Goal: Task Accomplishment & Management: Manage account settings

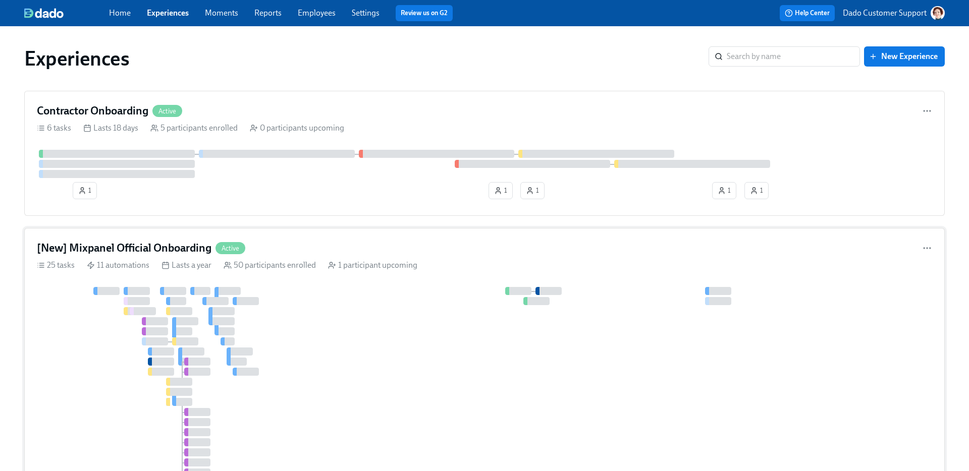
click at [172, 245] on h4 "[New] Mixpanel Official Onboarding" at bounding box center [124, 248] width 175 height 15
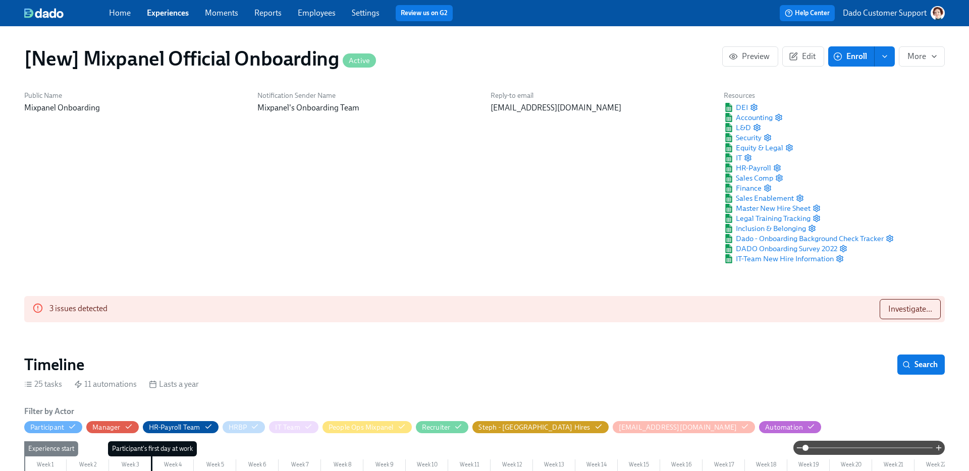
scroll to position [477, 0]
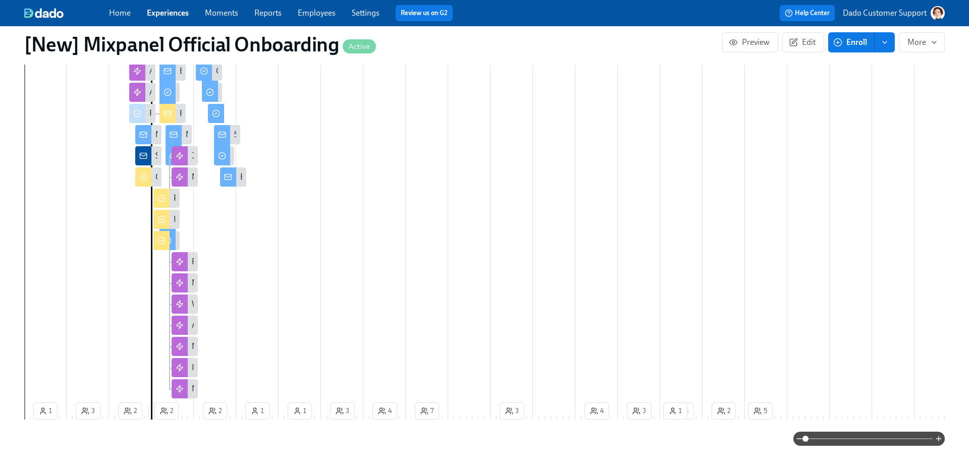
click at [151, 129] on div at bounding box center [143, 134] width 16 height 19
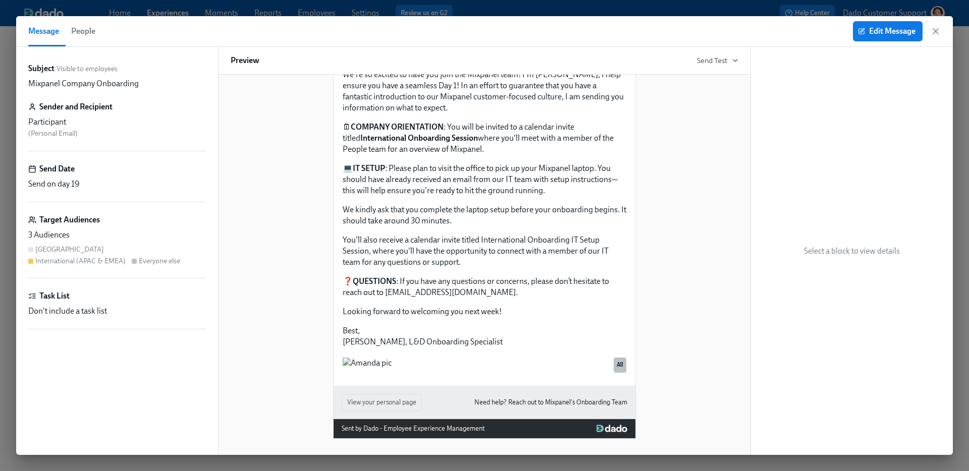
scroll to position [660, 0]
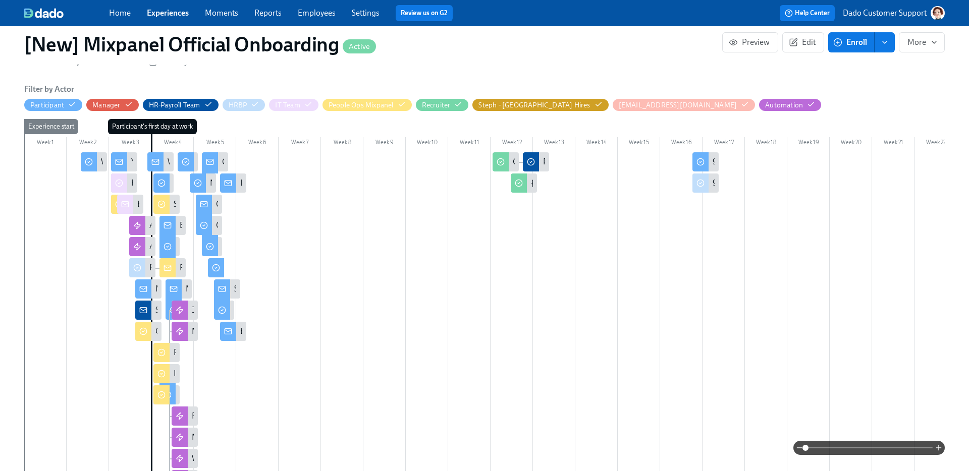
scroll to position [316, 0]
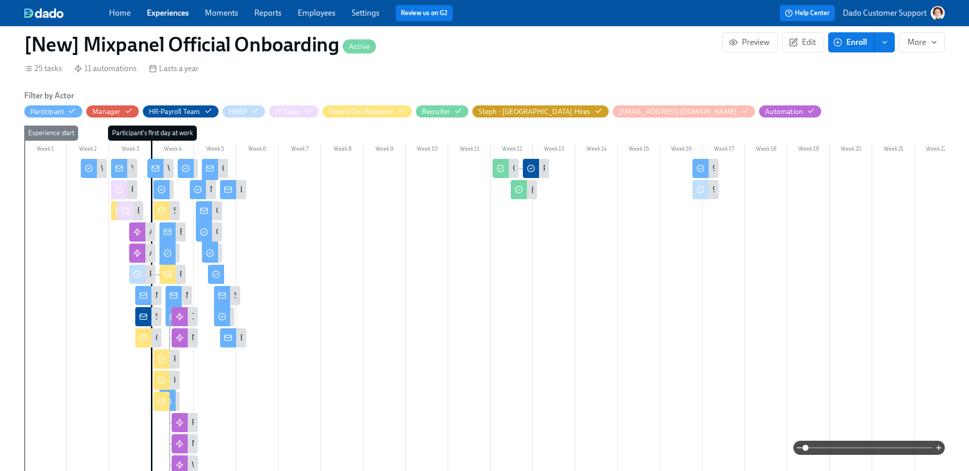
click at [888, 454] on span at bounding box center [868, 448] width 127 height 14
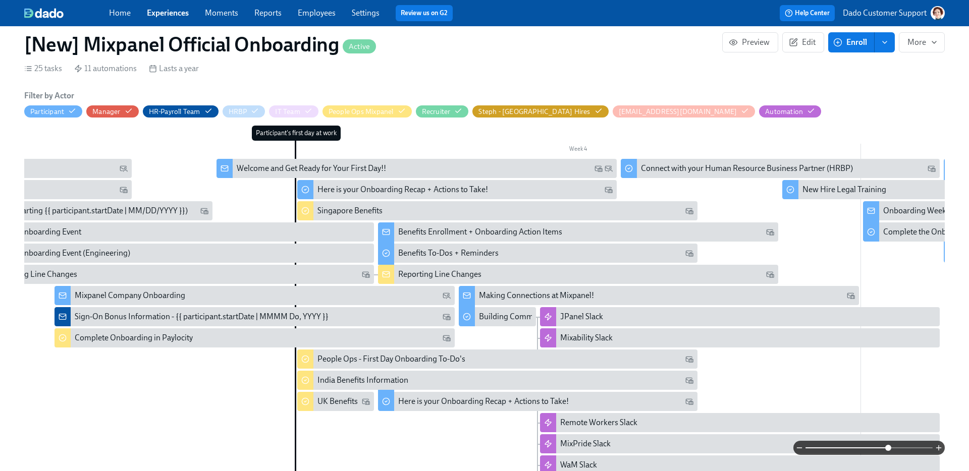
scroll to position [0, 1113]
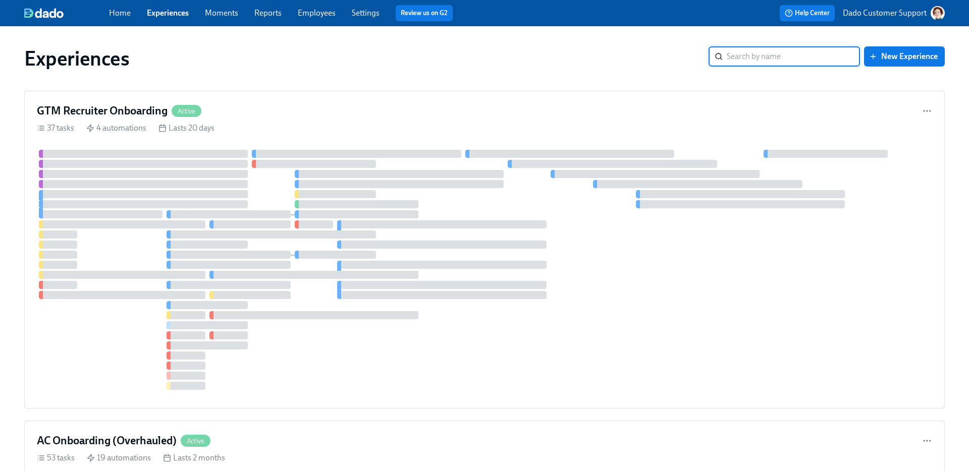
click at [789, 56] on input "search" at bounding box center [793, 56] width 133 height 20
type input "[reboarding"
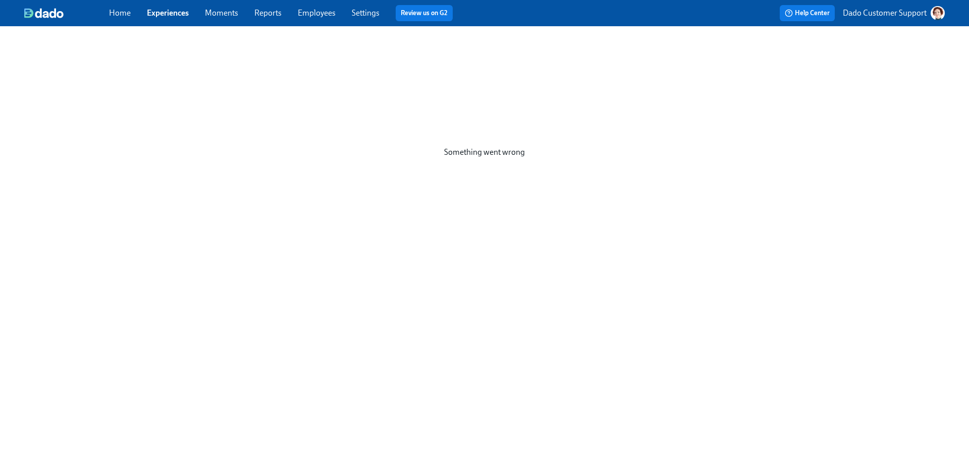
click at [165, 3] on div "Home Experiences Moments Reports Employees Settings Review us on G2 Help Center…" at bounding box center [484, 13] width 969 height 26
click at [157, 17] on link "Experiences" at bounding box center [168, 13] width 42 height 10
click at [304, 13] on link "Employees" at bounding box center [317, 13] width 38 height 10
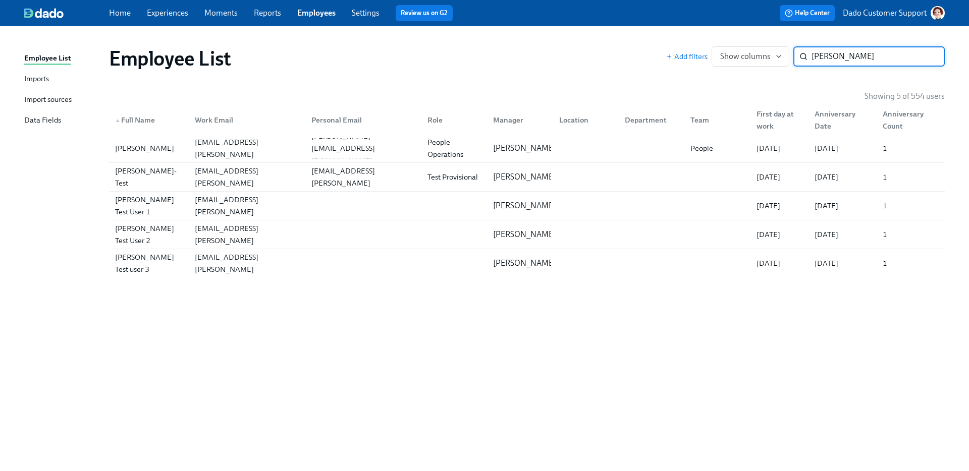
type input "karmen"
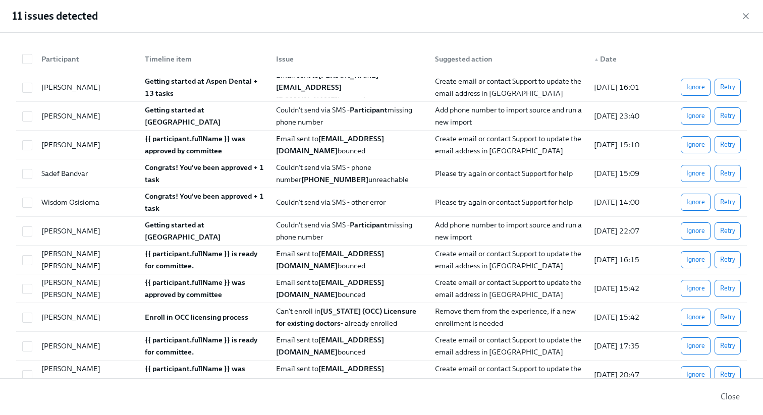
scroll to position [0, 21899]
click at [745, 15] on icon "button" at bounding box center [745, 16] width 5 height 5
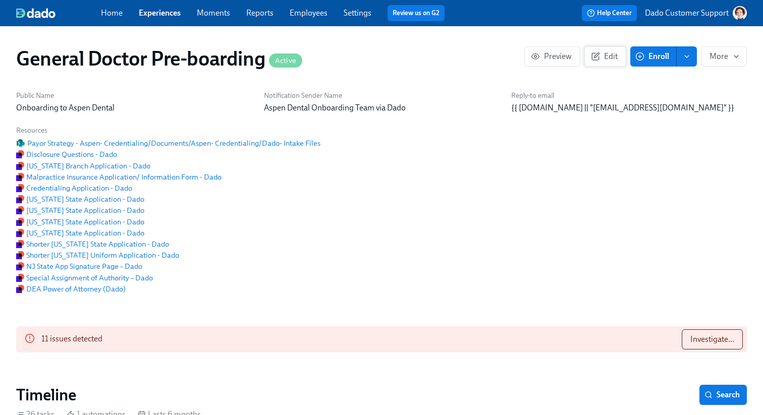
click at [594, 56] on icon "button" at bounding box center [596, 55] width 5 height 5
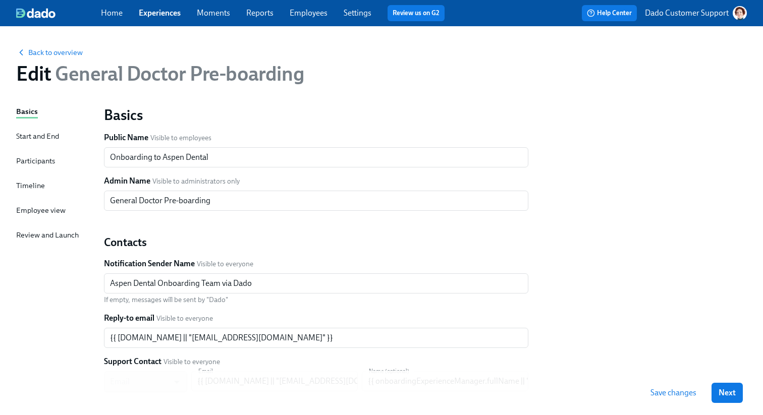
click at [34, 183] on div "Timeline" at bounding box center [30, 185] width 29 height 11
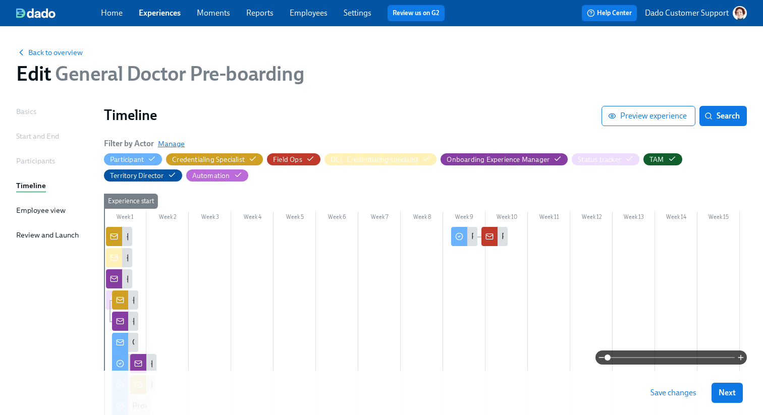
click at [171, 147] on span "Manage" at bounding box center [171, 144] width 27 height 10
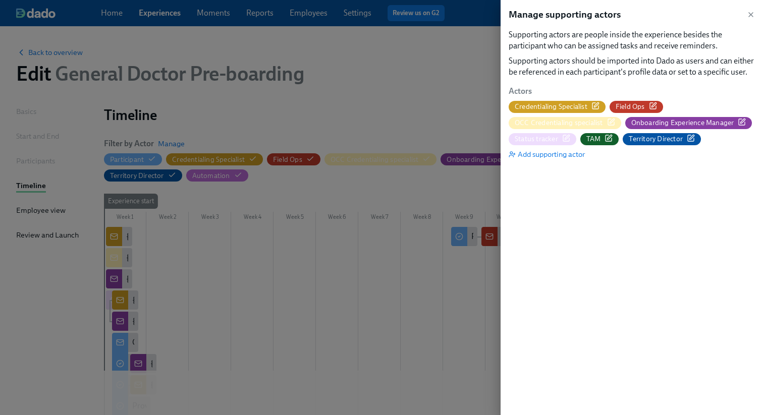
click at [591, 107] on icon "button" at bounding box center [595, 106] width 8 height 8
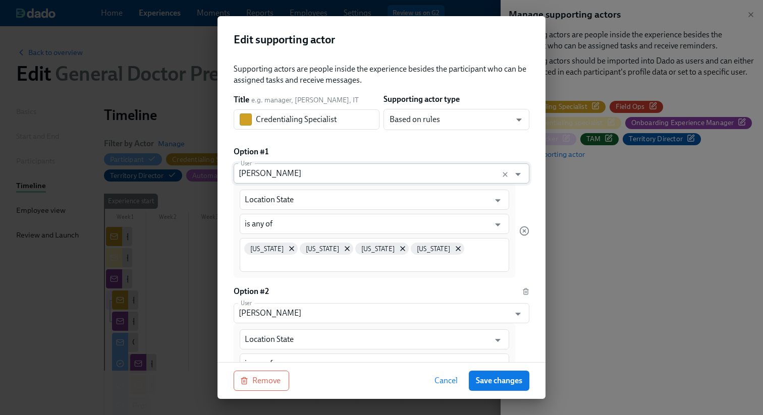
click at [331, 168] on input "Brieann Furco" at bounding box center [372, 173] width 266 height 20
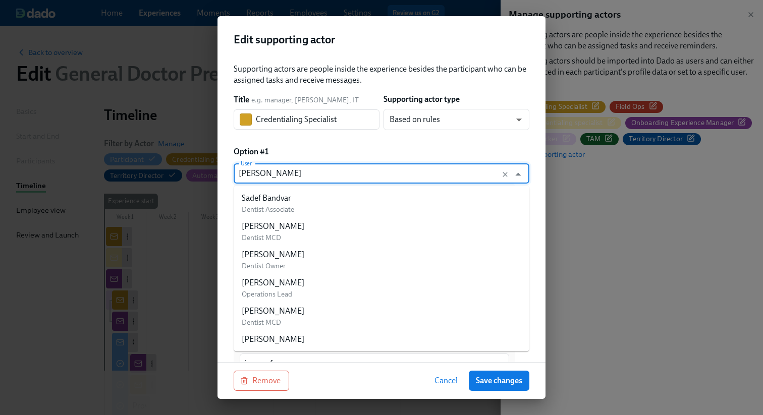
scroll to position [219043, 0]
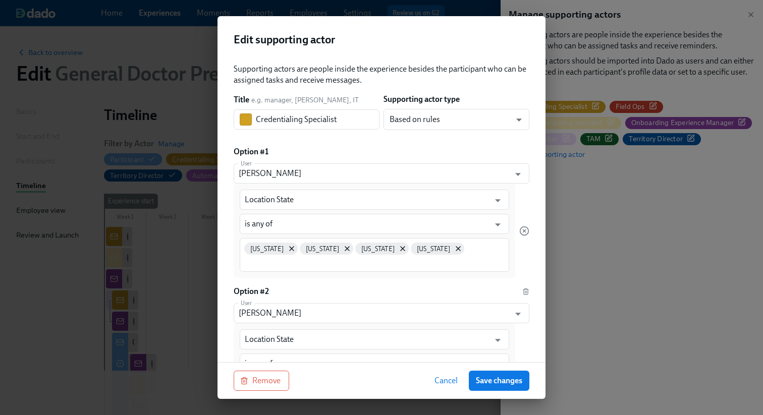
click at [350, 152] on div "Option #1" at bounding box center [382, 151] width 296 height 11
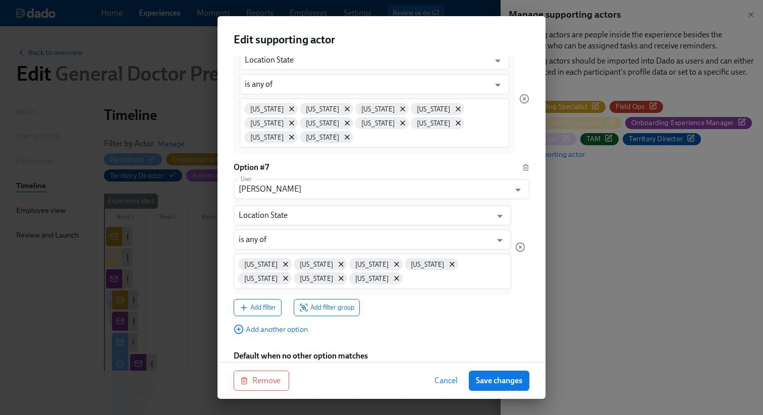
scroll to position [869, 0]
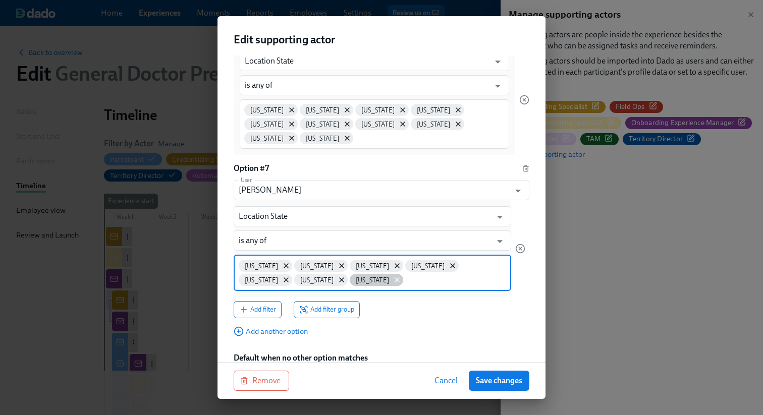
click at [393, 276] on icon at bounding box center [397, 280] width 8 height 8
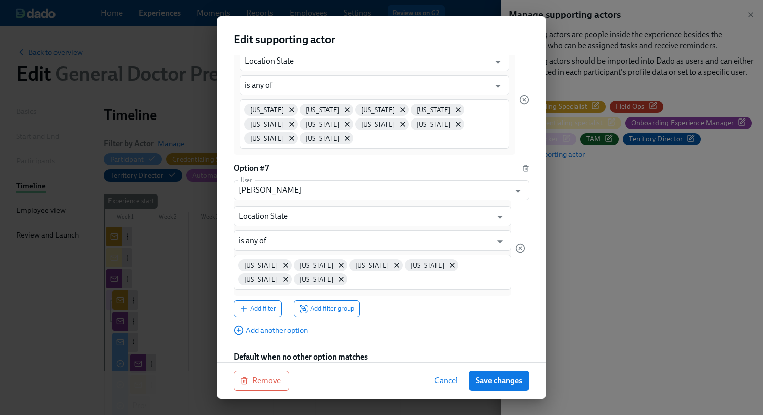
scroll to position [870, 0]
click at [517, 385] on span "Save changes" at bounding box center [499, 381] width 46 height 10
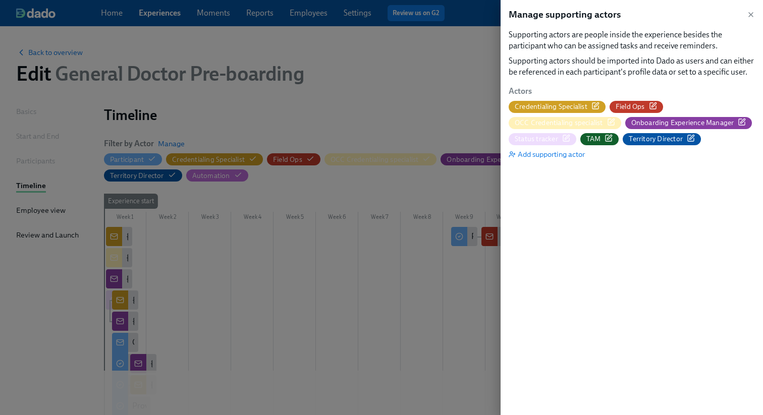
click at [423, 334] on div at bounding box center [381, 207] width 763 height 415
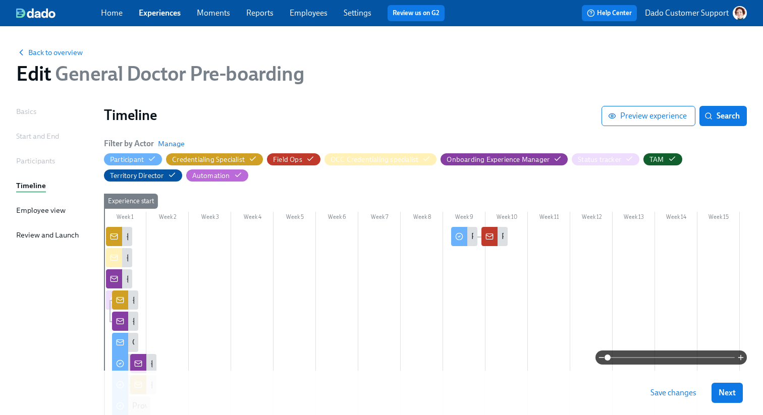
click at [677, 398] on span "Save changes" at bounding box center [673, 393] width 46 height 10
click at [64, 49] on span "Back to overview" at bounding box center [49, 52] width 67 height 10
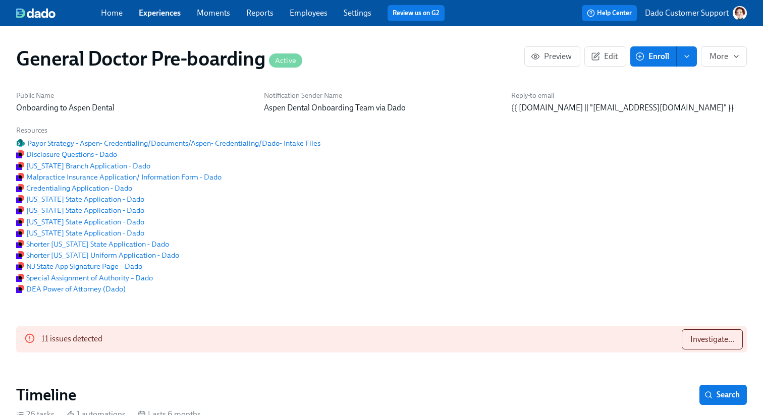
scroll to position [0, 21902]
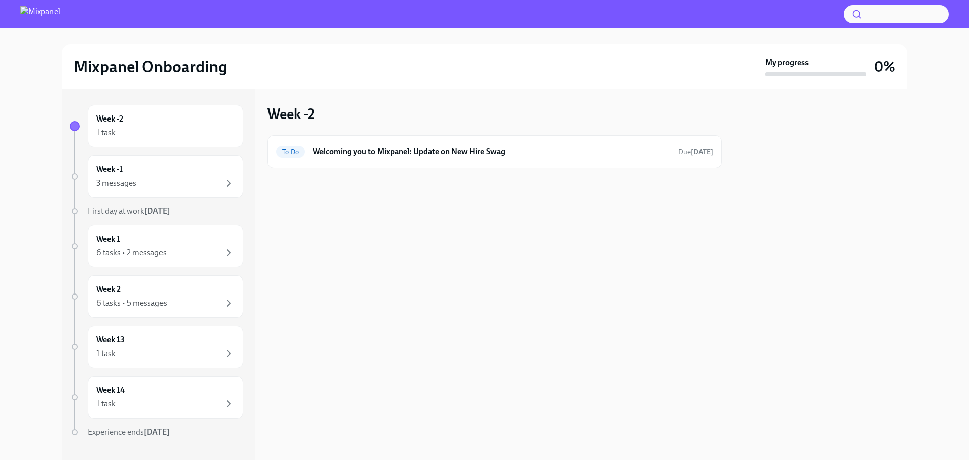
click at [174, 150] on div "Week -2 1 task Week -1 3 messages First day at work [DATE] Week 1 6 tasks • 2 m…" at bounding box center [157, 291] width 174 height 373
click at [168, 164] on div "Week -1 3 messages" at bounding box center [165, 176] width 138 height 25
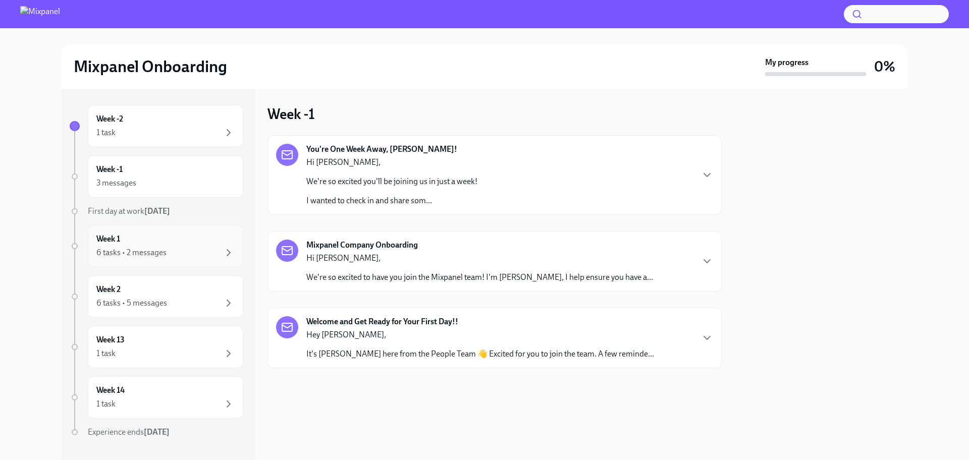
click at [168, 245] on div "Week 1 6 tasks • 2 messages" at bounding box center [165, 246] width 138 height 25
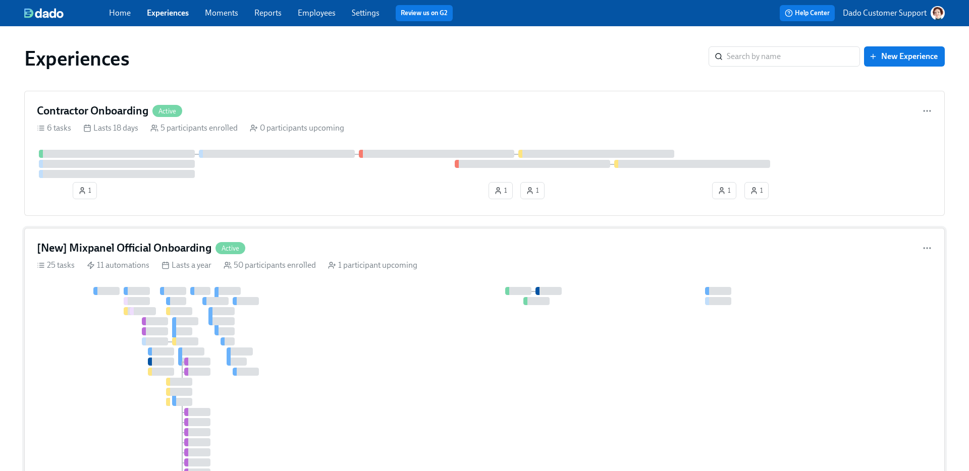
click at [186, 320] on div at bounding box center [185, 321] width 26 height 8
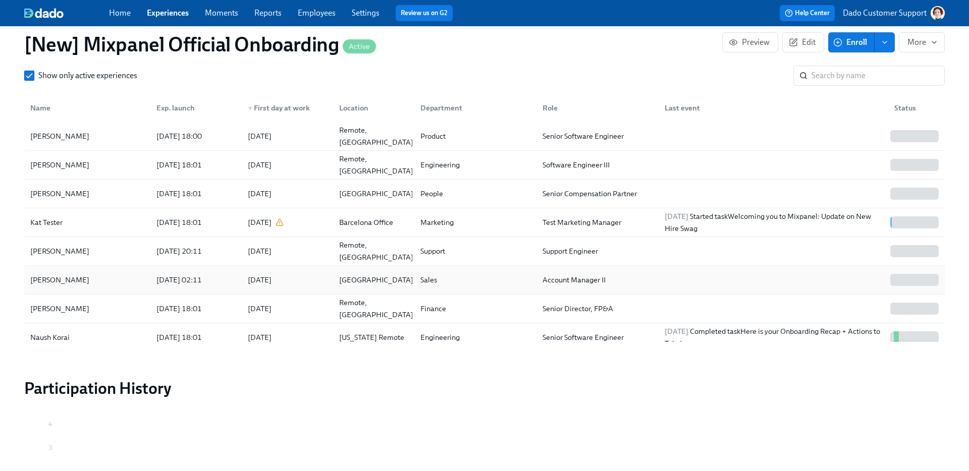
scroll to position [1296, 0]
click at [61, 223] on div "Kat Tester" at bounding box center [46, 223] width 40 height 12
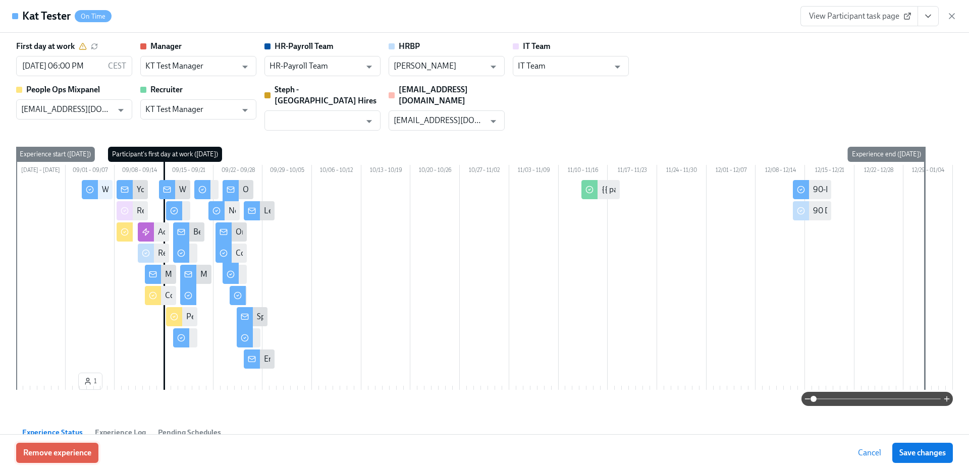
click at [58, 451] on span "Remove experience" at bounding box center [57, 453] width 68 height 10
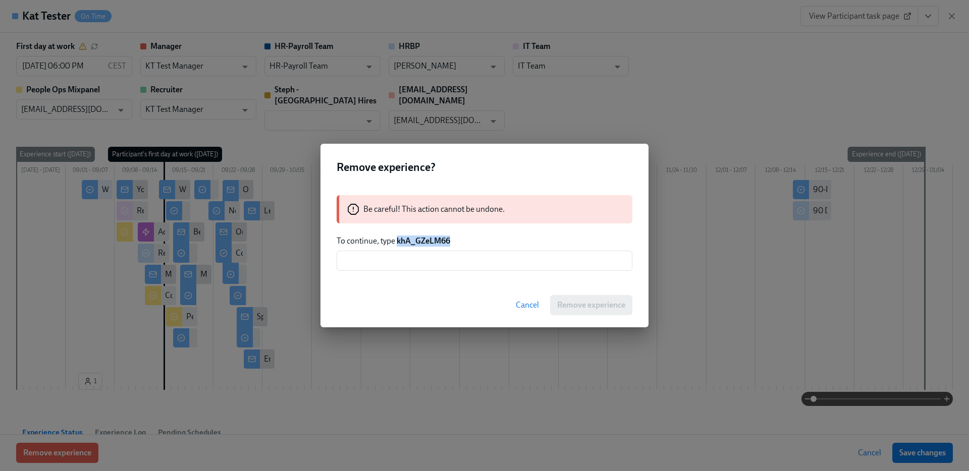
drag, startPoint x: 397, startPoint y: 240, endPoint x: 488, endPoint y: 240, distance: 91.3
click at [487, 240] on p "To continue, type khA_GZeLM66" at bounding box center [485, 241] width 296 height 11
copy strong "khA_GZeLM66"
click at [479, 259] on input "text" at bounding box center [485, 261] width 296 height 20
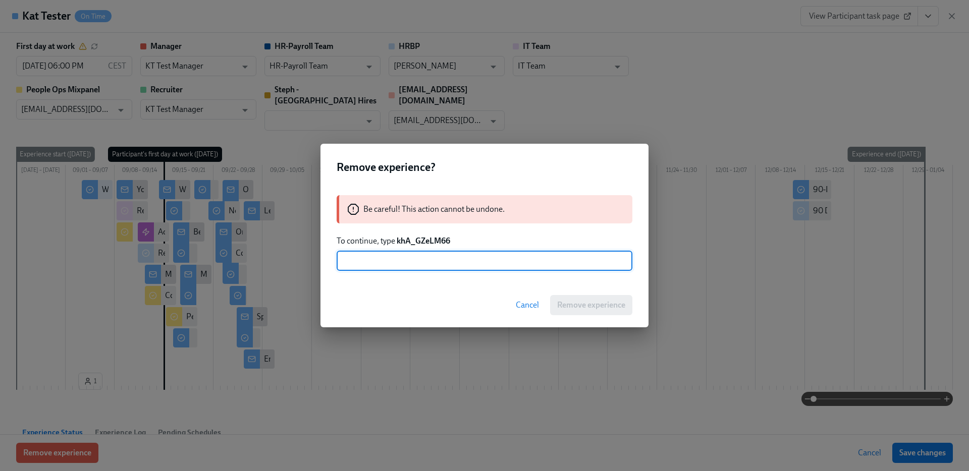
paste input "khA_GZeLM66"
type input "khA_GZeLM66"
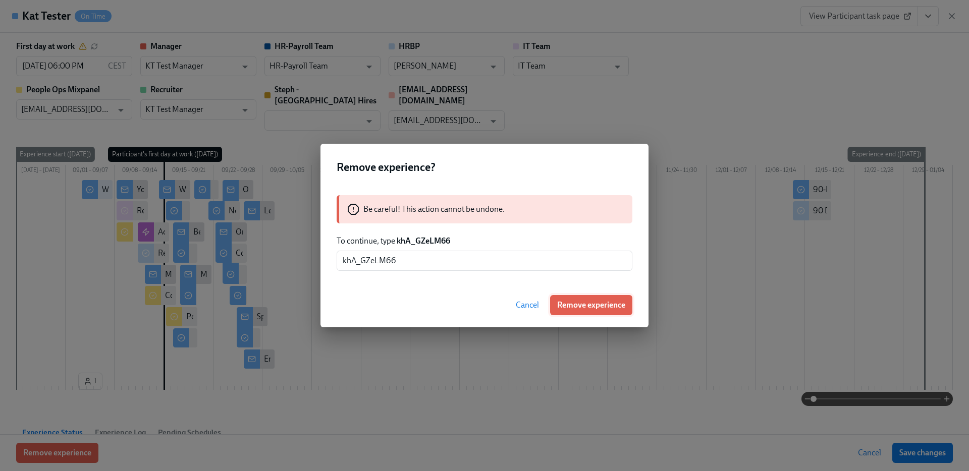
click at [595, 306] on span "Remove experience" at bounding box center [591, 305] width 68 height 10
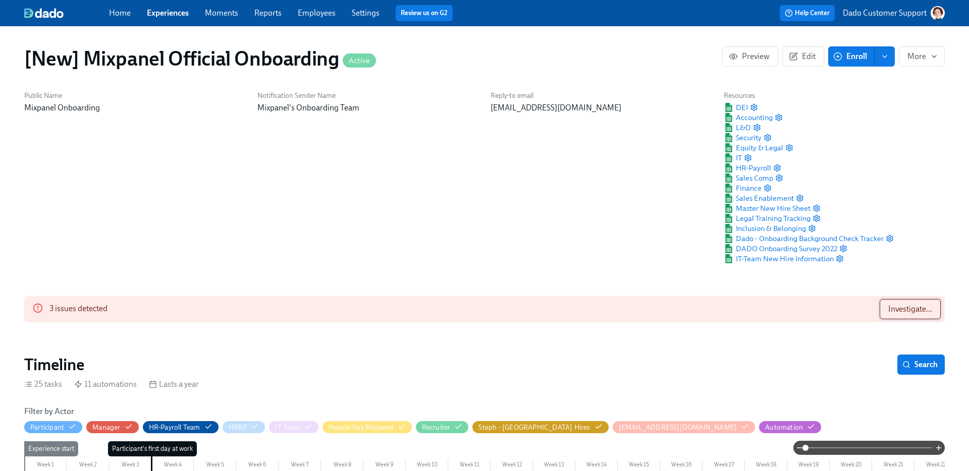
click at [894, 306] on span "Investigate..." at bounding box center [910, 309] width 44 height 10
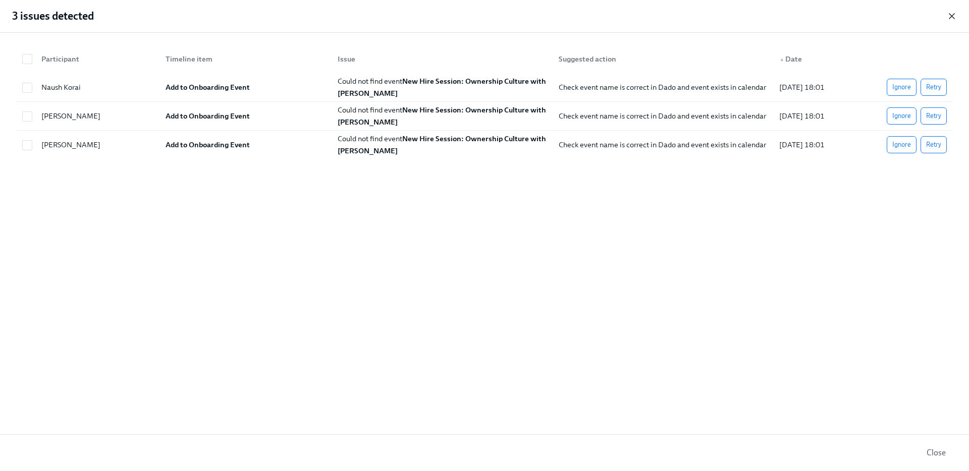
click at [950, 18] on icon "button" at bounding box center [952, 16] width 10 height 10
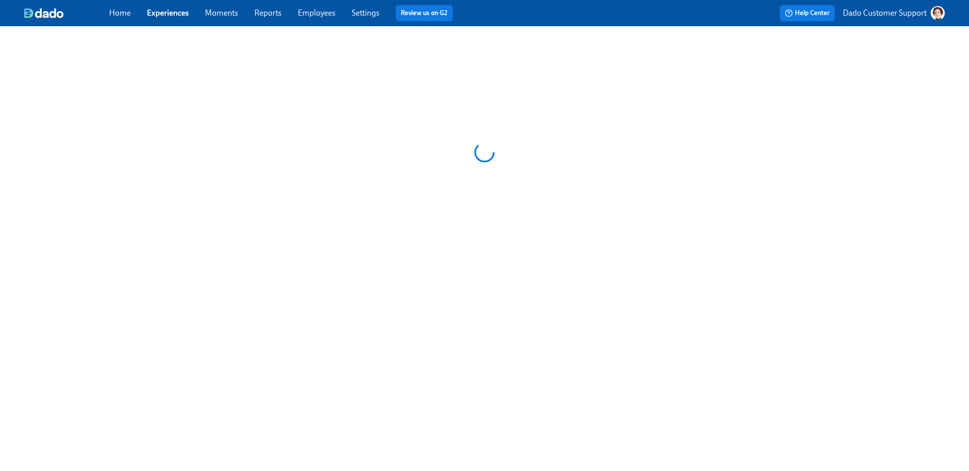
click at [325, 4] on div "Home Experiences Moments Reports Employees Settings Review us on G2 Help Center…" at bounding box center [484, 13] width 969 height 26
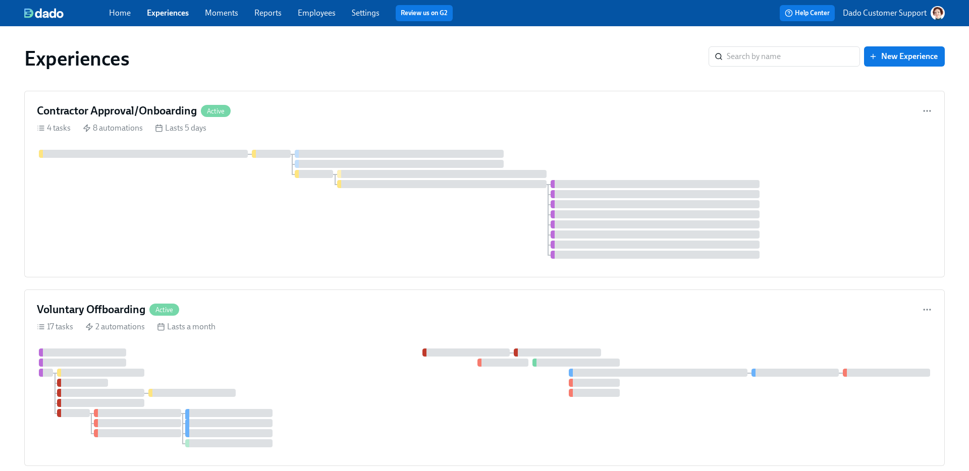
click at [320, 9] on link "Employees" at bounding box center [317, 13] width 38 height 10
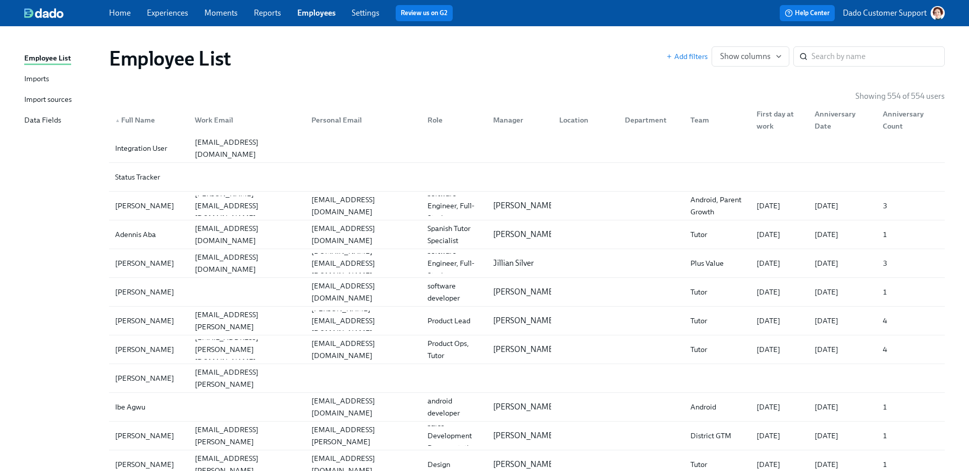
click at [41, 77] on div "Imports" at bounding box center [36, 79] width 25 height 13
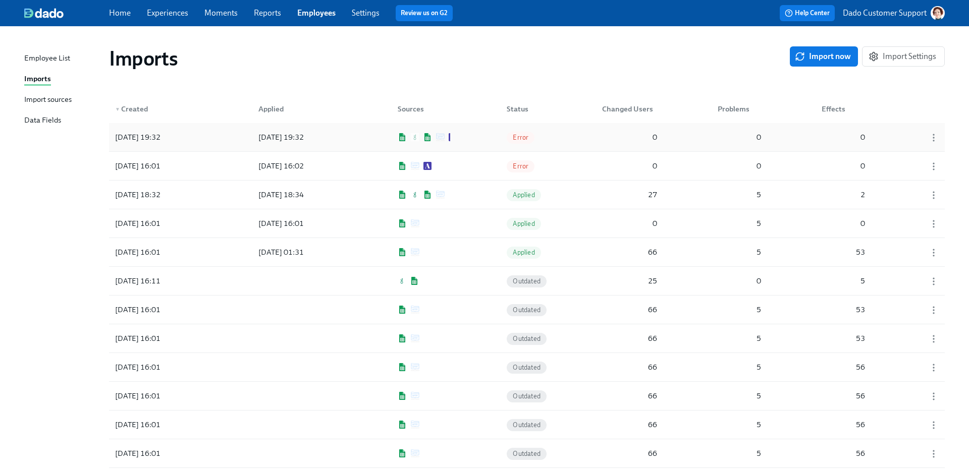
click at [127, 135] on div "2025/09/04 19:32" at bounding box center [137, 137] width 53 height 12
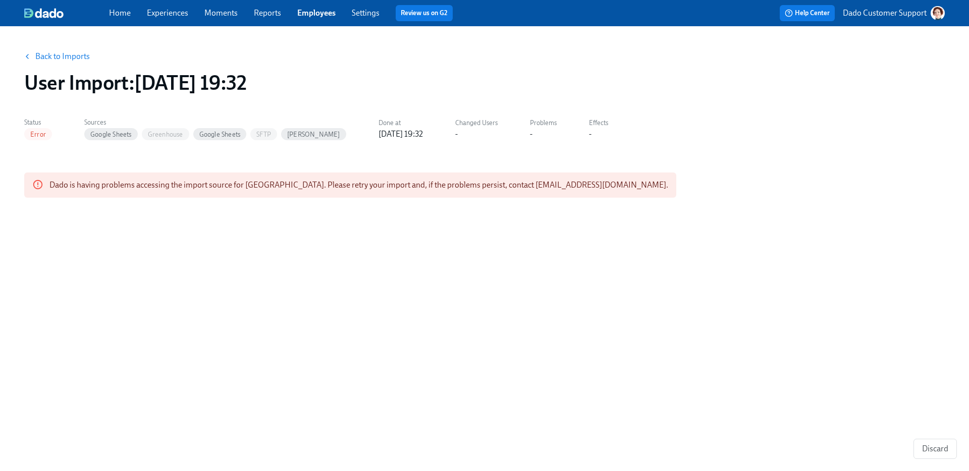
click at [56, 52] on link "Back to Imports" at bounding box center [62, 56] width 54 height 10
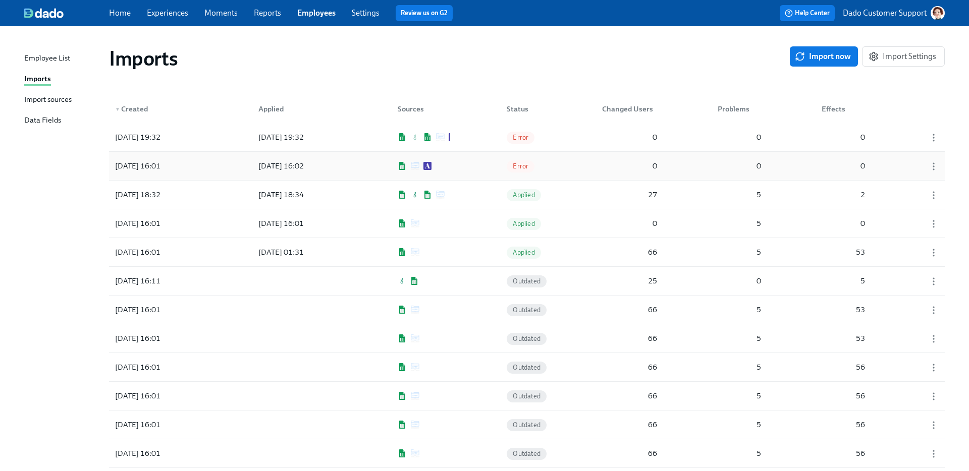
click at [155, 161] on div "2025/09/04 16:01" at bounding box center [137, 166] width 53 height 12
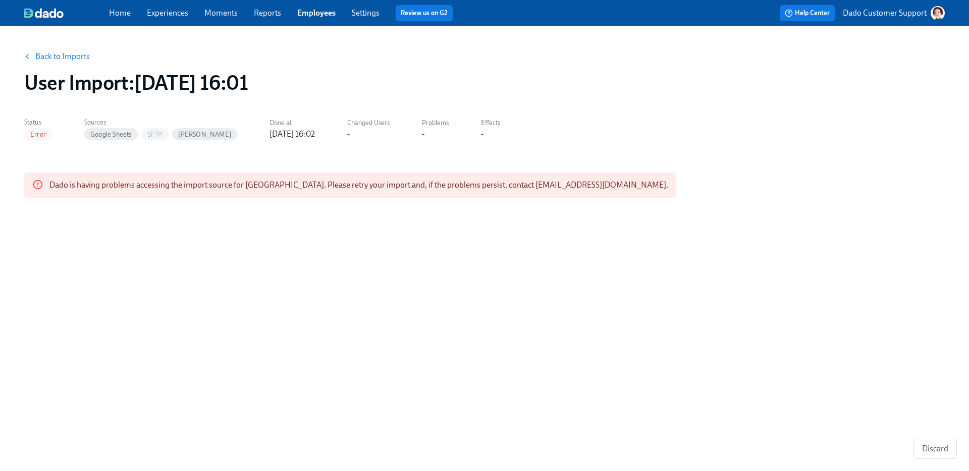
click at [61, 51] on button "Back to Imports" at bounding box center [57, 56] width 79 height 20
click at [57, 60] on link "Back to Imports" at bounding box center [62, 56] width 54 height 10
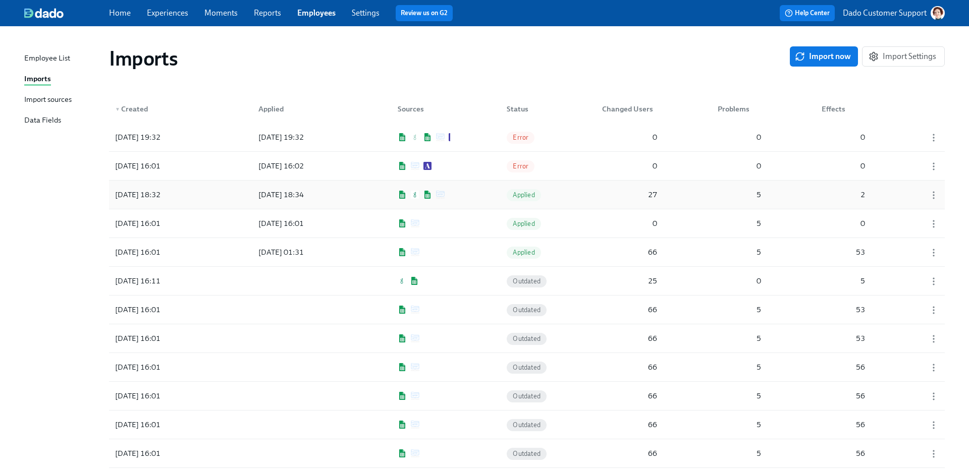
click at [455, 193] on div "2025/09/03 18:32 2025/09/03 18:34 Applied 27 5 2" at bounding box center [527, 195] width 836 height 28
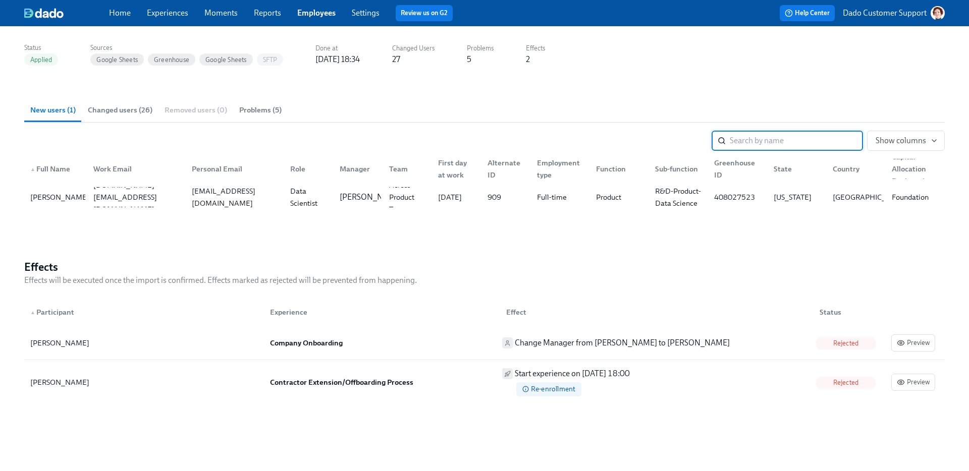
scroll to position [97, 0]
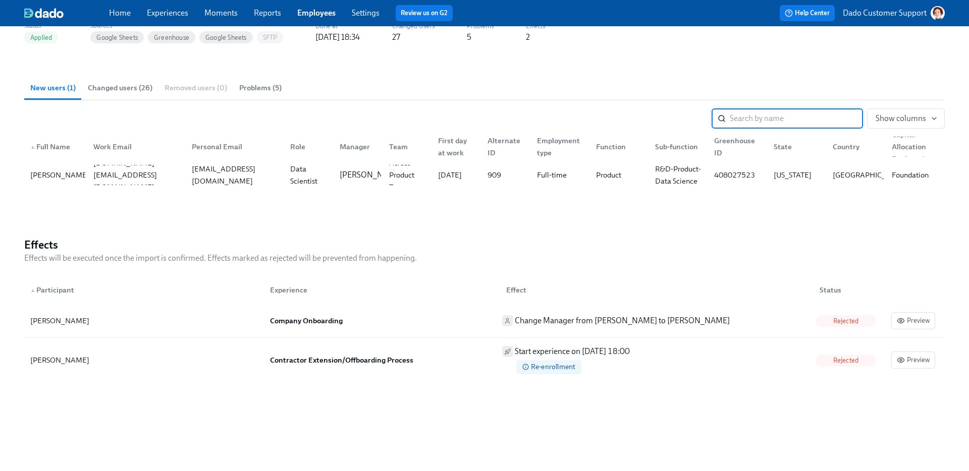
click at [106, 84] on span "Changed users (26)" at bounding box center [120, 88] width 65 height 12
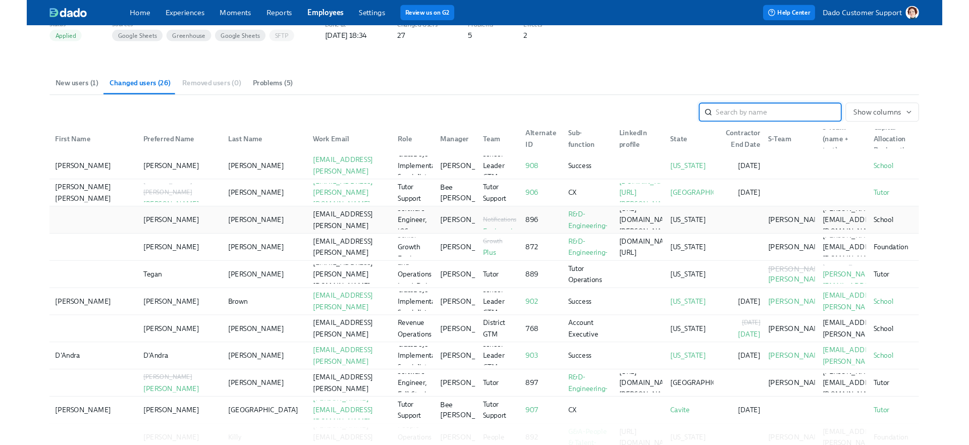
scroll to position [0, 0]
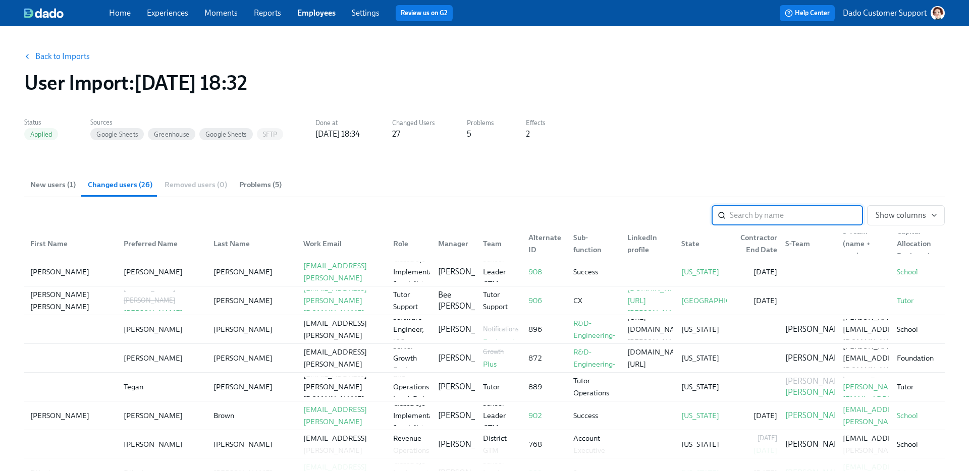
click at [67, 65] on button "Back to Imports" at bounding box center [57, 56] width 79 height 20
click at [62, 57] on link "Back to Imports" at bounding box center [62, 56] width 54 height 10
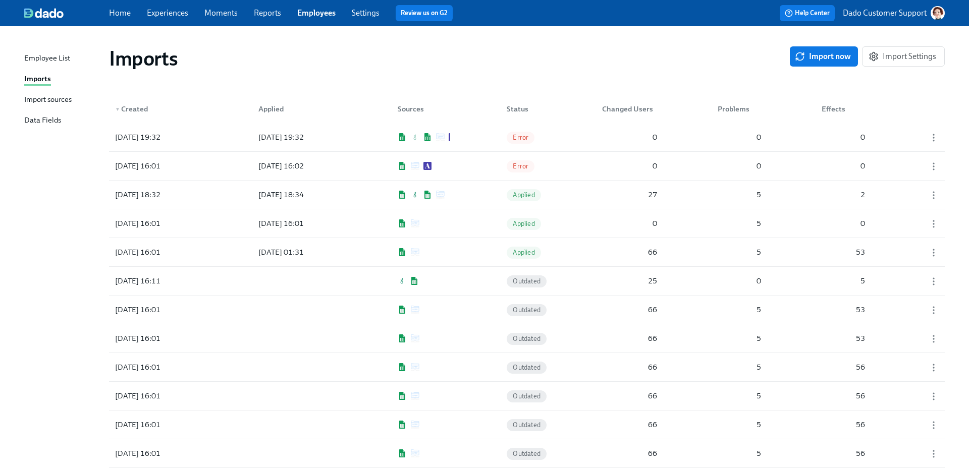
click at [51, 101] on div "Import sources" at bounding box center [47, 100] width 47 height 13
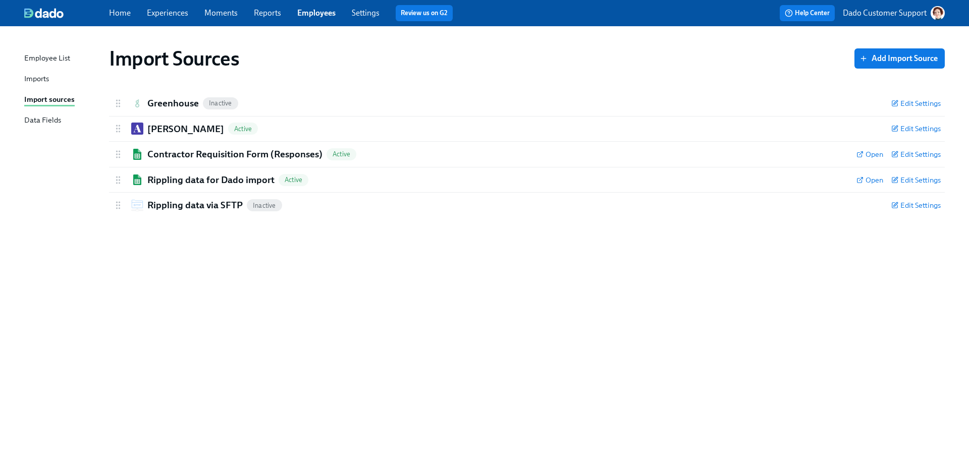
click at [157, 13] on link "Experiences" at bounding box center [167, 13] width 41 height 10
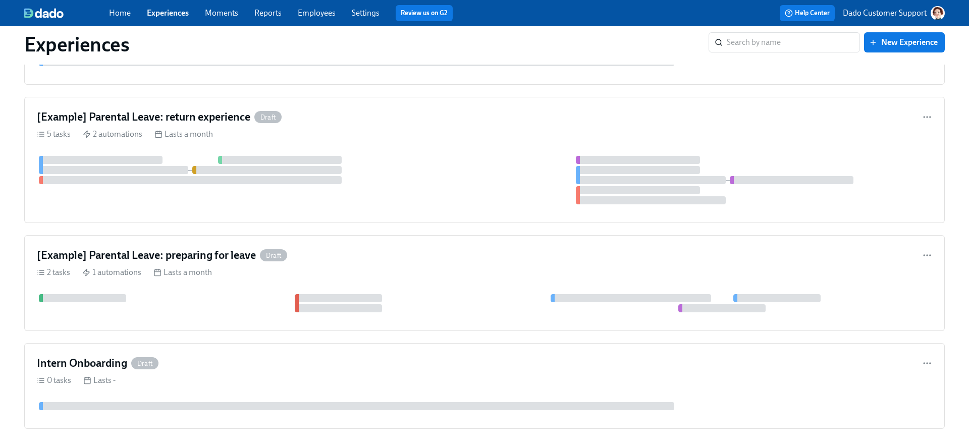
scroll to position [2158, 0]
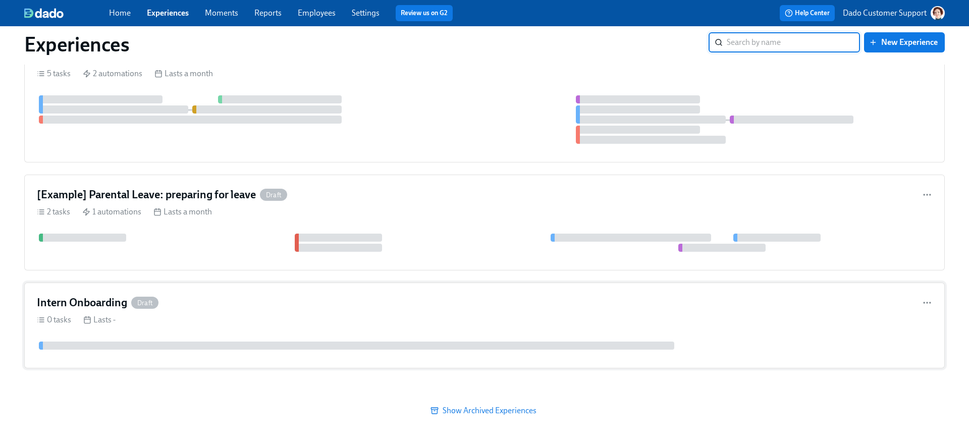
click at [152, 302] on span "Draft" at bounding box center [144, 303] width 27 height 8
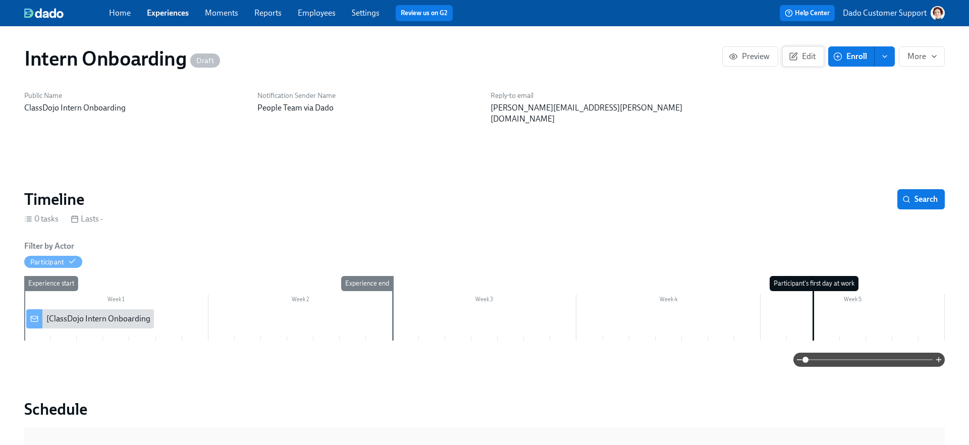
click at [813, 59] on span "Edit" at bounding box center [803, 56] width 25 height 10
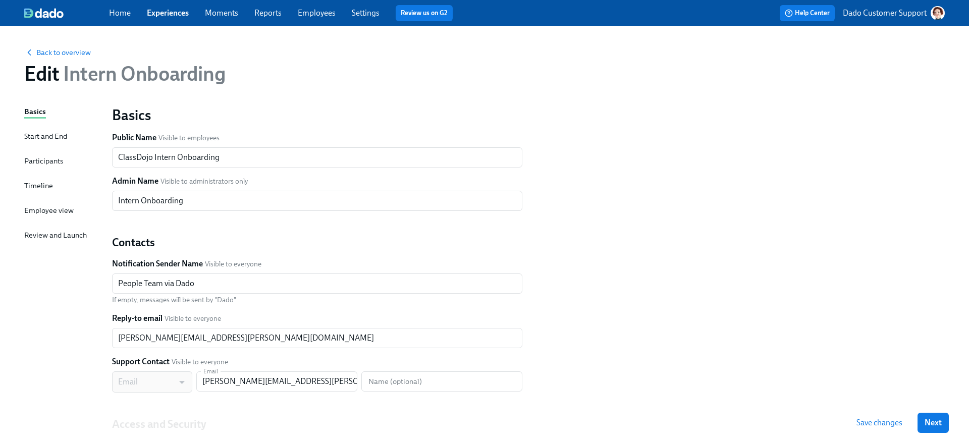
click at [39, 187] on div "Timeline" at bounding box center [38, 185] width 29 height 11
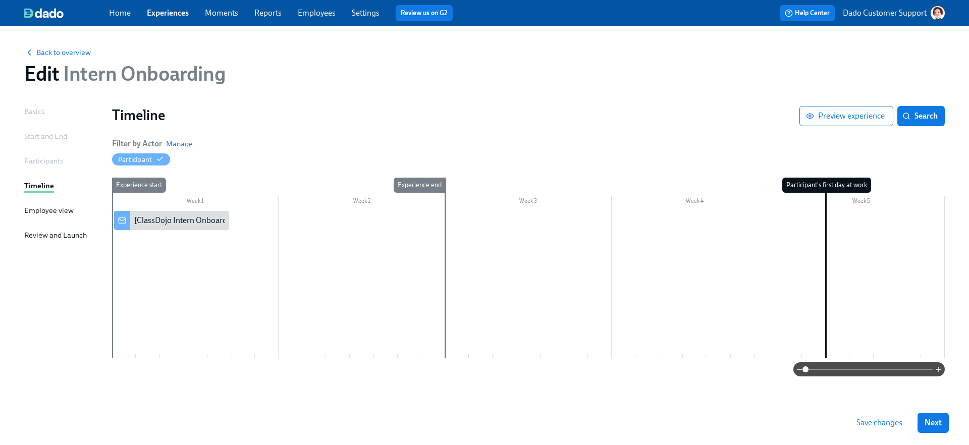
click at [323, 216] on div at bounding box center [528, 284] width 833 height 147
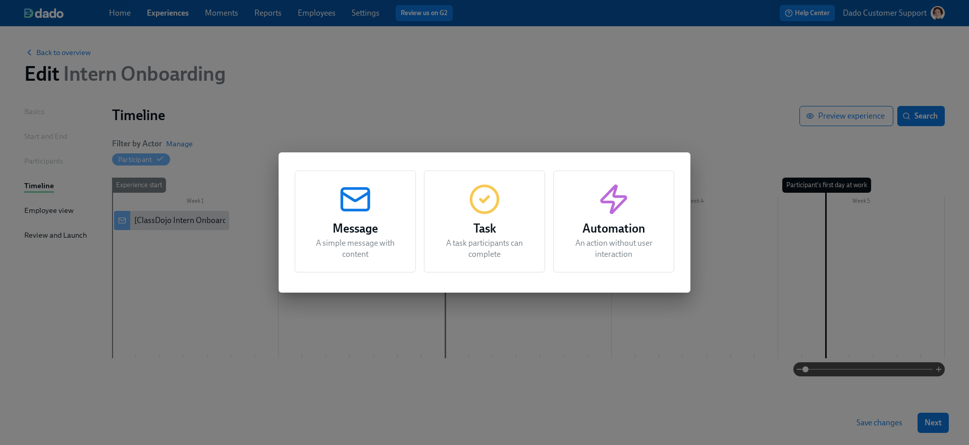
click at [499, 228] on h3 "Task" at bounding box center [484, 228] width 96 height 18
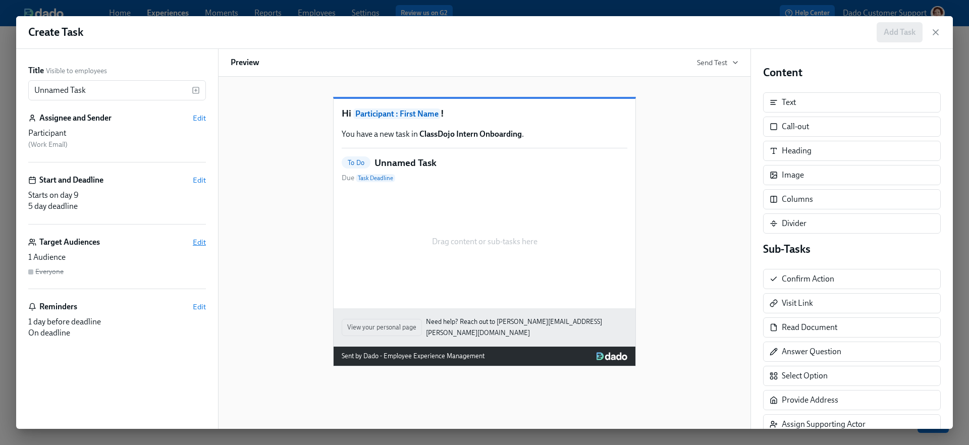
click at [202, 241] on span "Edit" at bounding box center [199, 242] width 13 height 10
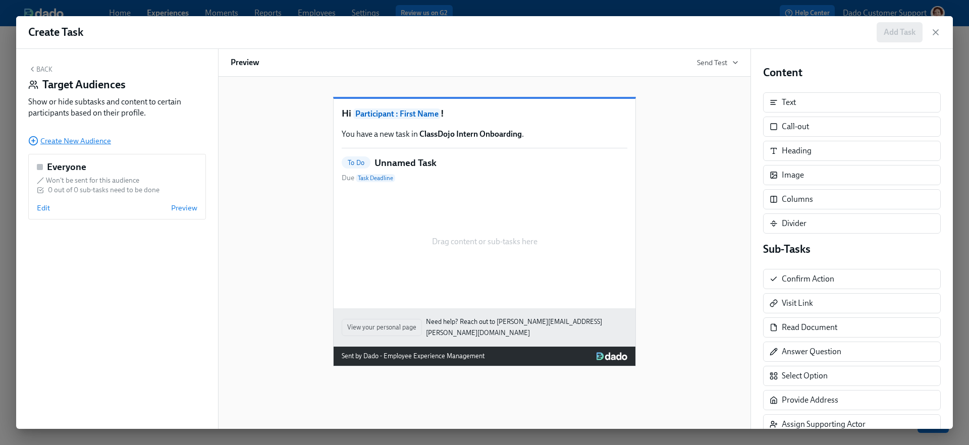
click at [51, 140] on span "Create New Audience" at bounding box center [69, 141] width 83 height 10
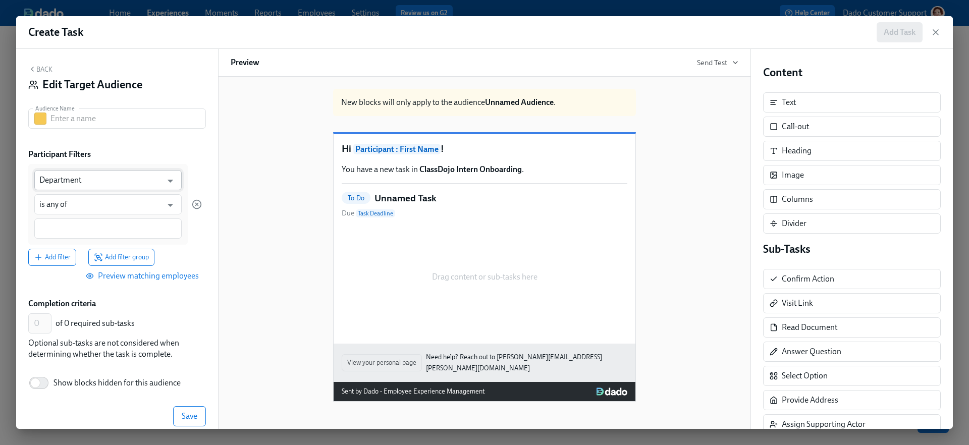
click at [76, 180] on input "Department" at bounding box center [100, 180] width 123 height 20
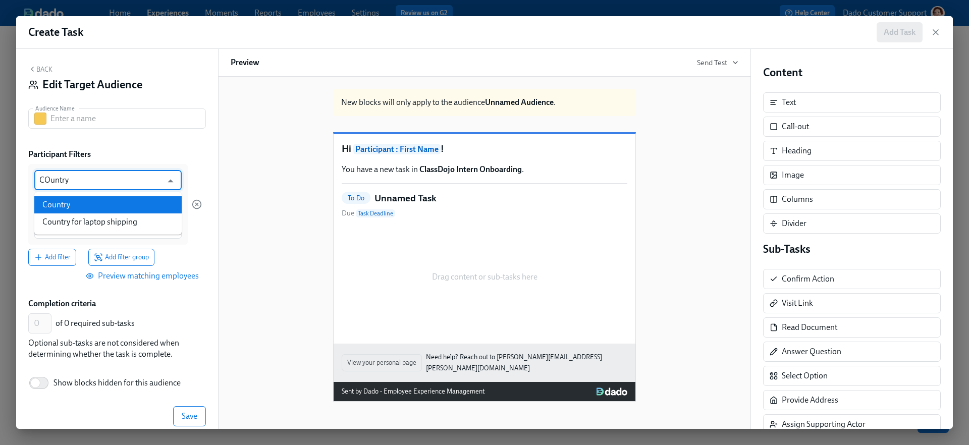
click at [64, 202] on li "Country" at bounding box center [107, 204] width 147 height 17
type input "Country"
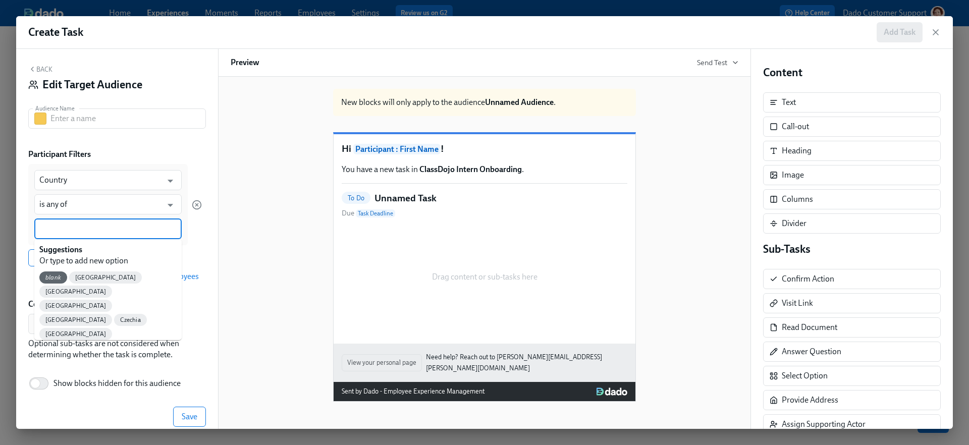
click at [56, 230] on input at bounding box center [107, 229] width 137 height 11
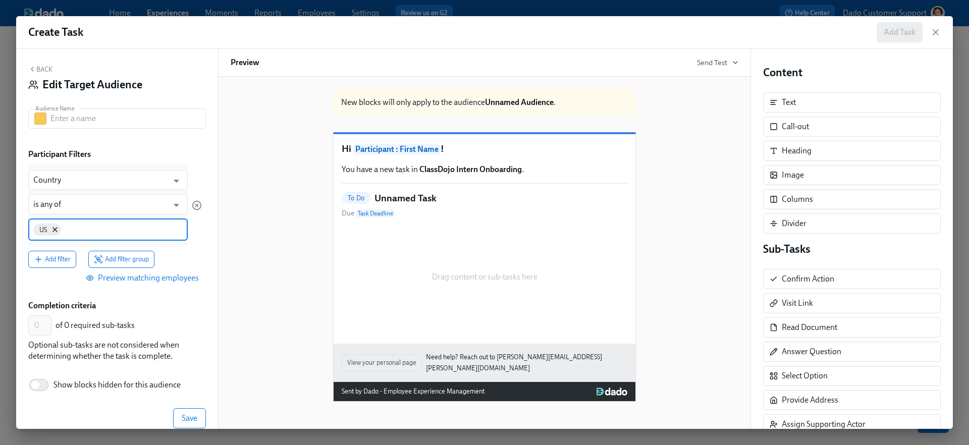
click at [90, 231] on input at bounding box center [123, 229] width 120 height 11
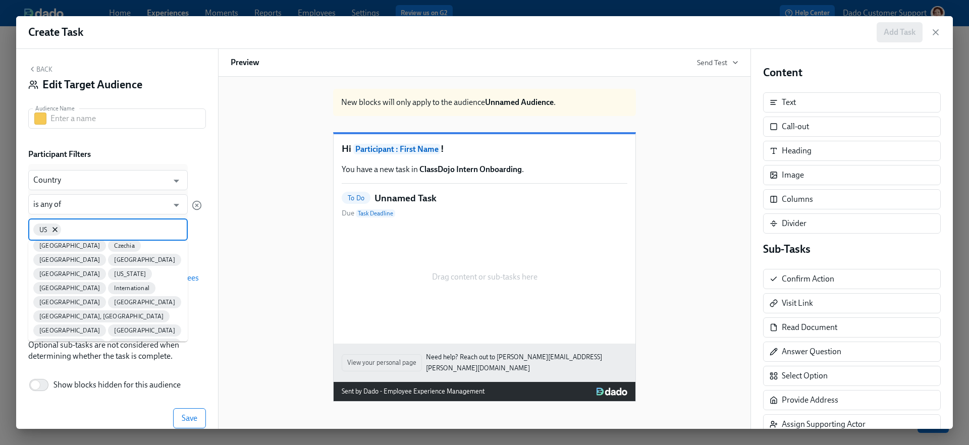
click at [58, 398] on span "United States" at bounding box center [69, 402] width 73 height 8
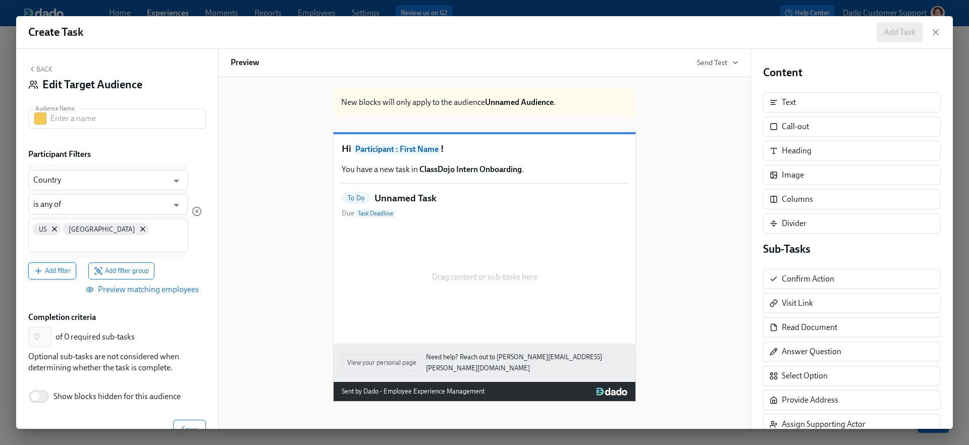
click at [45, 272] on span "Add filter" at bounding box center [52, 271] width 37 height 10
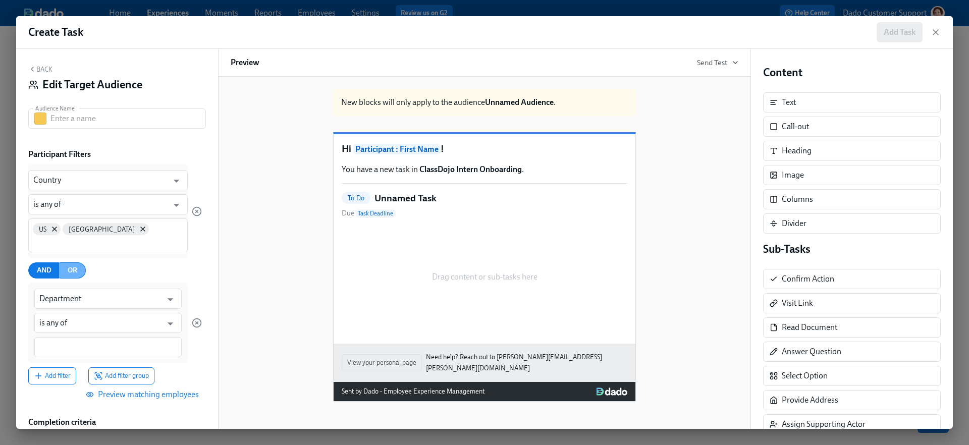
click at [72, 273] on span "OR" at bounding box center [73, 270] width 10 height 13
click at [43, 273] on span "AND" at bounding box center [44, 270] width 15 height 13
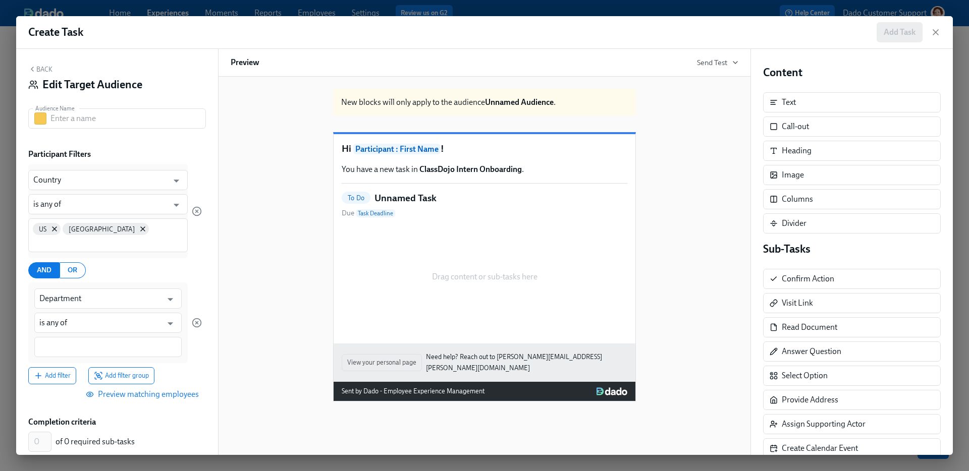
click at [583, 10] on div "Create Task Add Task Back Edit Target Audience Audience Name Audience Name Part…" at bounding box center [484, 235] width 969 height 471
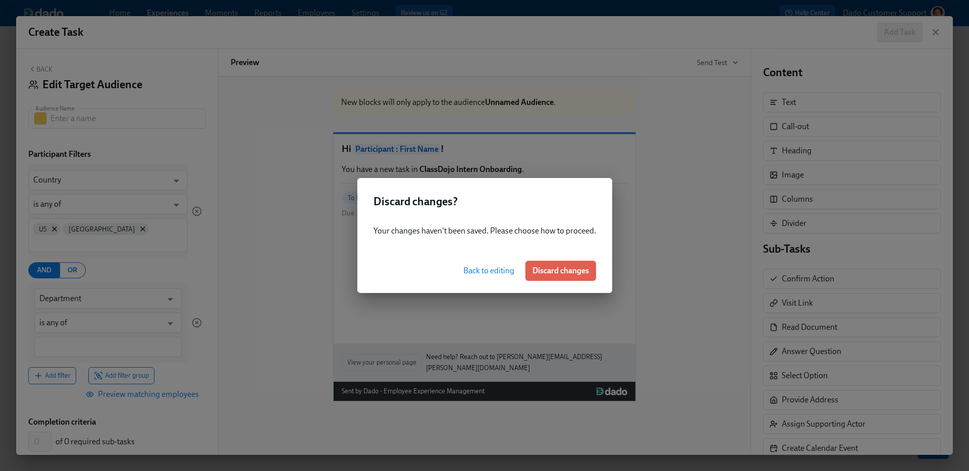
click at [522, 270] on div "Back to editing Discard changes" at bounding box center [484, 271] width 255 height 44
click at [536, 268] on span "Discard changes" at bounding box center [560, 271] width 57 height 10
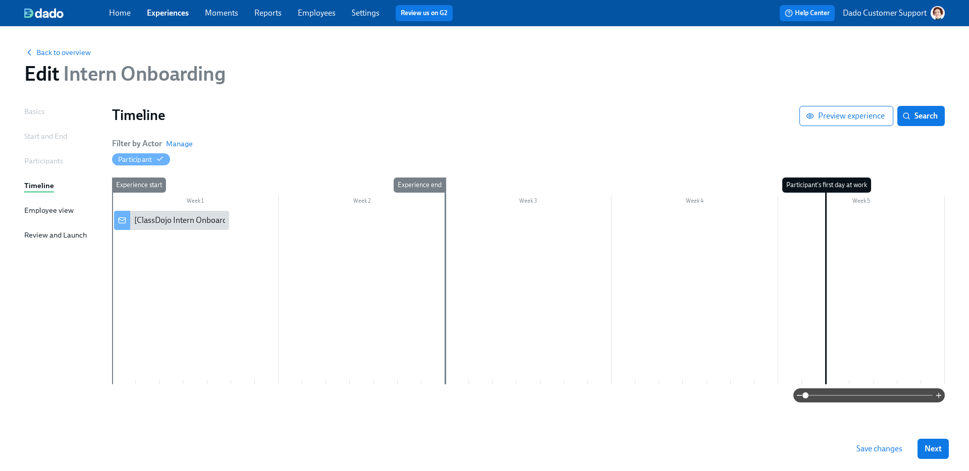
click at [167, 15] on link "Experiences" at bounding box center [168, 13] width 42 height 10
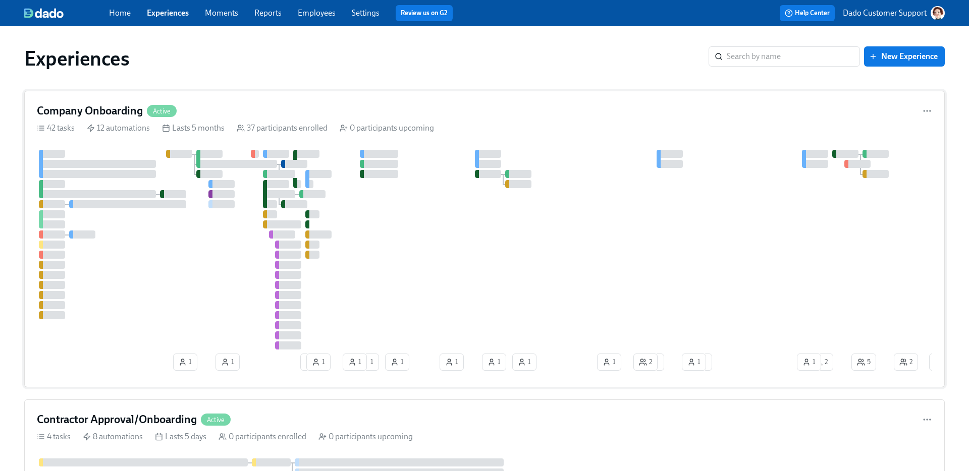
click at [104, 316] on div at bounding box center [482, 250] width 890 height 200
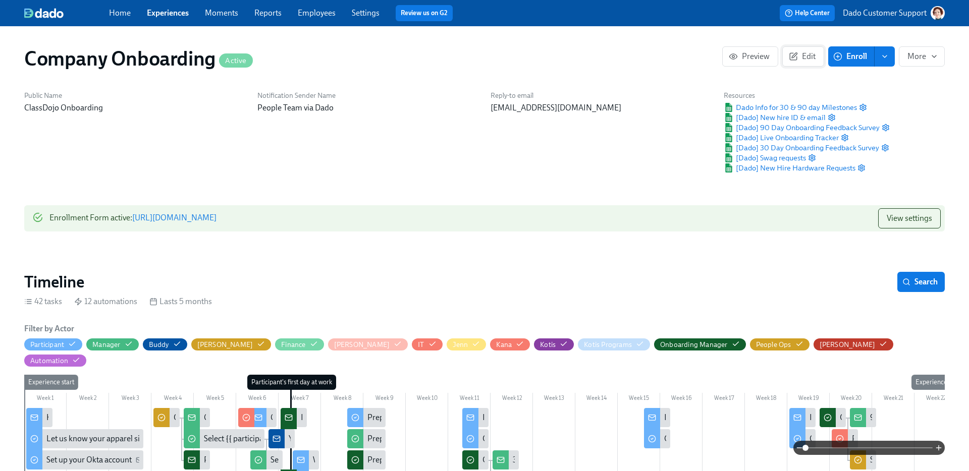
scroll to position [0, 21520]
click at [809, 50] on button "Edit" at bounding box center [803, 56] width 42 height 20
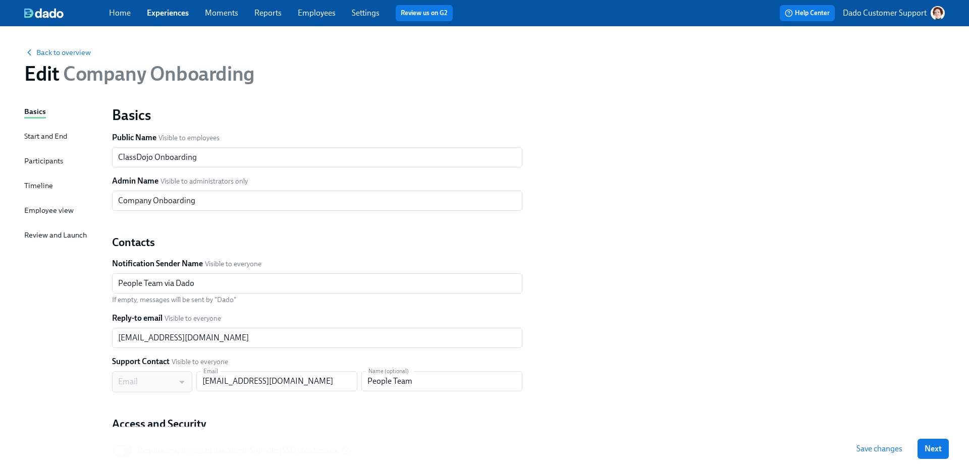
click at [42, 160] on div "Participants" at bounding box center [43, 160] width 39 height 11
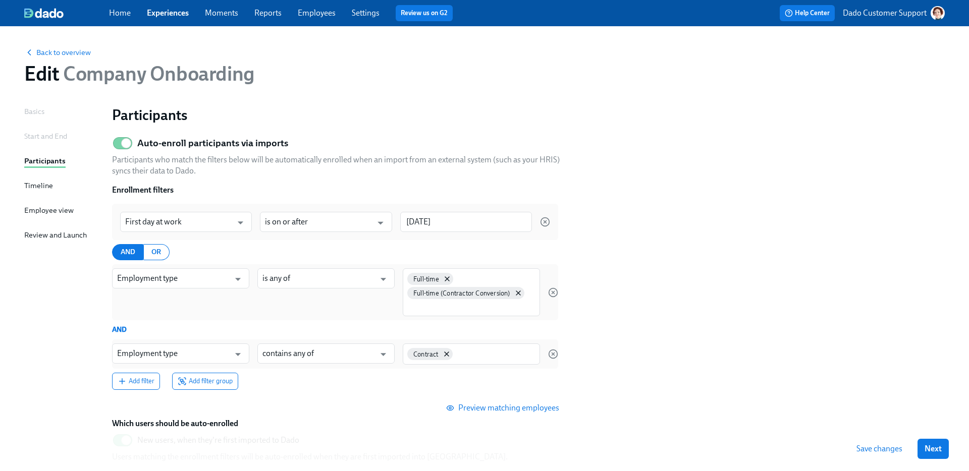
click at [523, 401] on button "Preview matching employees" at bounding box center [503, 408] width 125 height 20
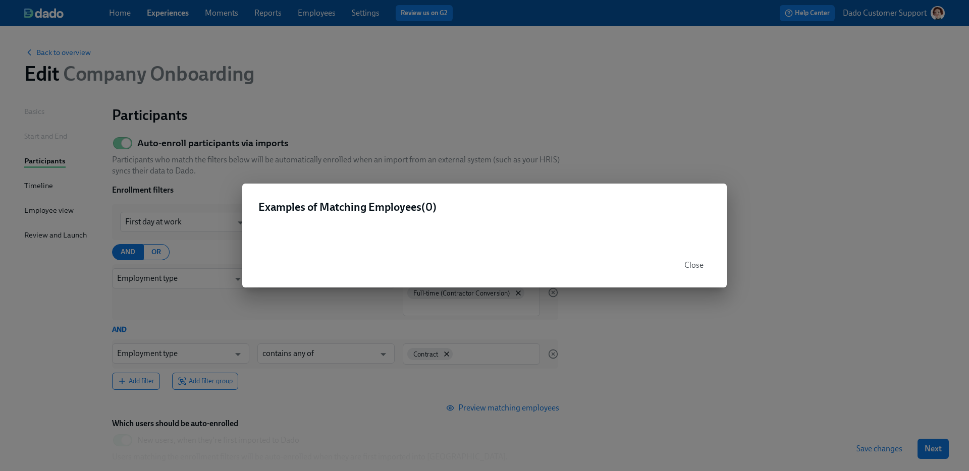
click at [691, 262] on span "Close" at bounding box center [693, 265] width 19 height 10
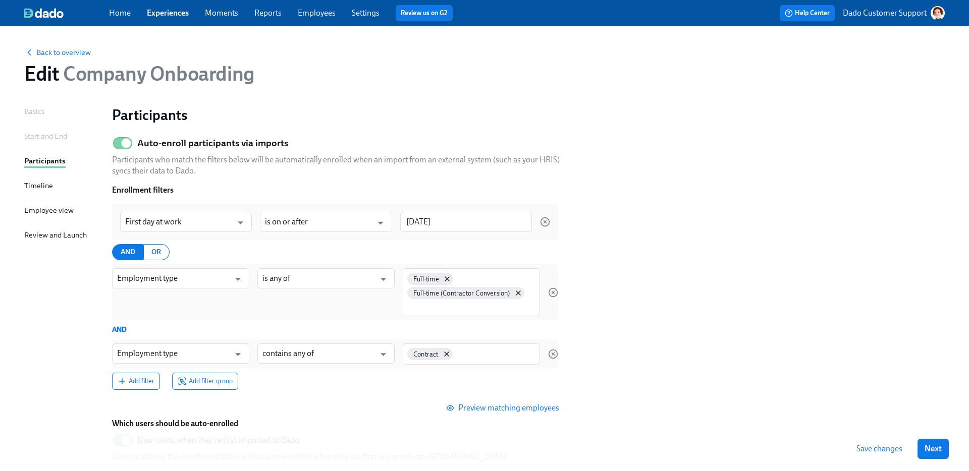
click at [726, 276] on section "Auto-enroll participants via imports Participants who match the filters below w…" at bounding box center [528, 322] width 833 height 380
click at [552, 355] on icon "button" at bounding box center [553, 354] width 3 height 3
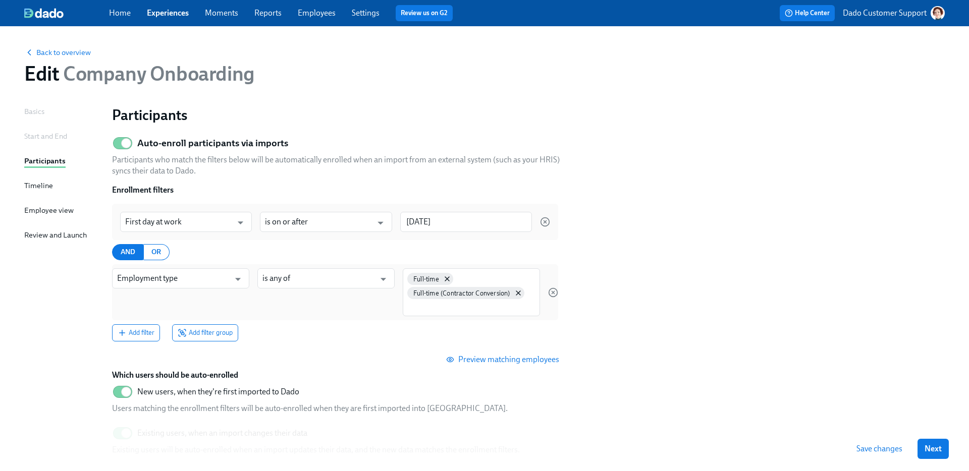
click at [446, 312] on div "Full-time Full-time (Contractor Conversion)" at bounding box center [471, 292] width 137 height 48
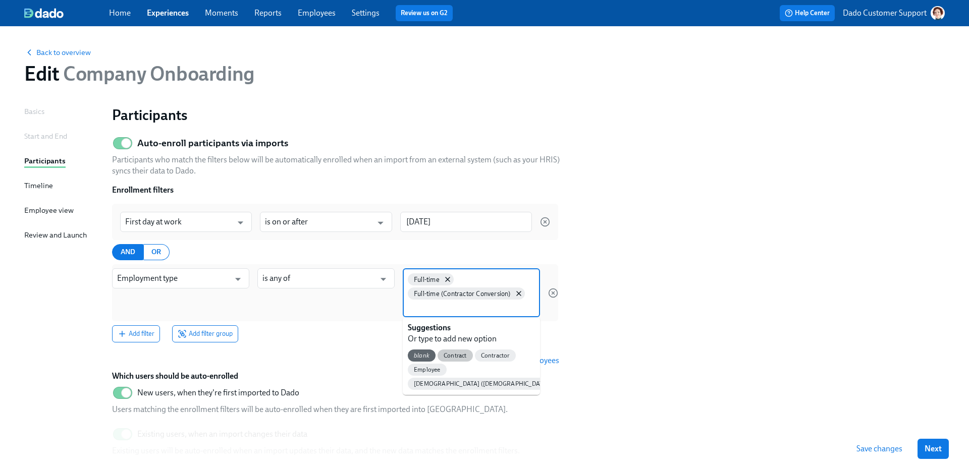
click at [452, 353] on span "Contract" at bounding box center [454, 356] width 35 height 8
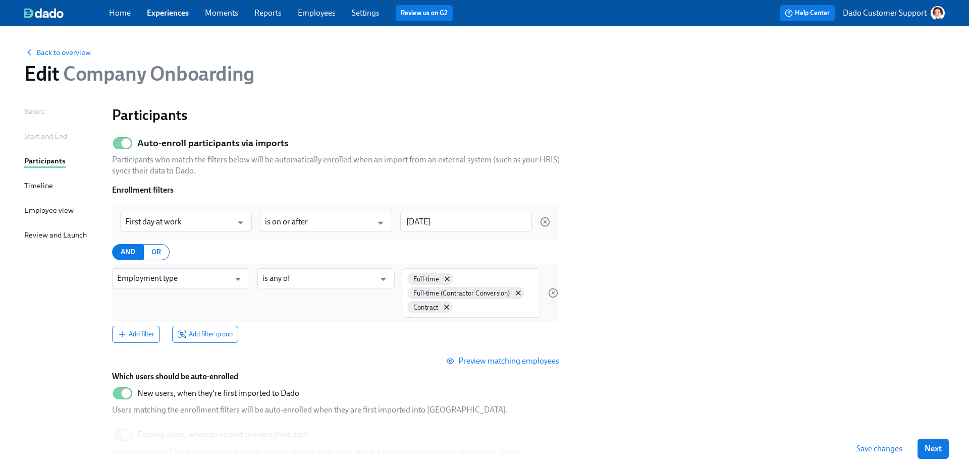
click at [474, 314] on div "Full-time Full-time (Contractor Conversion) Contract" at bounding box center [471, 292] width 137 height 49
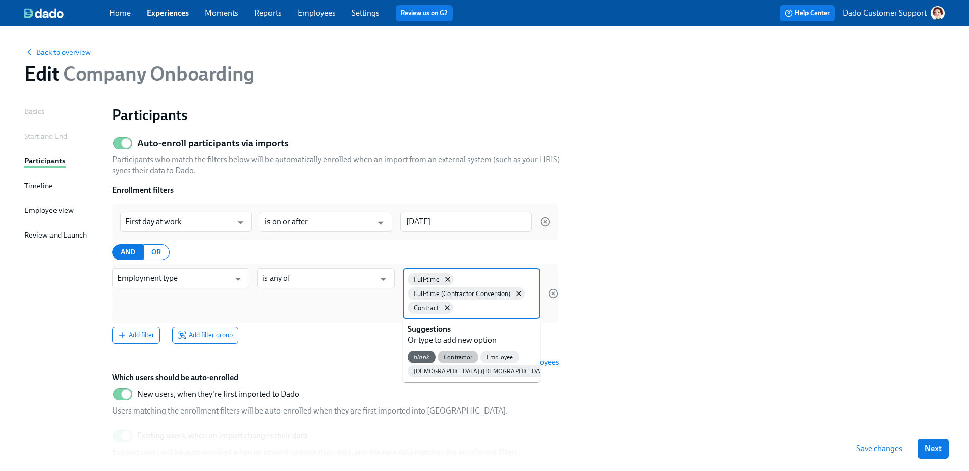
click at [459, 352] on div "Contractor" at bounding box center [457, 357] width 41 height 12
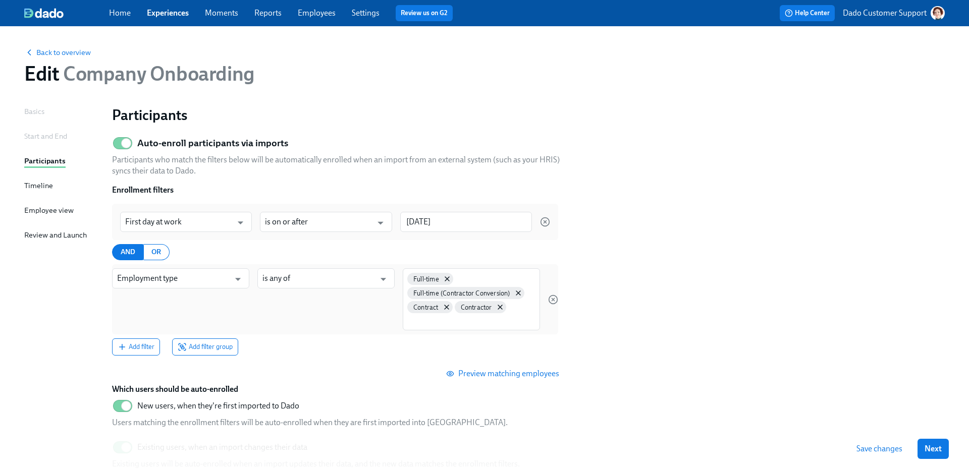
click at [880, 450] on span "Save changes" at bounding box center [879, 449] width 46 height 10
click at [48, 51] on span "Back to overview" at bounding box center [57, 52] width 67 height 10
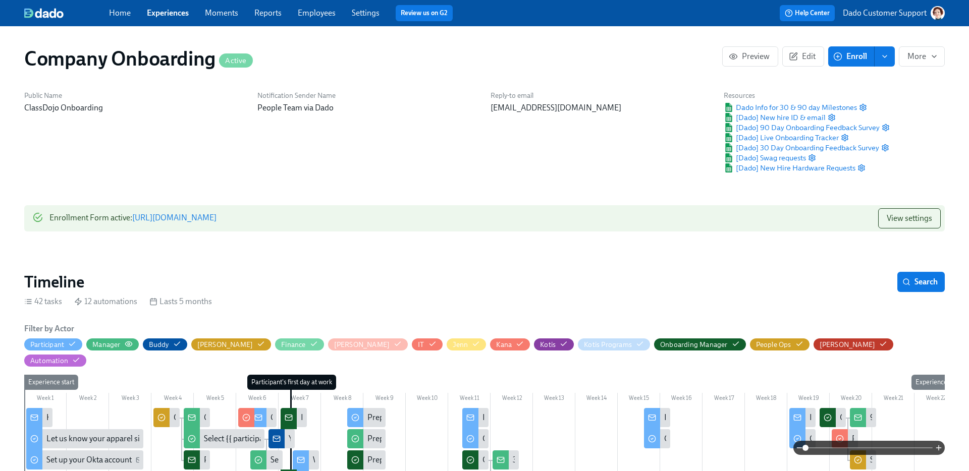
scroll to position [0, 21520]
click at [169, 14] on link "Experiences" at bounding box center [168, 13] width 42 height 10
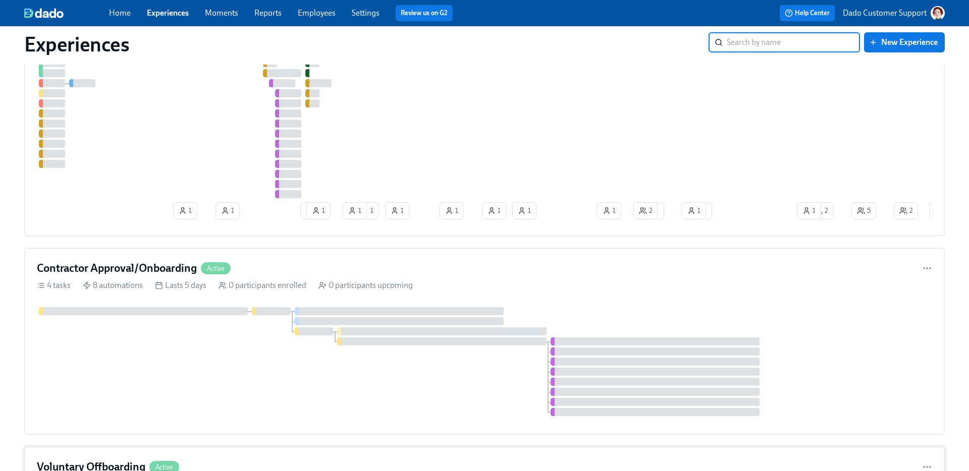
scroll to position [278, 0]
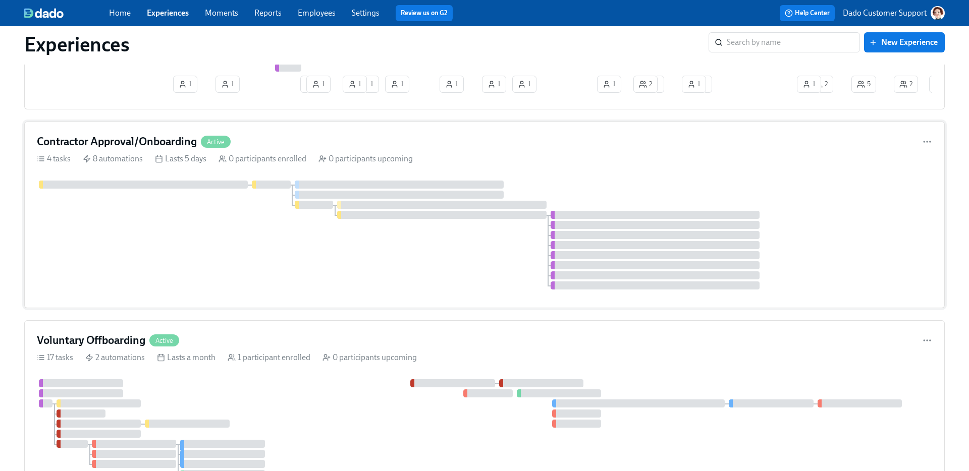
click at [150, 177] on div "Contractor Approval/Onboarding Active 4 tasks 8 automations Lasts 5 days 0 part…" at bounding box center [484, 215] width 920 height 187
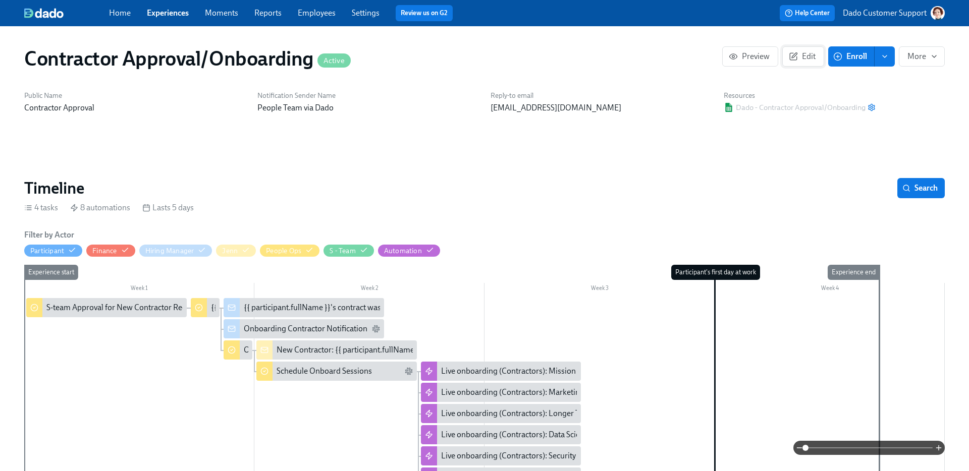
click at [800, 53] on span "Edit" at bounding box center [803, 56] width 25 height 10
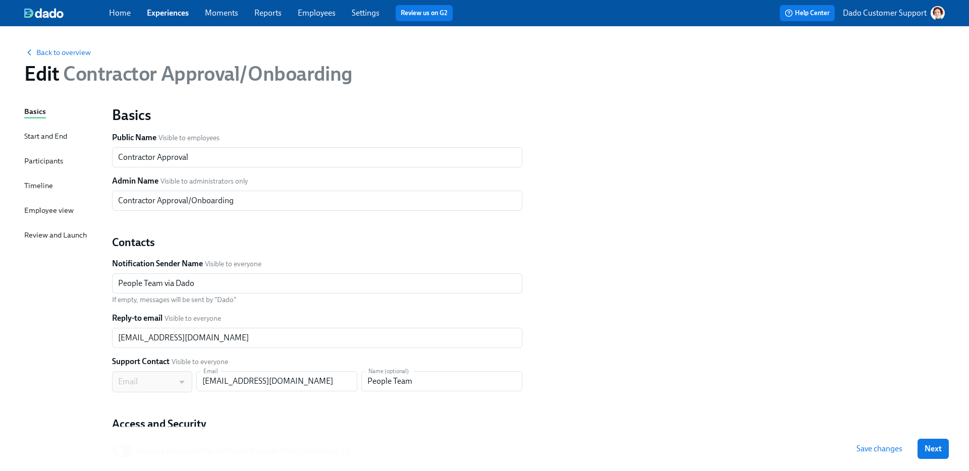
click at [37, 155] on div "Basics Start and End Participants Timeline Employee view Review and Launch" at bounding box center [62, 308] width 76 height 405
click at [36, 161] on div "Participants" at bounding box center [43, 160] width 39 height 11
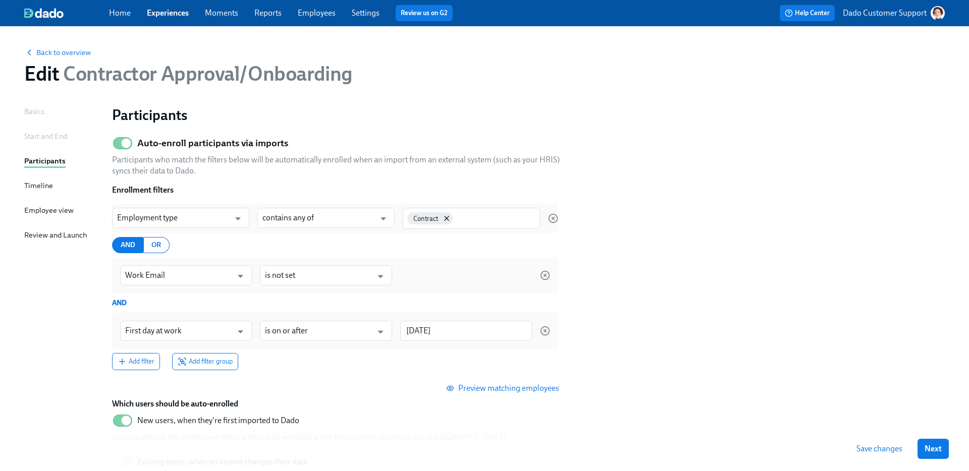
click at [155, 9] on link "Experiences" at bounding box center [168, 13] width 42 height 10
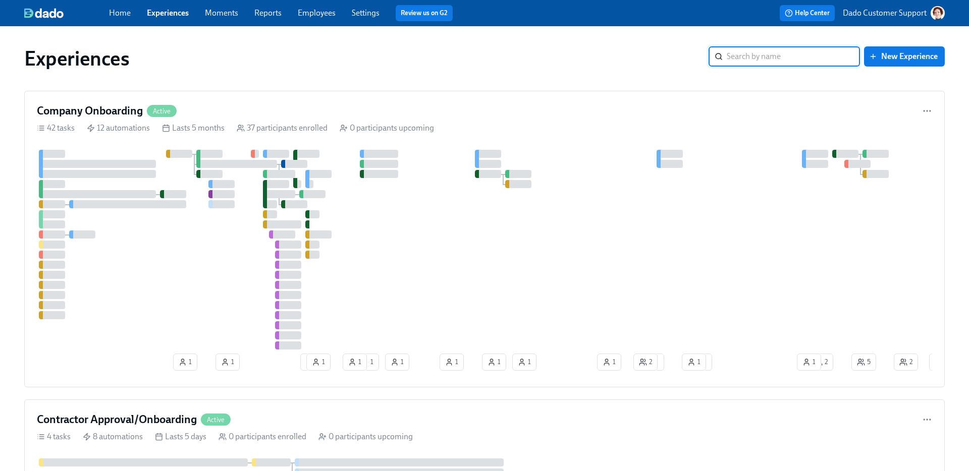
click at [312, 11] on link "Employees" at bounding box center [317, 13] width 38 height 10
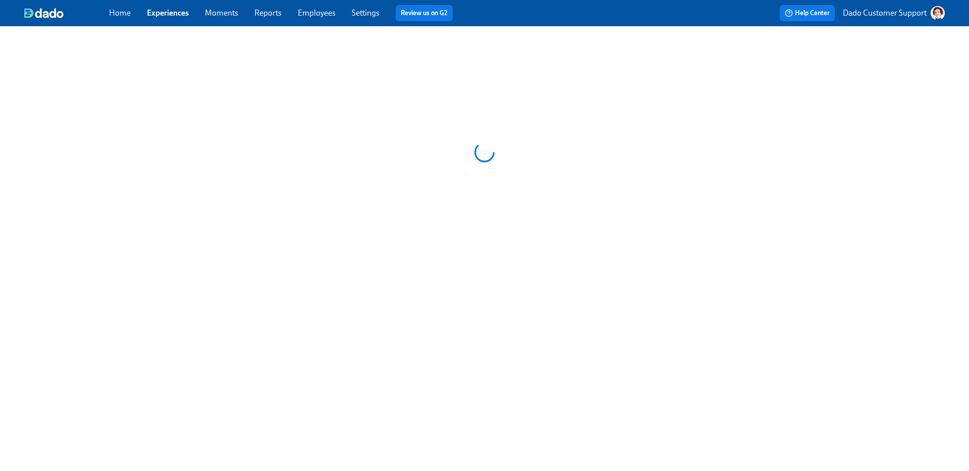
click at [312, 13] on link "Employees" at bounding box center [317, 13] width 38 height 10
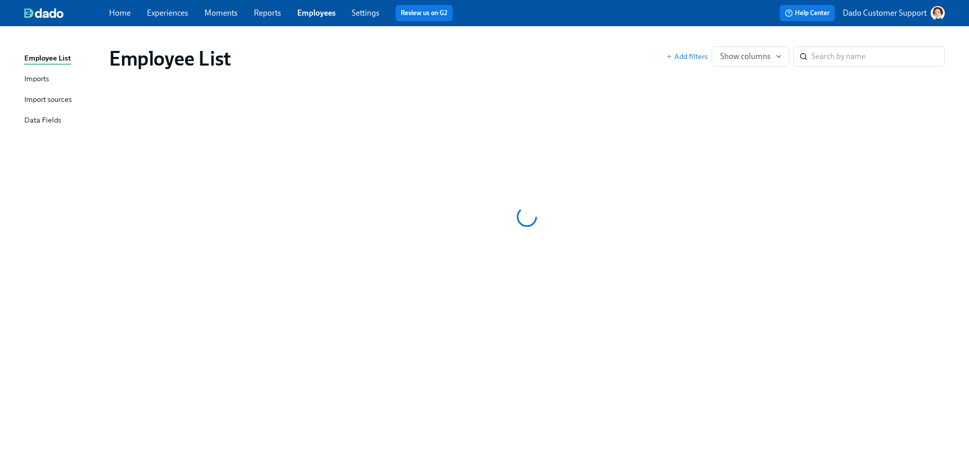
click at [40, 79] on div "Imports" at bounding box center [36, 79] width 25 height 13
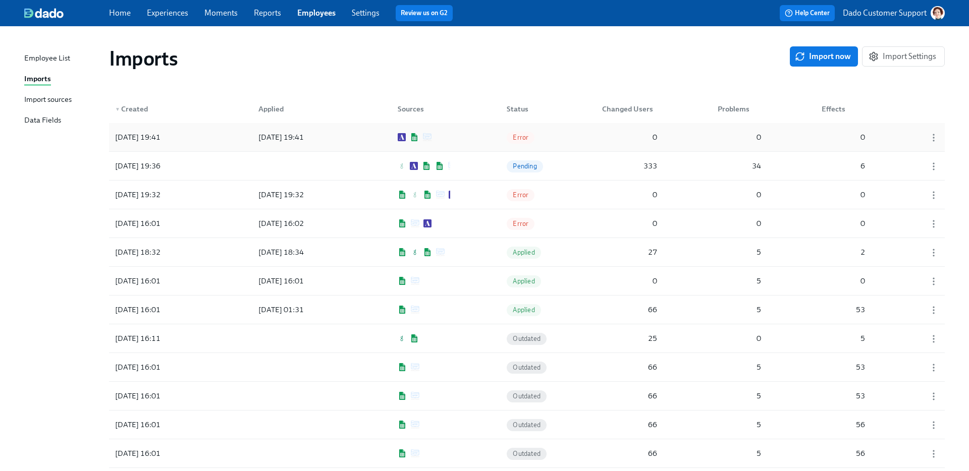
click at [185, 141] on div "[DATE] 19:41" at bounding box center [156, 137] width 91 height 20
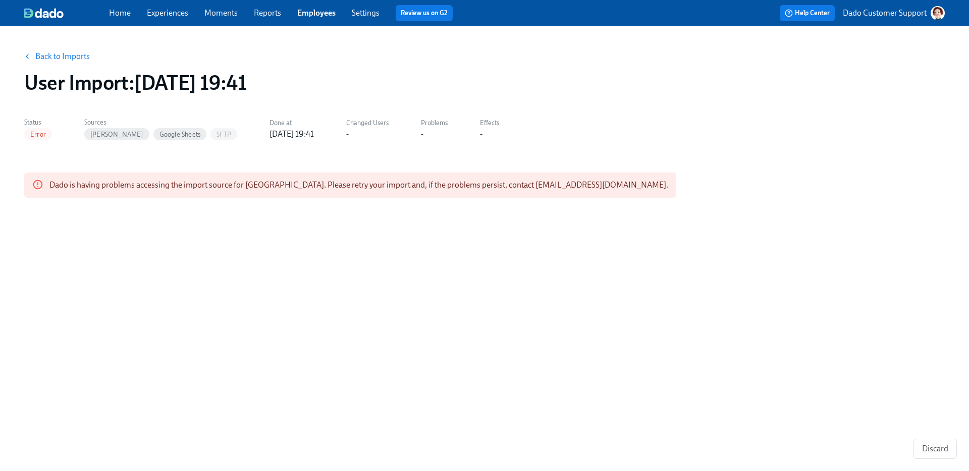
click at [68, 49] on button "Back to Imports" at bounding box center [57, 56] width 79 height 20
click at [63, 53] on link "Back to Imports" at bounding box center [62, 56] width 54 height 10
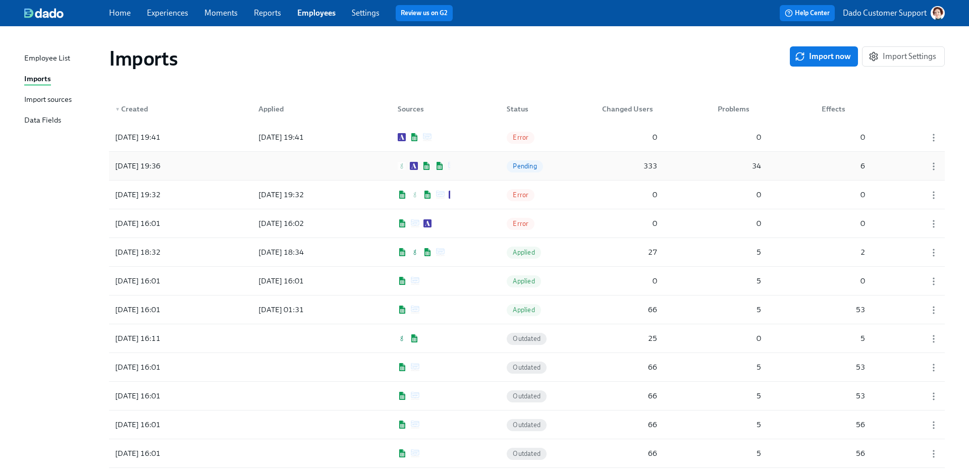
click at [587, 168] on div "[DATE] 19:36 Pending 333 34 6" at bounding box center [527, 166] width 836 height 28
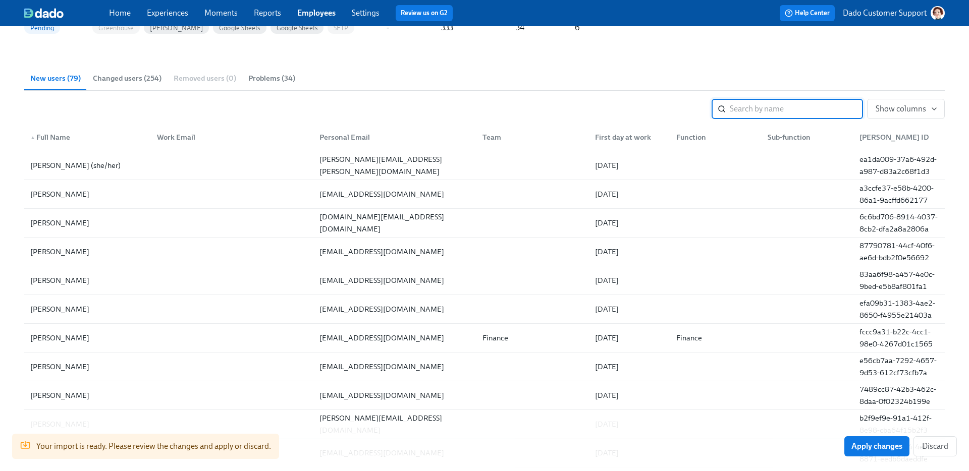
scroll to position [110, 0]
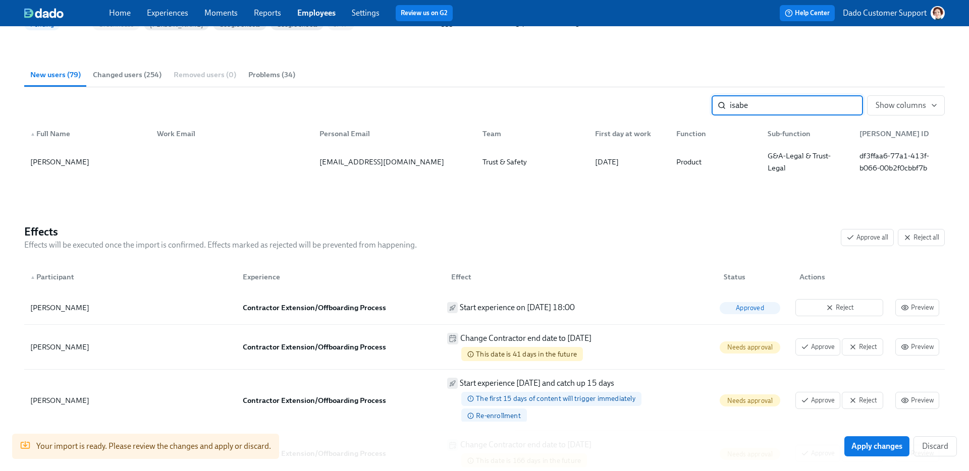
type input "isabe"
drag, startPoint x: 19, startPoint y: 165, endPoint x: 101, endPoint y: 168, distance: 81.8
click at [101, 168] on div "Back to Imports User Import : [DATE] 19:36 Status Pending Sources Greenhouse [P…" at bounding box center [484, 279] width 969 height 727
copy div "[PERSON_NAME]"
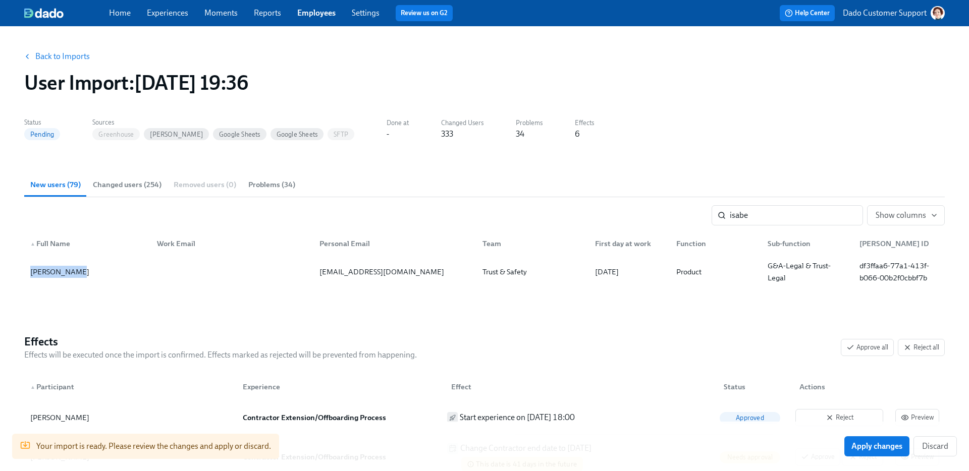
click at [157, 13] on link "Experiences" at bounding box center [167, 13] width 41 height 10
click at [905, 219] on span "Show columns" at bounding box center [905, 215] width 61 height 10
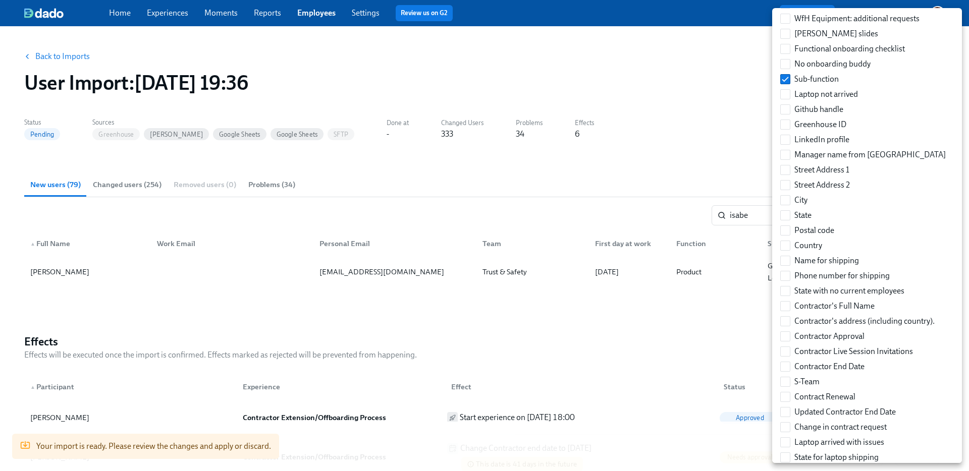
scroll to position [43, 0]
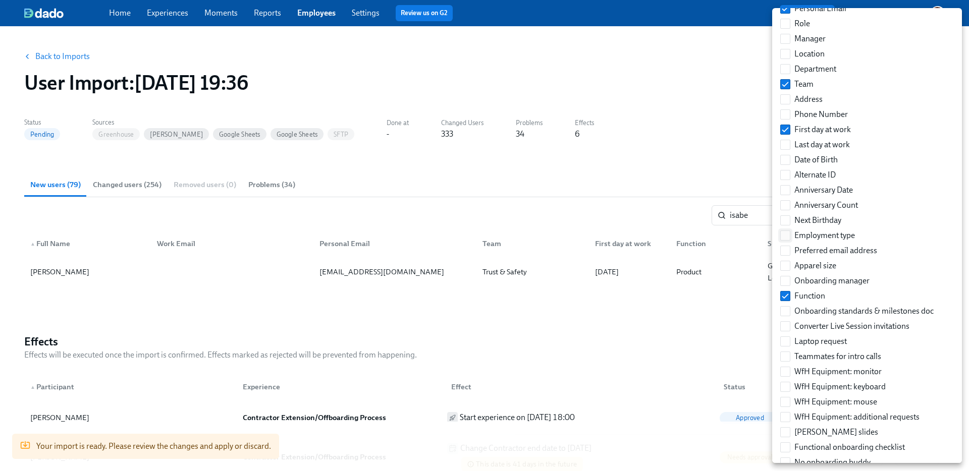
click at [781, 238] on input "Employment type" at bounding box center [785, 235] width 9 height 9
checkbox input "true"
click at [659, 182] on div at bounding box center [484, 235] width 969 height 471
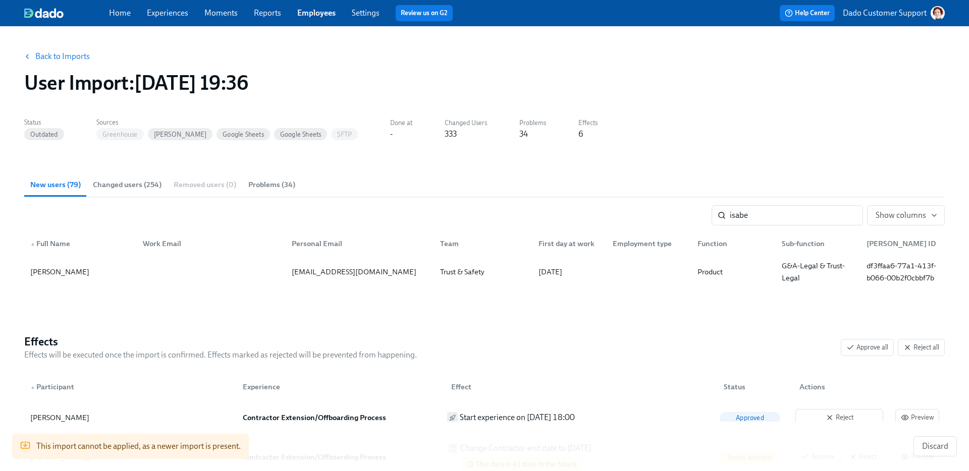
click at [336, 188] on div "New users (79) Changed users (254) Removed users (0) Problems (34)" at bounding box center [484, 185] width 920 height 24
click at [50, 185] on span "New users (79)" at bounding box center [55, 185] width 50 height 12
click at [119, 181] on span "Changed users (254)" at bounding box center [127, 185] width 69 height 12
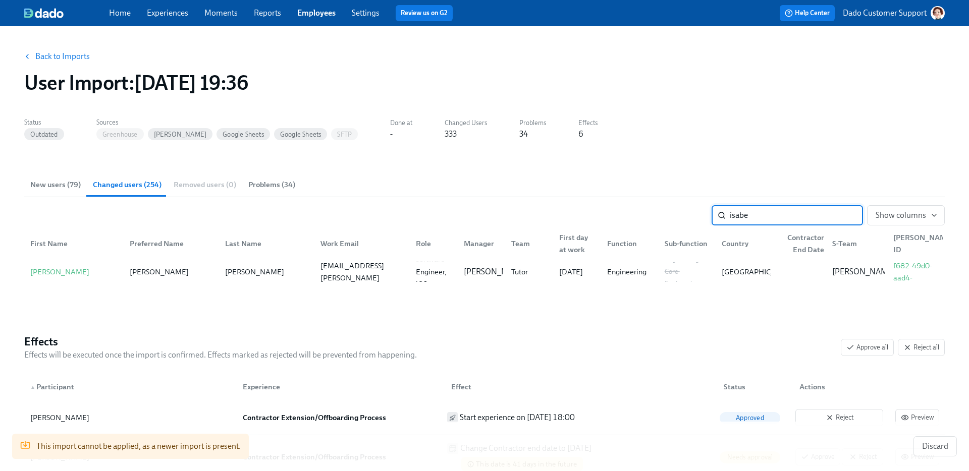
click at [65, 182] on span "New users (79)" at bounding box center [55, 185] width 50 height 12
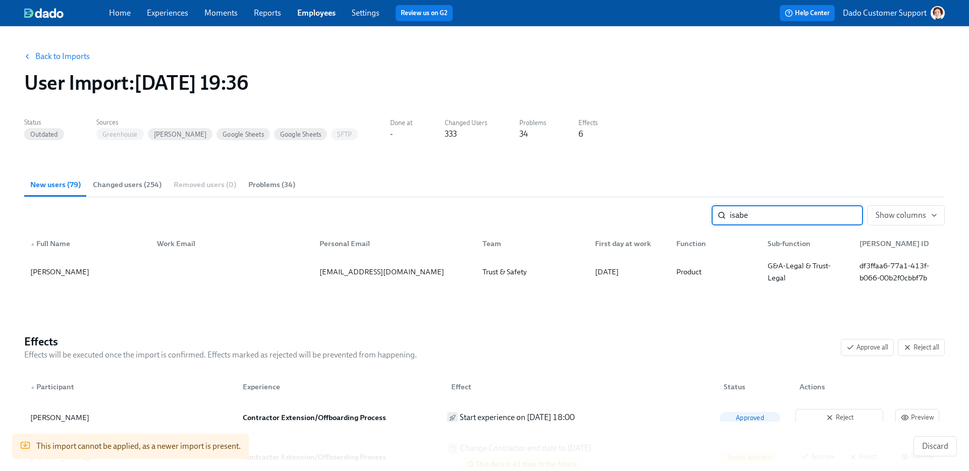
click at [849, 216] on input "isabe" at bounding box center [796, 215] width 133 height 20
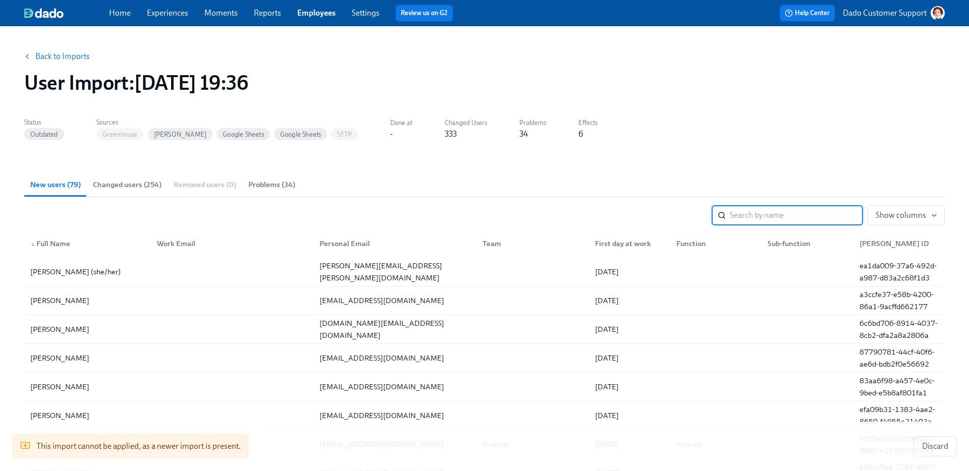
click at [273, 180] on span "Problems (34)" at bounding box center [271, 185] width 47 height 12
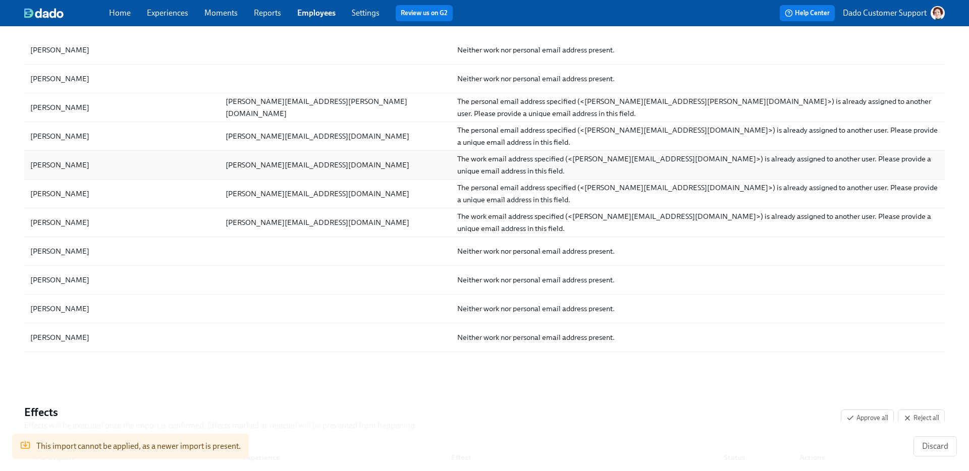
scroll to position [0, 0]
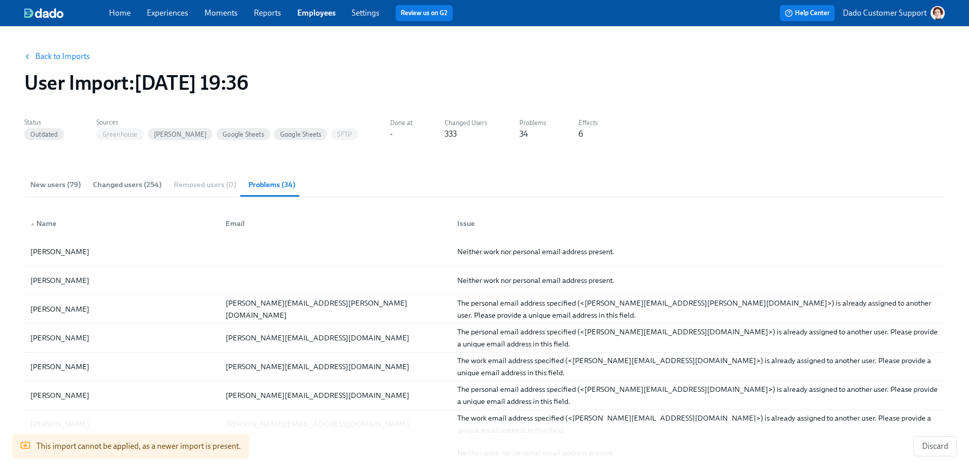
click at [60, 59] on link "Back to Imports" at bounding box center [62, 56] width 54 height 10
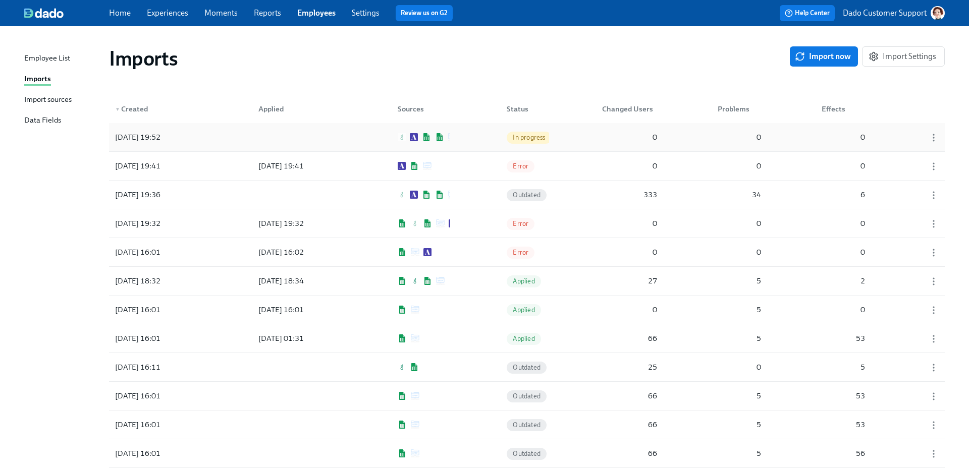
click at [164, 136] on div "2025/09/04 19:52" at bounding box center [137, 137] width 53 height 12
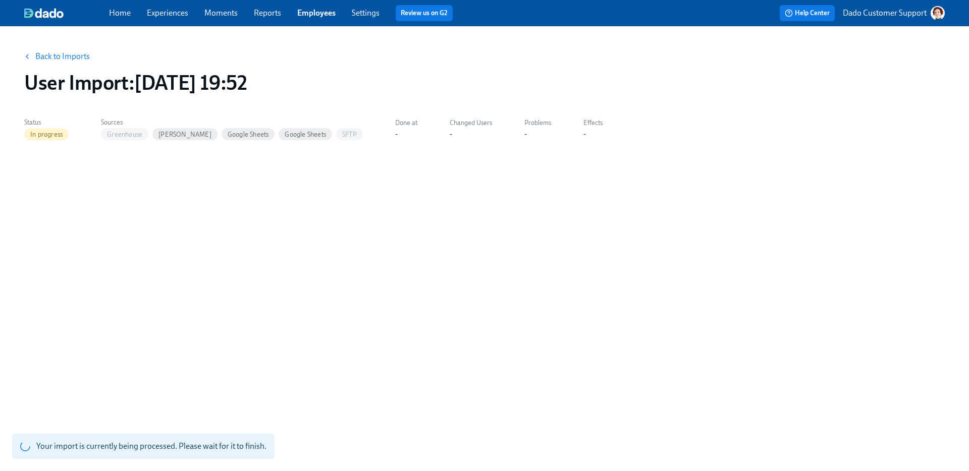
click at [42, 62] on button "Back to Imports" at bounding box center [57, 56] width 79 height 20
click at [49, 54] on link "Back to Imports" at bounding box center [62, 56] width 54 height 10
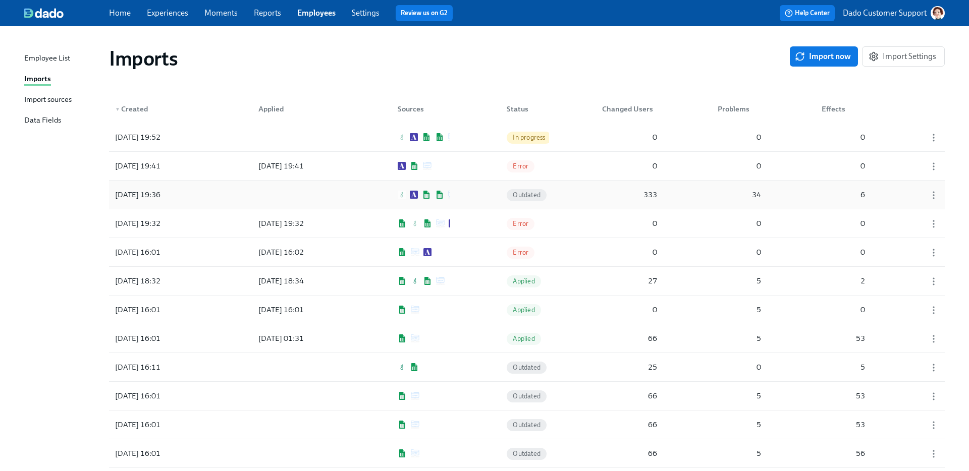
click at [143, 189] on div "2025/09/04 19:36" at bounding box center [137, 195] width 53 height 12
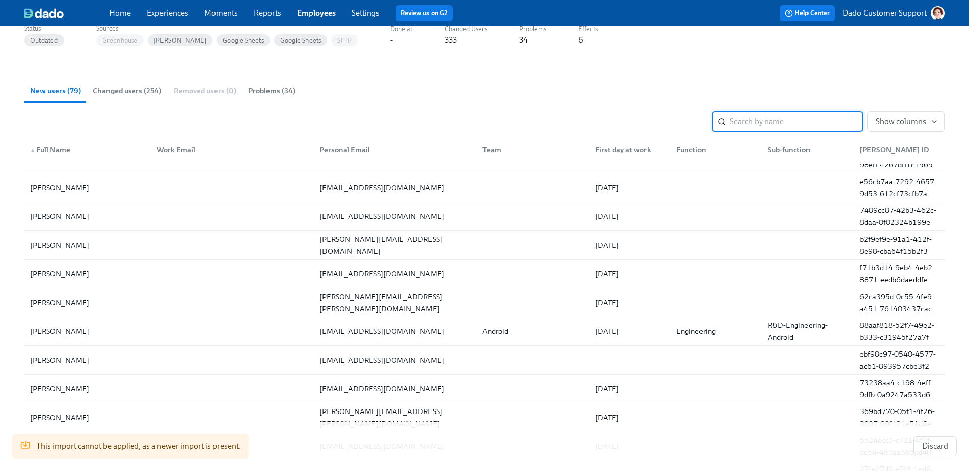
scroll to position [92, 0]
click at [264, 93] on span "Problems (34)" at bounding box center [271, 93] width 47 height 12
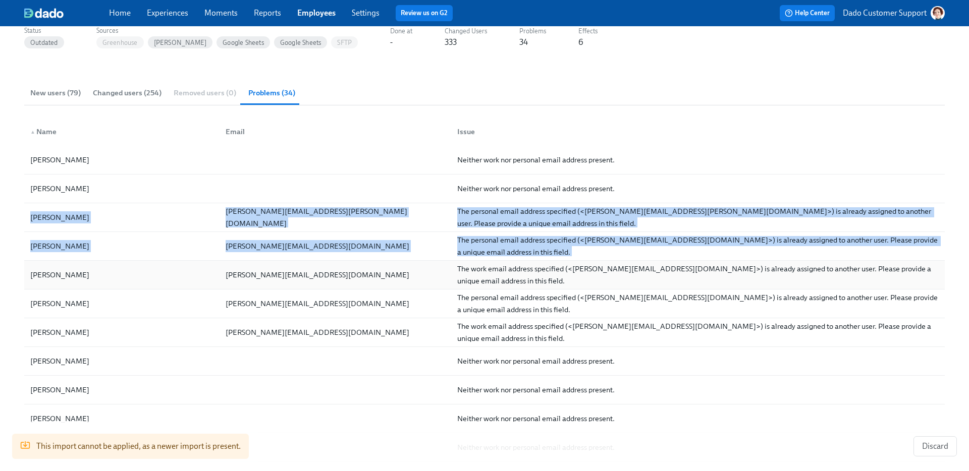
drag, startPoint x: 19, startPoint y: 208, endPoint x: 75, endPoint y: 267, distance: 81.4
click at [75, 267] on div "Back to Imports User Import : 2025/09/04 19:36 Status Outdated Sources Greenhou…" at bounding box center [484, 434] width 969 height 1000
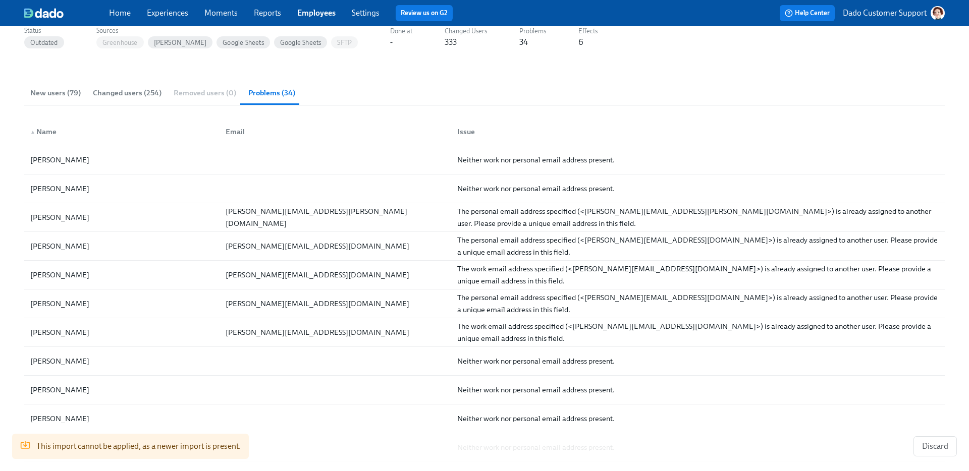
click at [402, 89] on div "New users (79) Changed users (254) Removed users (0) Problems (34)" at bounding box center [484, 93] width 920 height 24
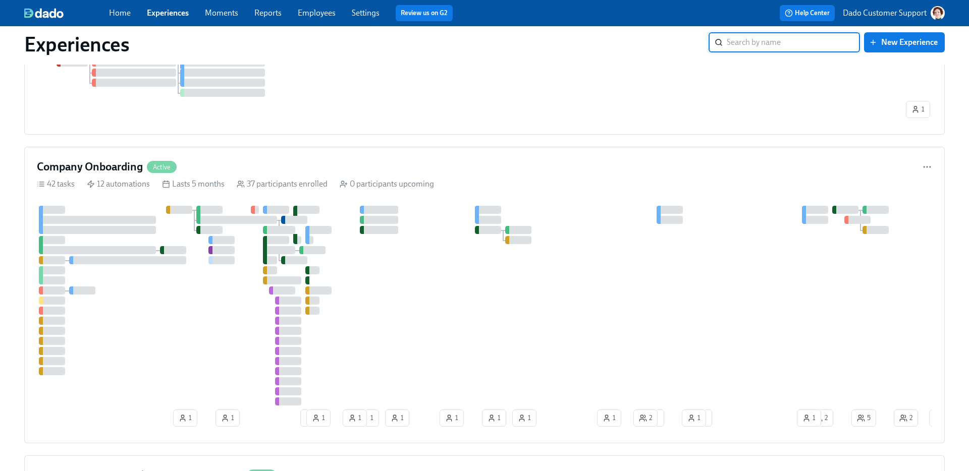
scroll to position [351, 0]
click at [206, 271] on div at bounding box center [482, 305] width 890 height 200
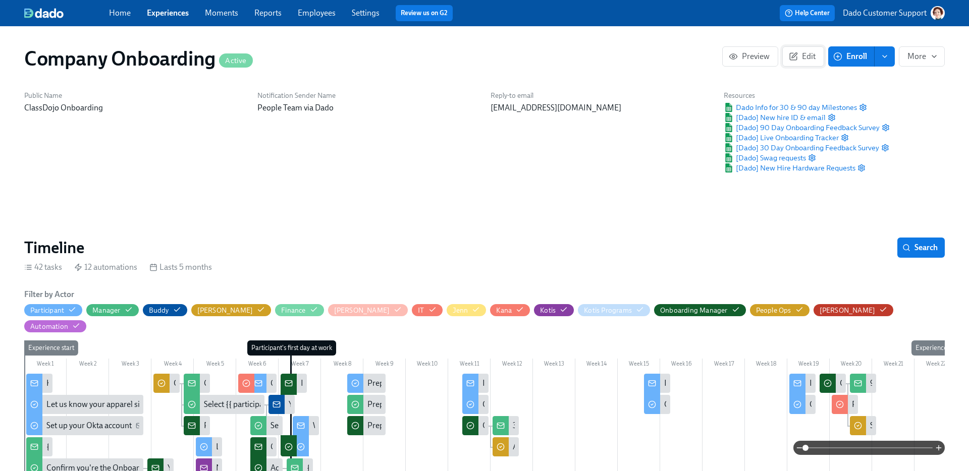
click at [814, 60] on span "Edit" at bounding box center [803, 56] width 25 height 10
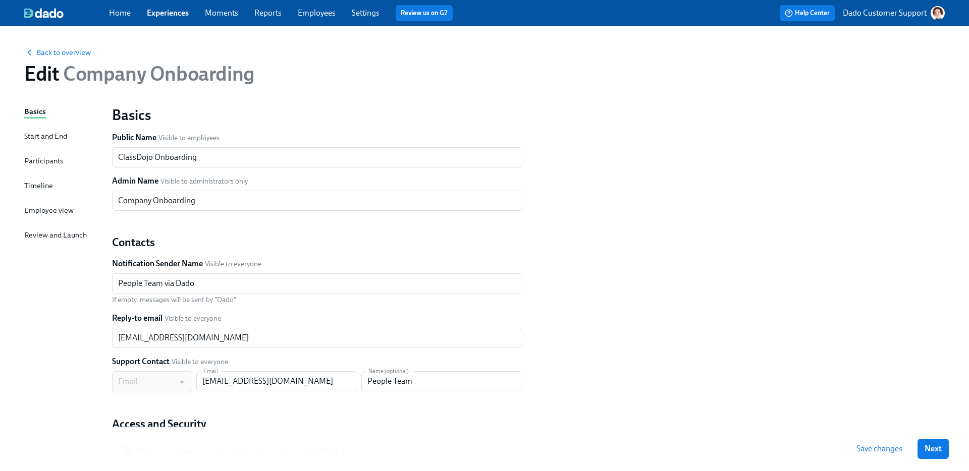
click at [34, 161] on div "Participants" at bounding box center [43, 160] width 39 height 11
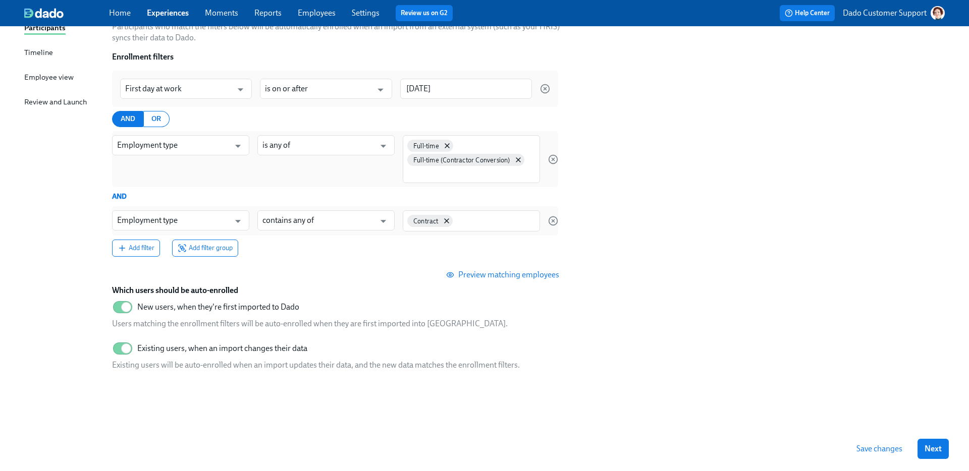
scroll to position [132, 0]
type input "[DATE]"
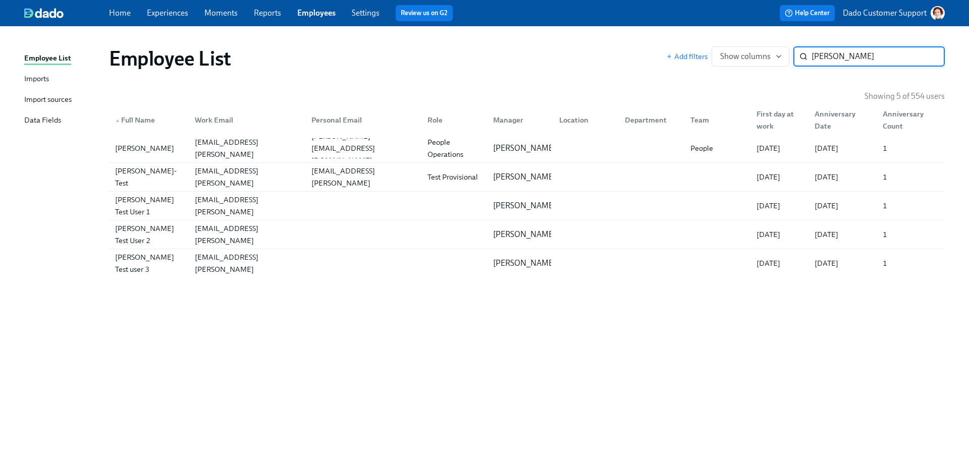
click at [36, 76] on div "Imports" at bounding box center [36, 79] width 25 height 13
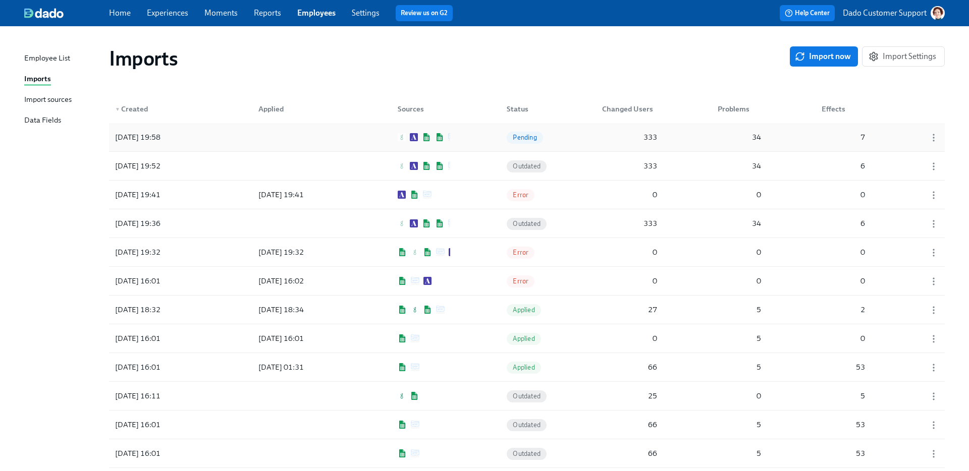
click at [152, 132] on div "2025/09/04 19:58" at bounding box center [137, 137] width 53 height 12
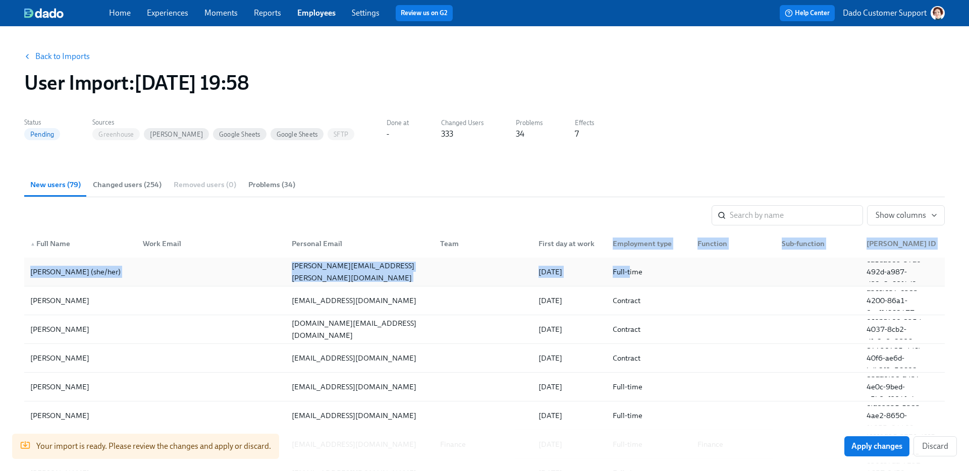
drag, startPoint x: 621, startPoint y: 235, endPoint x: 627, endPoint y: 271, distance: 36.9
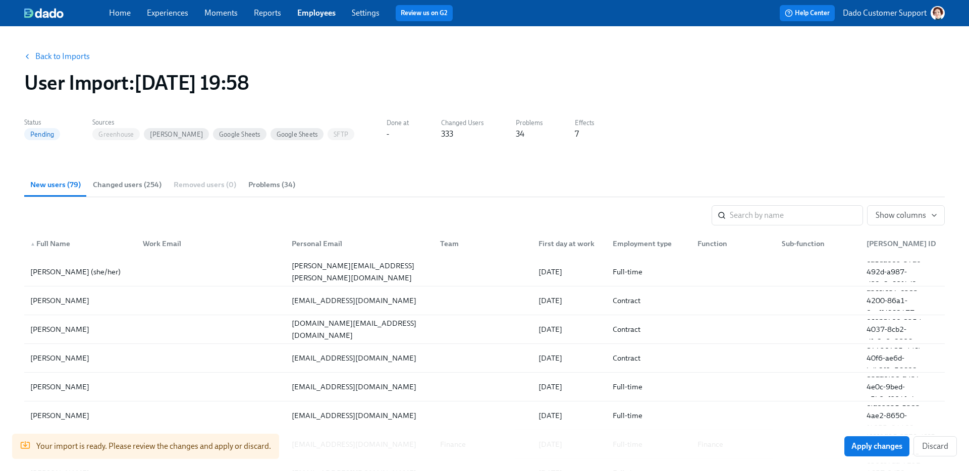
click at [637, 226] on div "▲ Full Name Work Email Personal Email Team First day at work Employment type Fu…" at bounding box center [484, 242] width 920 height 32
click at [168, 8] on link "Experiences" at bounding box center [167, 13] width 41 height 10
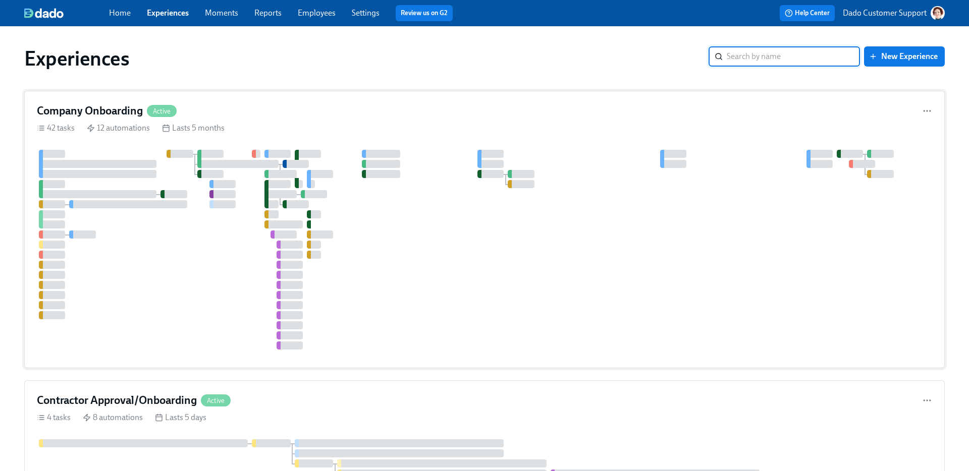
click at [105, 153] on div at bounding box center [484, 250] width 895 height 200
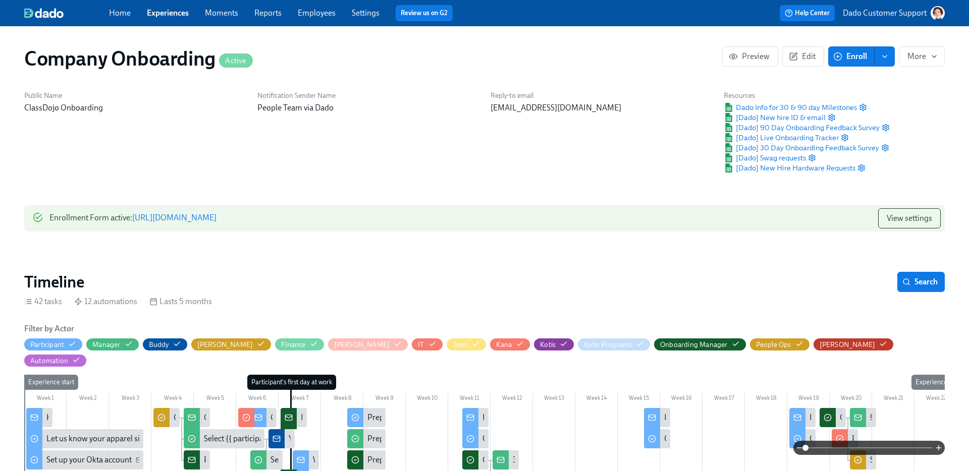
scroll to position [0, 21520]
click at [799, 59] on span "Edit" at bounding box center [803, 56] width 25 height 10
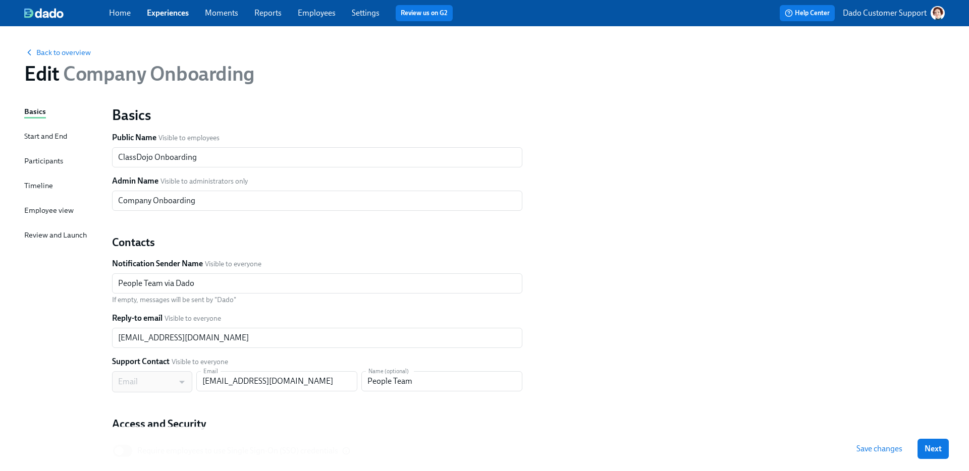
click at [45, 158] on div "Participants" at bounding box center [43, 160] width 39 height 11
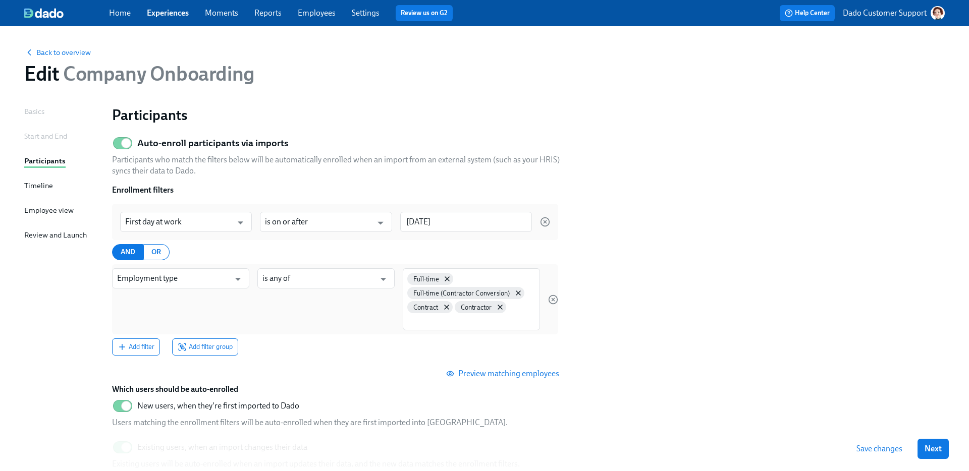
click at [316, 20] on div "Home Experiences Moments Reports Employees Settings Review us on G2" at bounding box center [318, 13] width 418 height 16
click at [316, 14] on link "Employees" at bounding box center [317, 13] width 38 height 10
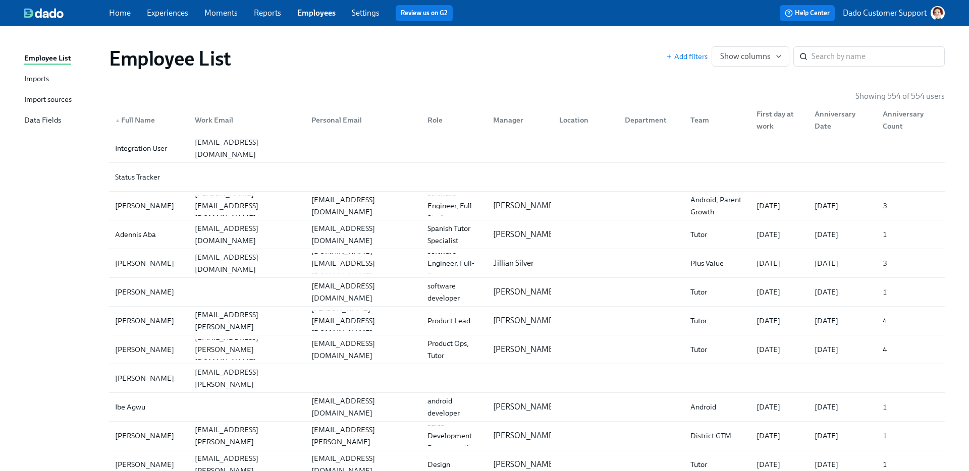
click at [35, 75] on div "Imports" at bounding box center [36, 79] width 25 height 13
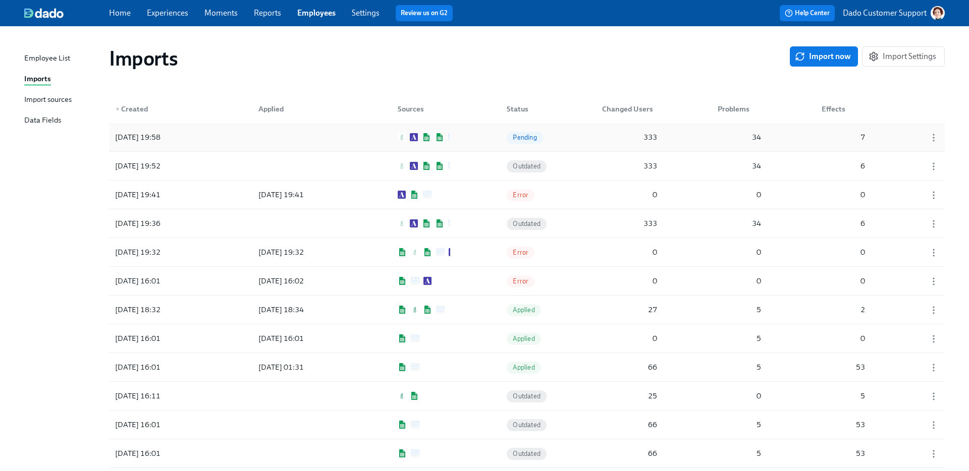
click at [261, 137] on div at bounding box center [295, 137] width 91 height 20
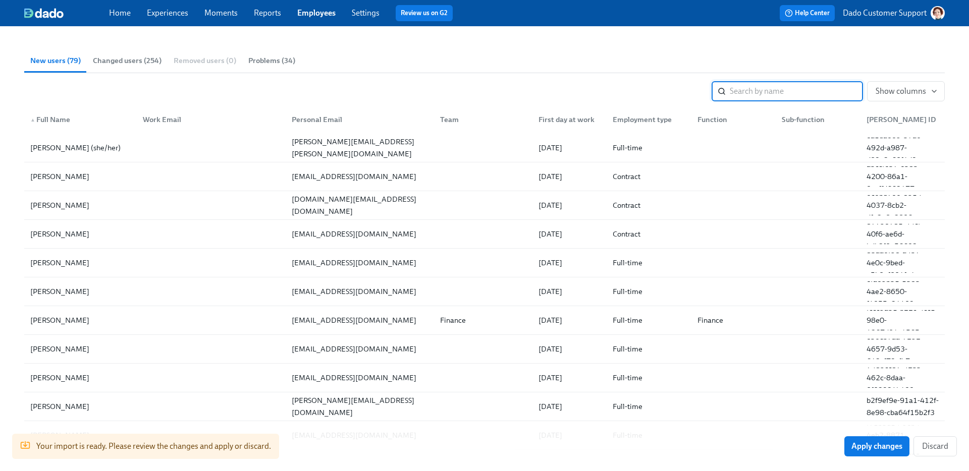
scroll to position [123, 0]
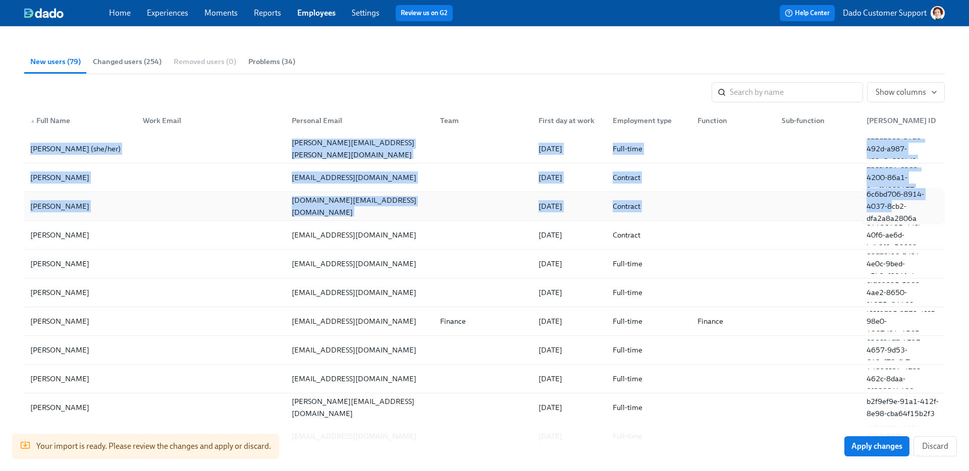
drag, startPoint x: 24, startPoint y: 138, endPoint x: 889, endPoint y: 199, distance: 867.4
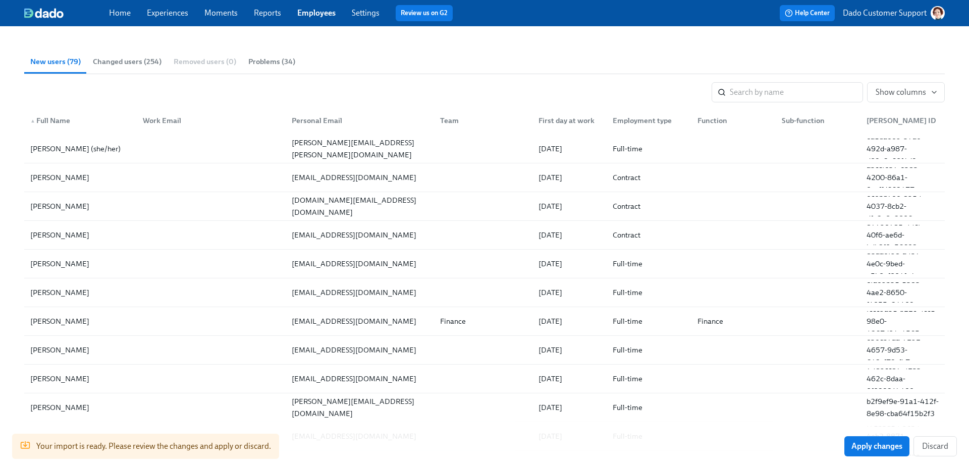
click at [841, 59] on div "New users (79) Changed users (254) Removed users (0) Problems (34)" at bounding box center [484, 61] width 920 height 24
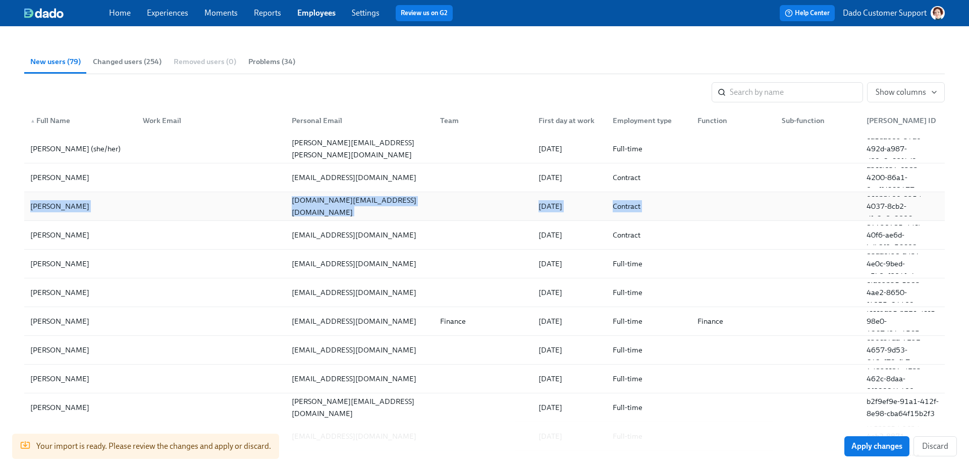
drag, startPoint x: 13, startPoint y: 207, endPoint x: 809, endPoint y: 192, distance: 795.8
click at [809, 192] on div "Back to Imports User Import : 2025/09/04 19:58 Status Pending Sources Greenhous…" at bounding box center [484, 435] width 969 height 1065
click at [809, 192] on div "Praveen Arichandran praveen.bt@gmail.com 05/20/2022 Contract 6c6bd706-8914-4037…" at bounding box center [484, 206] width 920 height 29
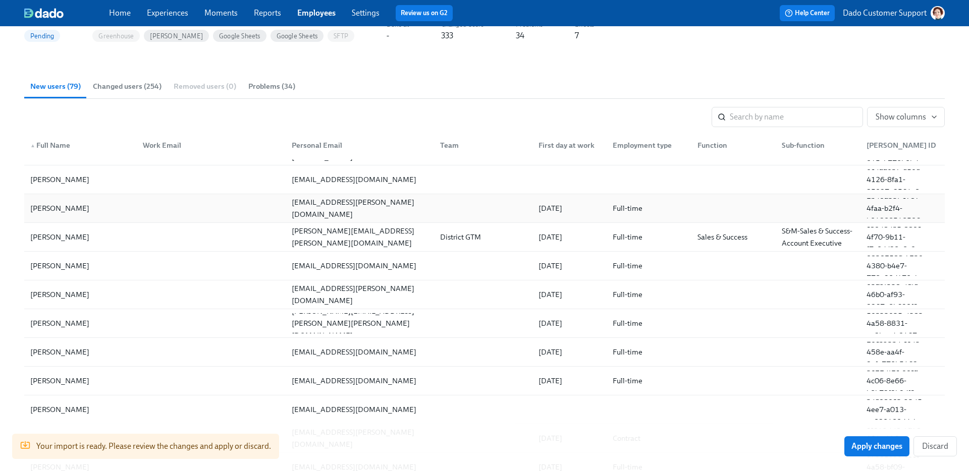
scroll to position [1692, 0]
click at [134, 76] on button "Changed users (254)" at bounding box center [127, 86] width 81 height 24
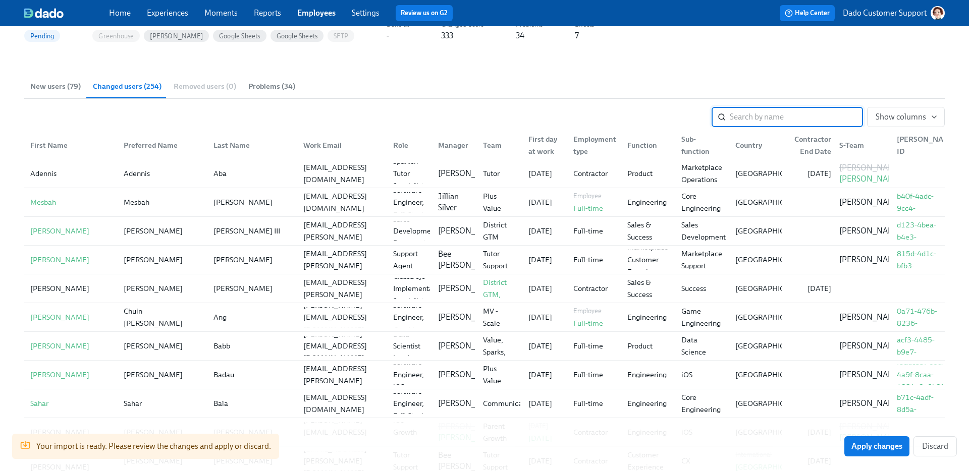
click at [49, 95] on button "New users (79)" at bounding box center [55, 86] width 63 height 24
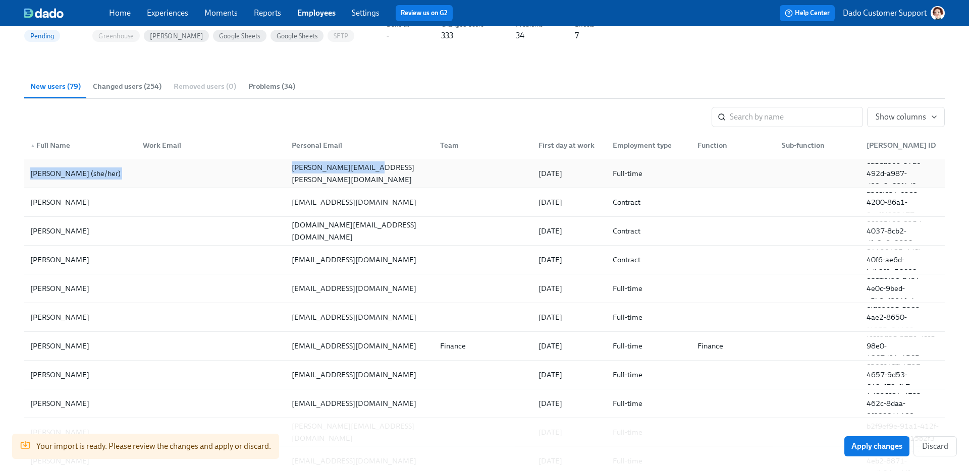
drag, startPoint x: 25, startPoint y: 178, endPoint x: 378, endPoint y: 176, distance: 353.7
click at [378, 176] on div "Angi (she/her) angi.psaros@gmail.com 10/16/2023 Full-time ea1da009-37a6-492d-a9…" at bounding box center [484, 173] width 920 height 29
click at [376, 177] on div "[PERSON_NAME][EMAIL_ADDRESS][PERSON_NAME][DOMAIN_NAME]" at bounding box center [358, 173] width 149 height 20
drag, startPoint x: 376, startPoint y: 177, endPoint x: 273, endPoint y: 170, distance: 103.2
click at [273, 170] on div "Angi (she/her) angi.psaros@gmail.com 10/16/2023 Full-time ea1da009-37a6-492d-a9…" at bounding box center [484, 173] width 920 height 29
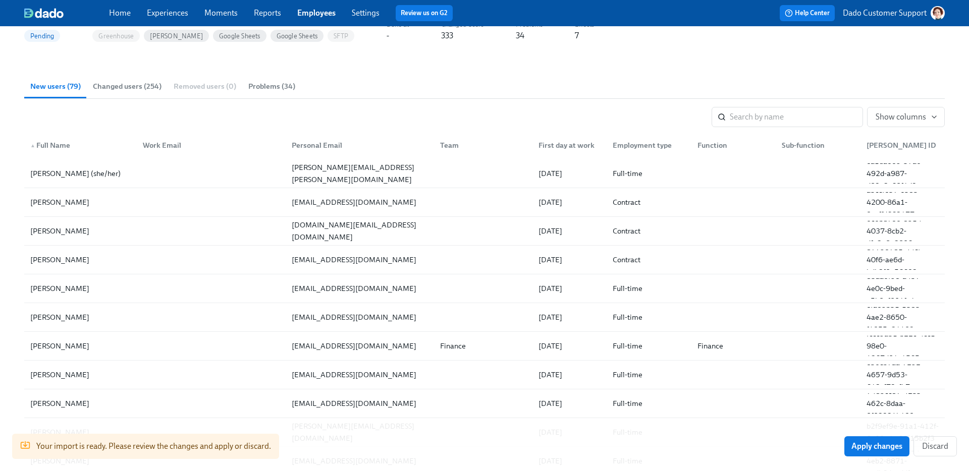
click at [381, 83] on div "New users (79) Changed users (254) Removed users (0) Problems (34)" at bounding box center [484, 86] width 920 height 24
click at [127, 83] on span "Changed users (254)" at bounding box center [127, 87] width 69 height 12
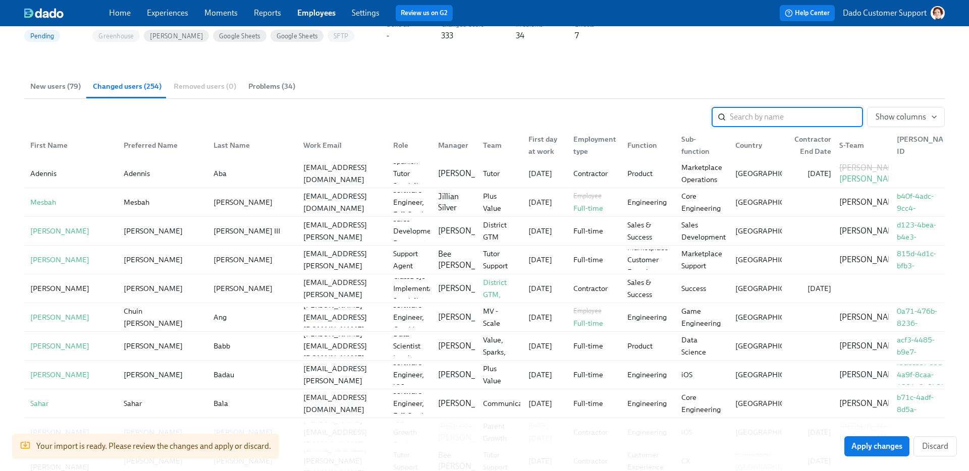
click at [48, 79] on button "New users (79)" at bounding box center [55, 86] width 63 height 24
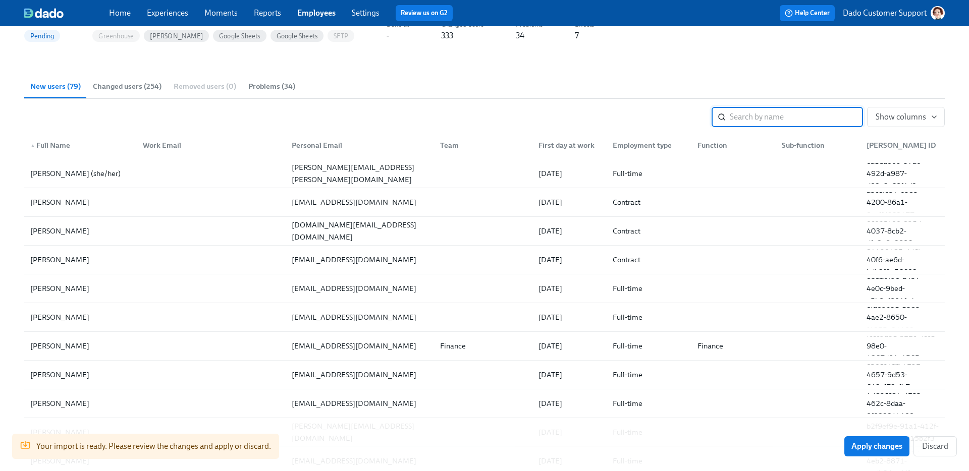
click at [117, 84] on span "Changed users (254)" at bounding box center [127, 87] width 69 height 12
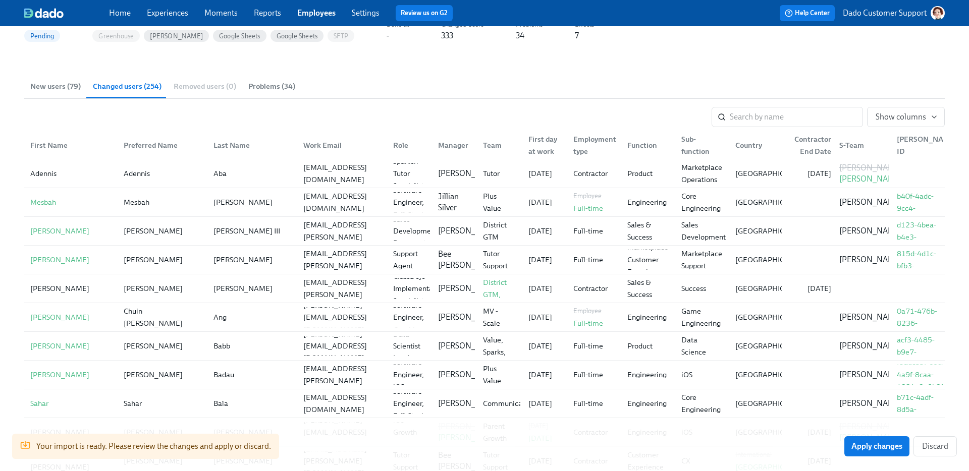
click at [542, 145] on div "First day at work" at bounding box center [544, 145] width 41 height 24
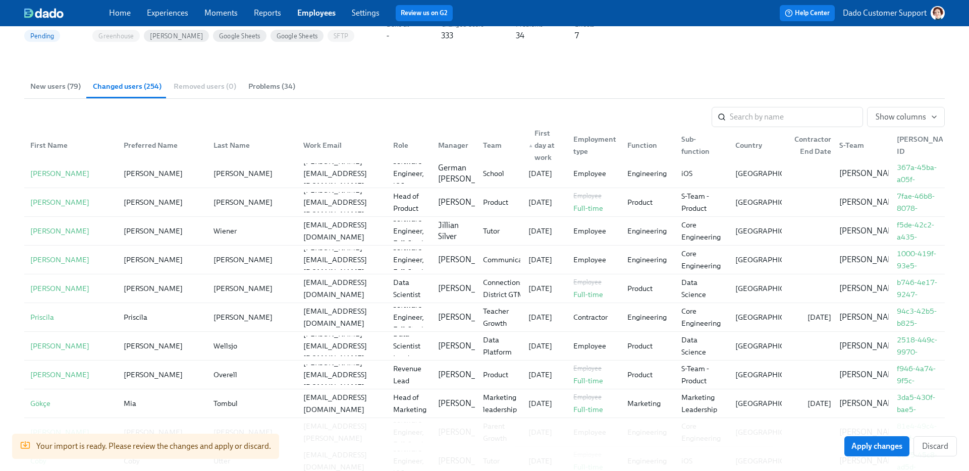
click at [542, 145] on div "▲ First day at work" at bounding box center [544, 145] width 41 height 36
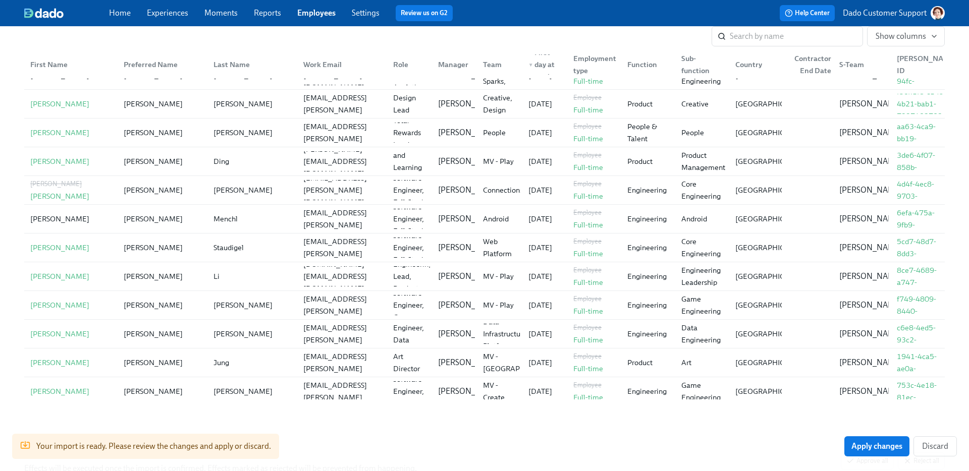
scroll to position [3937, 0]
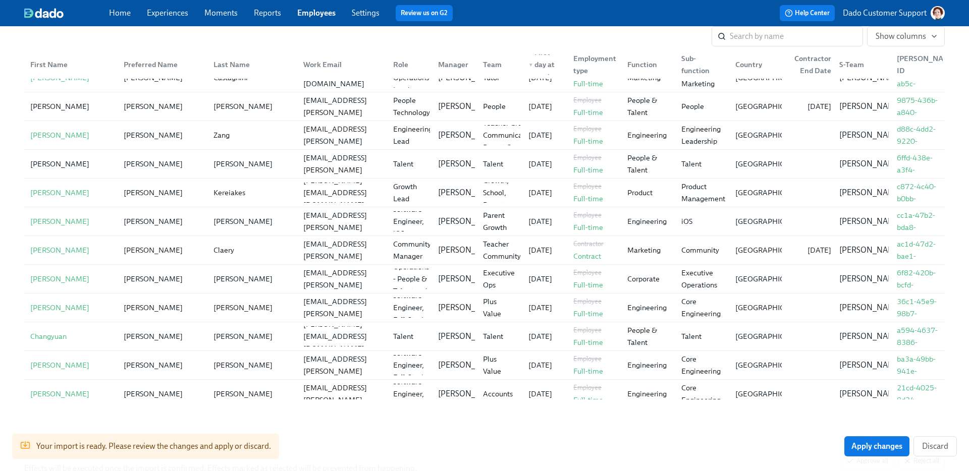
click at [309, 13] on link "Employees" at bounding box center [316, 13] width 38 height 10
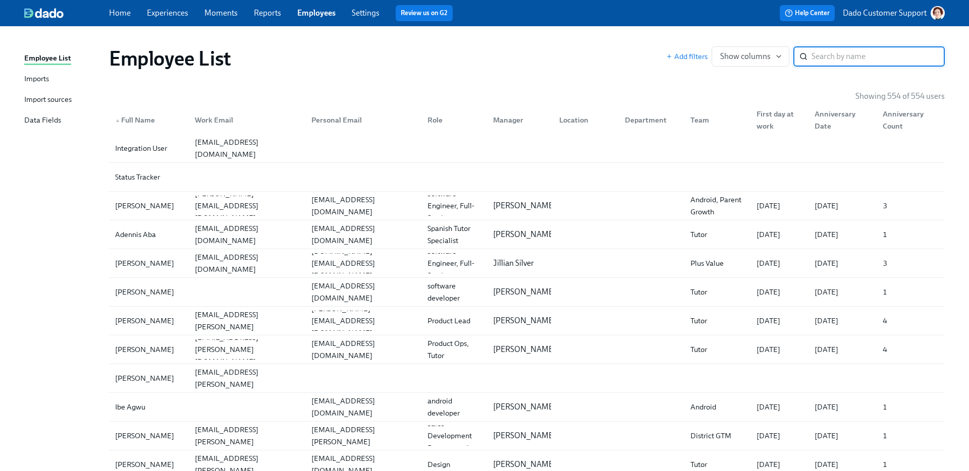
click at [39, 100] on div "Import sources" at bounding box center [47, 100] width 47 height 13
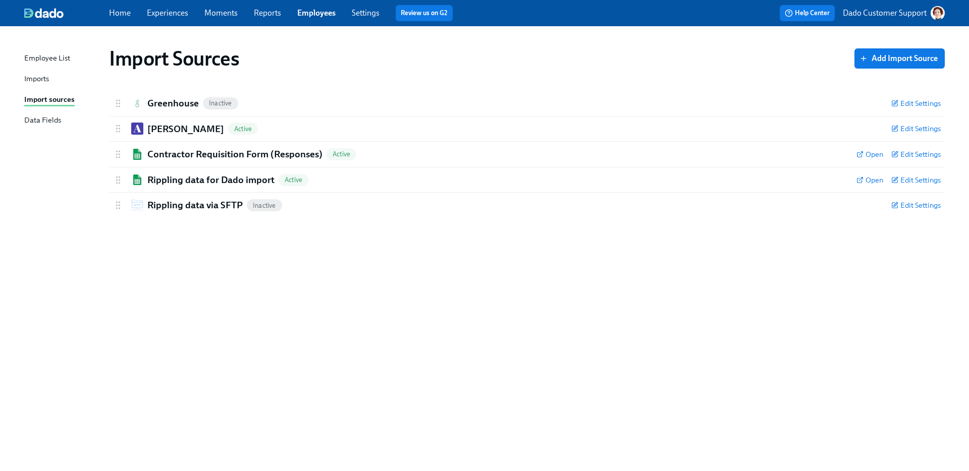
click at [18, 76] on div "Employee List Imports Import sources Data Fields Import Sources Add Import Sour…" at bounding box center [484, 248] width 969 height 445
click at [41, 78] on div "Imports" at bounding box center [36, 79] width 25 height 13
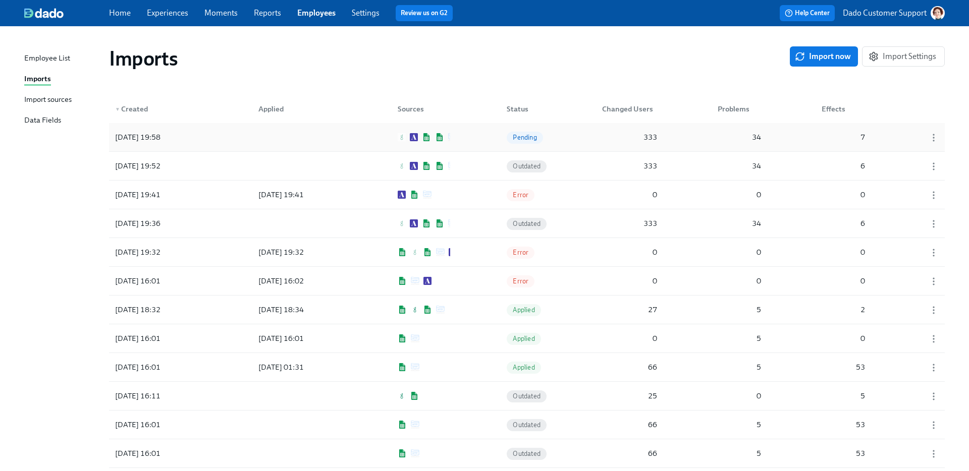
click at [291, 130] on div at bounding box center [295, 137] width 91 height 20
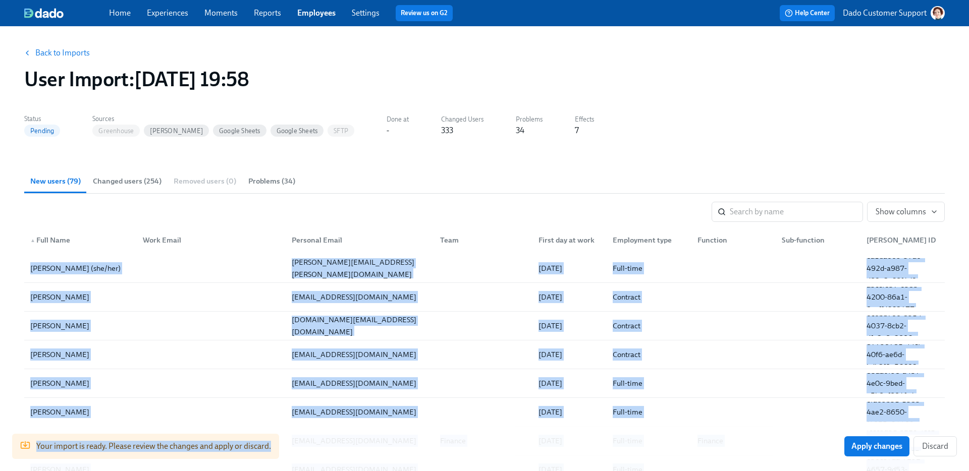
scroll to position [9, 0]
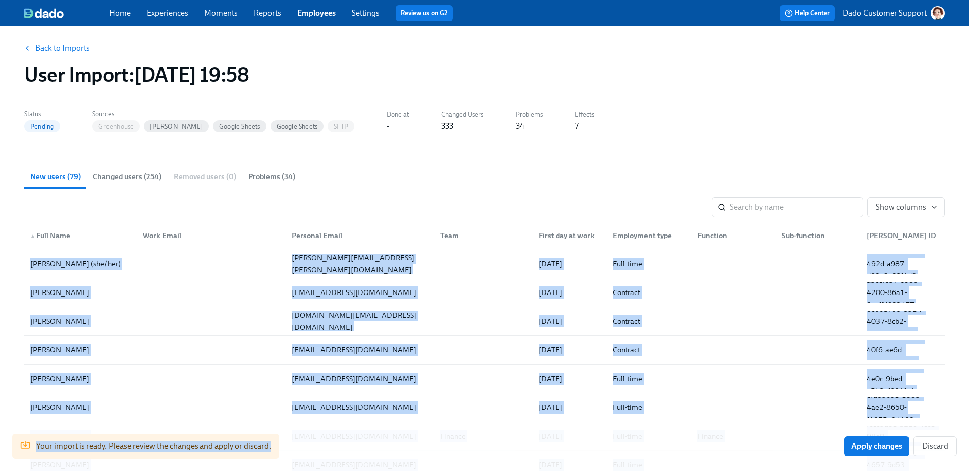
drag, startPoint x: 23, startPoint y: 263, endPoint x: 484, endPoint y: 471, distance: 506.1
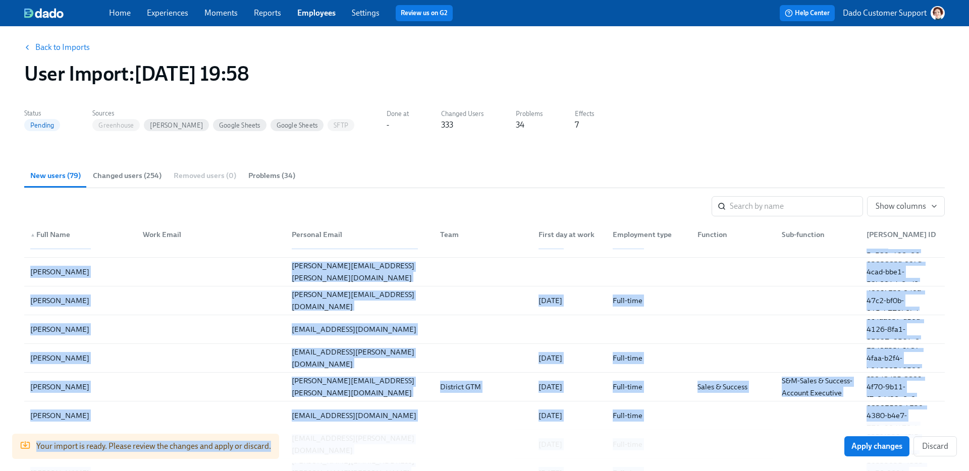
scroll to position [1694, 0]
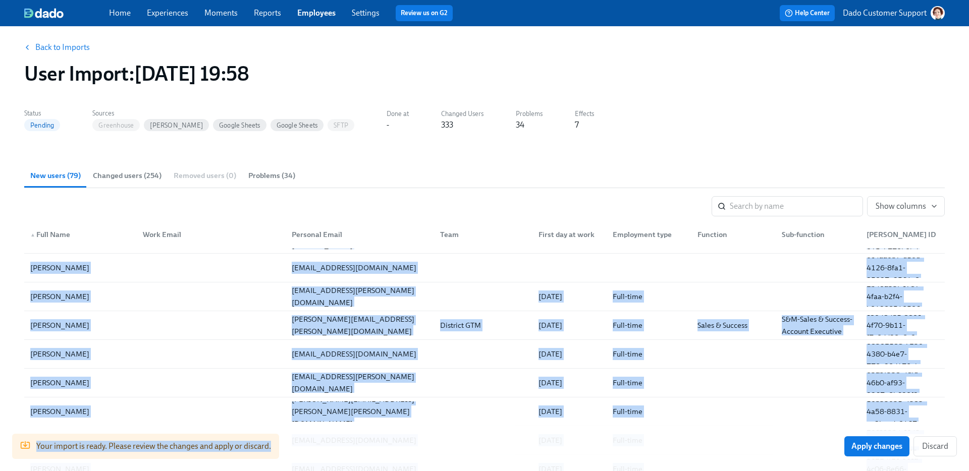
copy div "Angi (she/her) angi.psaros@gmail.com 10/16/2023 Full-time ea1da009-37a6-492d-a9…"
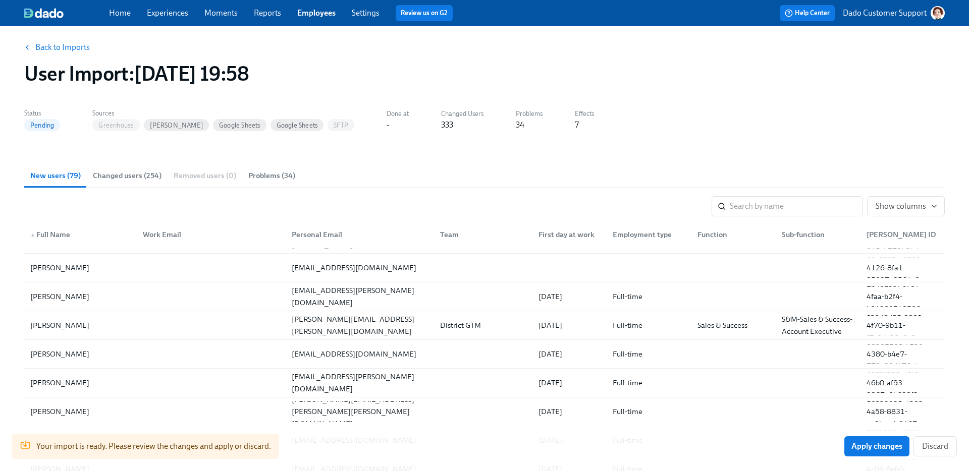
click at [392, 192] on section "New users (79) Changed users (254) Removed users (0) Problems (34) ​ Show colum…" at bounding box center [484, 374] width 920 height 422
click at [918, 202] on span "Show columns" at bounding box center [905, 206] width 61 height 10
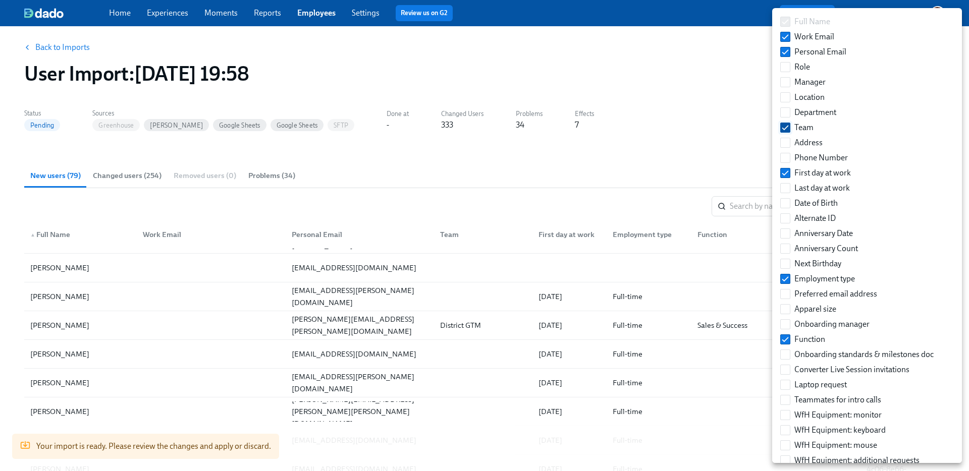
click at [785, 129] on input "Team" at bounding box center [785, 127] width 9 height 9
checkbox input "false"
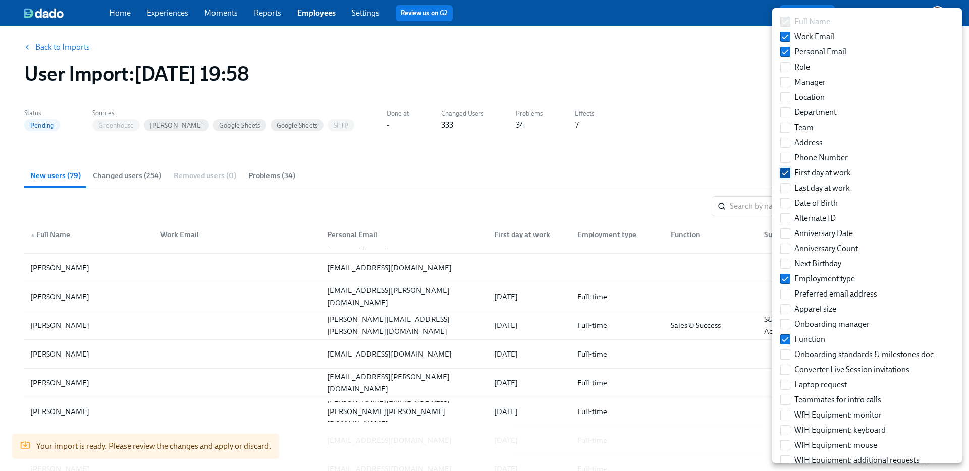
click at [786, 174] on input "First day at work" at bounding box center [785, 173] width 9 height 9
checkbox input "false"
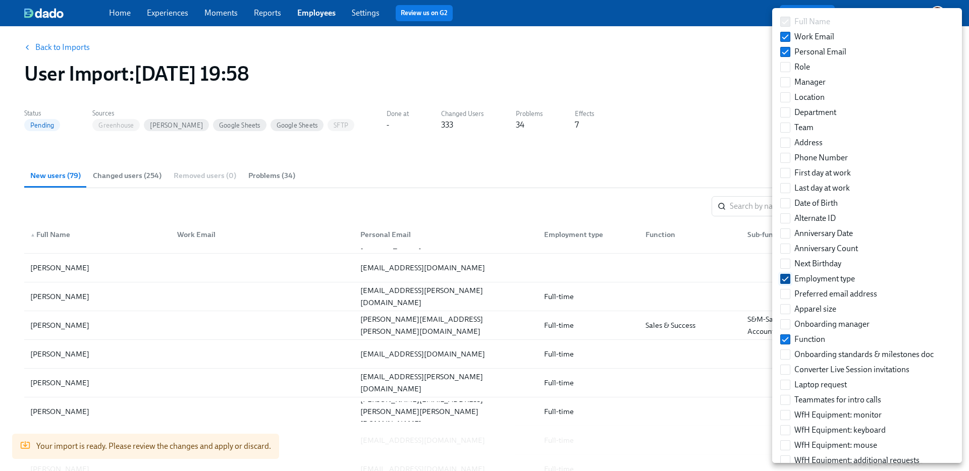
click at [788, 275] on input "Employment type" at bounding box center [785, 278] width 9 height 9
checkbox input "false"
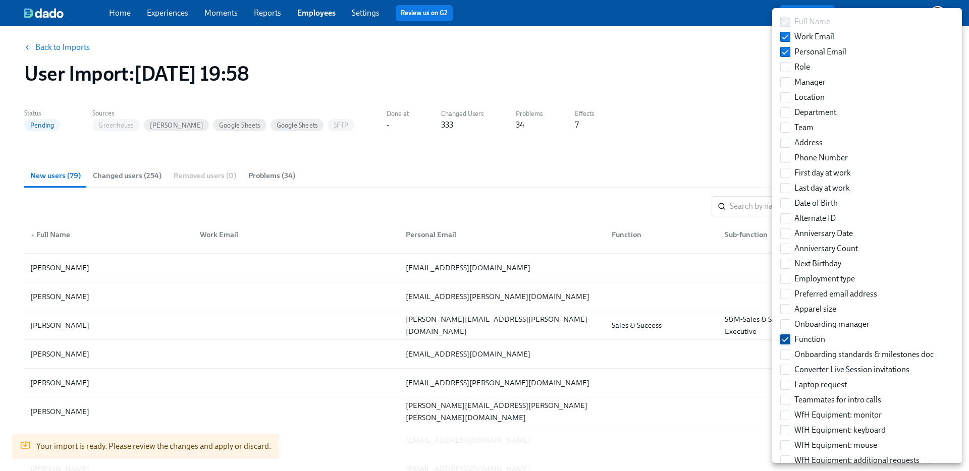
click at [782, 336] on input "Function" at bounding box center [785, 339] width 9 height 9
checkbox input "false"
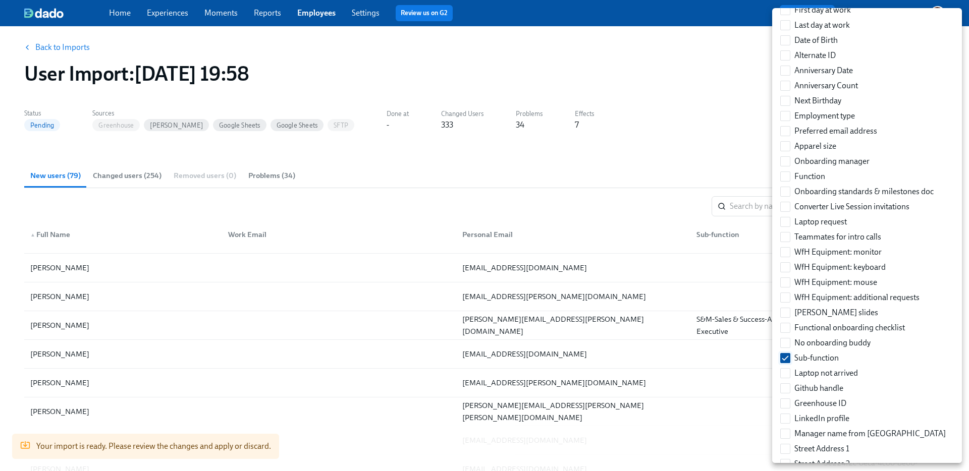
click at [788, 356] on input "Sub-function" at bounding box center [785, 358] width 9 height 9
checkbox input "false"
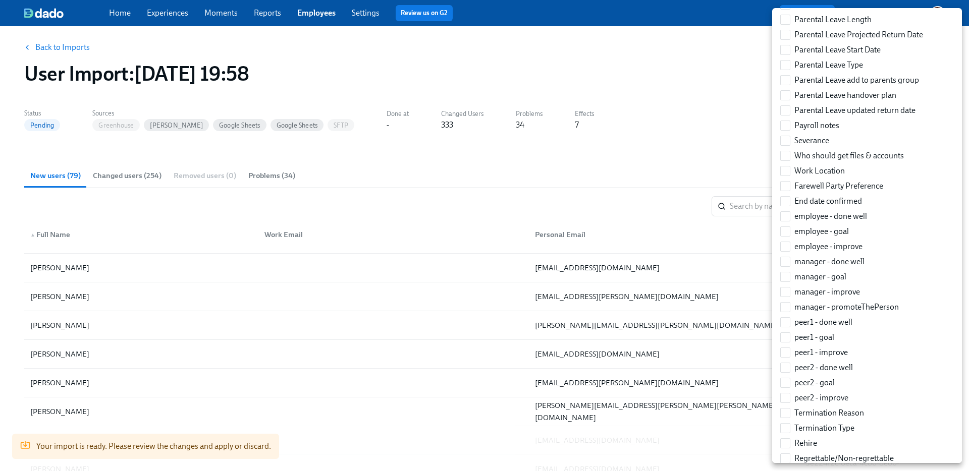
scroll to position [1525, 0]
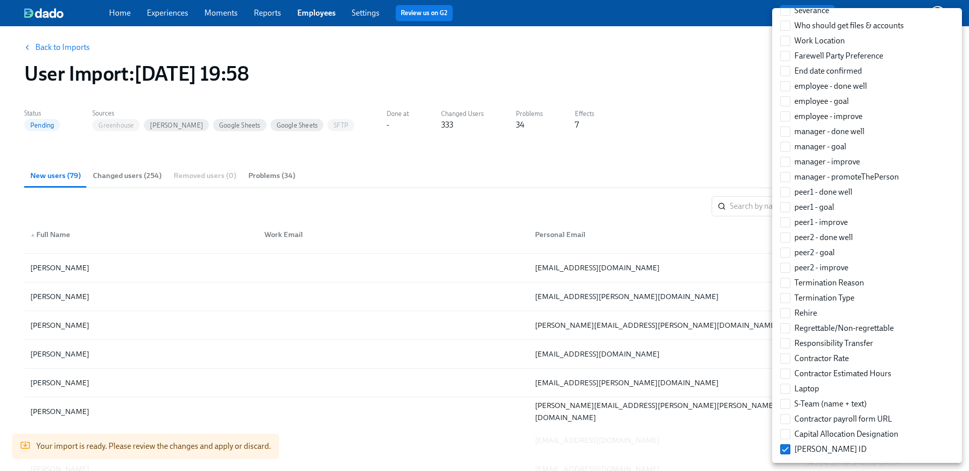
click at [600, 191] on div at bounding box center [484, 235] width 969 height 471
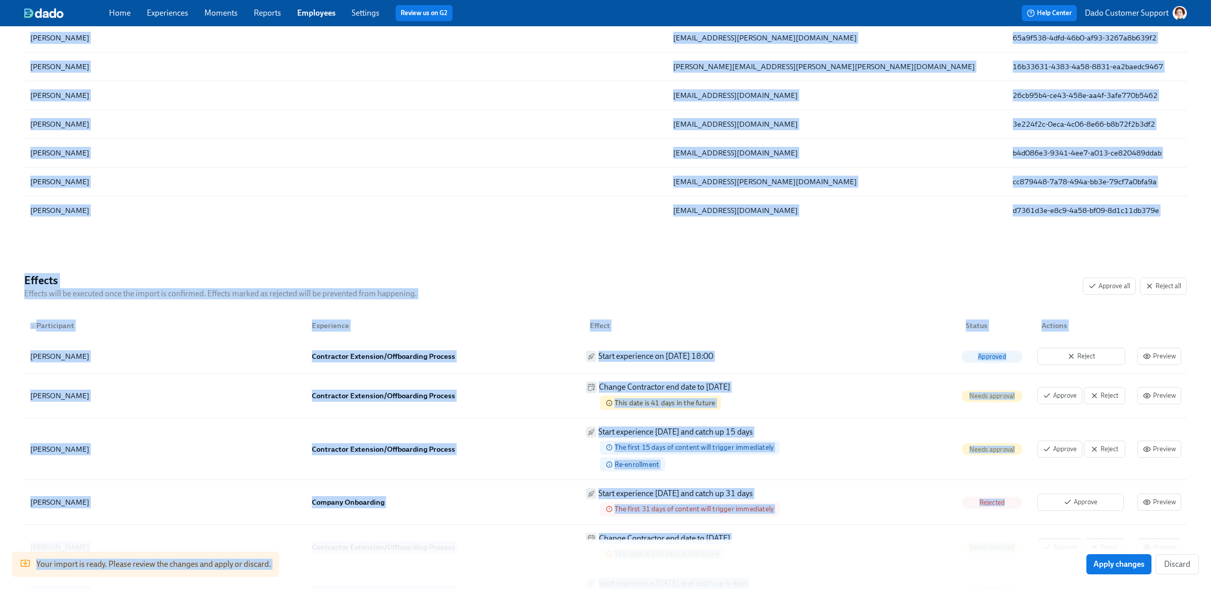
scroll to position [503, 0]
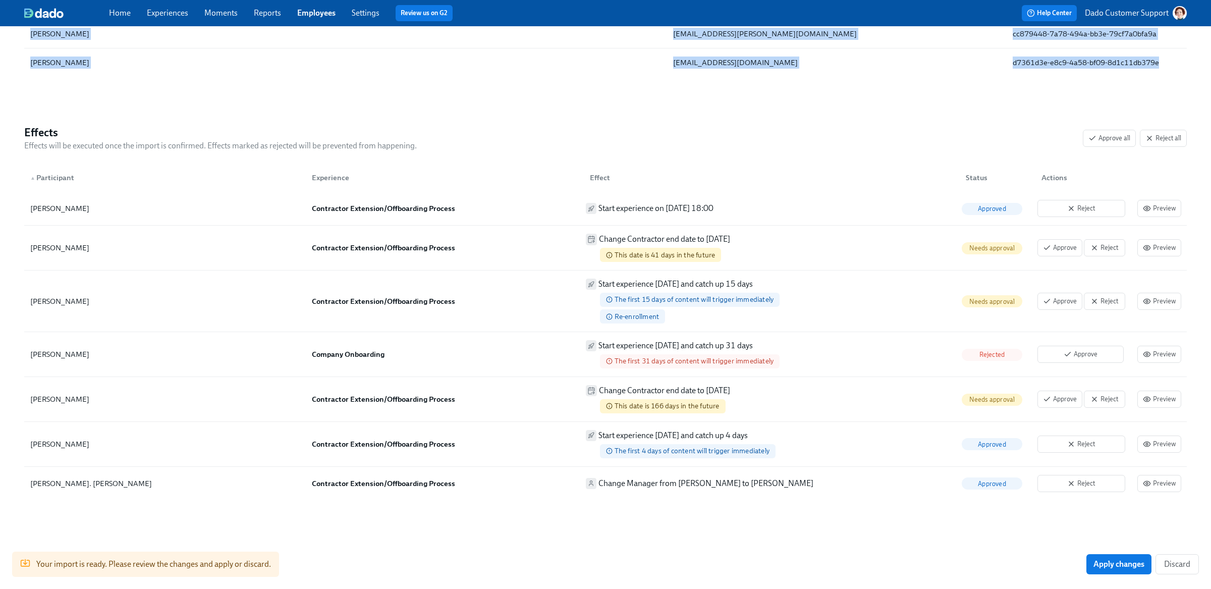
drag, startPoint x: 11, startPoint y: 229, endPoint x: 1027, endPoint y: 104, distance: 1023.8
click at [968, 104] on div "Back to Imports User Import : 2025/09/04 19:58 Status Pending Sources Greenhous…" at bounding box center [605, 56] width 1211 height 1065
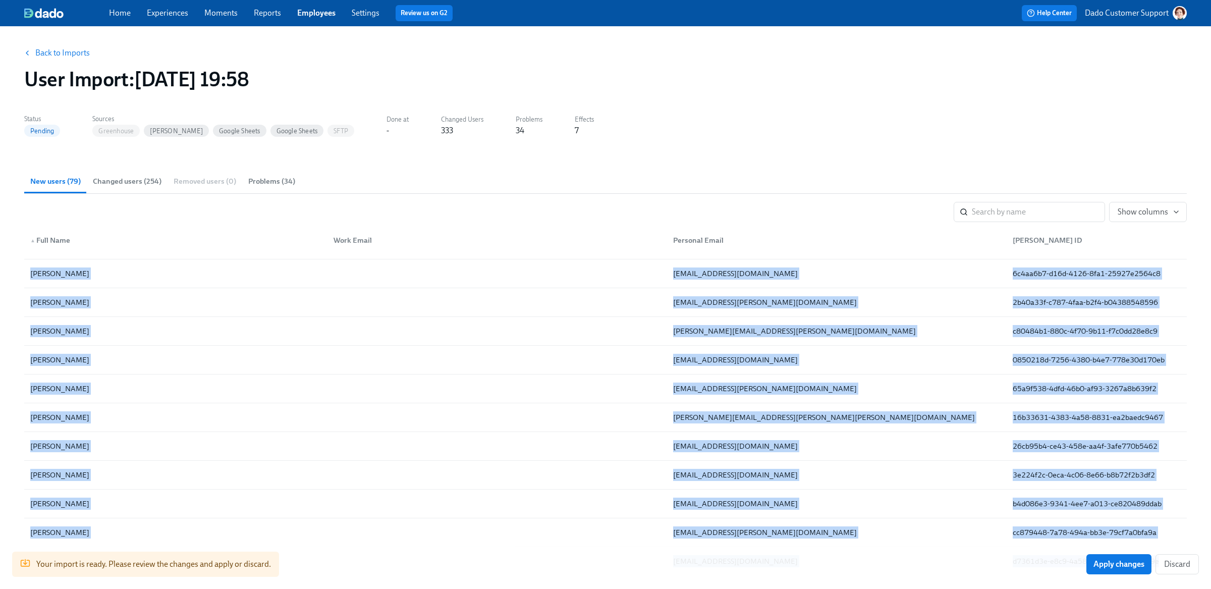
scroll to position [7, 0]
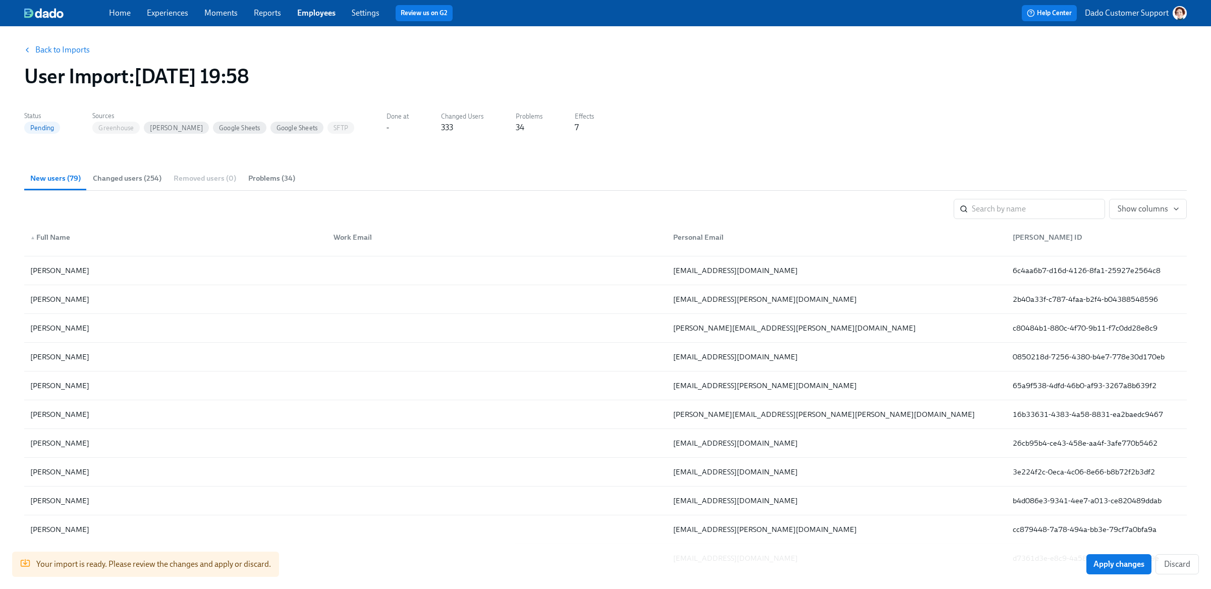
click at [541, 200] on div "​ Show columns" at bounding box center [605, 209] width 1162 height 20
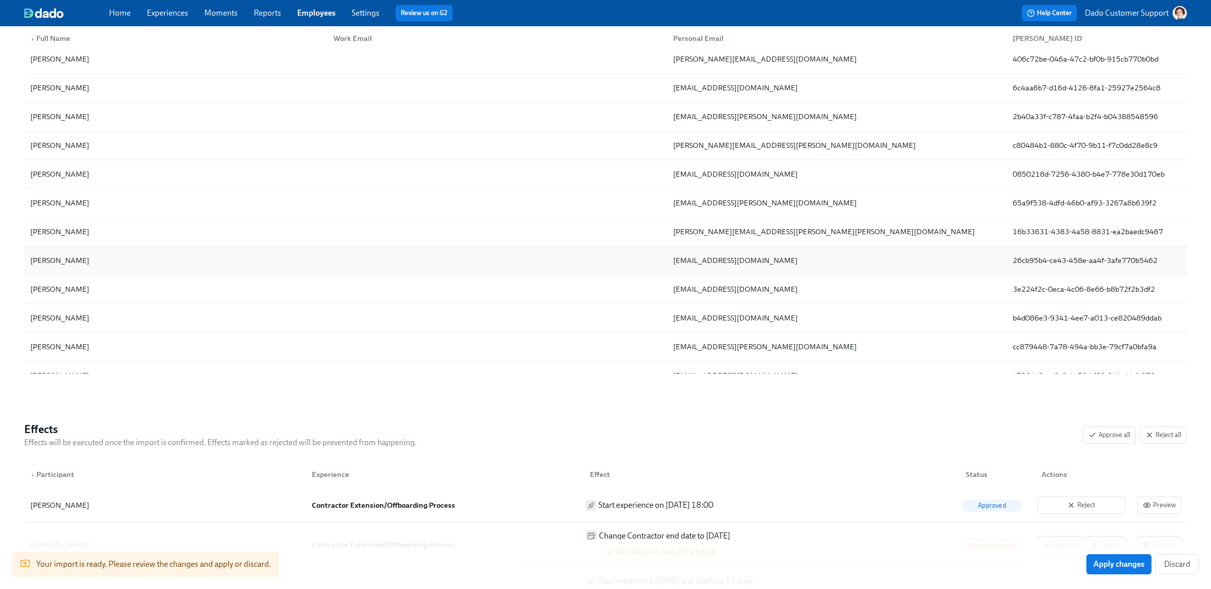
scroll to position [1699, 0]
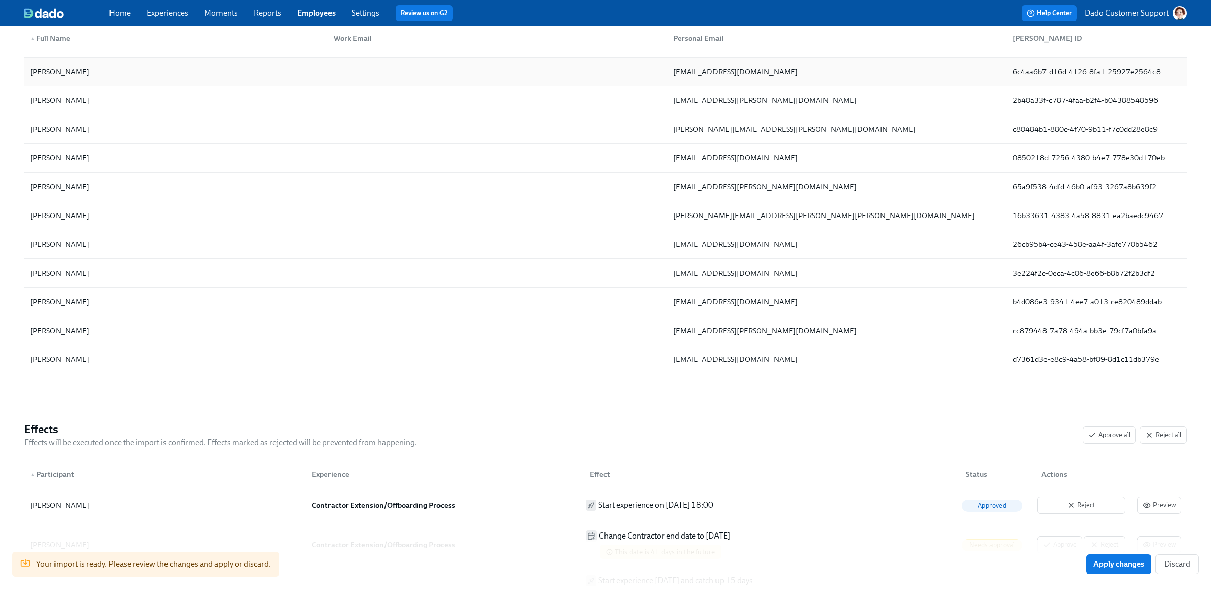
drag, startPoint x: 1158, startPoint y: 390, endPoint x: 138, endPoint y: 70, distance: 1069.0
click at [138, 69] on div "Back to Imports User Import : 2025/09/04 19:58 Status Pending Sources Greenhous…" at bounding box center [605, 347] width 1162 height 1028
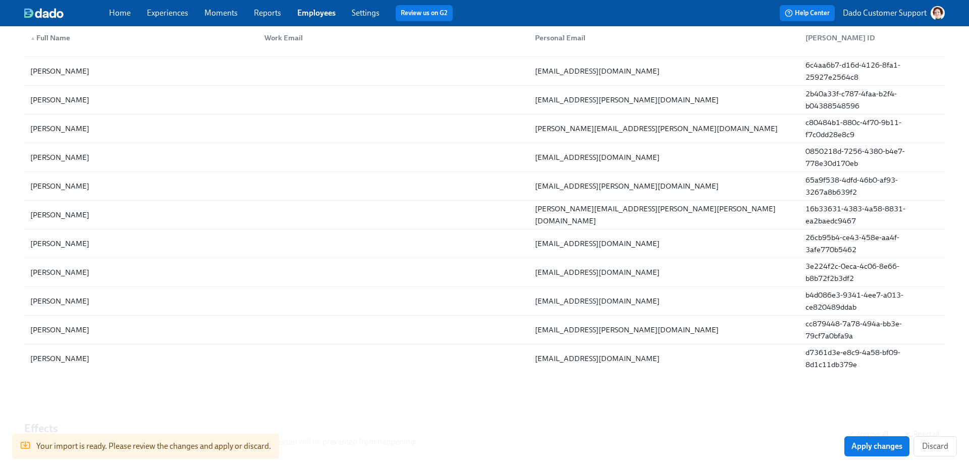
click at [12, 117] on div "Back to Imports User Import : 2025/09/04 19:58 Status Pending Sources Greenhous…" at bounding box center [484, 352] width 969 height 1065
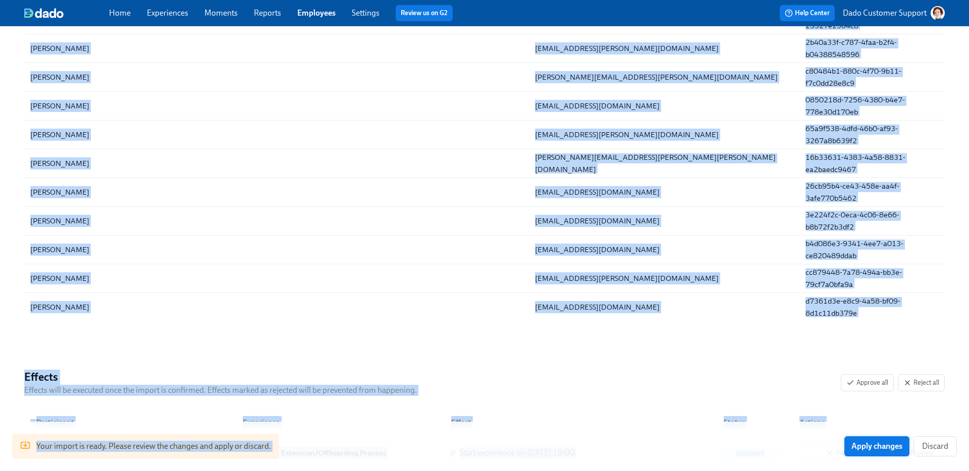
scroll to position [299, 0]
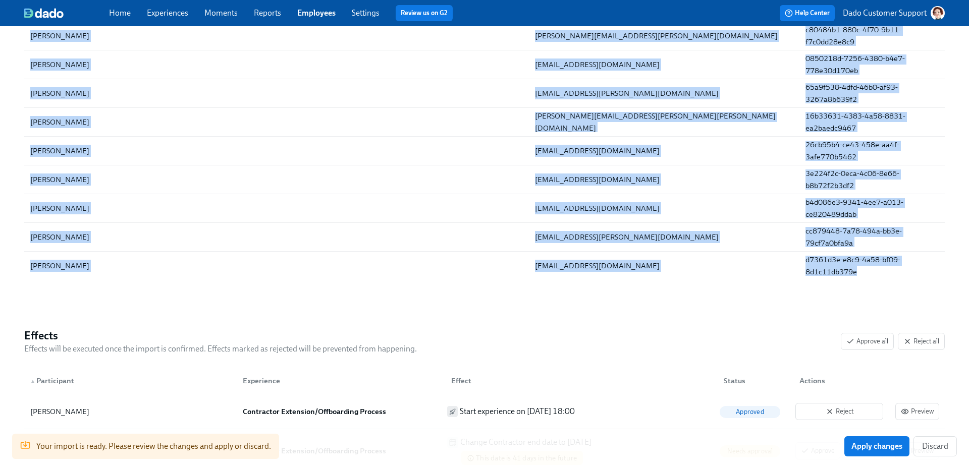
drag, startPoint x: 24, startPoint y: 61, endPoint x: 874, endPoint y: 293, distance: 880.9
click at [874, 292] on section "New users (79) Changed users (254) Removed users (0) Problems (34) ​ Show colum…" at bounding box center [484, 85] width 920 height 422
copy div "Angi (she/her) angi.psaros@gmail.com ea1da009-37a6-492d-a987-d83a2c68f1d3 Gavin…"
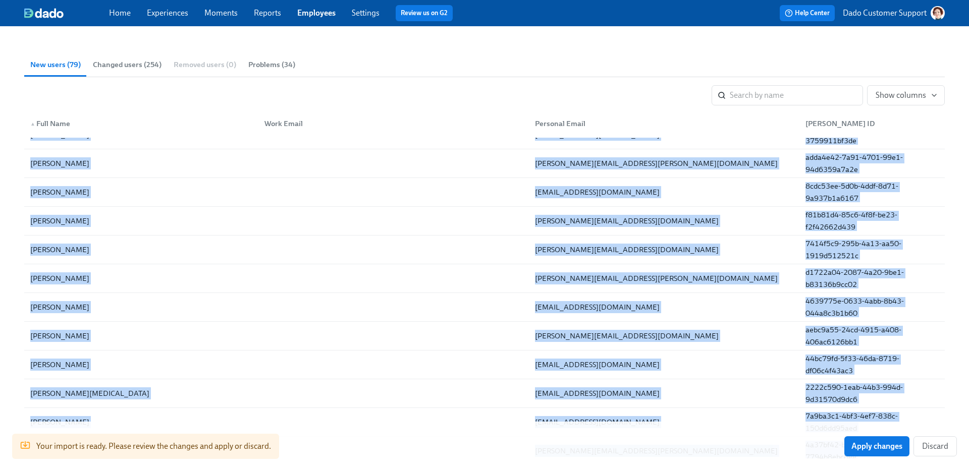
scroll to position [1031, 0]
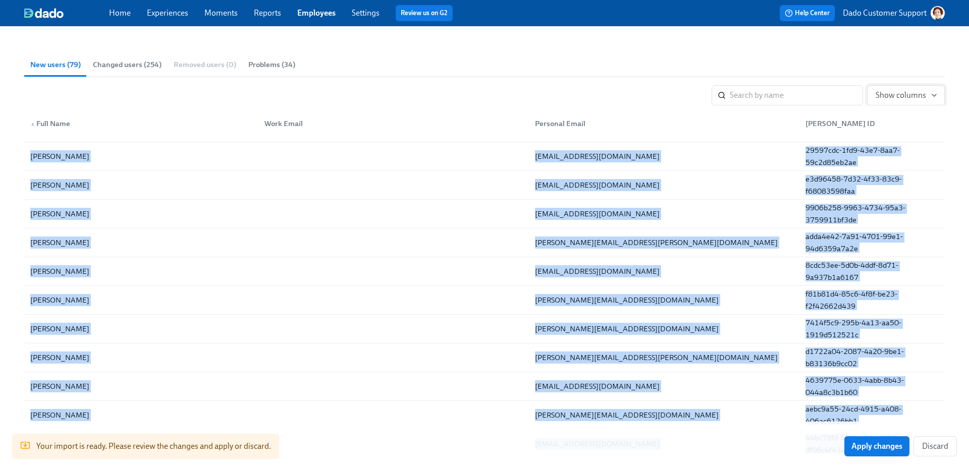
click at [894, 92] on span "Show columns" at bounding box center [905, 95] width 61 height 10
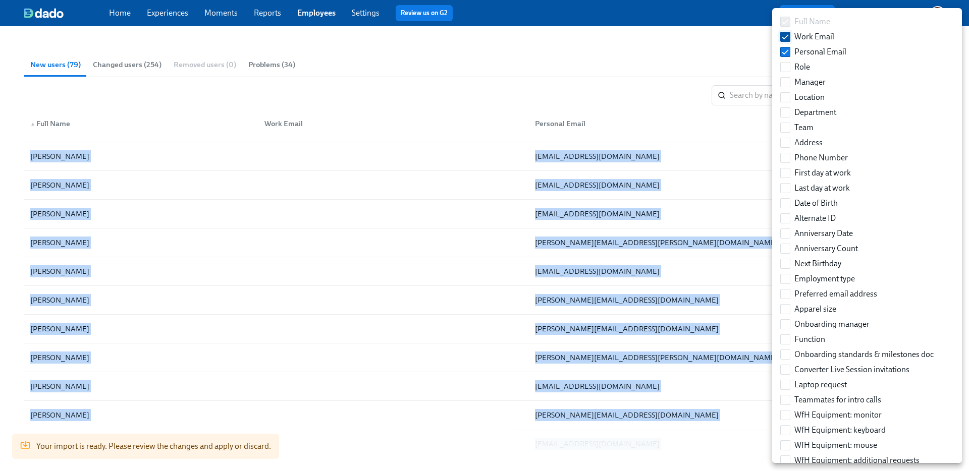
click at [787, 40] on input "Work Email" at bounding box center [785, 36] width 9 height 9
checkbox input "false"
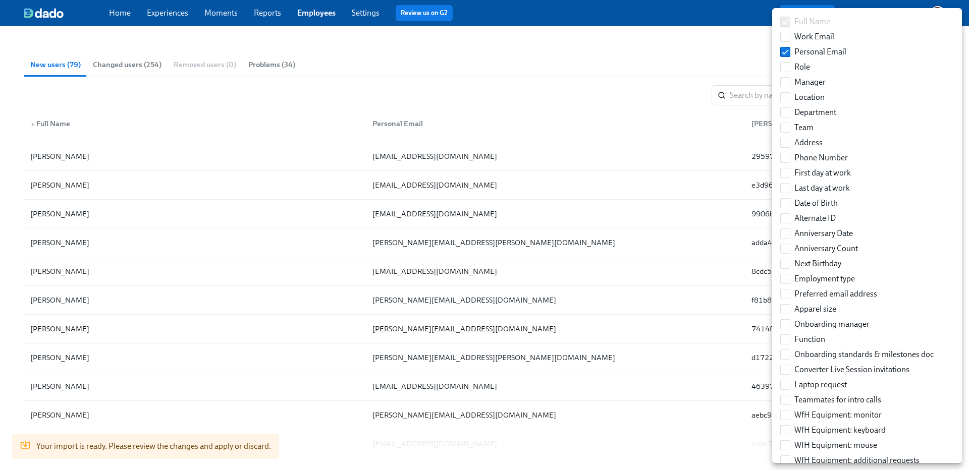
click at [301, 100] on div at bounding box center [484, 235] width 969 height 471
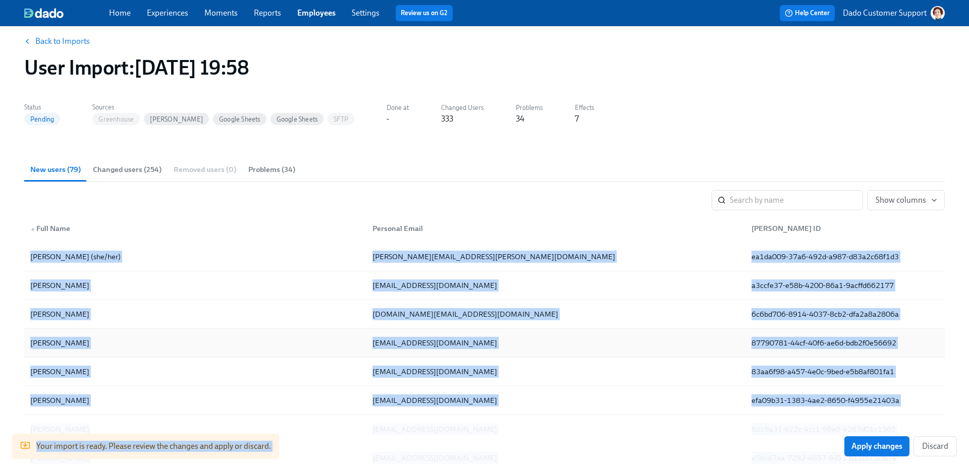
scroll to position [19, 0]
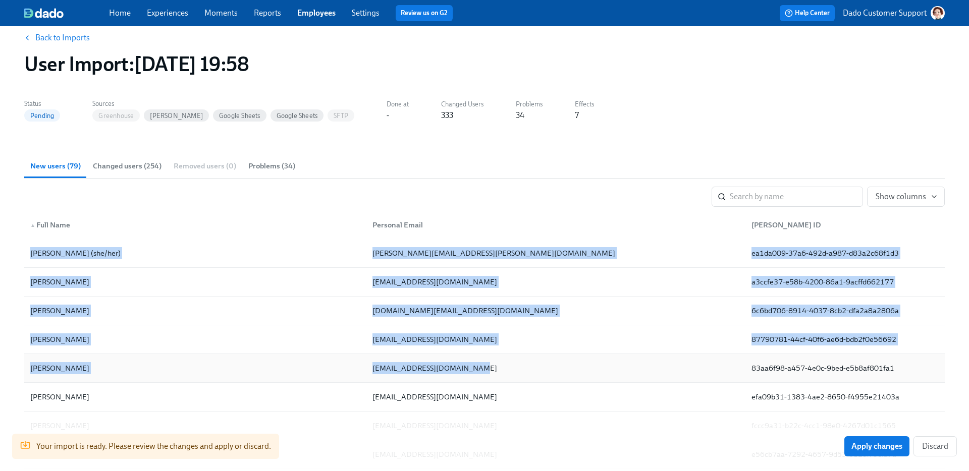
drag, startPoint x: 20, startPoint y: 274, endPoint x: 681, endPoint y: 377, distance: 669.4
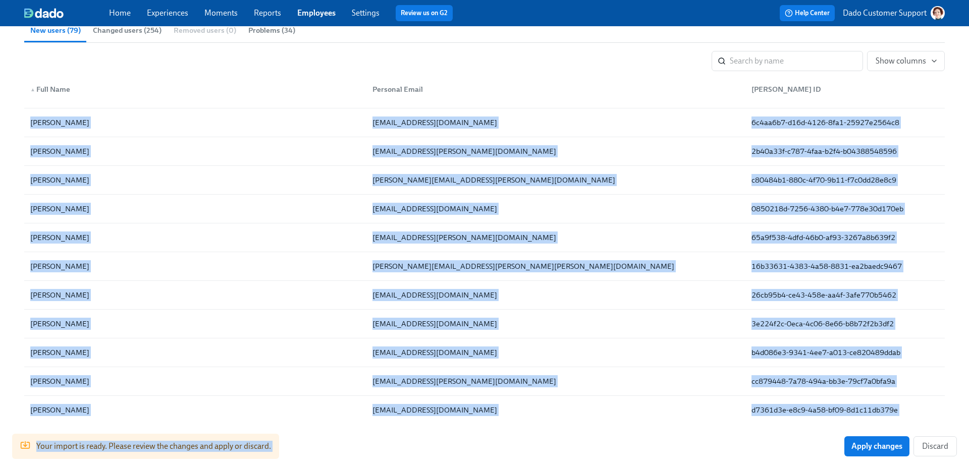
scroll to position [1694, 0]
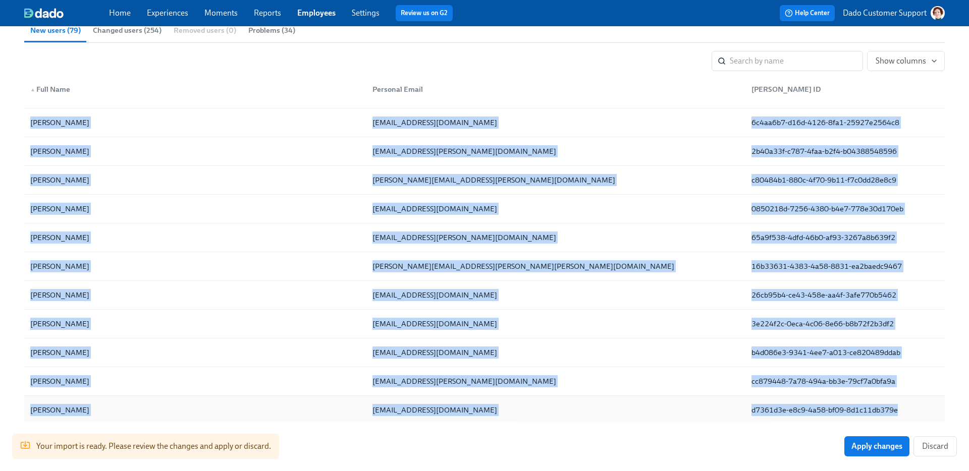
drag, startPoint x: 18, startPoint y: 114, endPoint x: 896, endPoint y: 413, distance: 927.0
click at [896, 413] on div "Back to Imports User Import : 2025/09/04 19:58 Status Pending Sources Greenhous…" at bounding box center [484, 404] width 969 height 1065
copy div "Angi (she/her) angi.psaros@gmail.com ea1da009-37a6-492d-a987-d83a2c68f1d3 Gavin…"
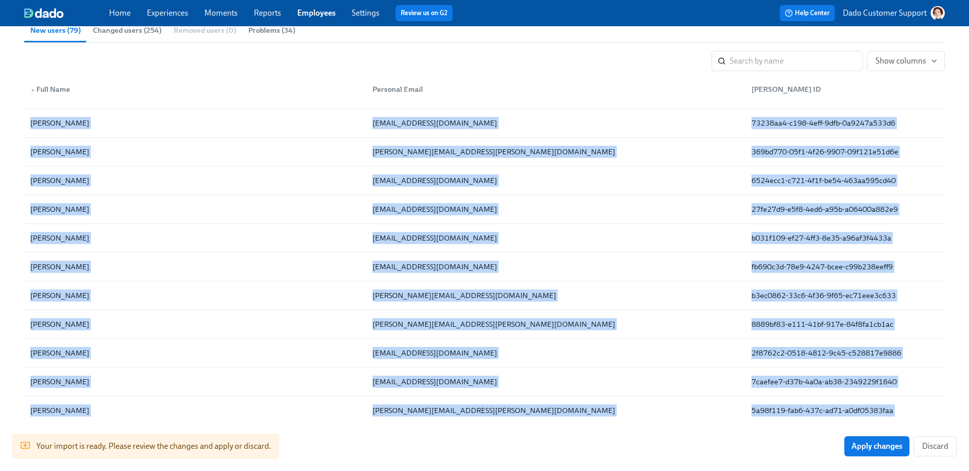
scroll to position [0, 0]
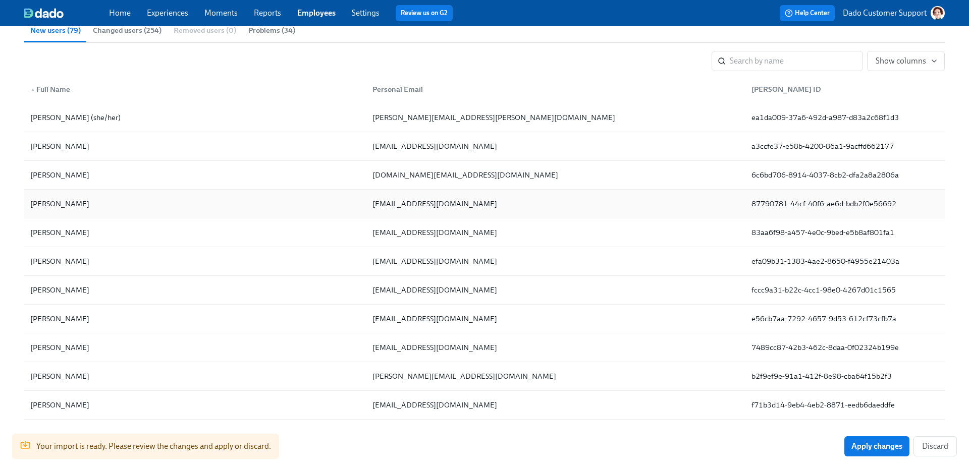
click at [245, 191] on div "Justine Bent justinebent@gmail.com 87790781-44cf-40f6-ae6d-bdb2f0e56692" at bounding box center [484, 204] width 920 height 29
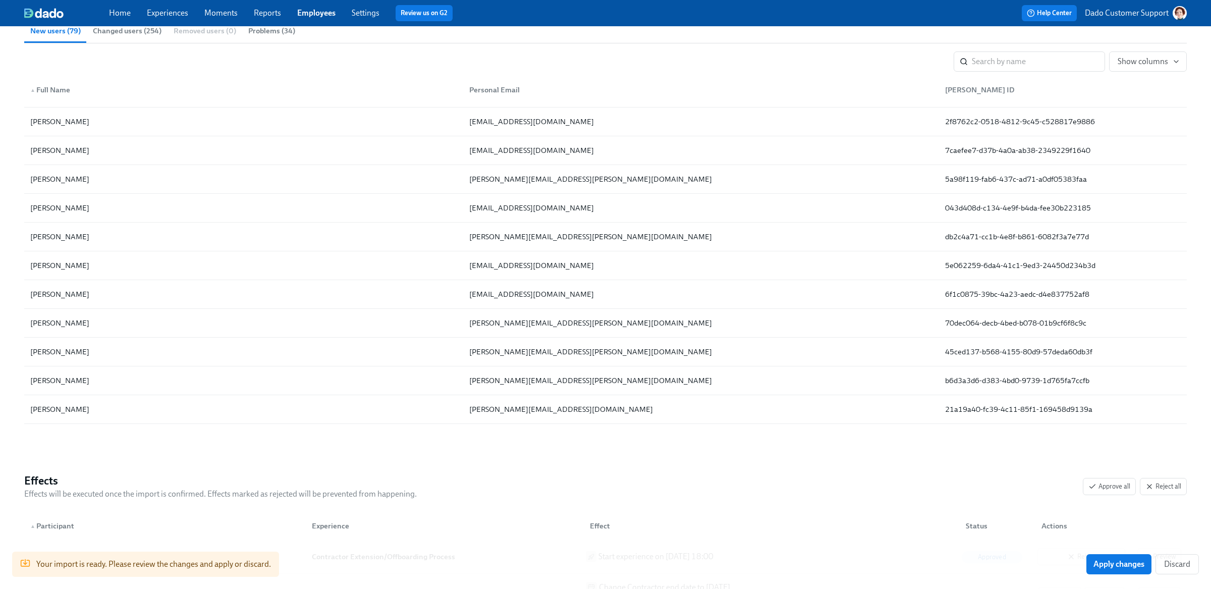
scroll to position [632, 0]
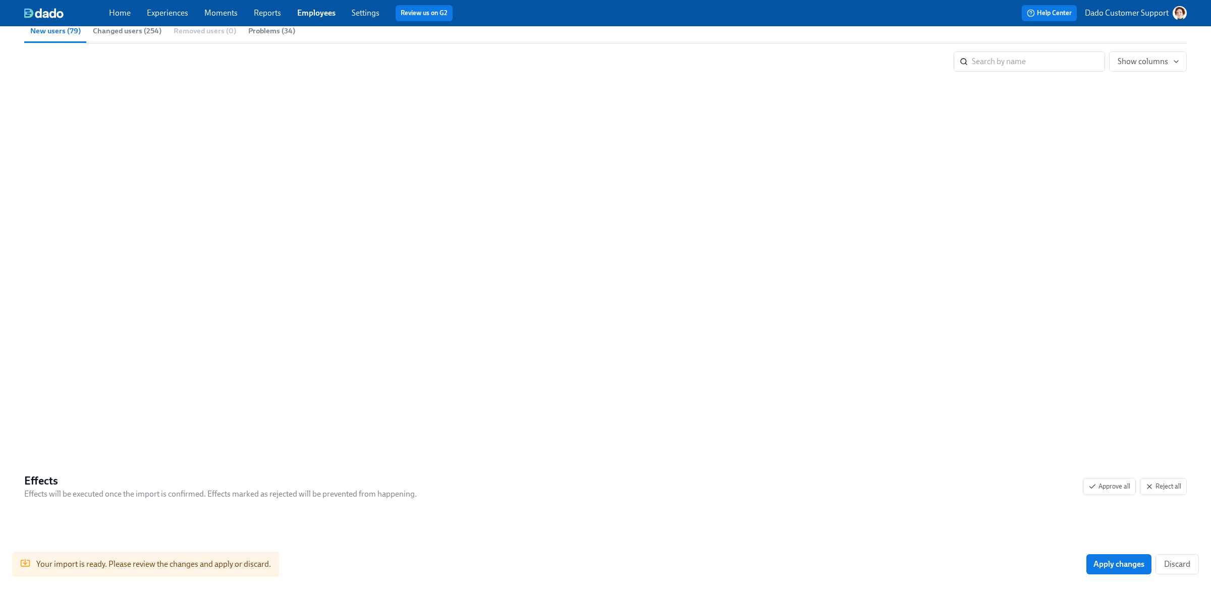
drag, startPoint x: 109, startPoint y: 434, endPoint x: 65, endPoint y: 18, distance: 418.6
click at [0, 0] on div "Home Experiences Moments Reports Employees Settings Review us on G2 Help Center…" at bounding box center [605, 298] width 1211 height 904
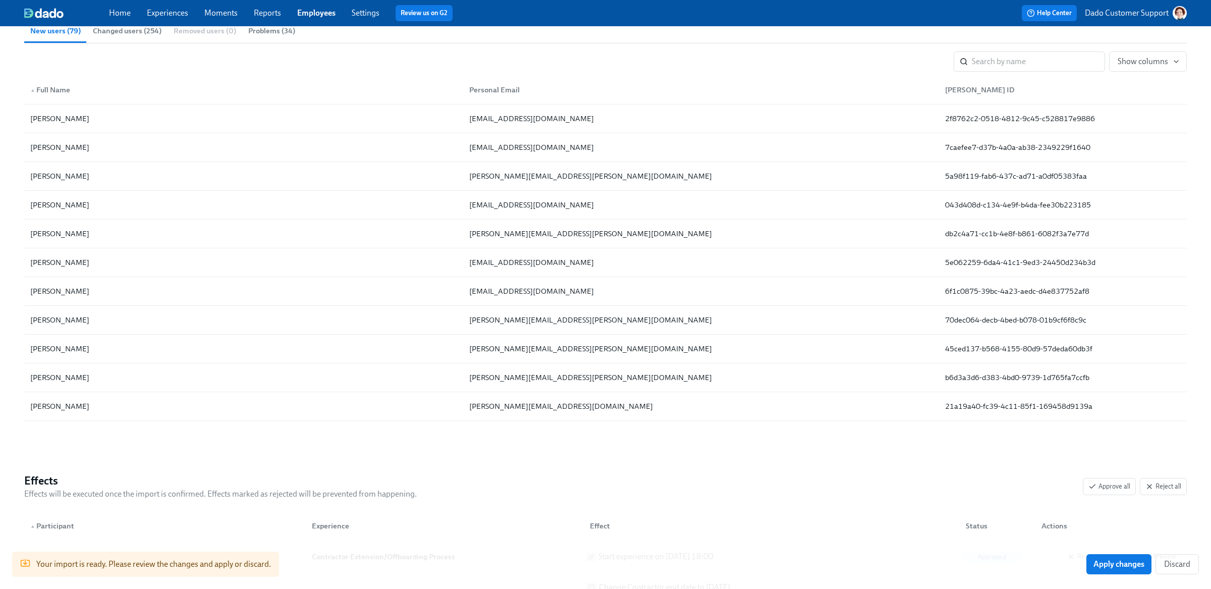
click at [325, 12] on link "Employees" at bounding box center [316, 13] width 38 height 10
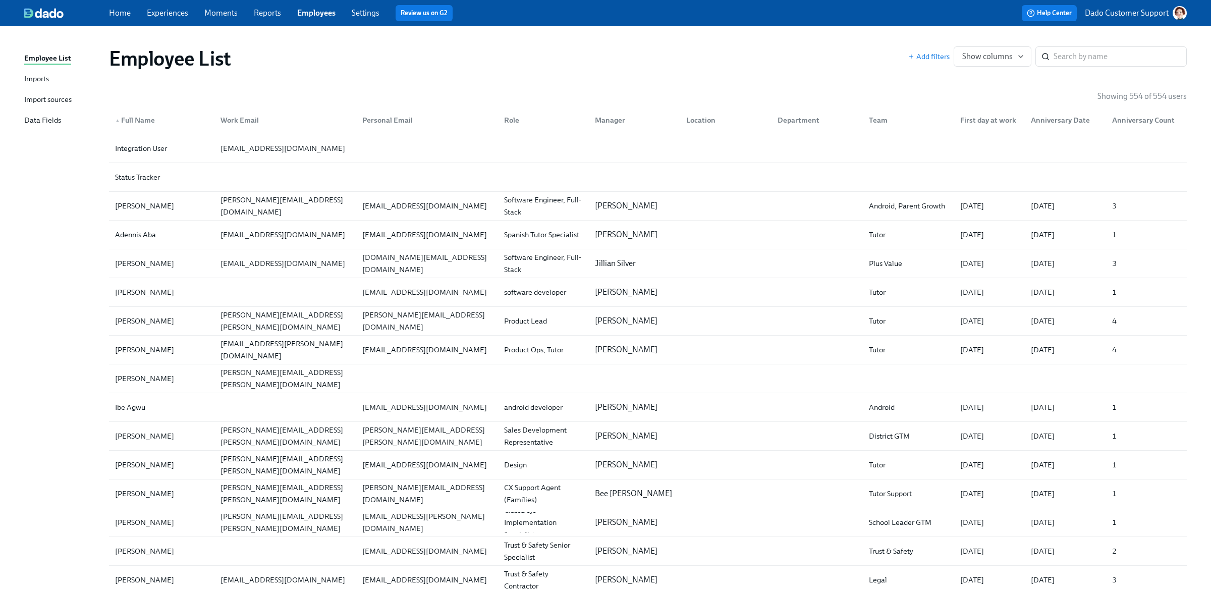
click at [47, 100] on div "Import sources" at bounding box center [47, 100] width 47 height 13
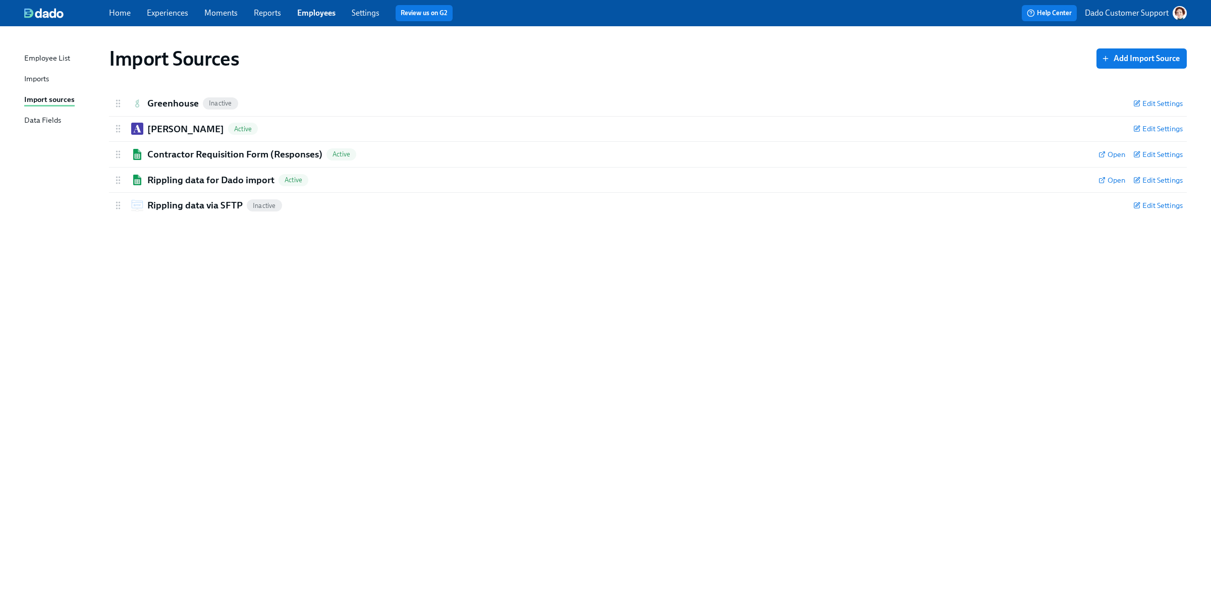
click at [39, 77] on div "Imports" at bounding box center [36, 79] width 25 height 13
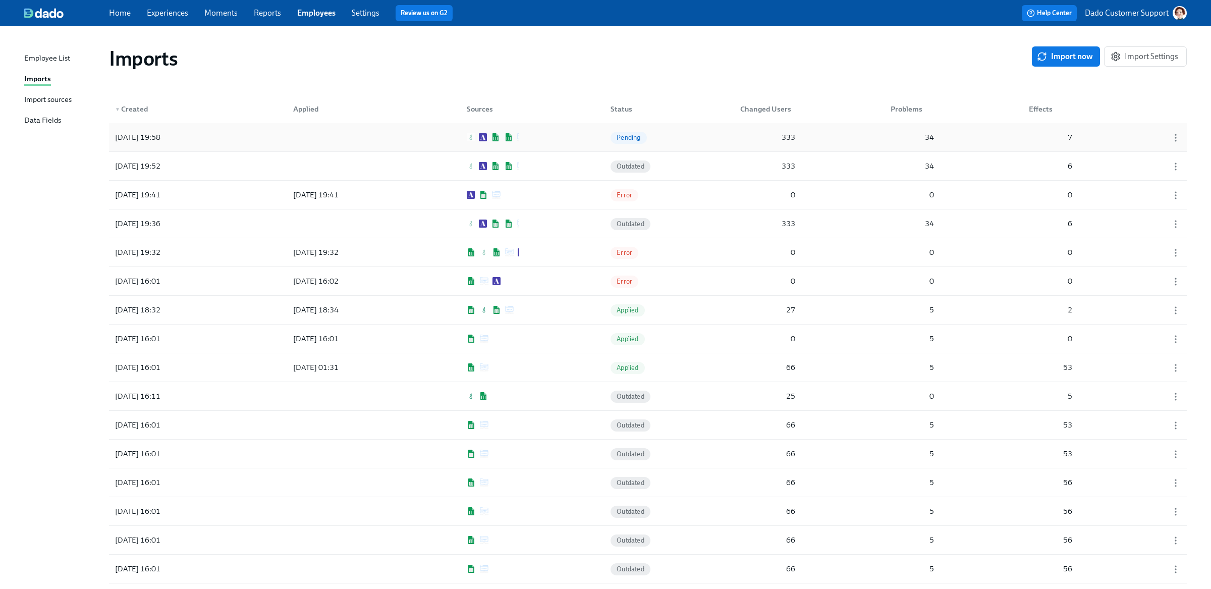
click at [275, 136] on div "2025/09/04 19:58 Pending 333 34 7" at bounding box center [648, 137] width 1078 height 28
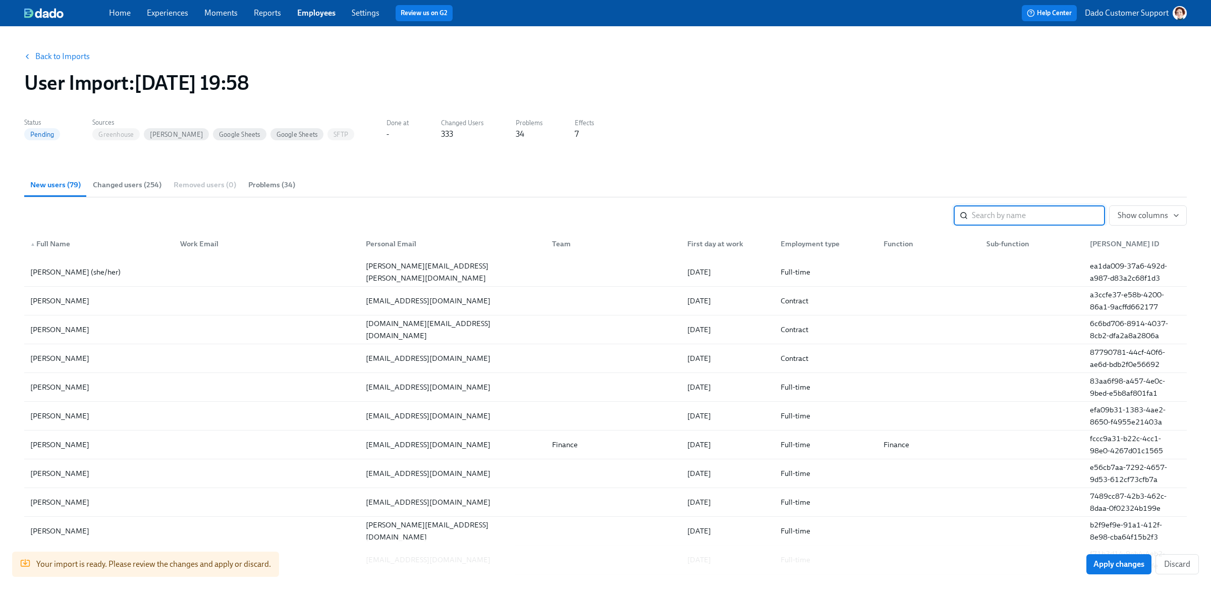
click at [258, 180] on span "Problems (34)" at bounding box center [271, 185] width 47 height 12
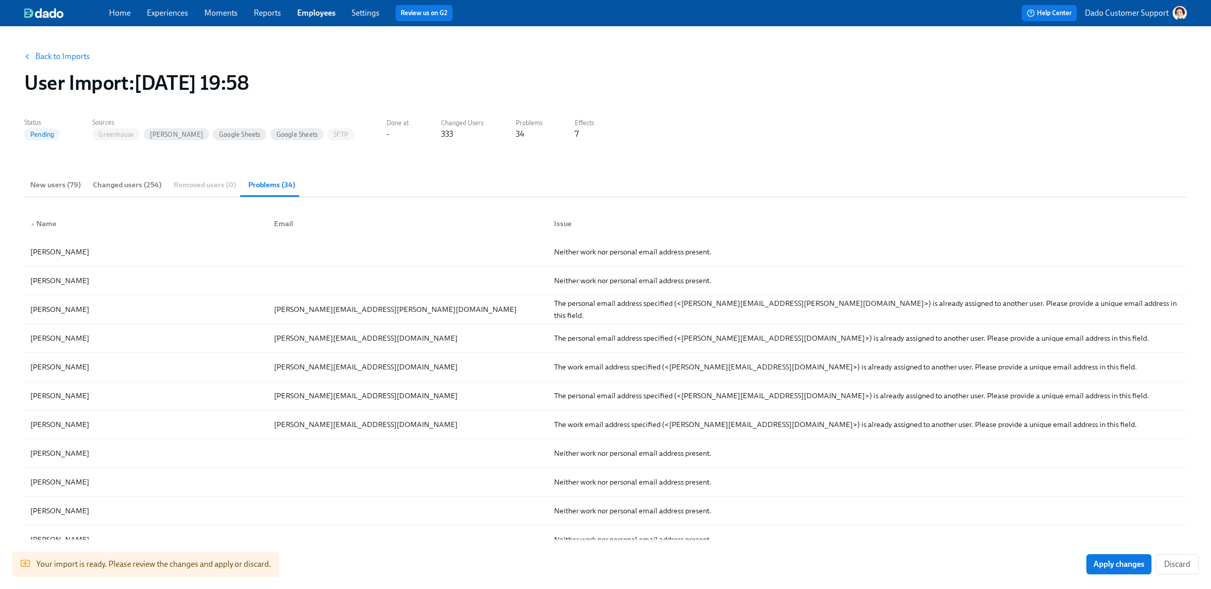
click at [125, 188] on span "Changed users (254)" at bounding box center [127, 185] width 69 height 12
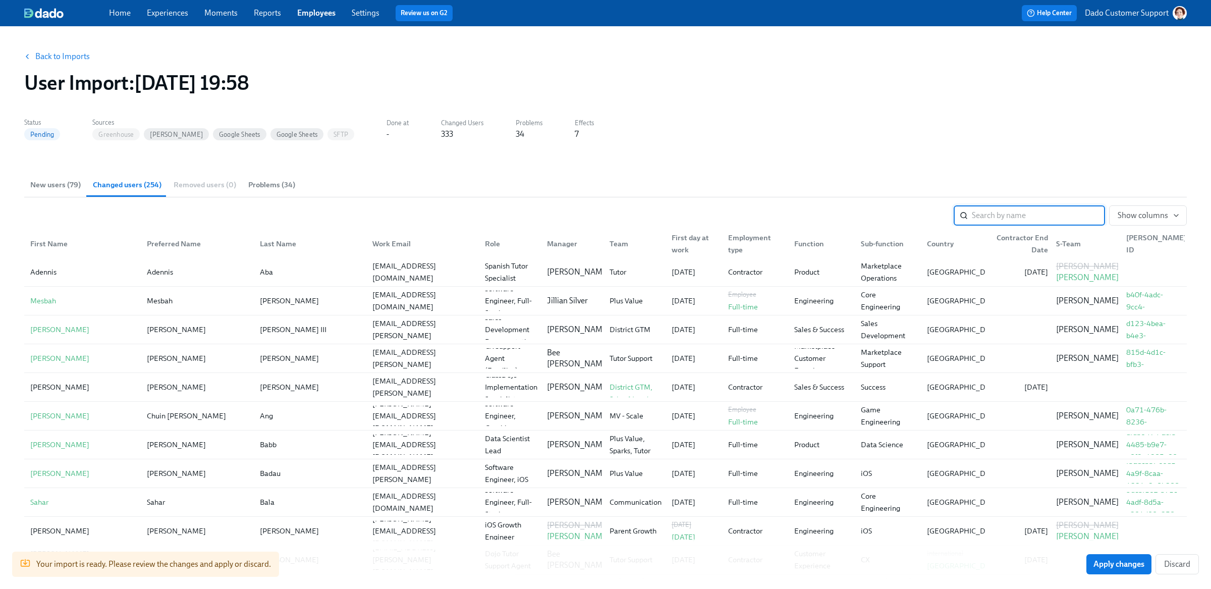
click at [47, 52] on link "Back to Imports" at bounding box center [62, 56] width 54 height 10
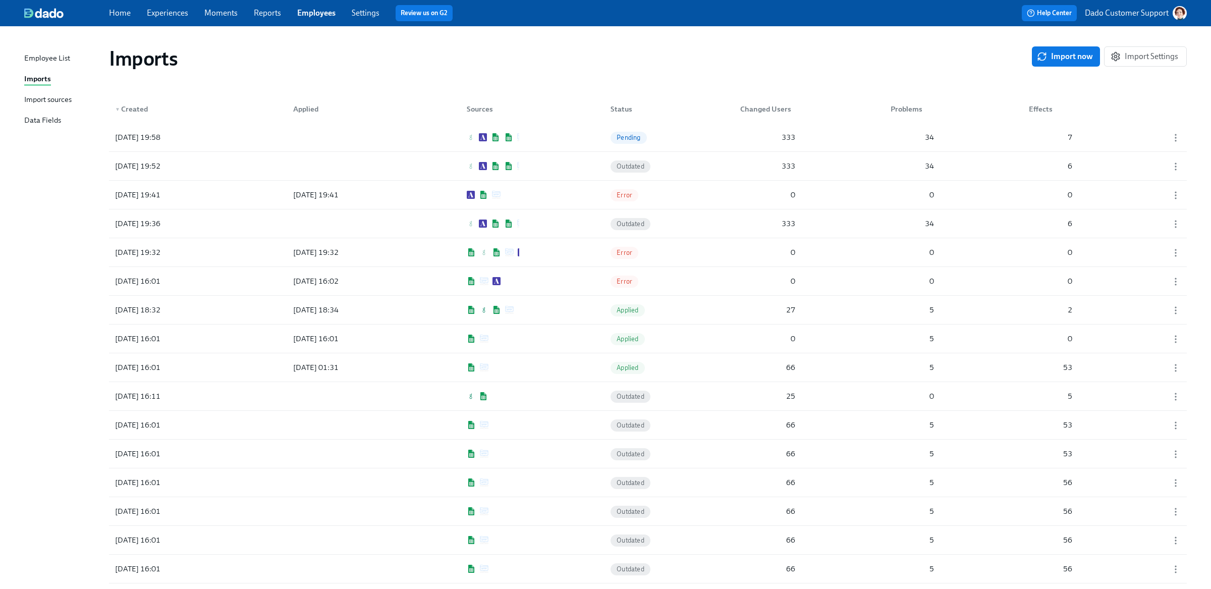
click at [44, 94] on div "Import sources" at bounding box center [47, 100] width 47 height 13
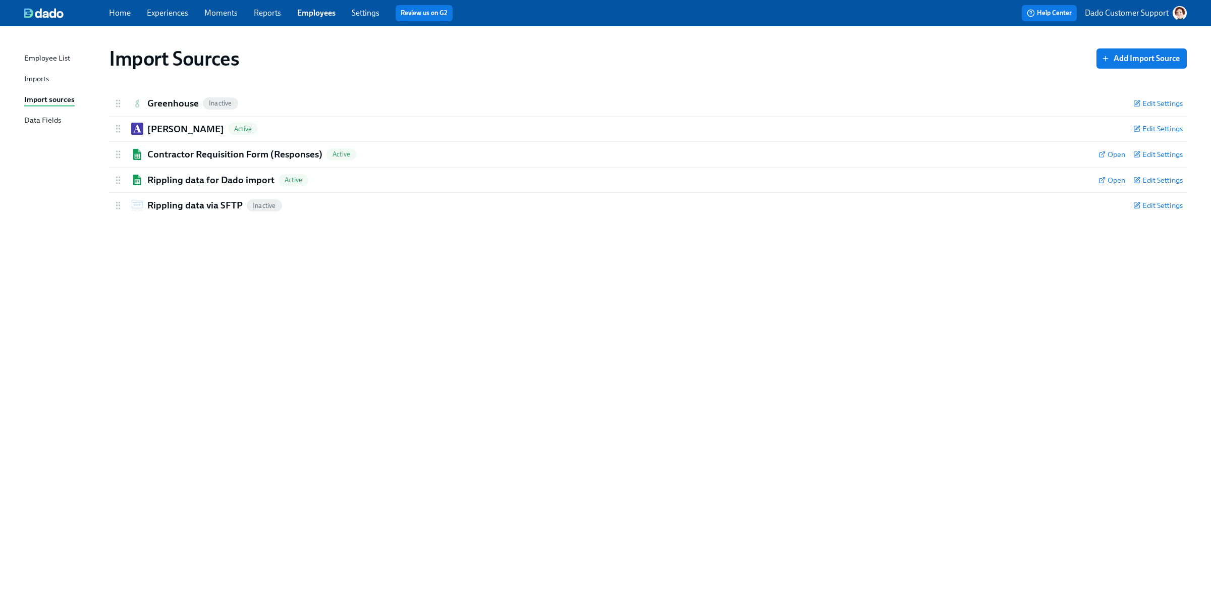
click at [35, 80] on div "Imports" at bounding box center [36, 79] width 25 height 13
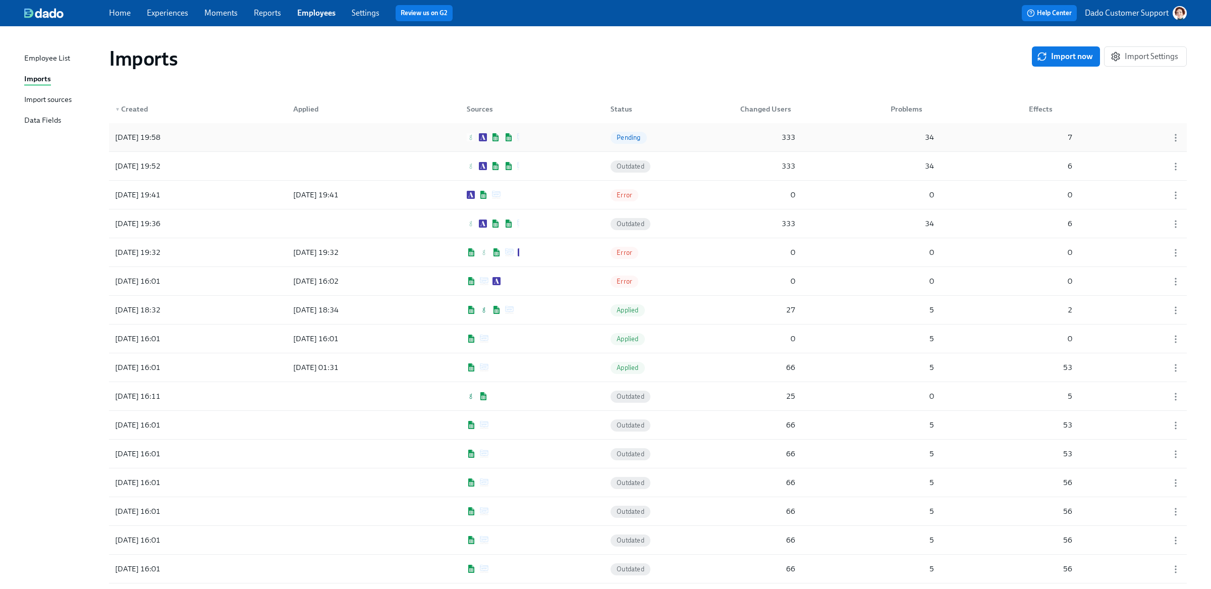
click at [214, 129] on div "2025/09/04 19:58 Pending 333 34 7" at bounding box center [648, 137] width 1078 height 28
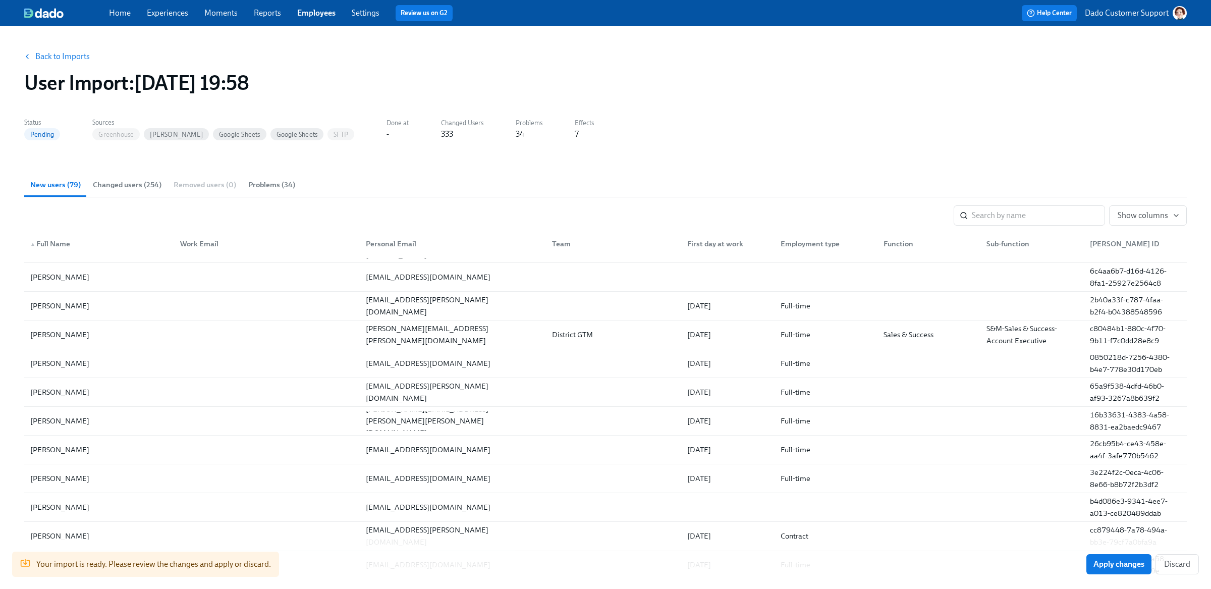
click at [168, 12] on link "Experiences" at bounding box center [167, 13] width 41 height 10
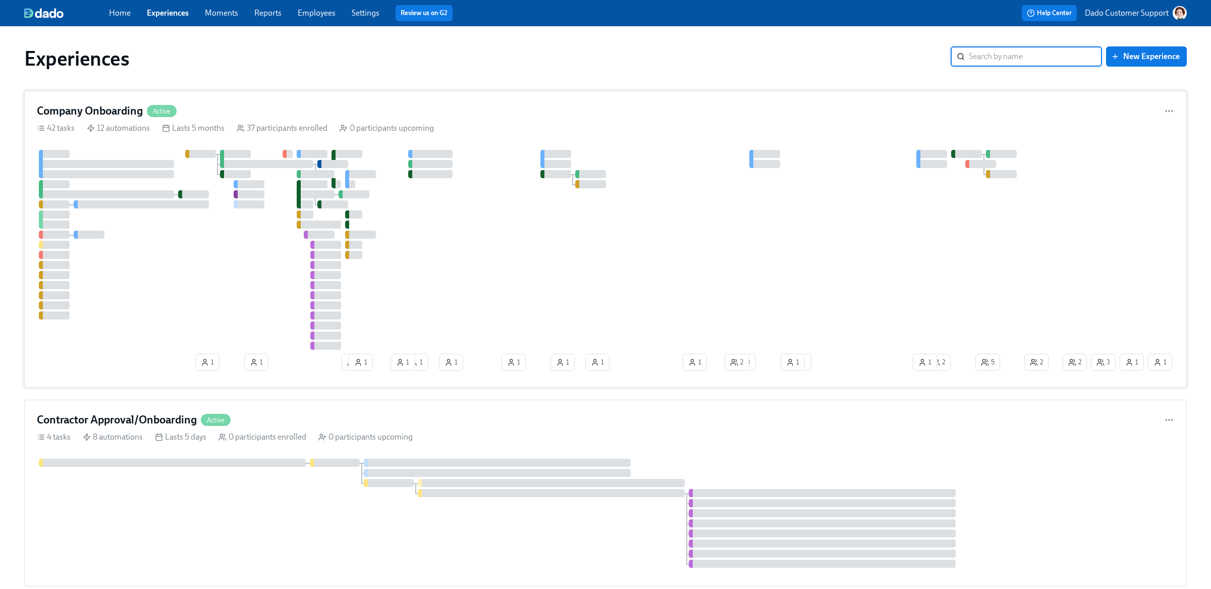
click at [156, 186] on div at bounding box center [549, 250] width 1024 height 200
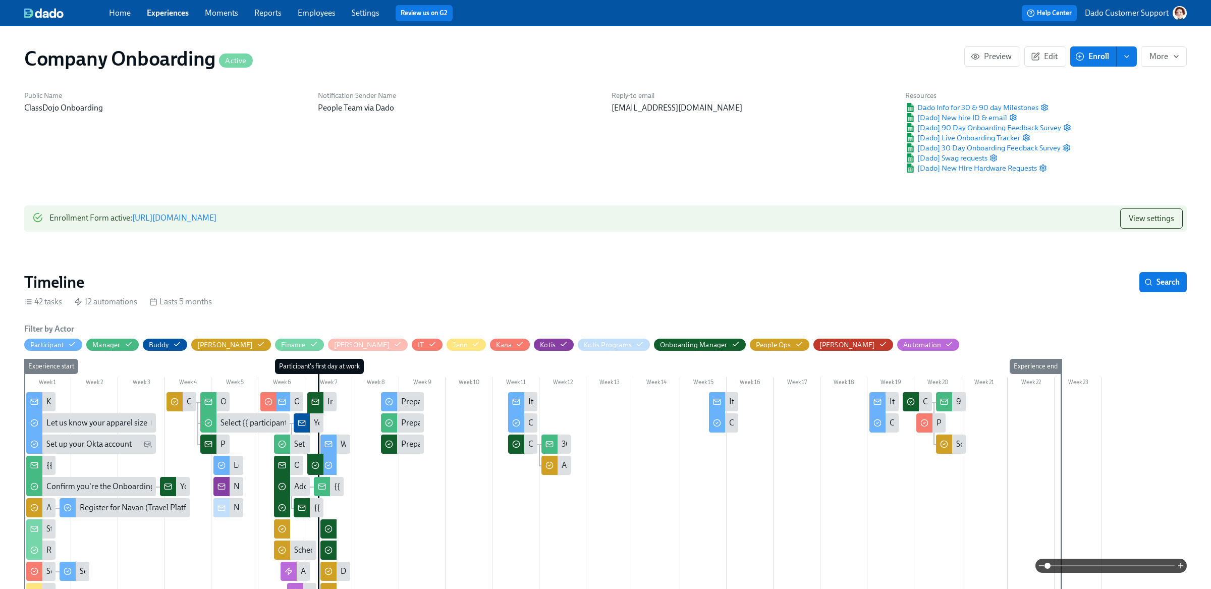
scroll to position [0, 21520]
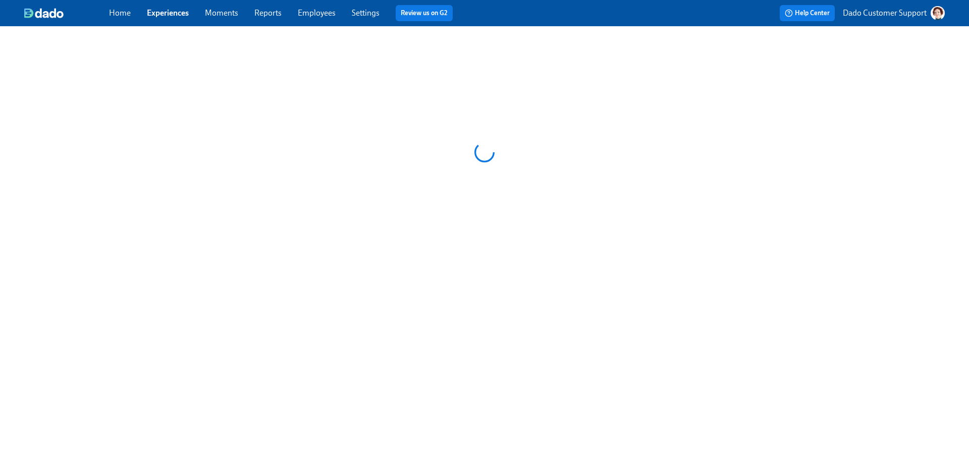
click at [317, 12] on link "Employees" at bounding box center [317, 13] width 38 height 10
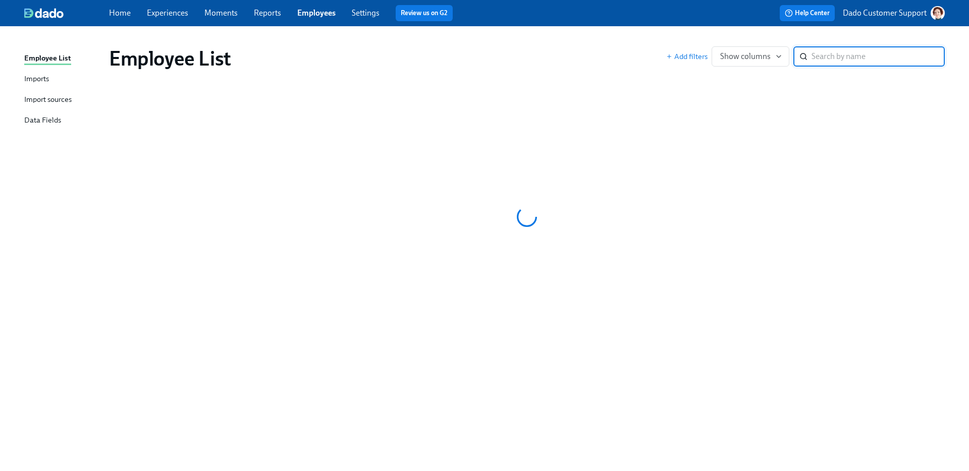
click at [45, 99] on div "Import sources" at bounding box center [47, 100] width 47 height 13
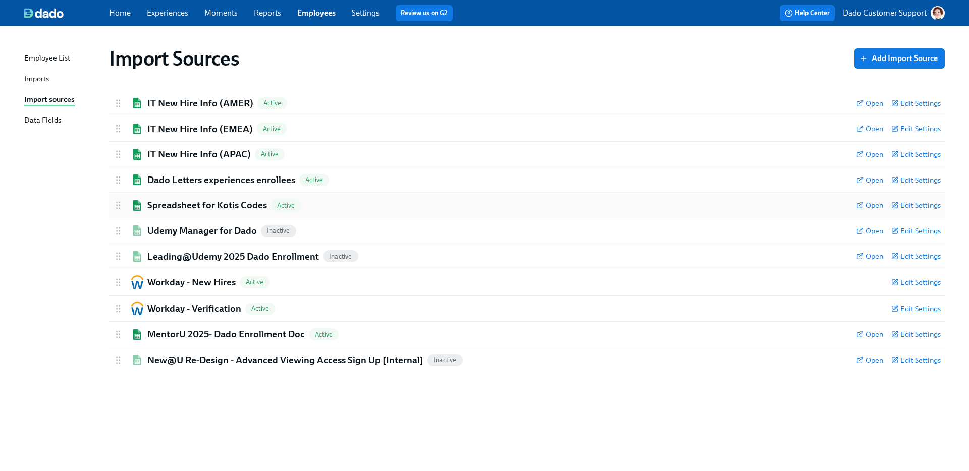
click at [171, 203] on h2 "Spreadsheet for Kotis Codes" at bounding box center [207, 205] width 120 height 13
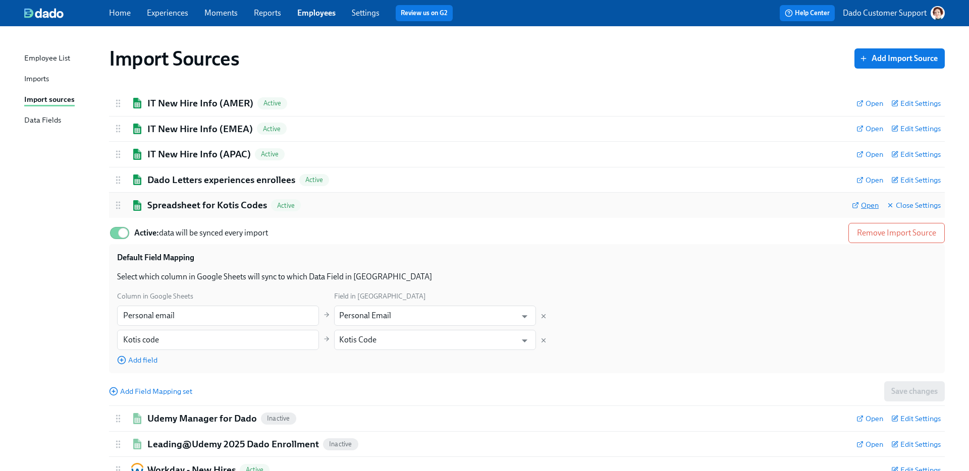
click at [862, 200] on span "Open" at bounding box center [865, 205] width 27 height 10
click at [188, 202] on h2 "Spreadsheet for Kotis Codes" at bounding box center [207, 205] width 120 height 13
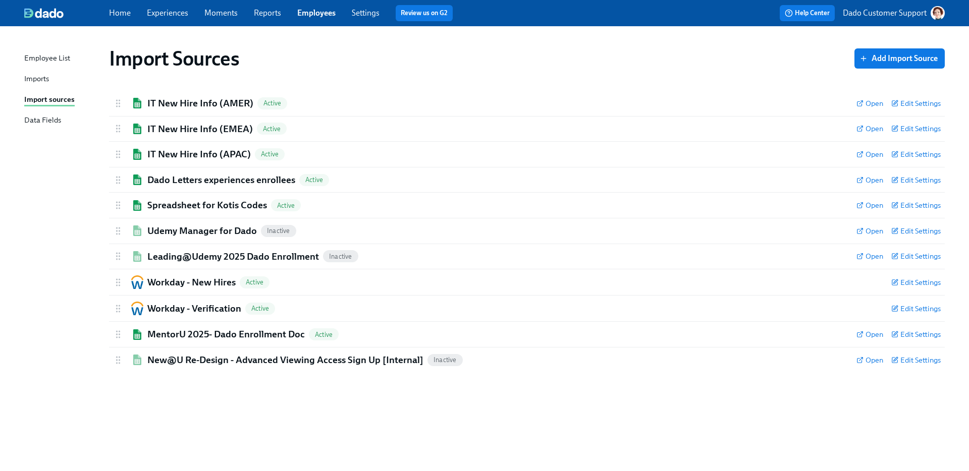
click at [152, 11] on link "Experiences" at bounding box center [167, 13] width 41 height 10
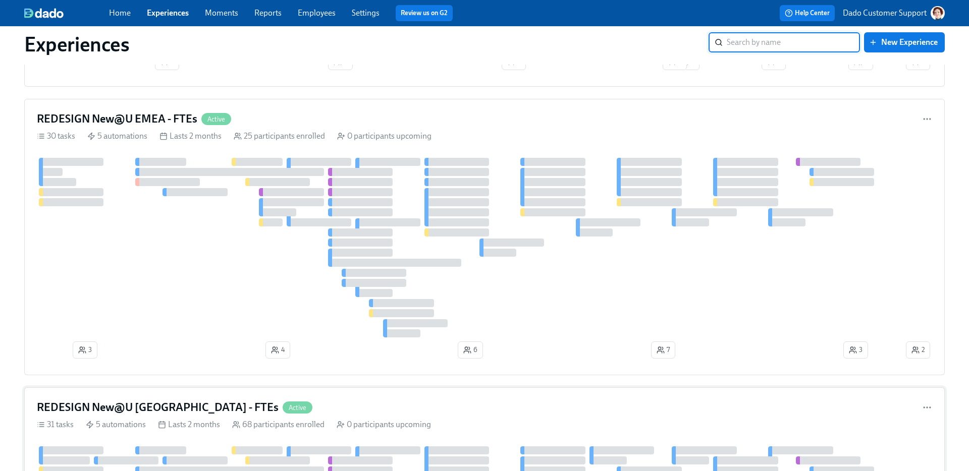
scroll to position [1080, 0]
click at [170, 113] on h4 "REDESIGN New@U EMEA - FTEs" at bounding box center [117, 117] width 160 height 15
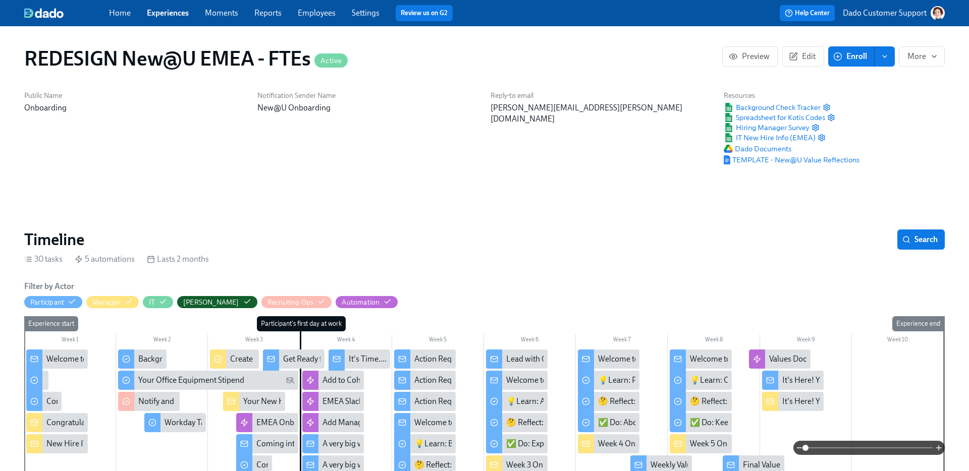
scroll to position [0, 7330]
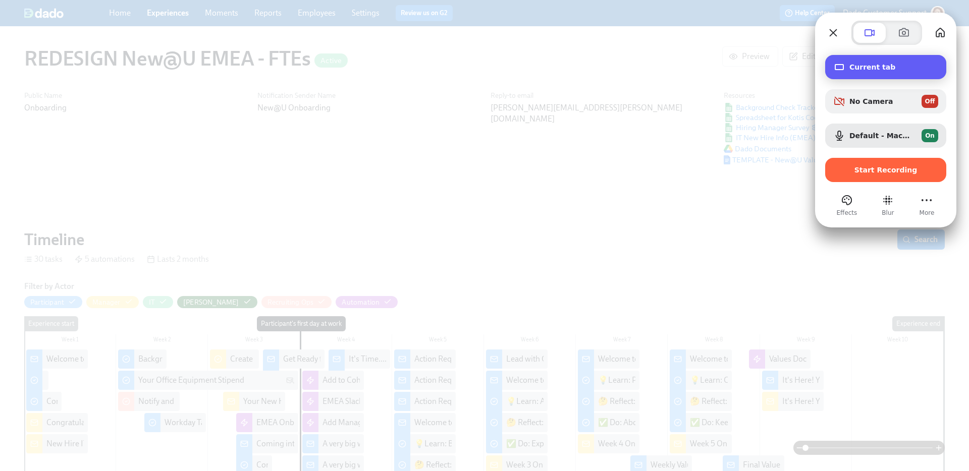
click at [889, 66] on span "Current tab" at bounding box center [893, 67] width 89 height 8
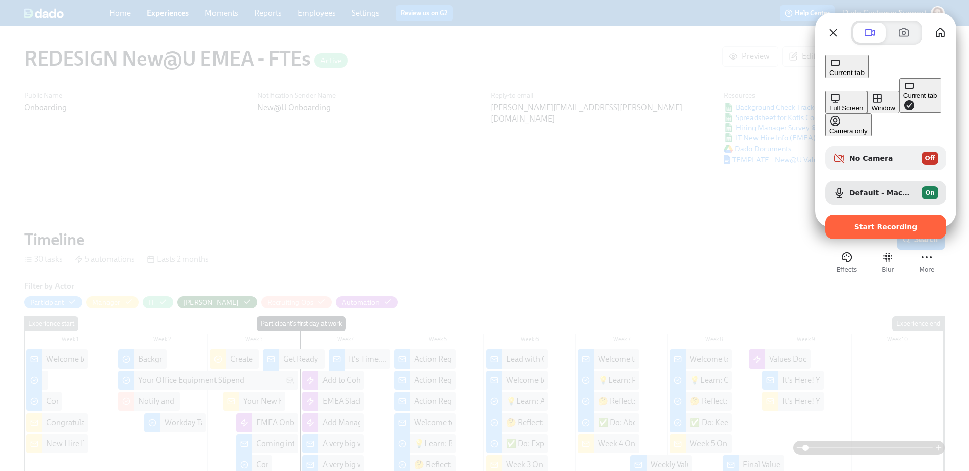
click at [871, 104] on div "Window" at bounding box center [883, 108] width 24 height 8
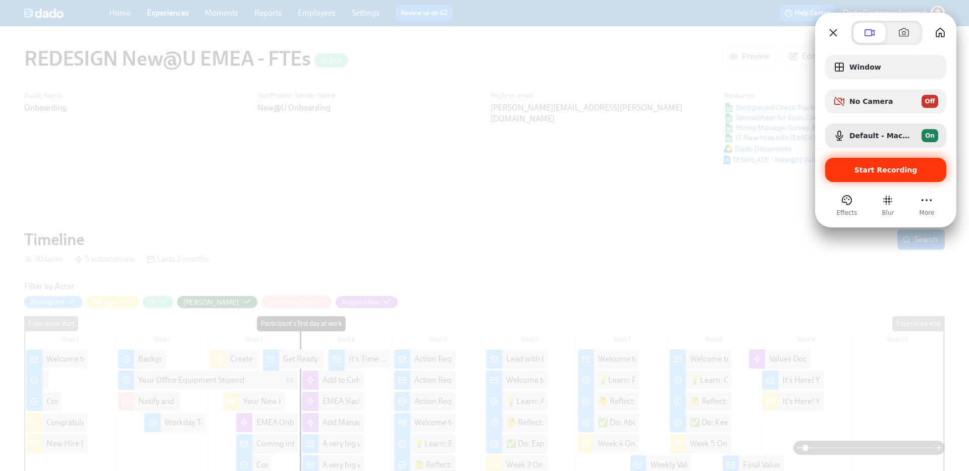
click at [871, 167] on span "Start Recording" at bounding box center [885, 170] width 63 height 8
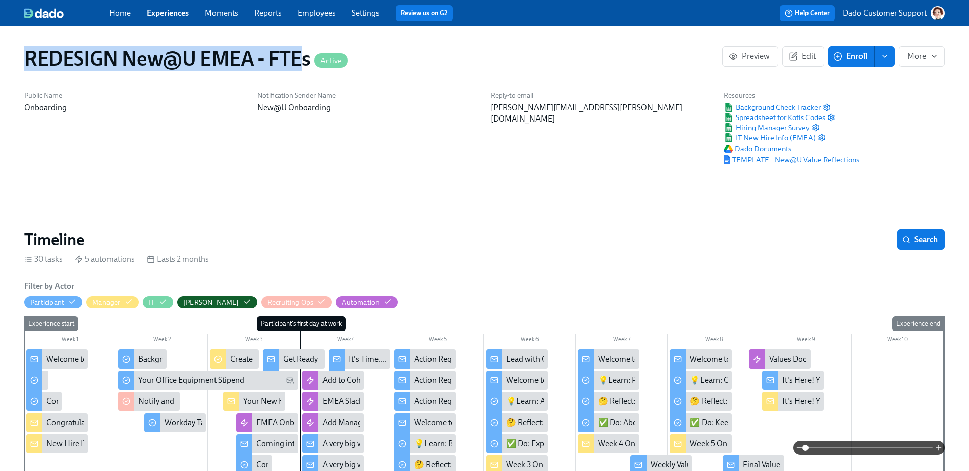
drag, startPoint x: 24, startPoint y: 52, endPoint x: 303, endPoint y: 53, distance: 279.0
click at [304, 53] on h1 "REDESIGN New@U EMEA - FTEs Active" at bounding box center [185, 58] width 323 height 24
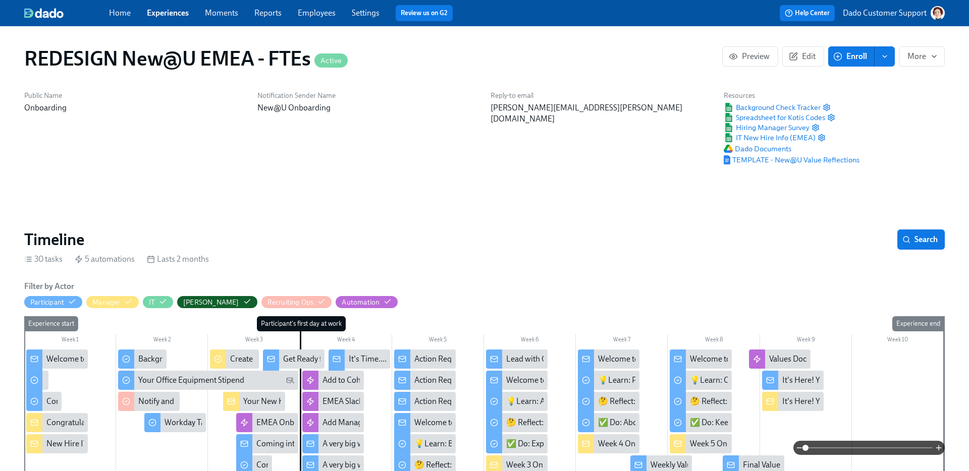
click at [208, 70] on h1 "REDESIGN New@U EMEA - FTEs Active" at bounding box center [185, 58] width 323 height 24
click at [830, 117] on icon "button" at bounding box center [831, 118] width 8 height 8
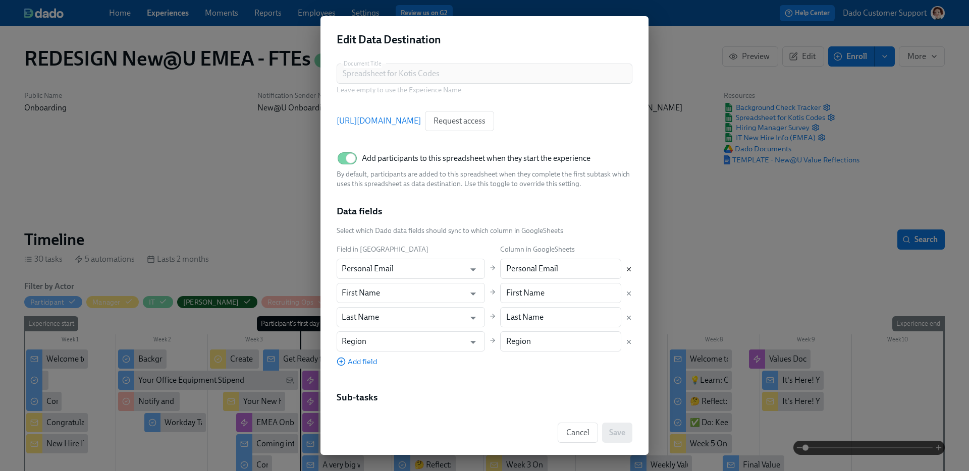
click at [629, 269] on icon "Delete mapping" at bounding box center [628, 269] width 7 height 7
type input "First Name"
type input "Last Name"
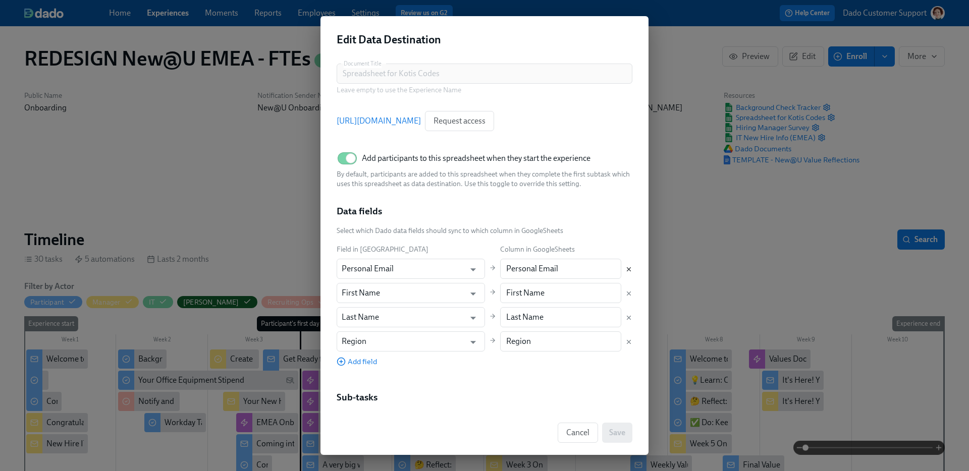
type input "Region"
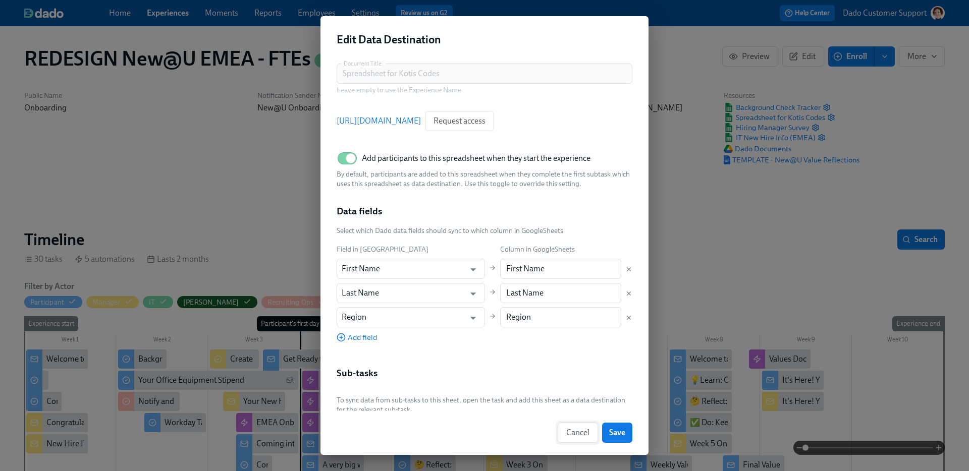
click at [580, 429] on span "Cancel" at bounding box center [577, 433] width 23 height 10
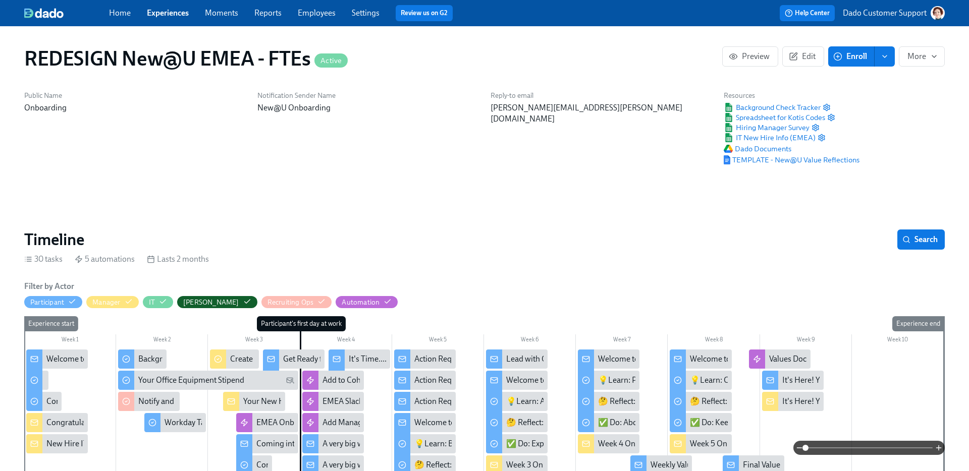
click at [693, 168] on div "Reply-to email kelly.monnot@udemy.com" at bounding box center [600, 128] width 233 height 86
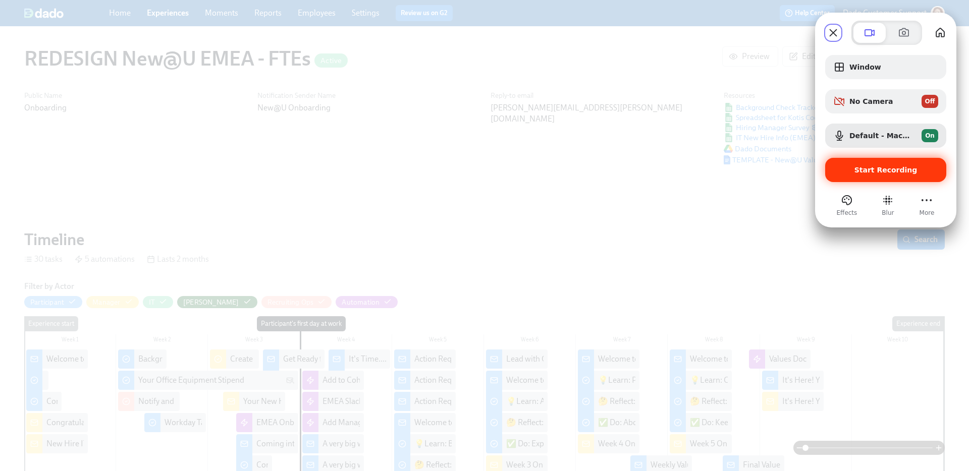
click at [881, 160] on div "Start Recording" at bounding box center [885, 170] width 121 height 24
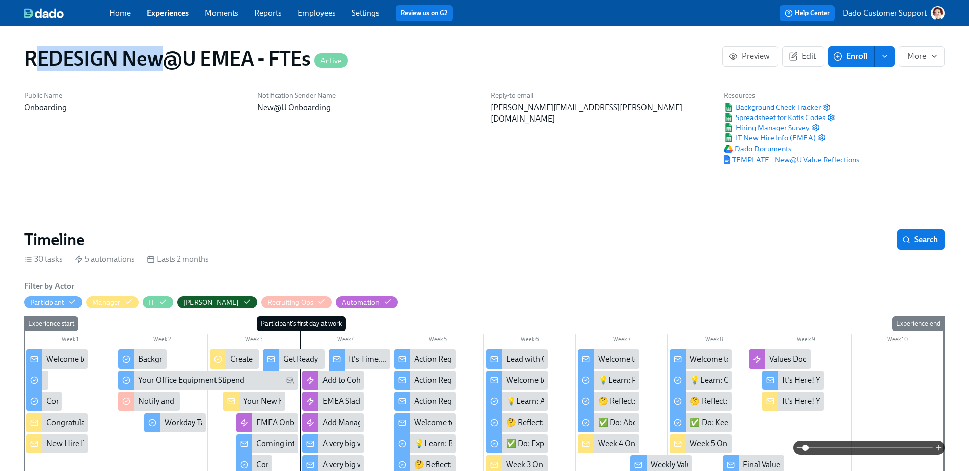
drag, startPoint x: 44, startPoint y: 64, endPoint x: 205, endPoint y: 66, distance: 160.5
click at [183, 63] on h1 "REDESIGN New@U EMEA - FTEs Active" at bounding box center [185, 58] width 323 height 24
click at [205, 66] on h1 "REDESIGN New@U EMEA - FTEs Active" at bounding box center [185, 58] width 323 height 24
click at [835, 119] on icon "button" at bounding box center [831, 118] width 8 height 8
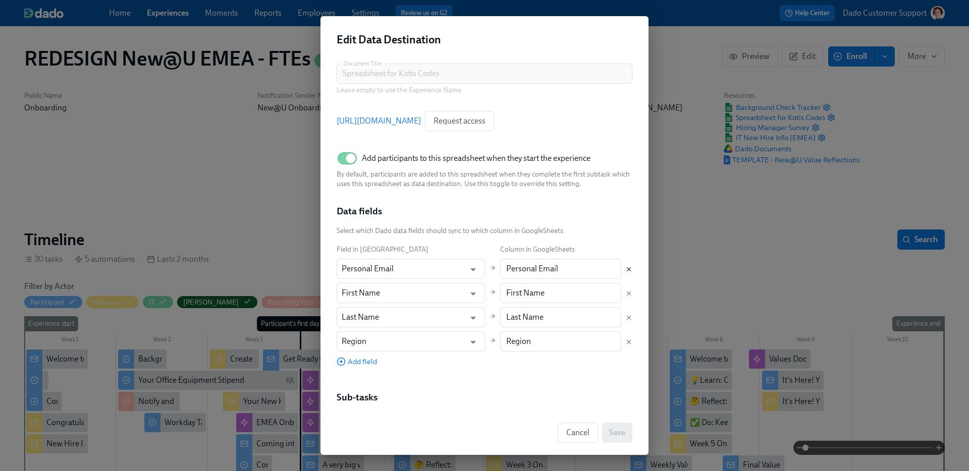
click at [629, 268] on icon "Delete mapping" at bounding box center [628, 269] width 7 height 7
type input "First Name"
type input "Last Name"
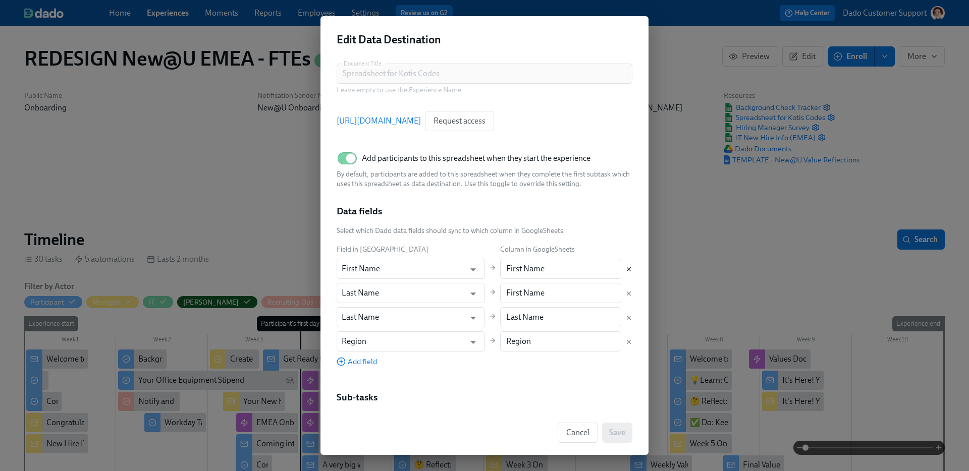
type input "Region"
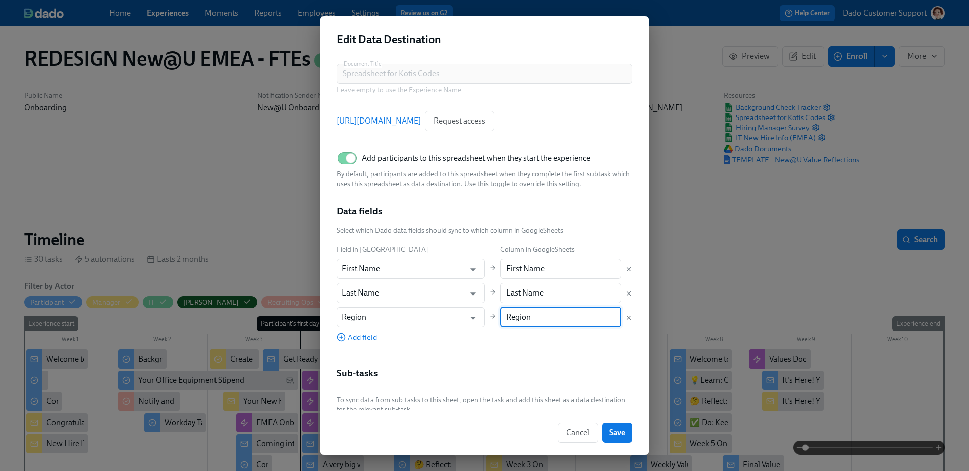
drag, startPoint x: 492, startPoint y: 317, endPoint x: 543, endPoint y: 317, distance: 51.5
click at [543, 317] on input "Region" at bounding box center [561, 317] width 122 height 20
click at [628, 316] on icon "Delete mapping" at bounding box center [628, 317] width 7 height 7
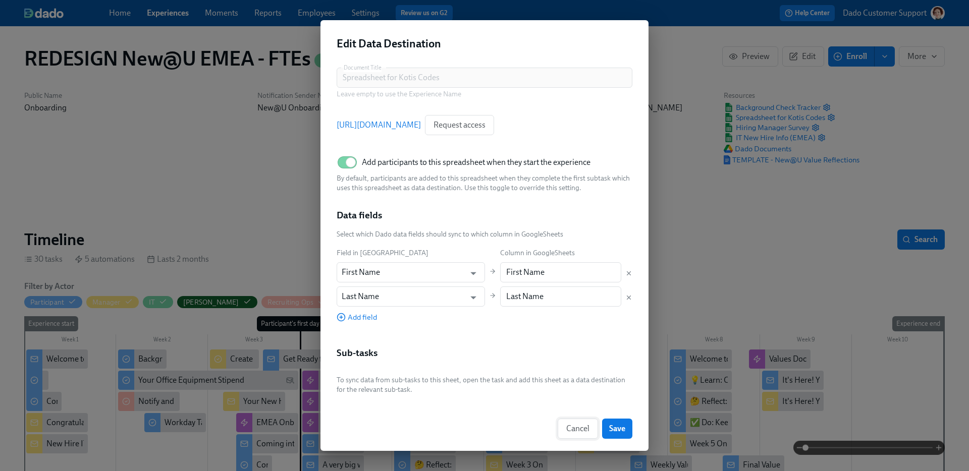
click at [577, 424] on span "Cancel" at bounding box center [577, 429] width 23 height 10
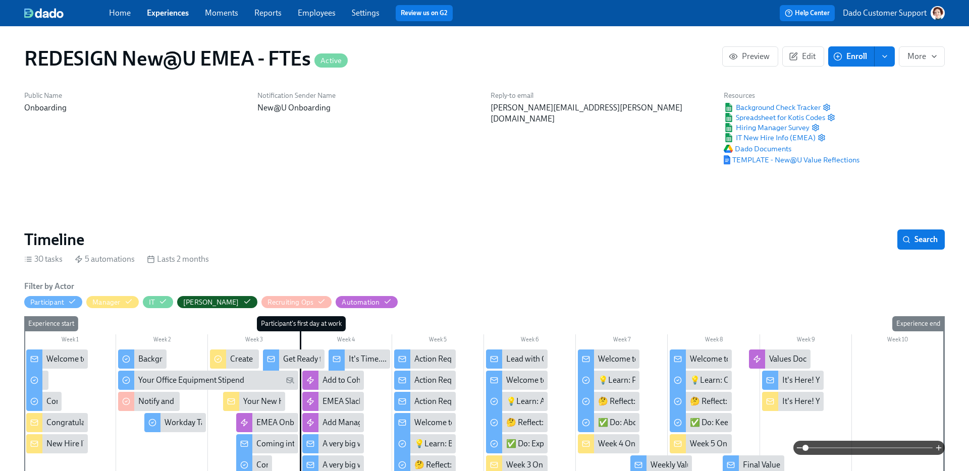
click at [320, 13] on link "Employees" at bounding box center [317, 13] width 38 height 10
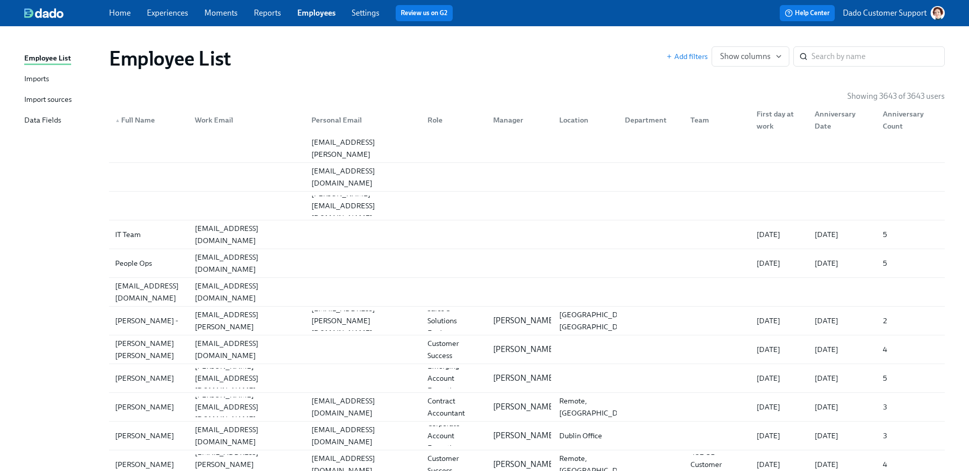
click at [33, 102] on div "Import sources" at bounding box center [47, 100] width 47 height 13
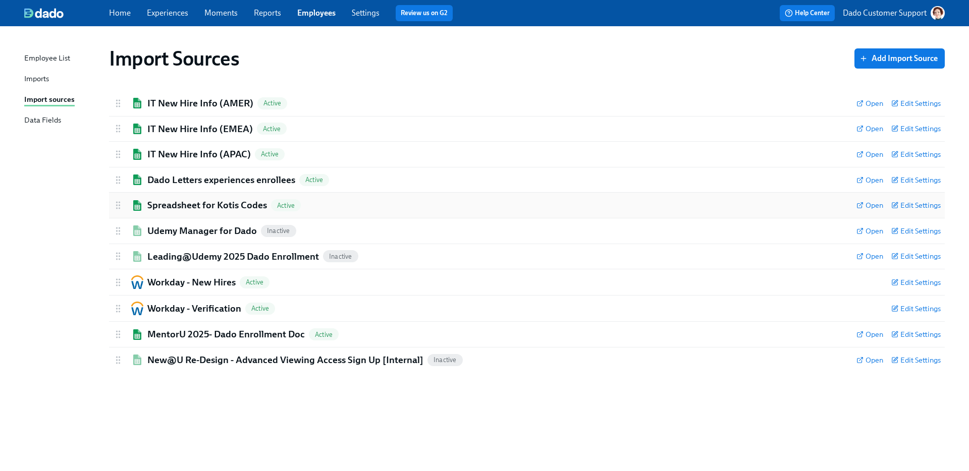
click at [177, 200] on h2 "Spreadsheet for Kotis Codes" at bounding box center [207, 205] width 120 height 13
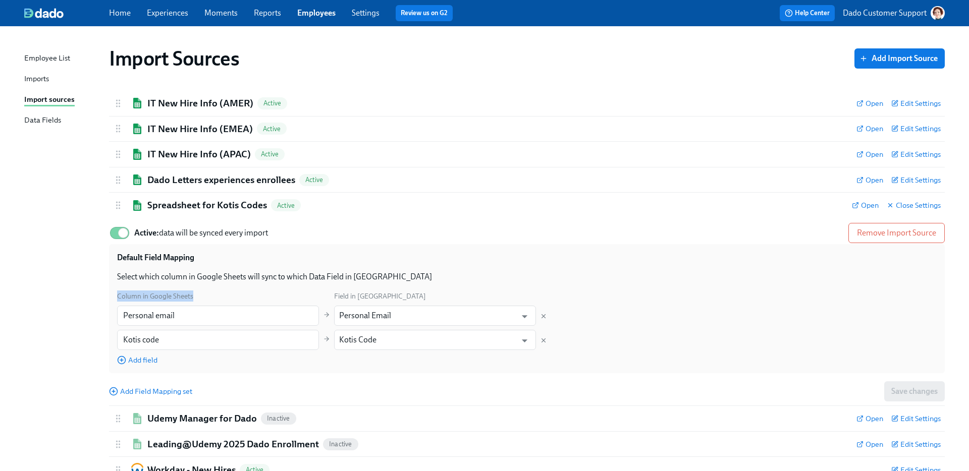
drag, startPoint x: 117, startPoint y: 295, endPoint x: 202, endPoint y: 296, distance: 85.3
click at [202, 296] on div "Column in Google Sheets" at bounding box center [218, 296] width 202 height 11
click at [176, 317] on input "Personal email" at bounding box center [218, 316] width 202 height 20
click at [371, 317] on input "Personal Email" at bounding box center [427, 316] width 177 height 20
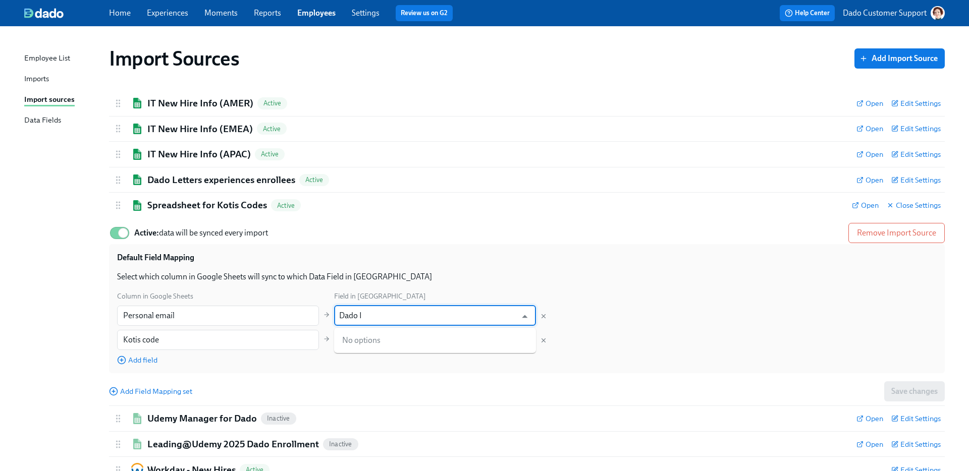
type input "Dado ID"
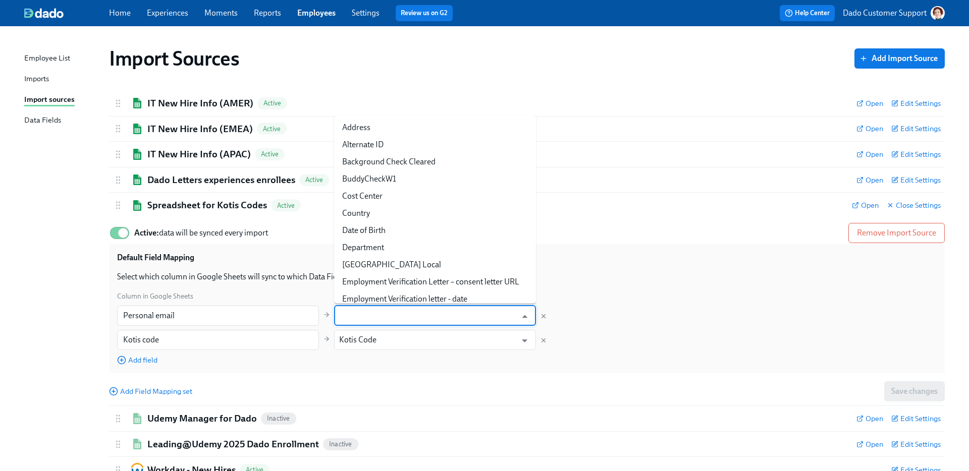
scroll to position [1320, 0]
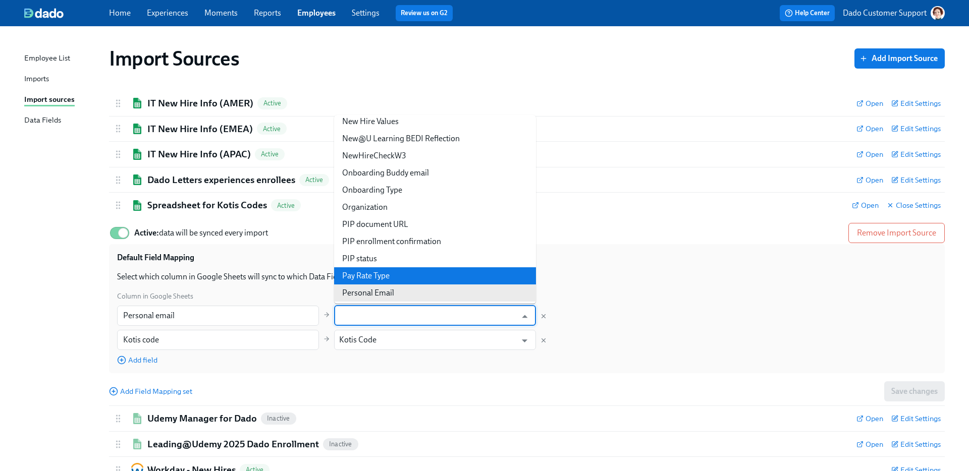
type input "Personal Email"
click at [689, 255] on div "Default Field Mapping" at bounding box center [526, 261] width 819 height 19
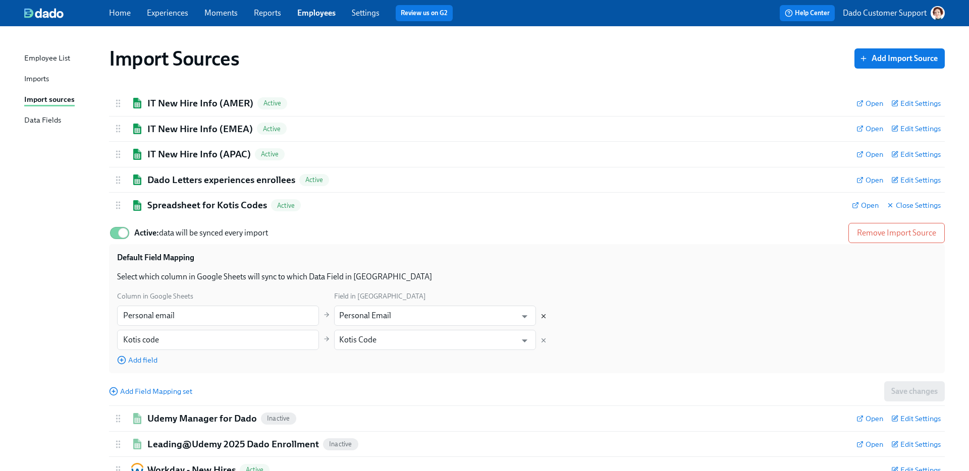
click at [544, 315] on icon "Delete mapping" at bounding box center [544, 317] width 4 height 4
type input "Kotis code"
type input "Kotis Code"
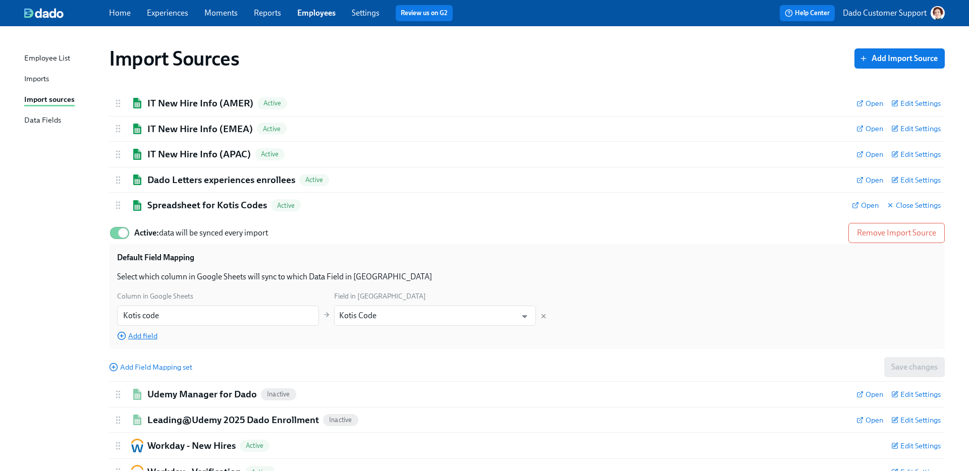
click at [133, 334] on span "Add field" at bounding box center [137, 336] width 40 height 10
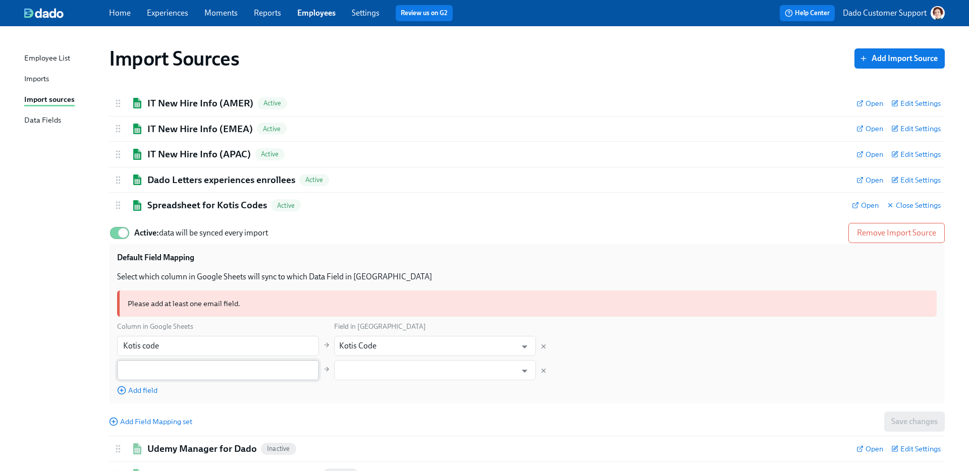
click at [142, 369] on input "text" at bounding box center [218, 370] width 202 height 20
type input "Personal email"
click at [377, 374] on input "text" at bounding box center [427, 370] width 177 height 20
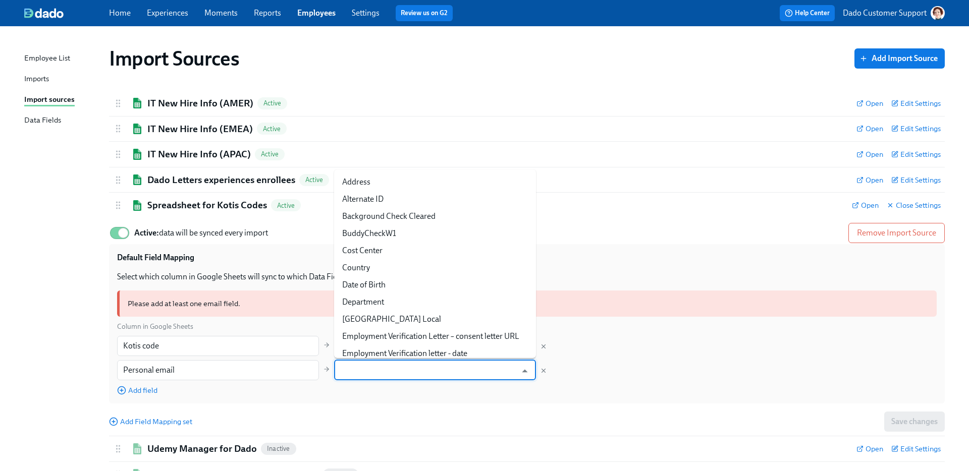
paste input "Personal email"
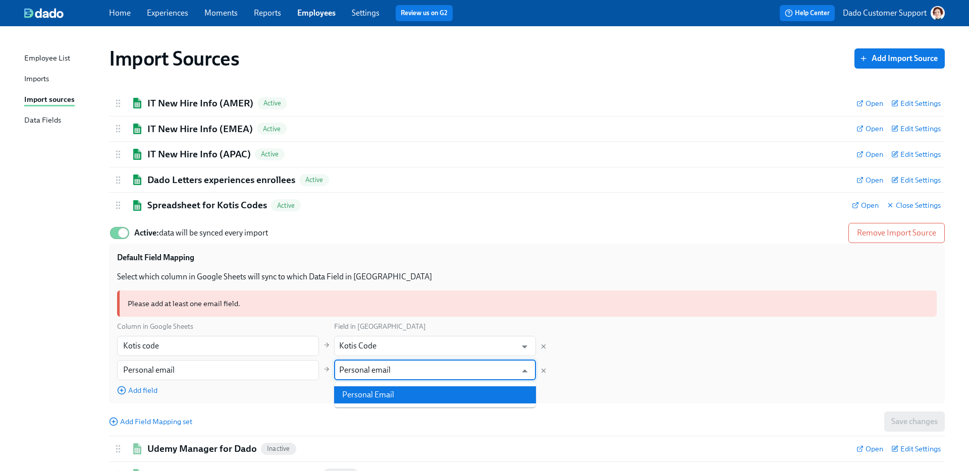
click at [375, 399] on li "Personal Email" at bounding box center [435, 394] width 202 height 17
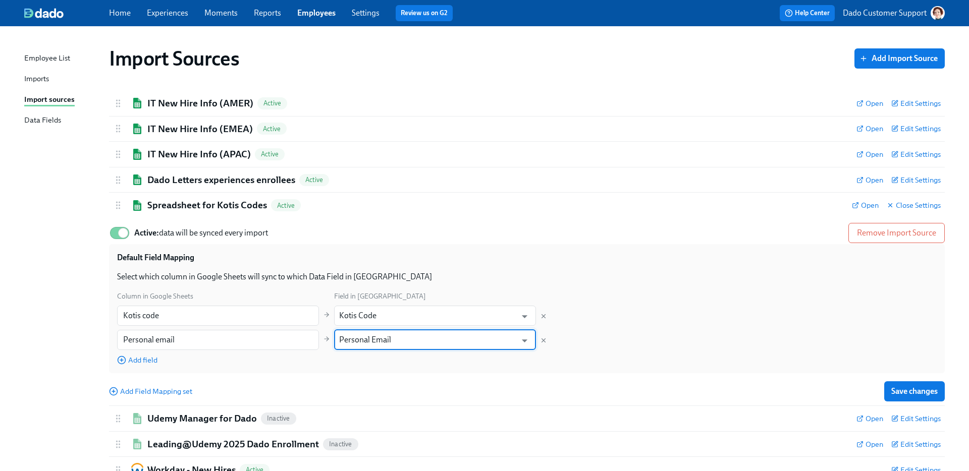
type input "Personal Email"
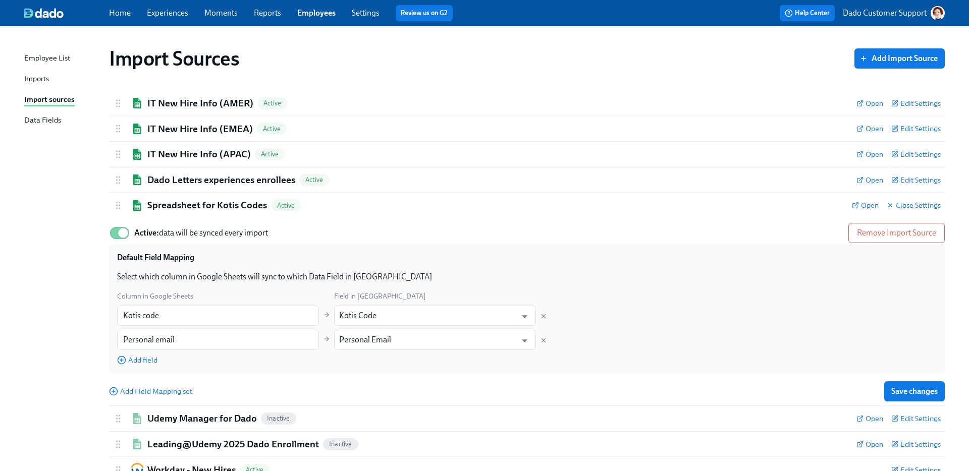
click at [642, 346] on div "Column in Google Sheets Field in Dado Kotis code ​ Kotis Code ​ Personal email …" at bounding box center [526, 328] width 819 height 75
click at [41, 77] on div "Imports" at bounding box center [36, 79] width 25 height 13
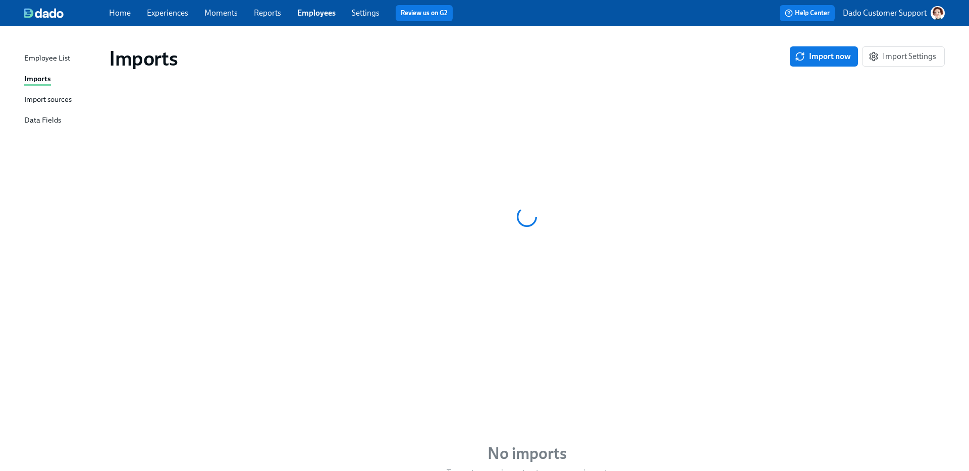
click at [38, 96] on div "Import sources" at bounding box center [47, 100] width 47 height 13
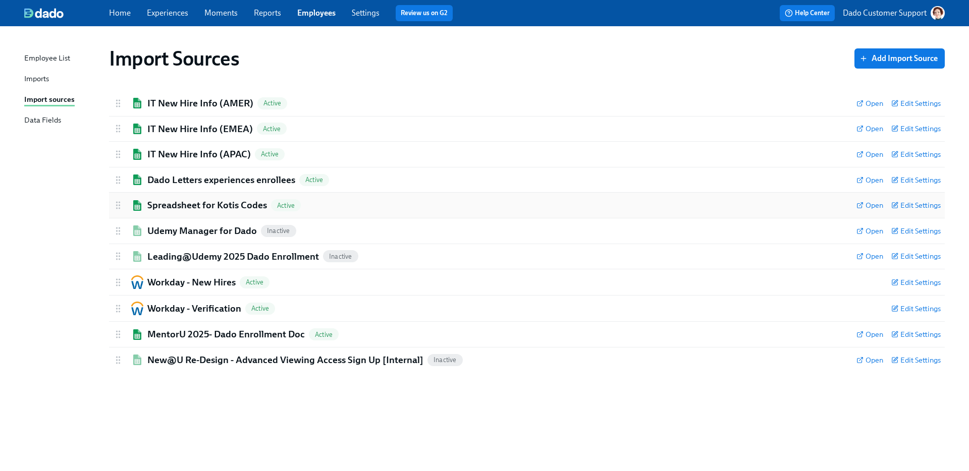
click at [195, 210] on h2 "Spreadsheet for Kotis Codes" at bounding box center [207, 205] width 120 height 13
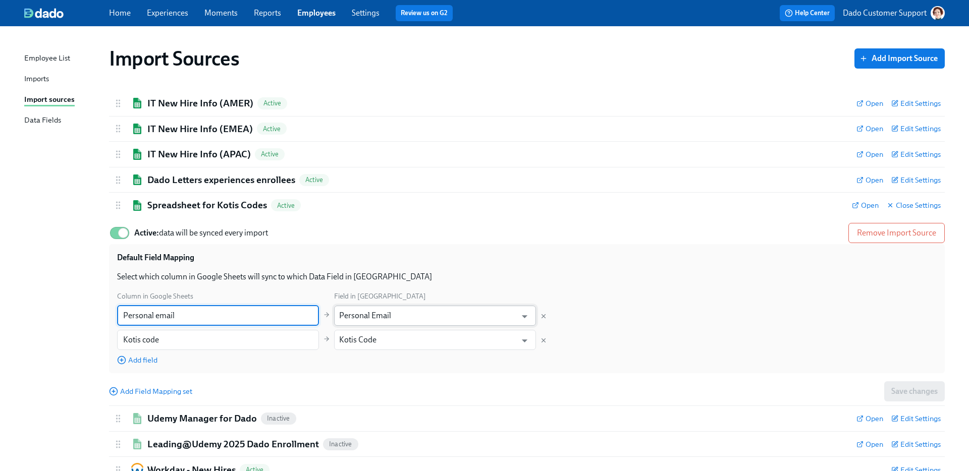
drag, startPoint x: 162, startPoint y: 316, endPoint x: 437, endPoint y: 318, distance: 275.0
click at [437, 318] on div "Column in Google Sheets Field in Dado Personal email ​ Personal Email ​ Kotis c…" at bounding box center [526, 328] width 819 height 75
click at [486, 274] on p "Select which column in Google Sheets will sync to which Data Field in Dado" at bounding box center [526, 276] width 819 height 11
click at [175, 12] on link "Experiences" at bounding box center [167, 13] width 41 height 10
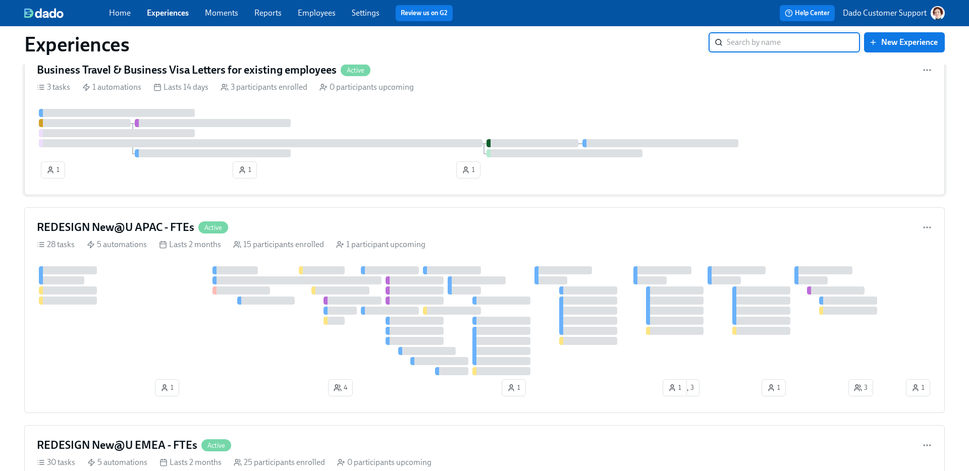
scroll to position [874, 0]
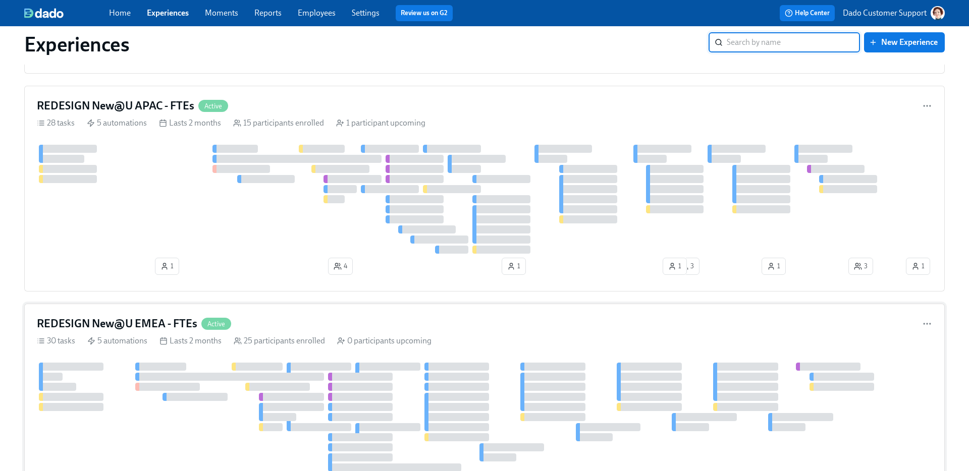
click at [154, 334] on div "REDESIGN New@U EMEA - FTEs Active 30 tasks 5 automations Lasts 2 months 25 part…" at bounding box center [484, 442] width 920 height 276
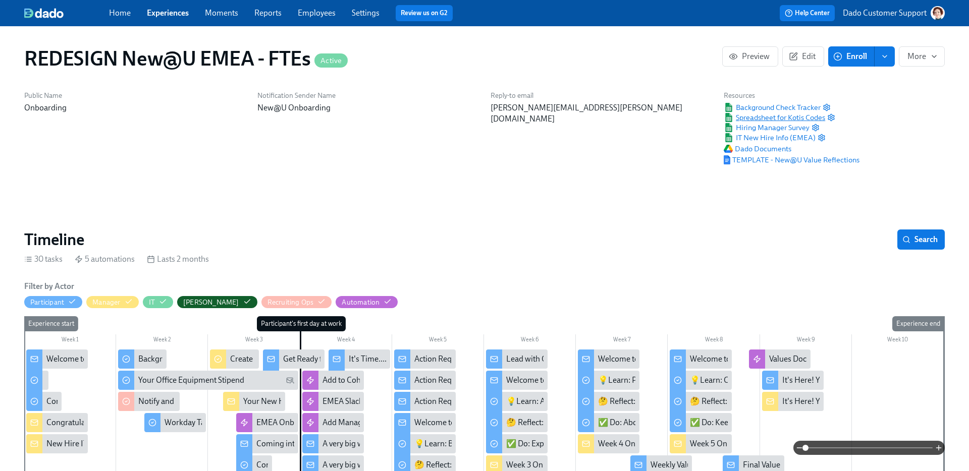
scroll to position [0, 7330]
click at [324, 17] on link "Employees" at bounding box center [317, 13] width 38 height 10
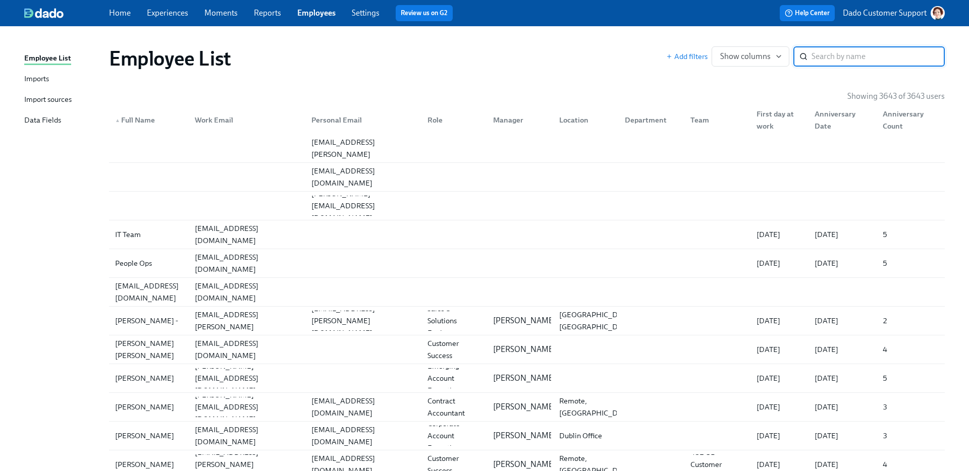
click at [50, 98] on div "Import sources" at bounding box center [47, 100] width 47 height 13
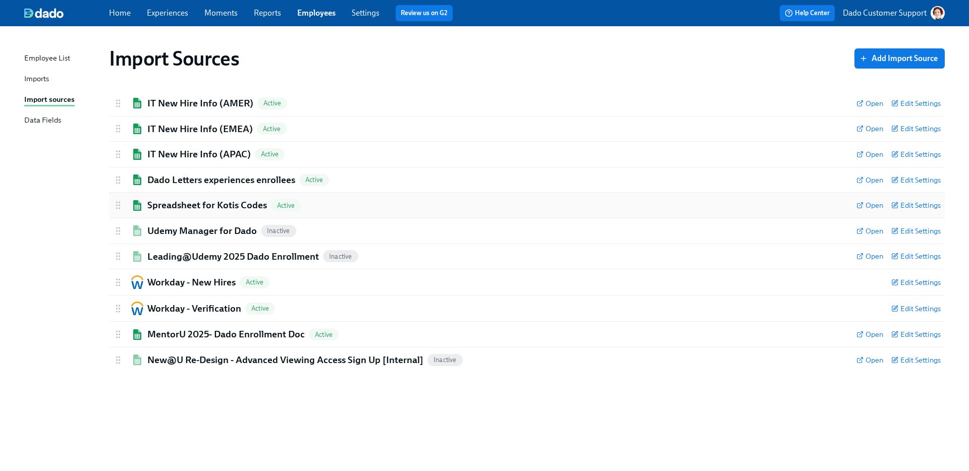
click at [180, 203] on h2 "Spreadsheet for Kotis Codes" at bounding box center [207, 205] width 120 height 13
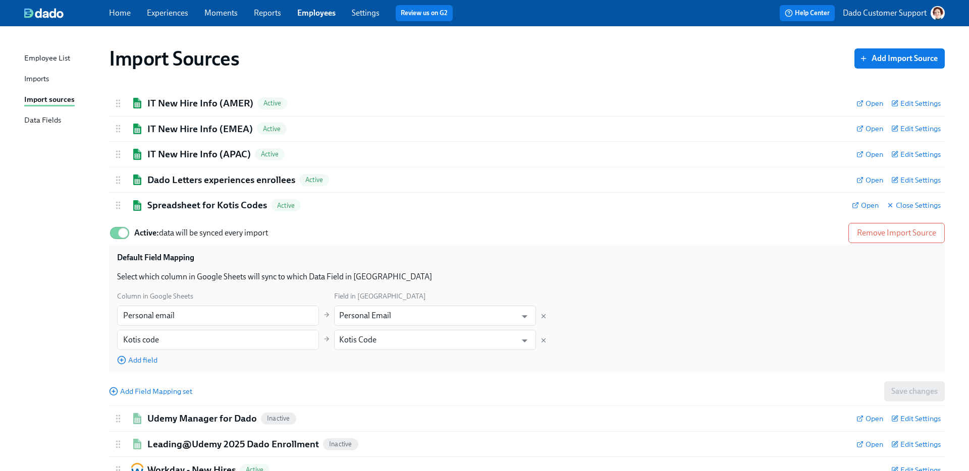
click at [171, 14] on link "Experiences" at bounding box center [167, 13] width 41 height 10
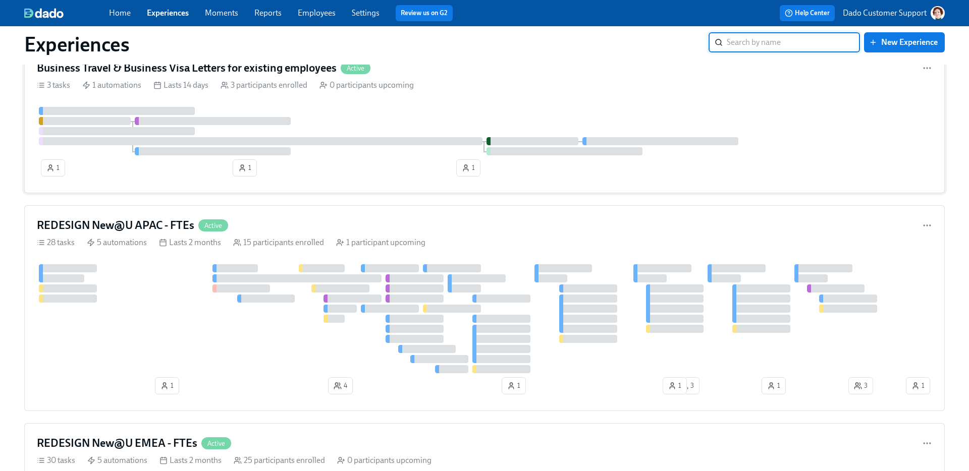
scroll to position [882, 0]
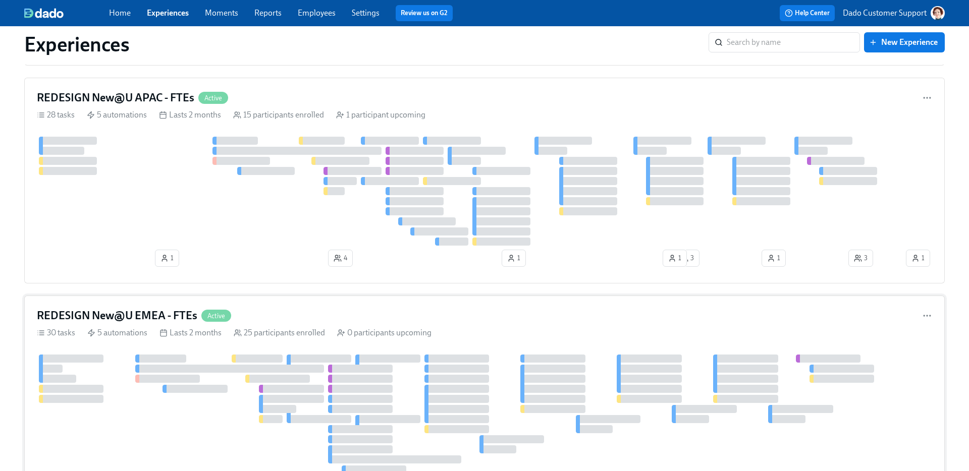
click at [158, 339] on div "REDESIGN New@U EMEA - FTEs Active 30 tasks 5 automations Lasts 2 months 25 part…" at bounding box center [484, 434] width 920 height 276
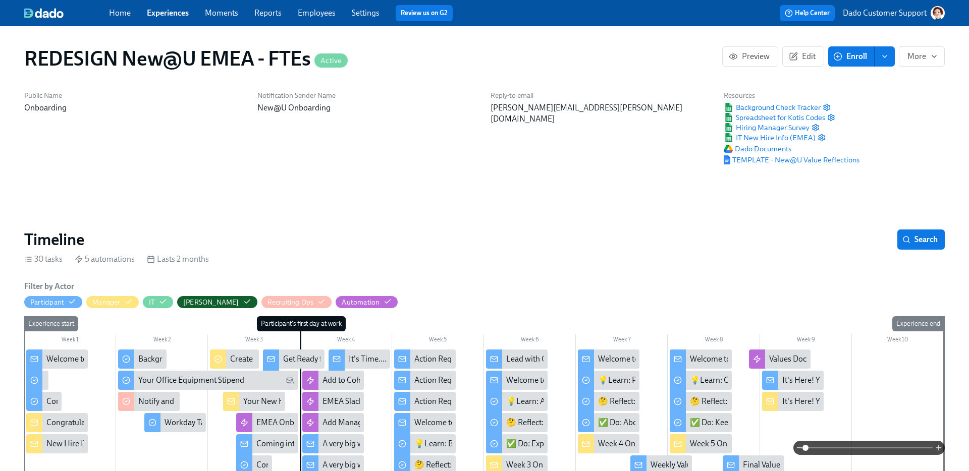
scroll to position [0, 7330]
click at [834, 117] on icon "button" at bounding box center [831, 117] width 6 height 7
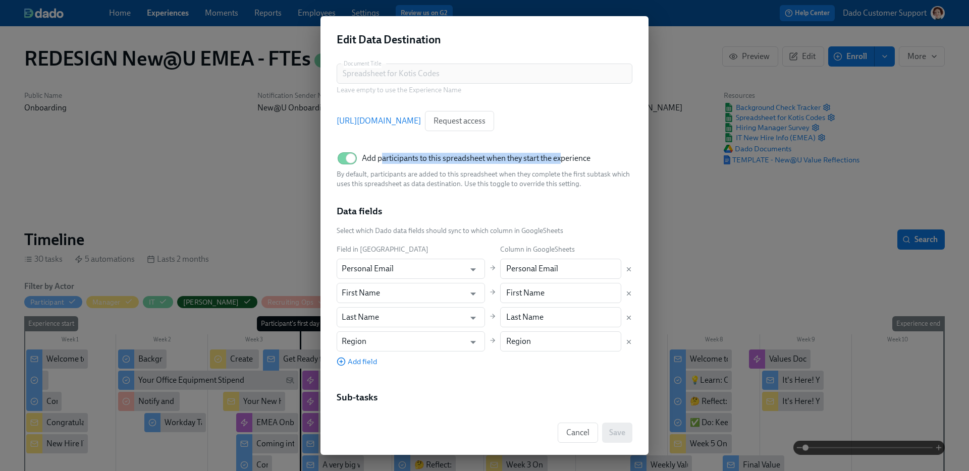
drag, startPoint x: 380, startPoint y: 155, endPoint x: 564, endPoint y: 155, distance: 184.2
click at [564, 155] on span "Add participants to this spreadsheet when they start the experience" at bounding box center [476, 158] width 229 height 11
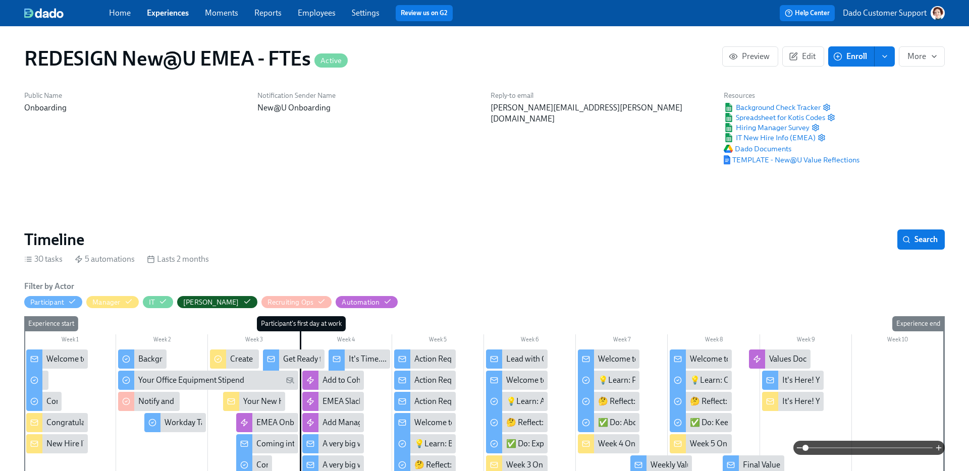
click at [311, 14] on link "Employees" at bounding box center [317, 13] width 38 height 10
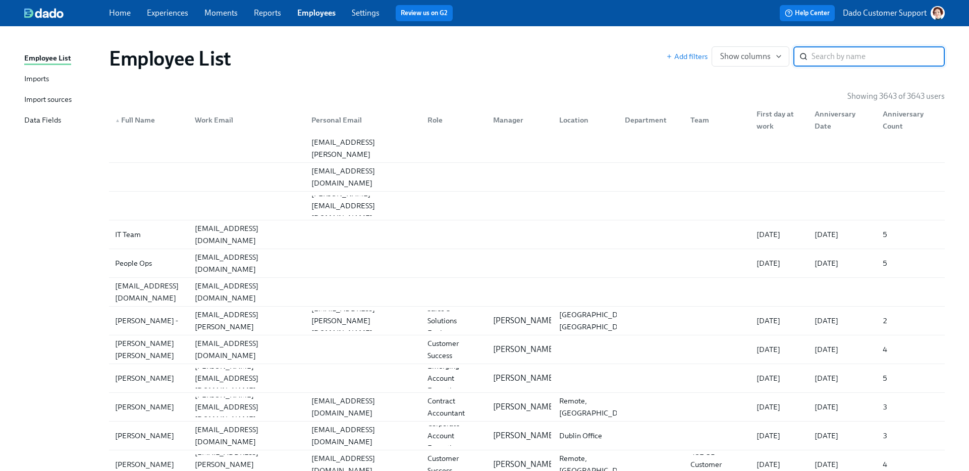
click at [33, 101] on div "Import sources" at bounding box center [47, 100] width 47 height 13
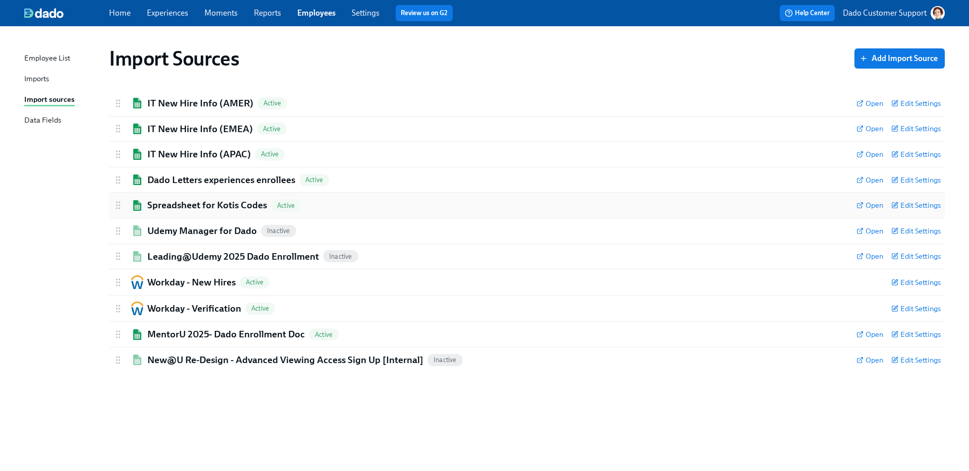
click at [180, 197] on div "Spreadsheet for Kotis Codes Active Open Edit Settings" at bounding box center [527, 205] width 836 height 25
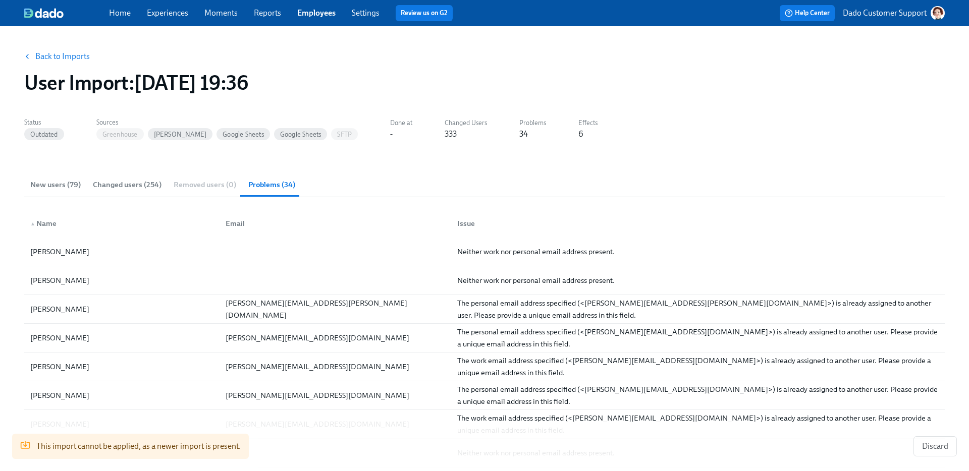
scroll to position [92, 0]
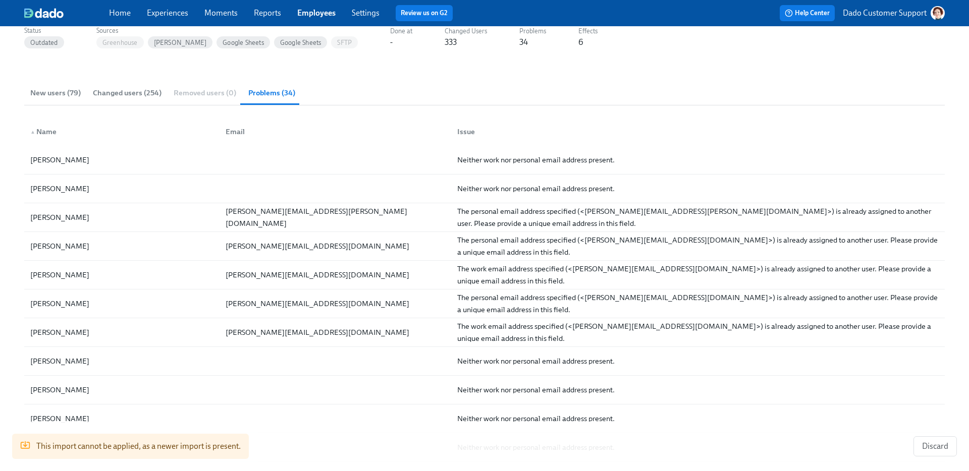
click at [49, 92] on span "New users (79)" at bounding box center [55, 93] width 50 height 12
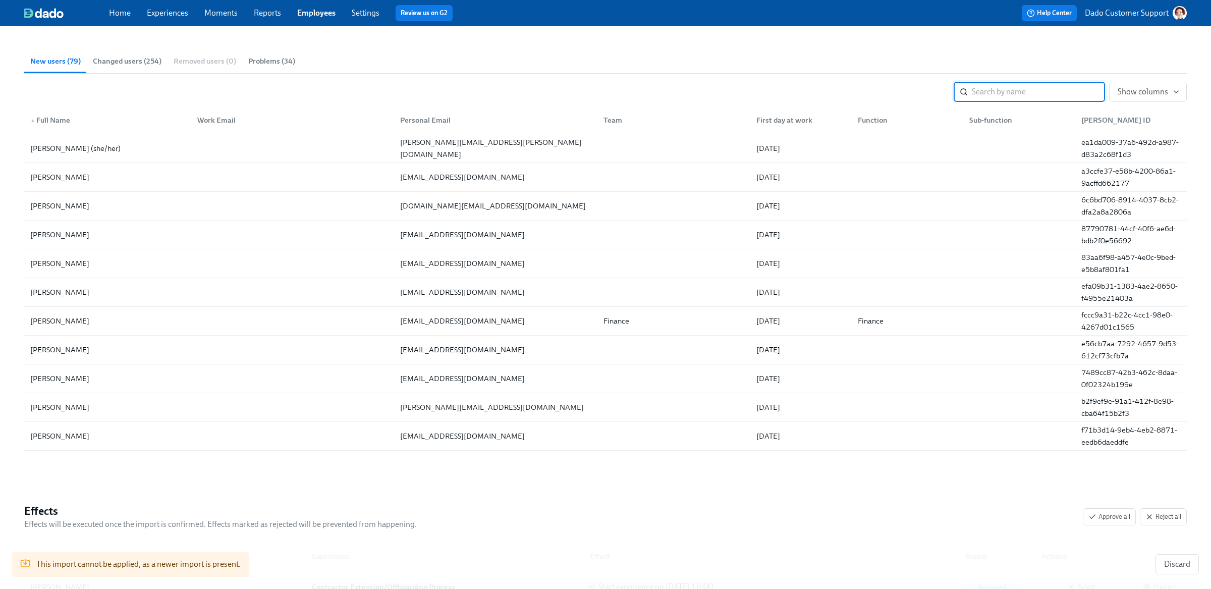
scroll to position [0, 0]
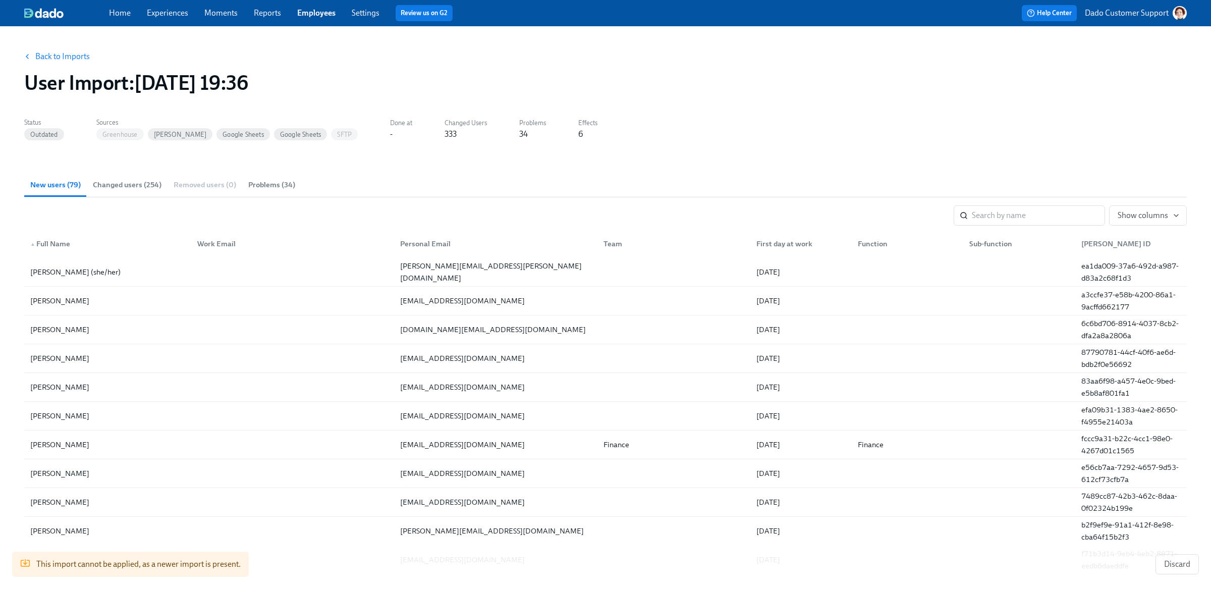
click at [130, 193] on button "Changed users (254)" at bounding box center [127, 185] width 81 height 24
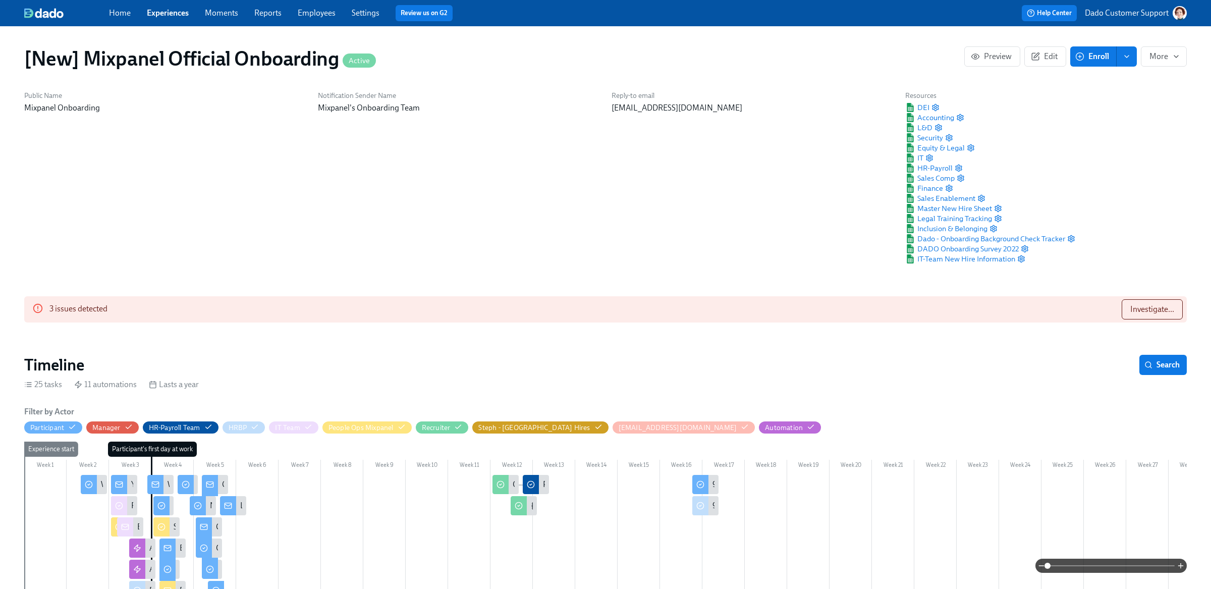
scroll to position [0, 24020]
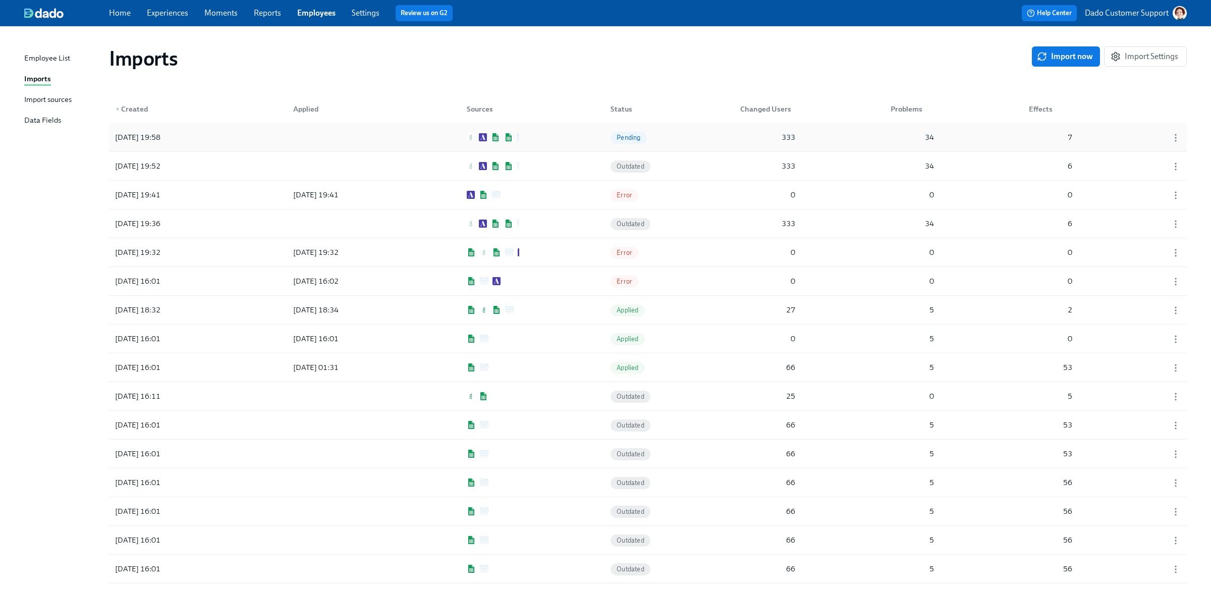
click at [315, 139] on div at bounding box center [330, 137] width 91 height 20
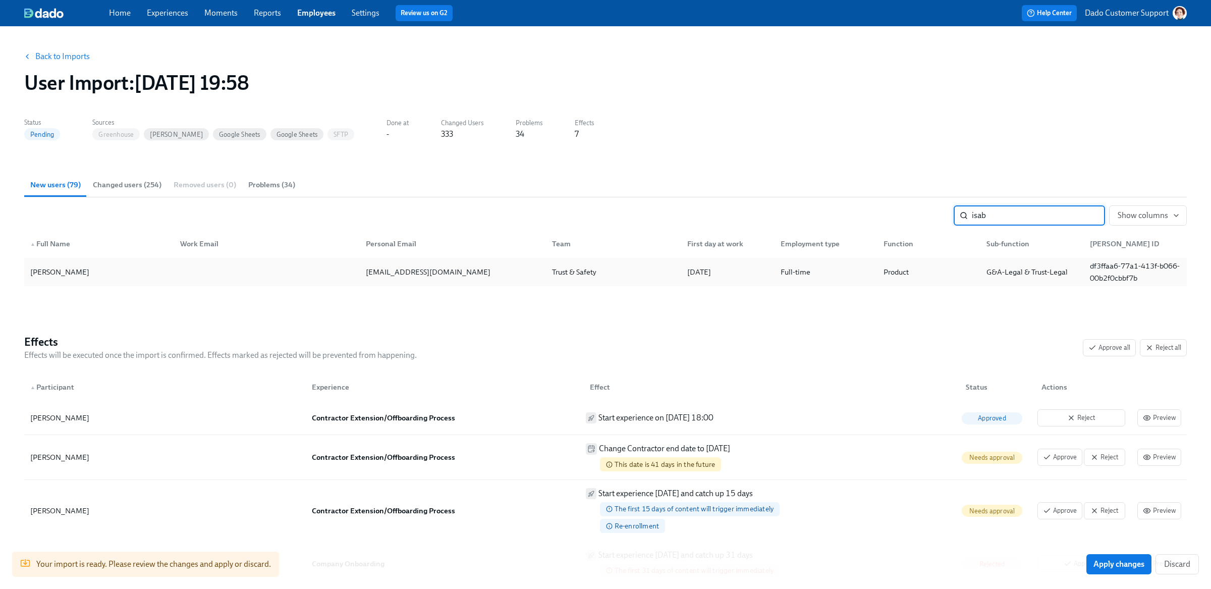
type input "isab"
drag, startPoint x: 25, startPoint y: 272, endPoint x: 97, endPoint y: 273, distance: 72.2
click at [97, 273] on div "[PERSON_NAME] [PERSON_NAME][EMAIL_ADDRESS][DOMAIN_NAME] Trust & Safety [DATE] F…" at bounding box center [605, 272] width 1162 height 28
copy div "[PERSON_NAME]"
drag, startPoint x: 366, startPoint y: 281, endPoint x: 457, endPoint y: 281, distance: 90.8
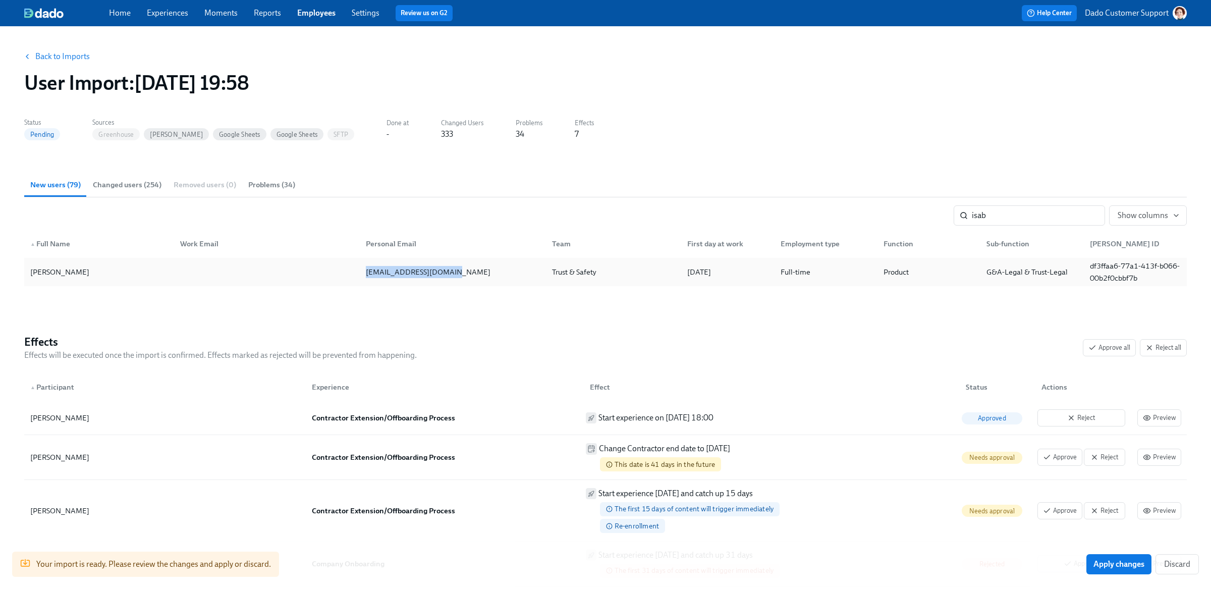
click at [457, 281] on div "[PERSON_NAME] [PERSON_NAME][EMAIL_ADDRESS][DOMAIN_NAME] Trust & Safety [DATE] F…" at bounding box center [605, 272] width 1162 height 28
copy div "[EMAIL_ADDRESS][DOMAIN_NAME]"
drag, startPoint x: 531, startPoint y: 287, endPoint x: 635, endPoint y: 282, distance: 104.1
click at [635, 282] on section "New users (79) Changed users (254) Removed users (0) Problems (34) isab ​ Show …" at bounding box center [605, 238] width 1162 height 130
copy div "Trust & Safety"
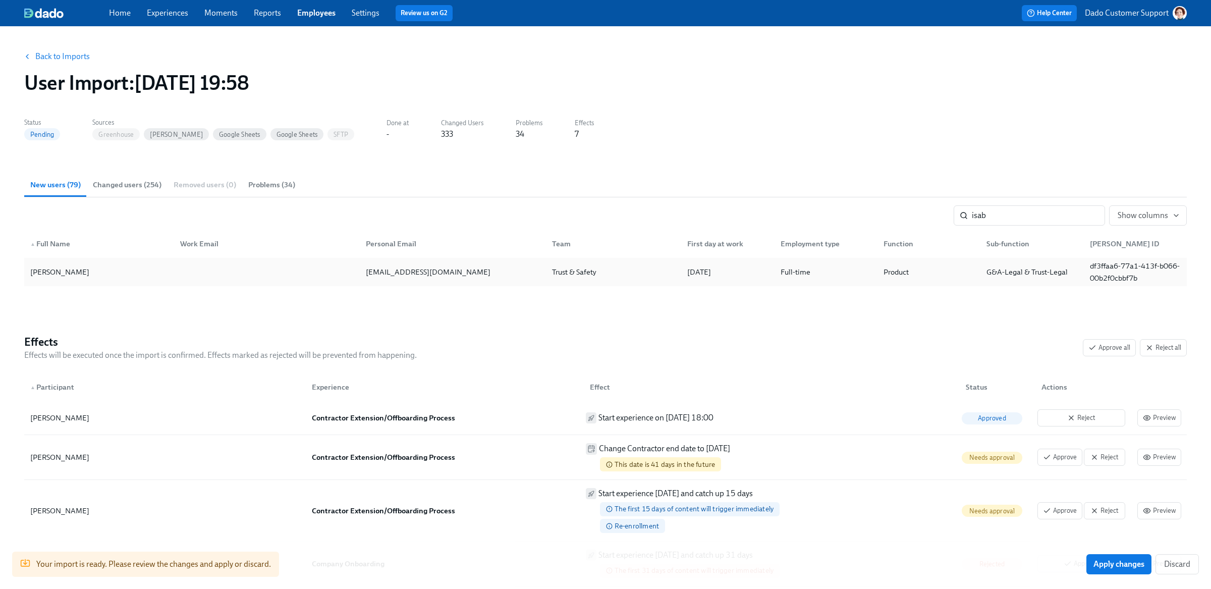
drag, startPoint x: 677, startPoint y: 273, endPoint x: 743, endPoint y: 274, distance: 65.6
click at [743, 273] on div "[PERSON_NAME] [PERSON_NAME][EMAIL_ADDRESS][DOMAIN_NAME] Trust & Safety [DATE] F…" at bounding box center [605, 272] width 1162 height 28
copy div "[DATE]"
drag, startPoint x: 777, startPoint y: 273, endPoint x: 830, endPoint y: 273, distance: 53.5
click at [830, 273] on div "Full-time" at bounding box center [823, 272] width 103 height 20
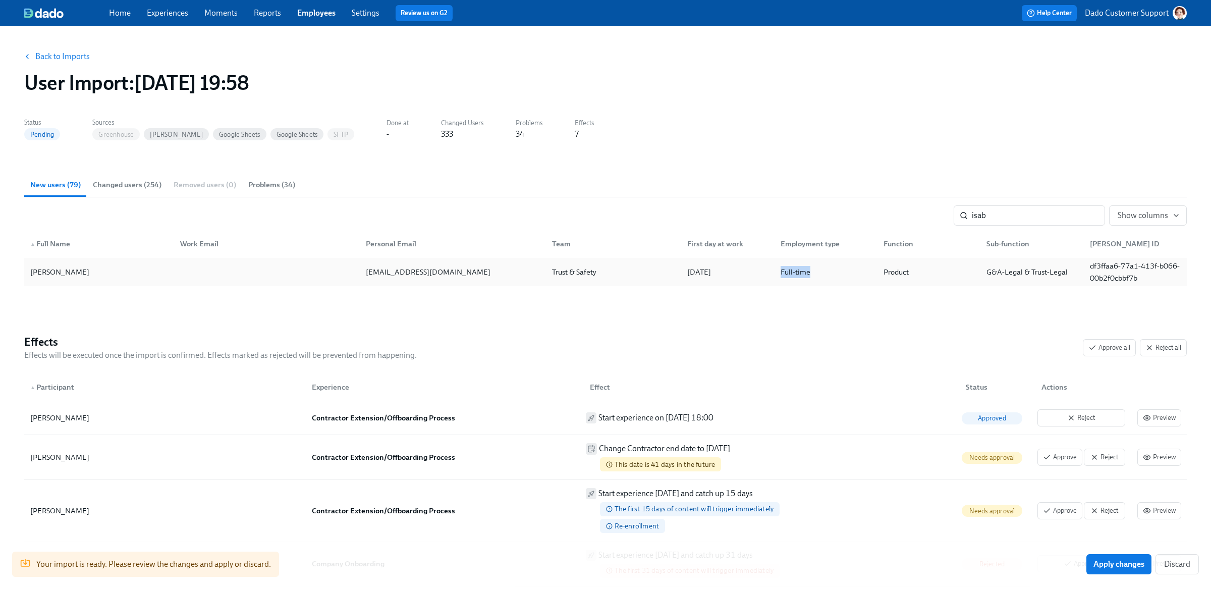
copy div "Full-time"
drag, startPoint x: 871, startPoint y: 279, endPoint x: 924, endPoint y: 282, distance: 53.0
click at [922, 280] on div "[PERSON_NAME] [PERSON_NAME][EMAIL_ADDRESS][DOMAIN_NAME] Trust & Safety [DATE] F…" at bounding box center [605, 272] width 1162 height 28
copy div "Product"
drag, startPoint x: 985, startPoint y: 271, endPoint x: 1068, endPoint y: 274, distance: 82.8
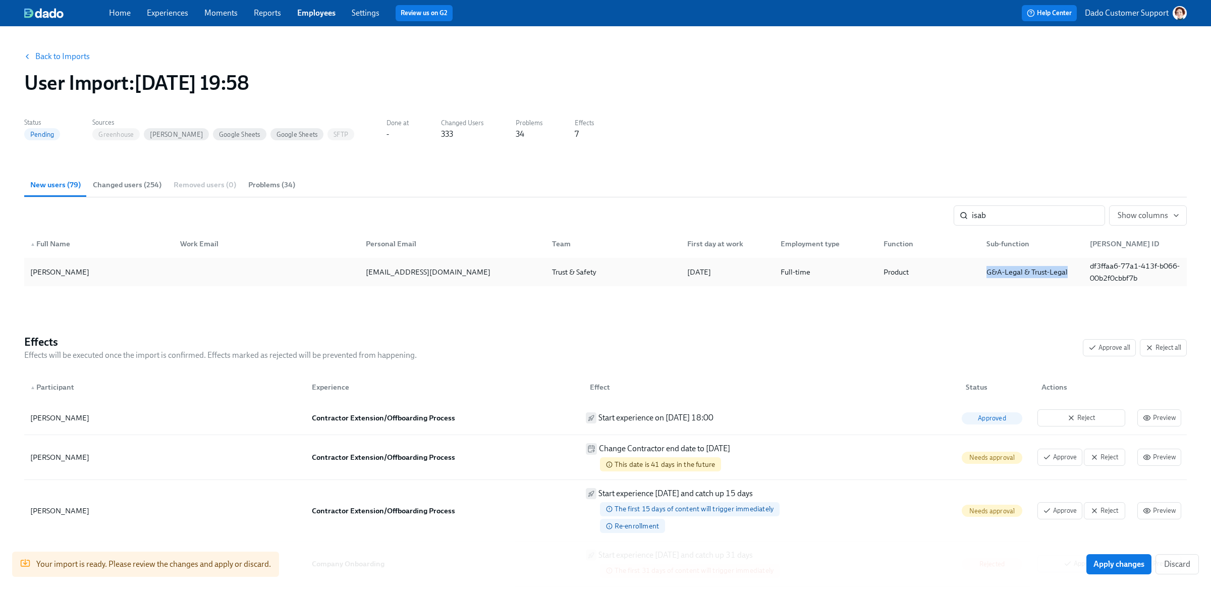
click at [1068, 274] on div "G&A-Legal & Trust-Legal" at bounding box center [1026, 272] width 89 height 12
copy div "G&A-Legal & Trust-Legal"
drag, startPoint x: 1087, startPoint y: 263, endPoint x: 1153, endPoint y: 279, distance: 68.5
click at [1153, 279] on div "df3ffaa6-77a1-413f-b066-00b2f0cbbf7b" at bounding box center [1135, 272] width 99 height 24
copy div "df3ffaa6-77a1-413f-b066-00b2f0cbbf7b"
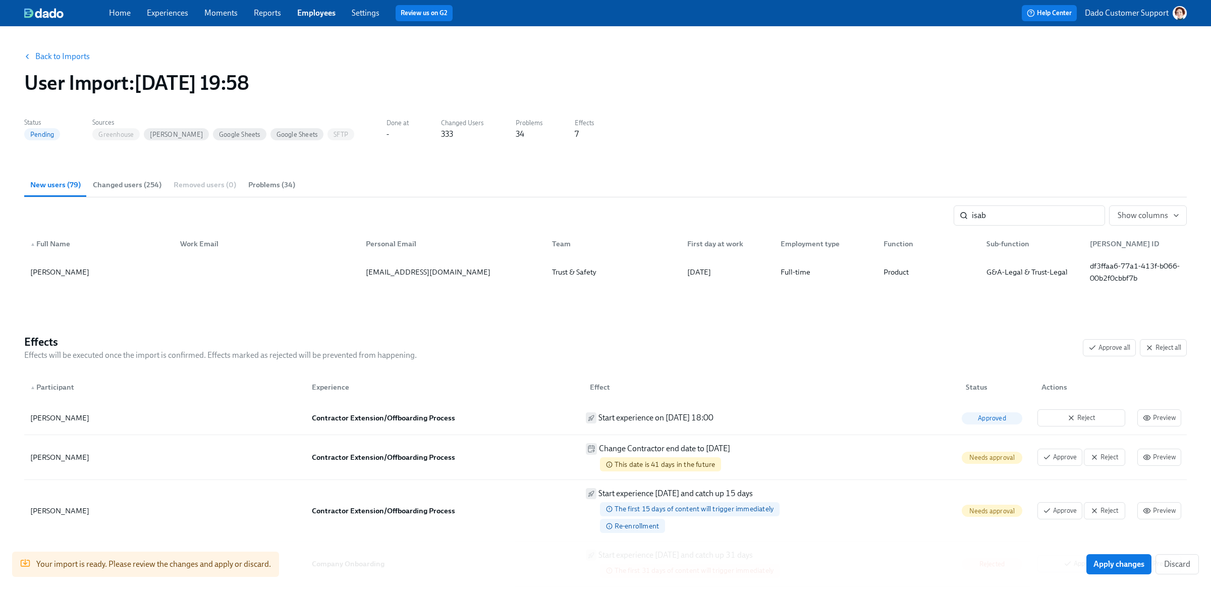
click at [313, 12] on link "Employees" at bounding box center [316, 13] width 38 height 10
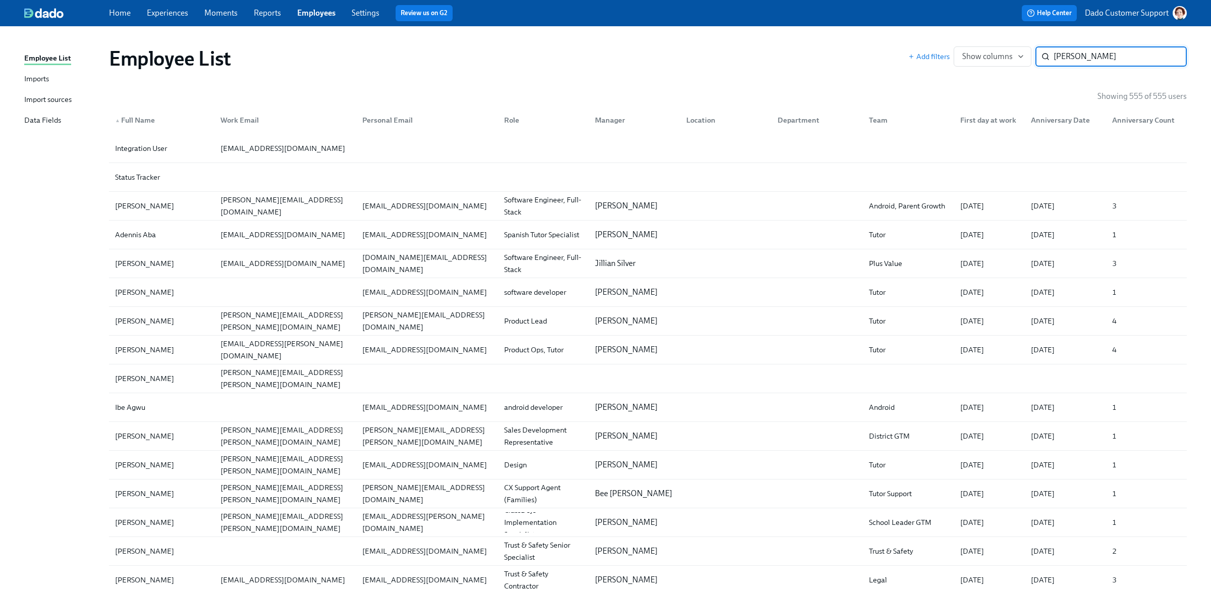
type input "[PERSON_NAME]"
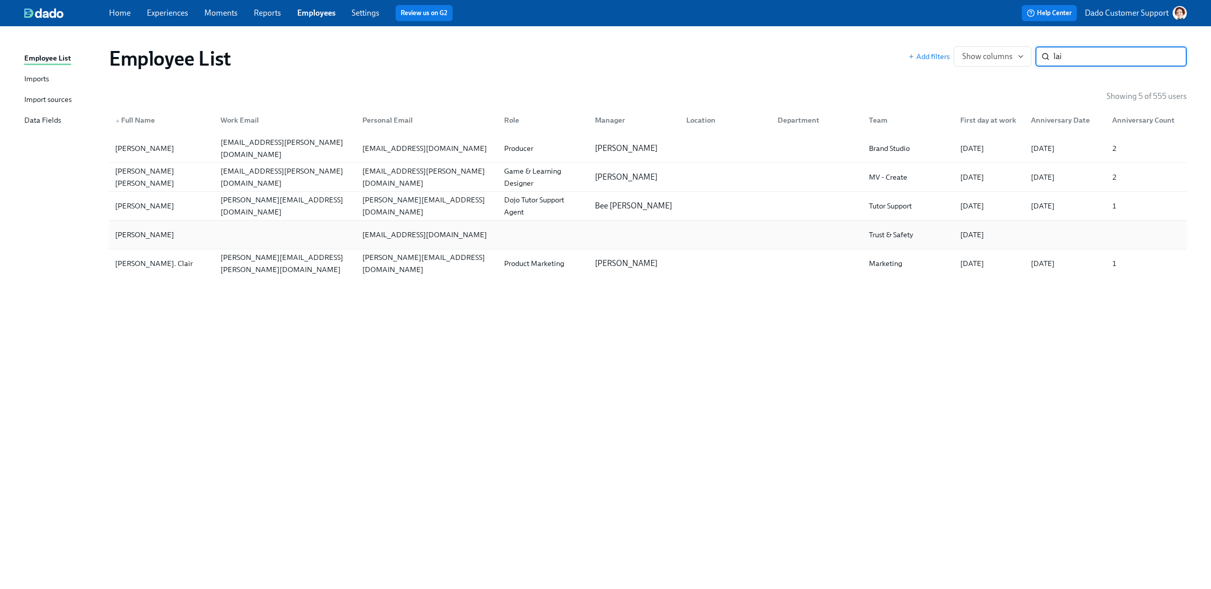
type input "lai"
click at [197, 244] on div "[PERSON_NAME]" at bounding box center [161, 235] width 101 height 20
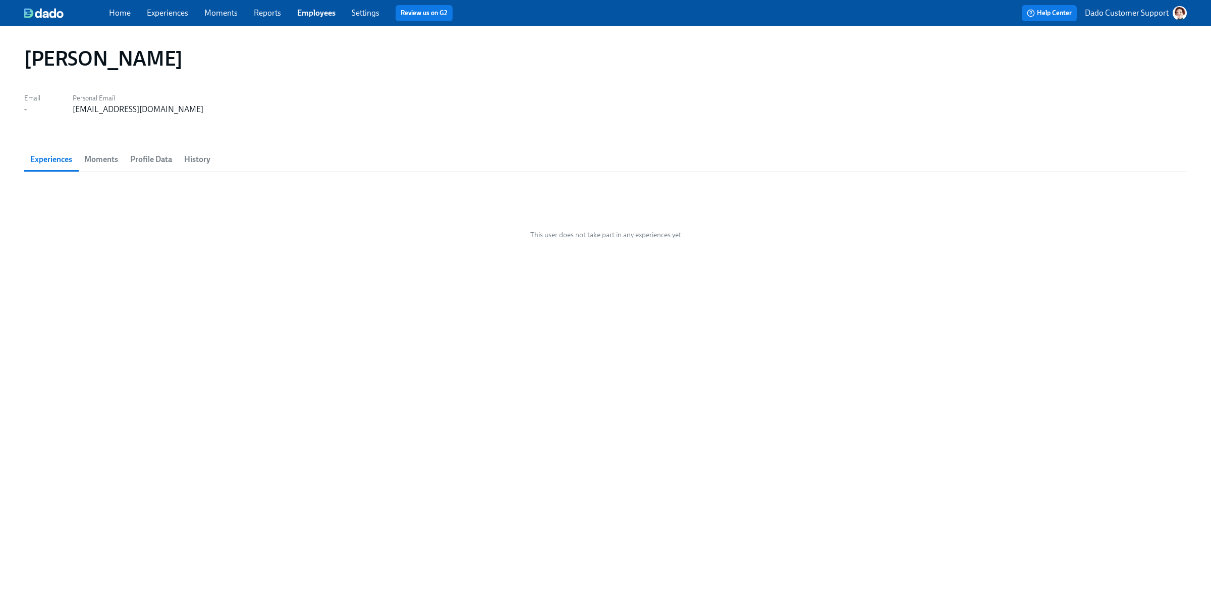
click at [161, 157] on span "Profile Data" at bounding box center [151, 159] width 42 height 14
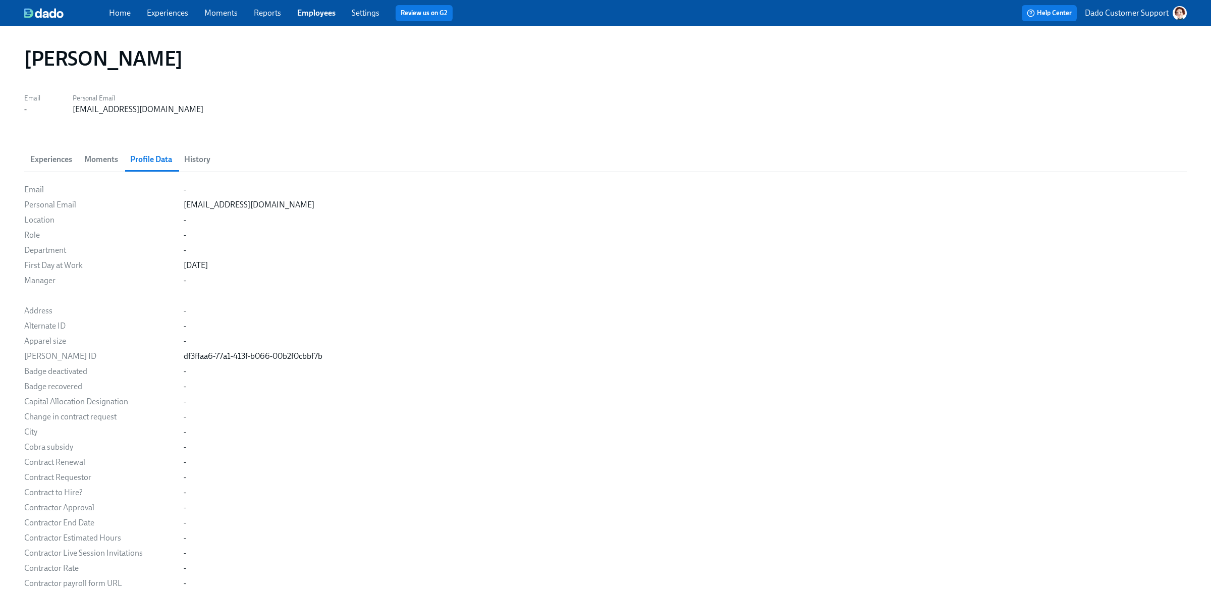
click at [314, 14] on link "Employees" at bounding box center [316, 13] width 38 height 10
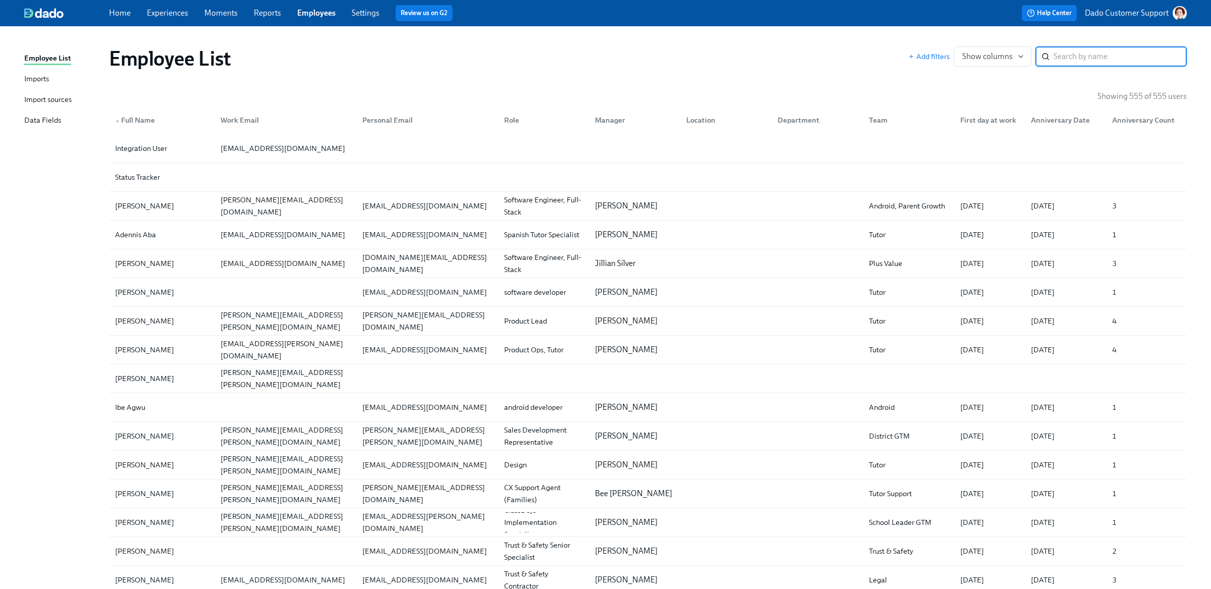
click at [41, 99] on div "Import sources" at bounding box center [47, 100] width 47 height 13
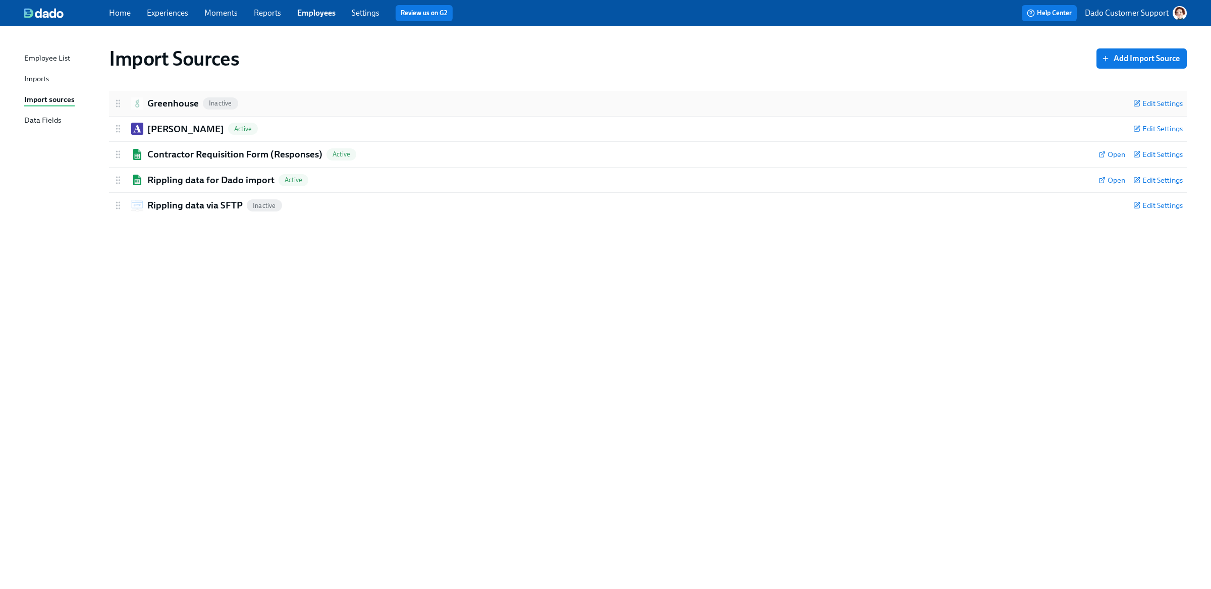
click at [177, 108] on h2 "Greenhouse" at bounding box center [172, 103] width 51 height 13
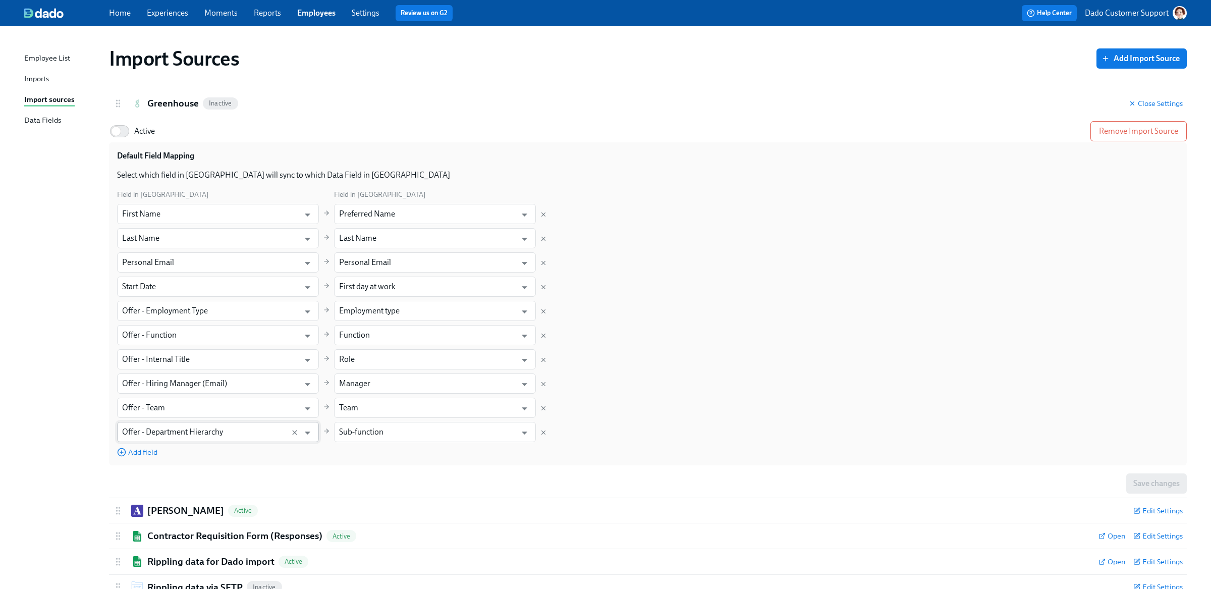
scroll to position [35, 0]
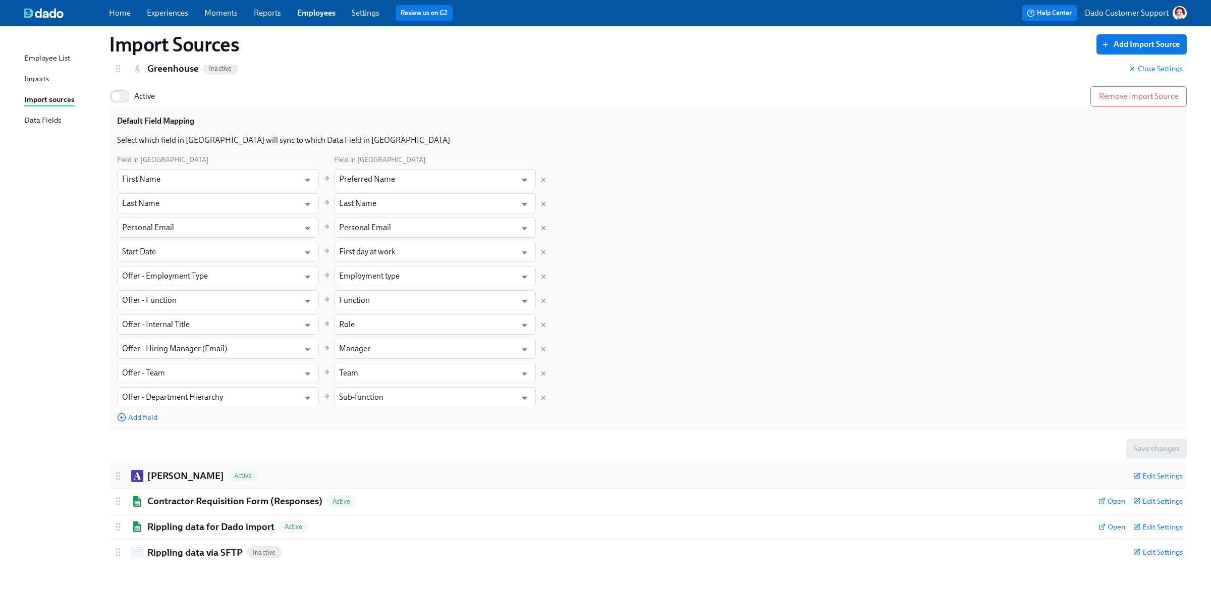
click at [154, 471] on h2 "[PERSON_NAME]" at bounding box center [185, 475] width 77 height 13
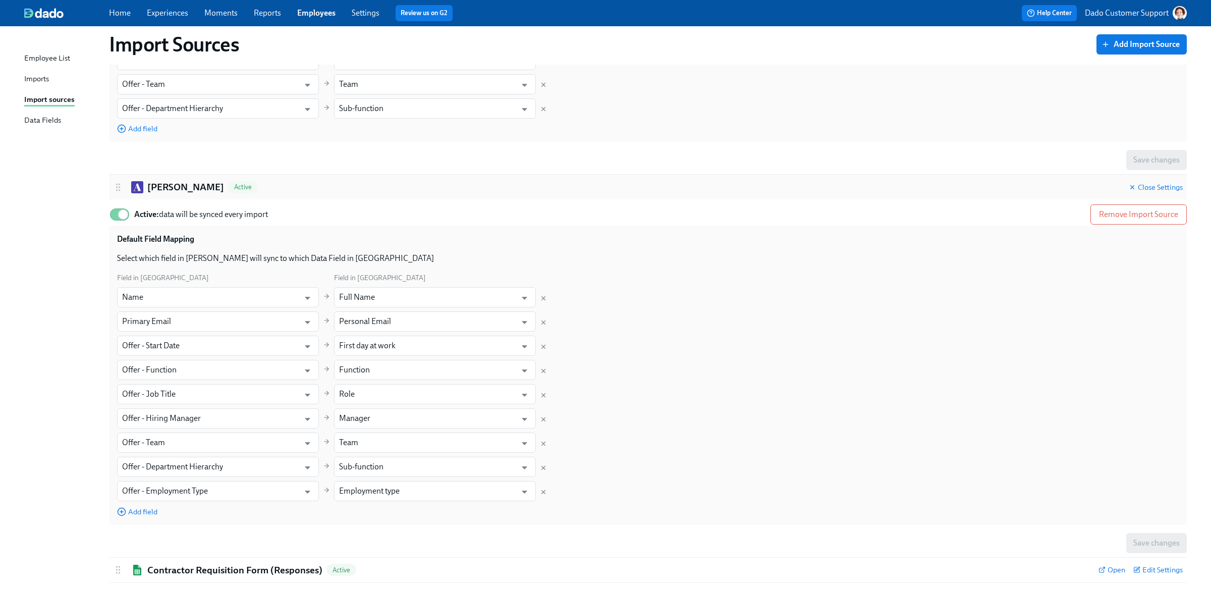
scroll to position [392, 0]
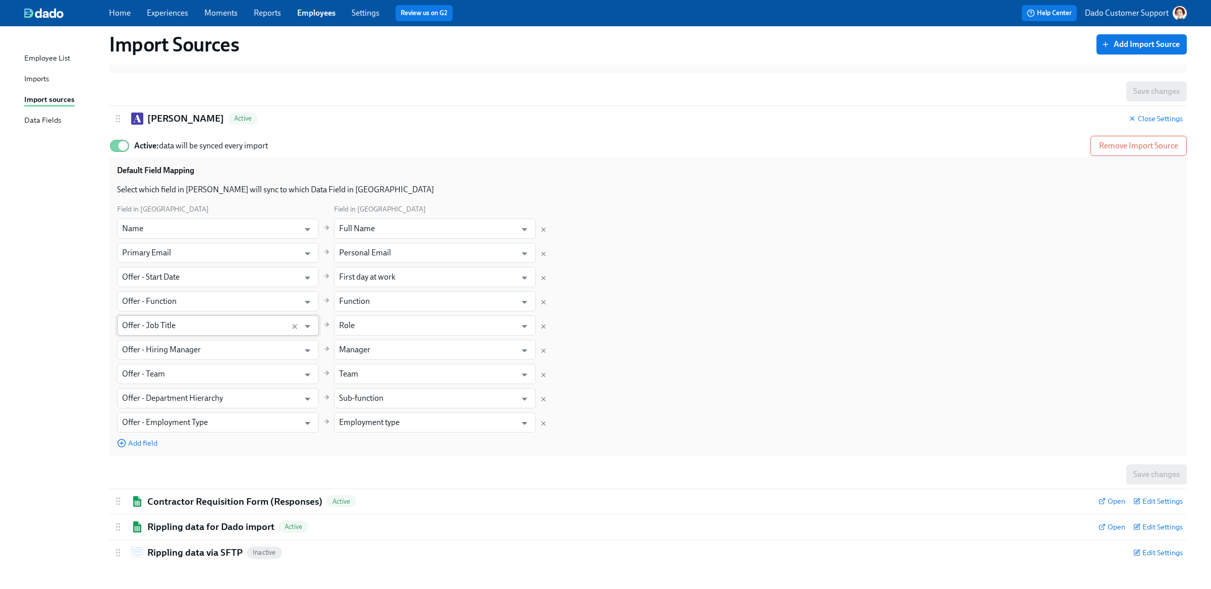
click at [172, 335] on body "Home Experiences Moments Reports Employees Settings Review us on G2 Help Center…" at bounding box center [605, 98] width 1211 height 981
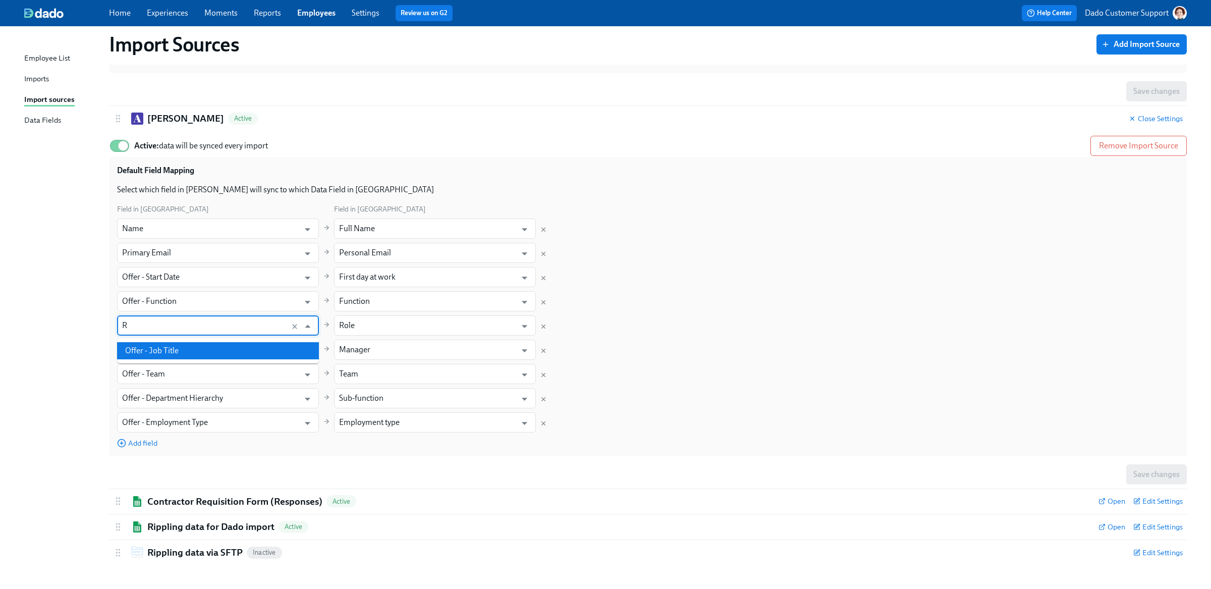
scroll to position [147, 0]
type input "Offer - Job Title"
click at [85, 331] on div "Import Sources Add Import Source Greenhouse Inactive Close Settings Active Remo…" at bounding box center [605, 105] width 1162 height 918
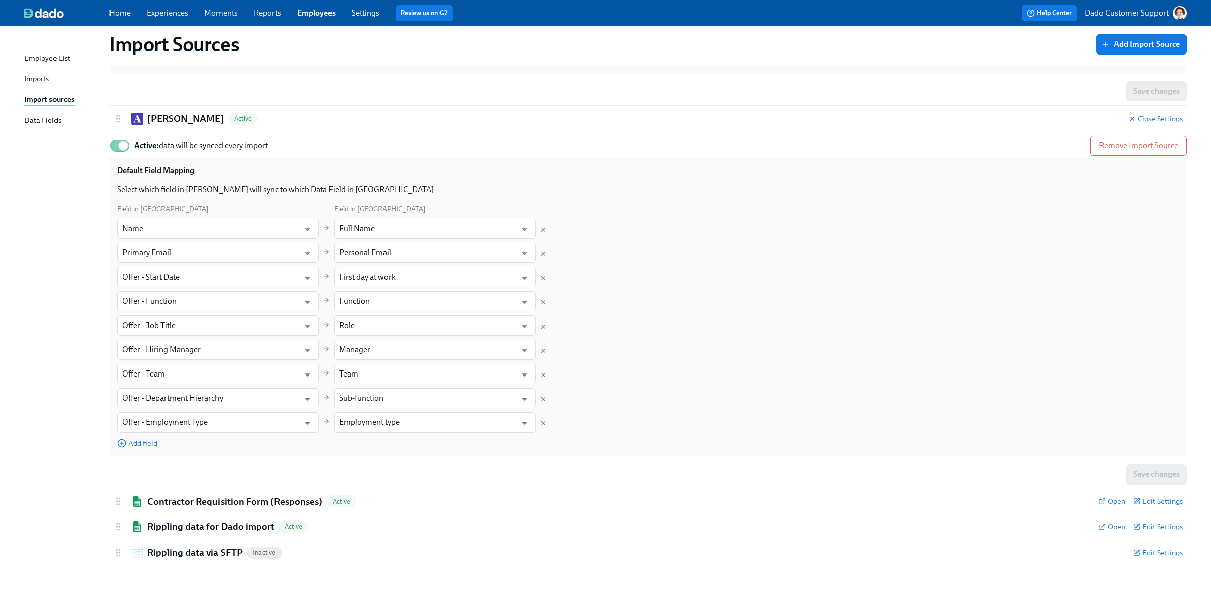
click at [37, 75] on div "Imports" at bounding box center [36, 79] width 25 height 13
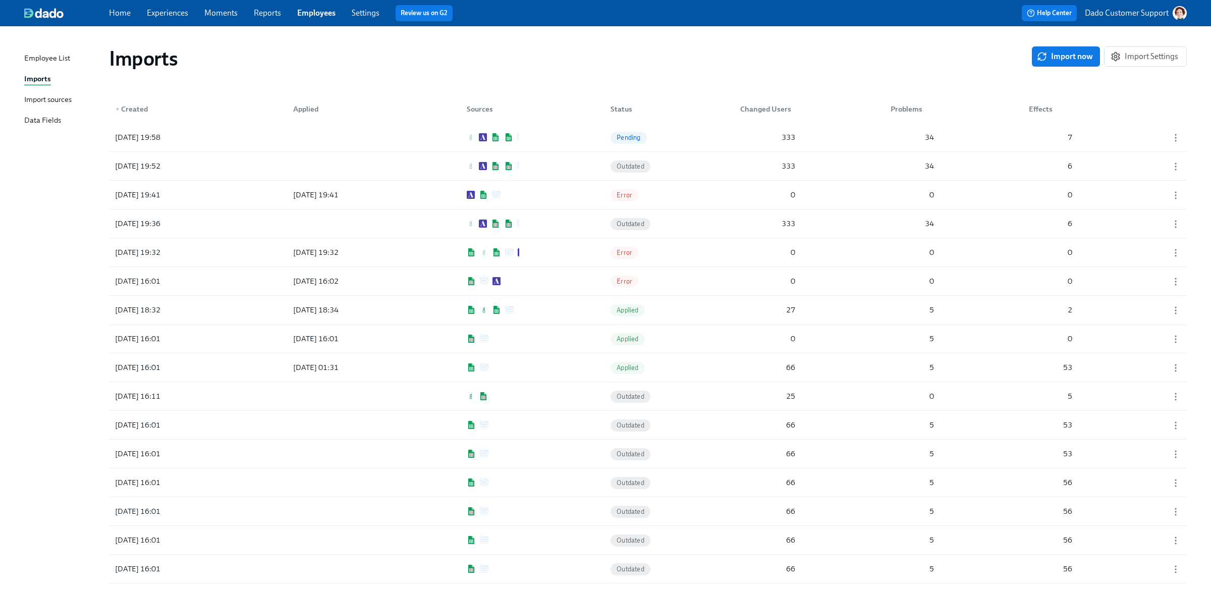
click at [205, 115] on div "▼ Created Applied Sources Status Changed Users Problems Effects" at bounding box center [648, 107] width 1078 height 32
click at [191, 133] on div "[DATE] 19:58" at bounding box center [156, 137] width 91 height 20
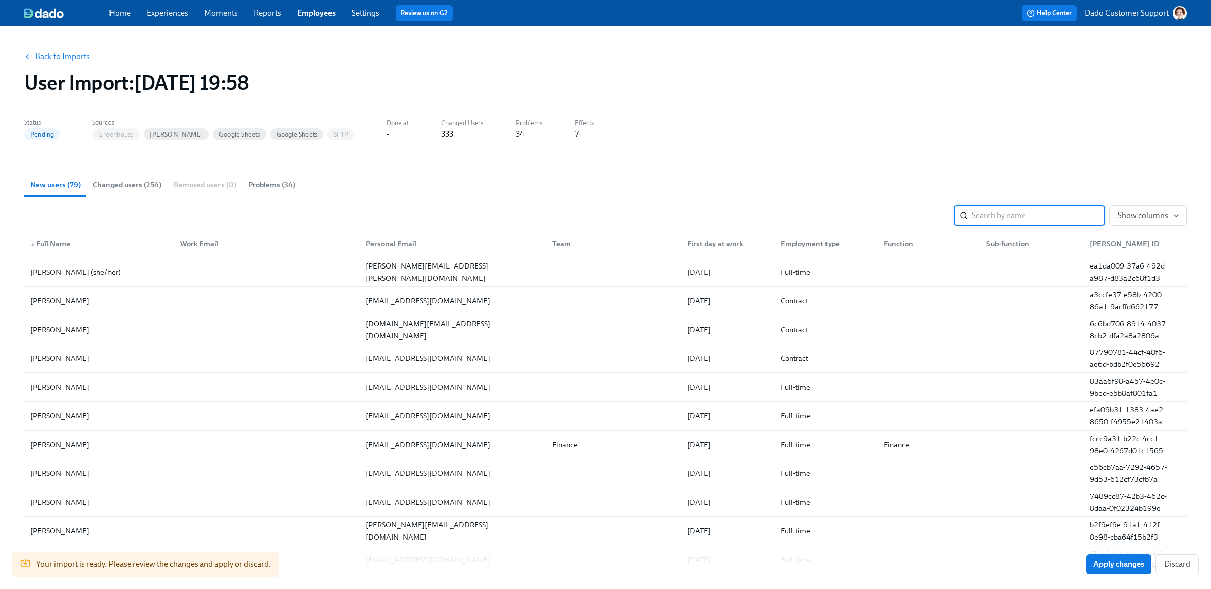
click at [73, 59] on link "Back to Imports" at bounding box center [62, 56] width 54 height 10
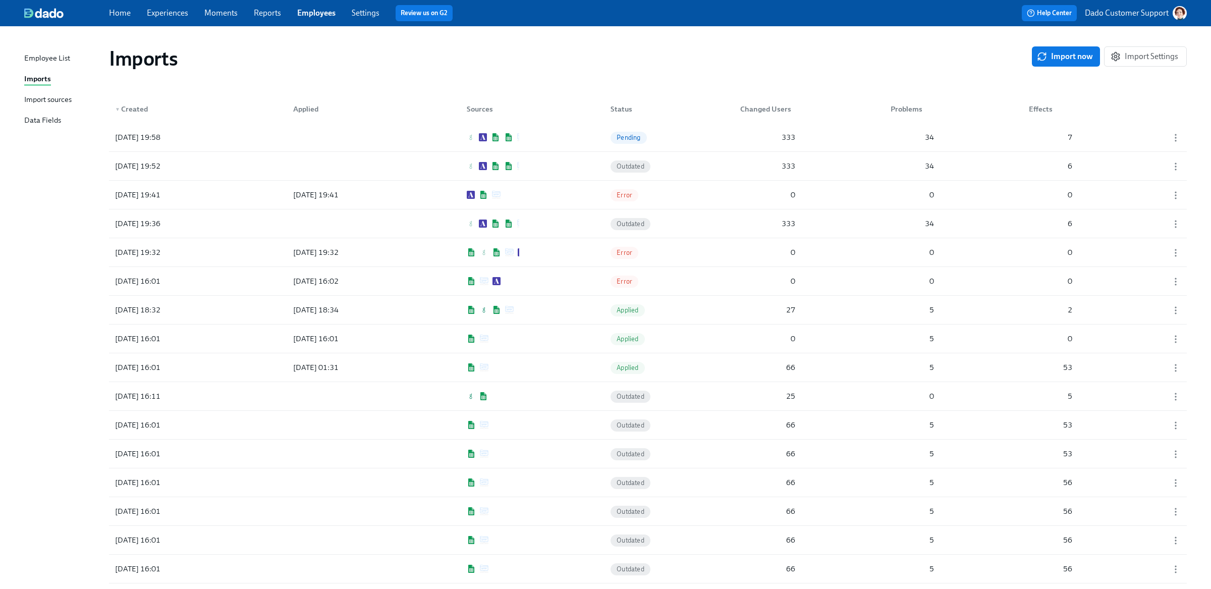
click at [43, 102] on div "Import sources" at bounding box center [47, 100] width 47 height 13
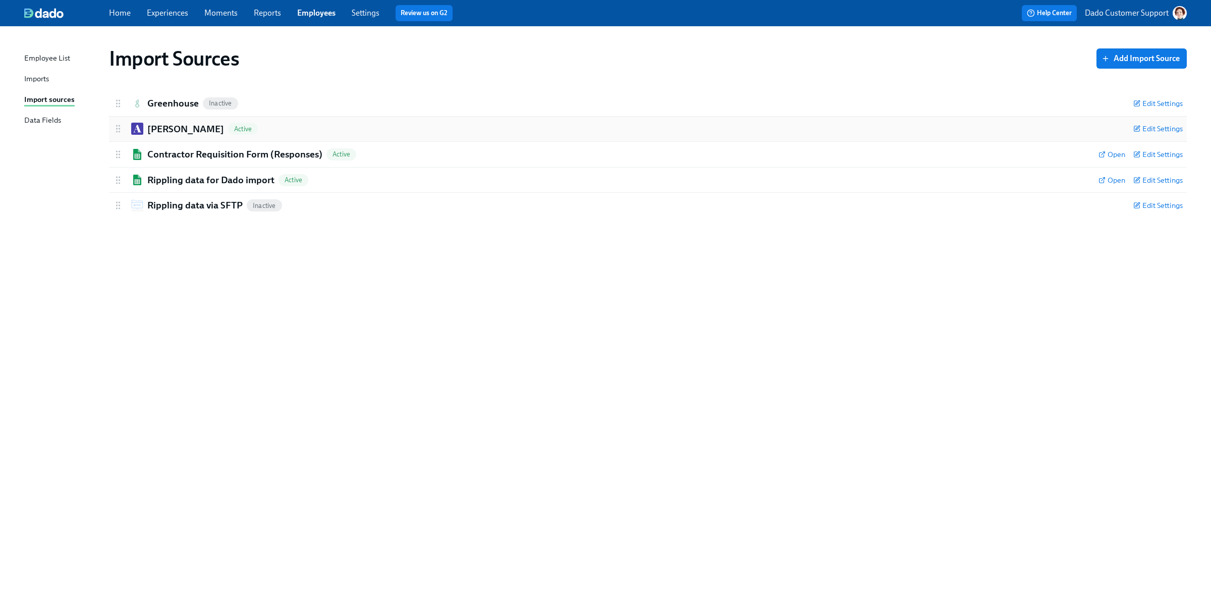
click at [160, 121] on div "[PERSON_NAME] Active Edit Settings" at bounding box center [648, 129] width 1078 height 25
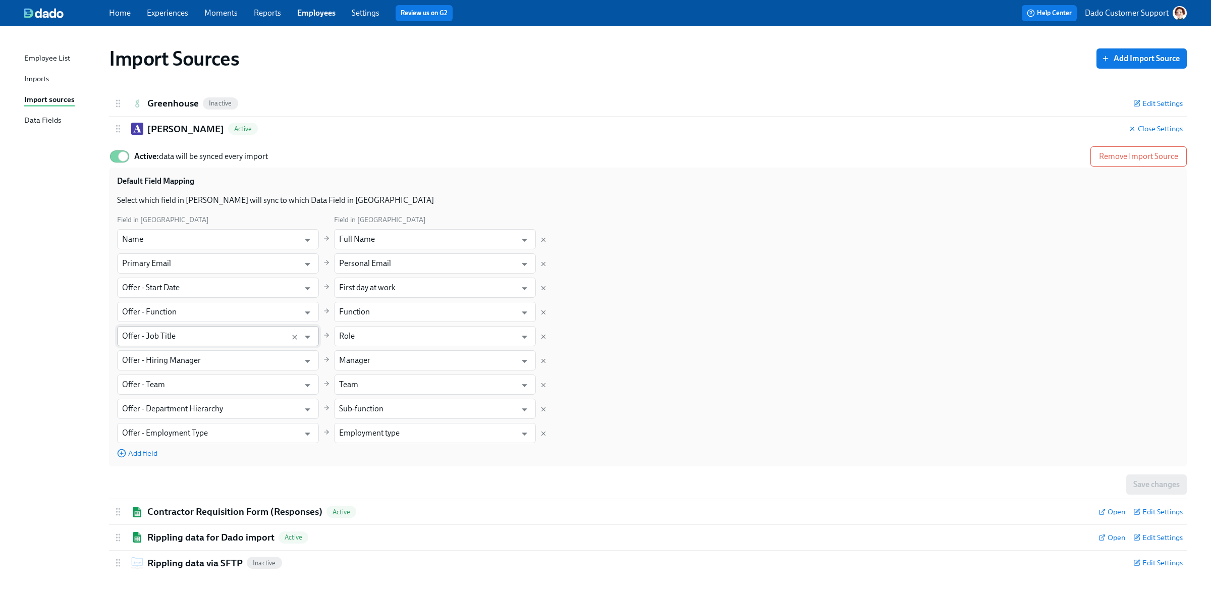
click at [172, 339] on input "Offer - Job Title" at bounding box center [208, 336] width 173 height 20
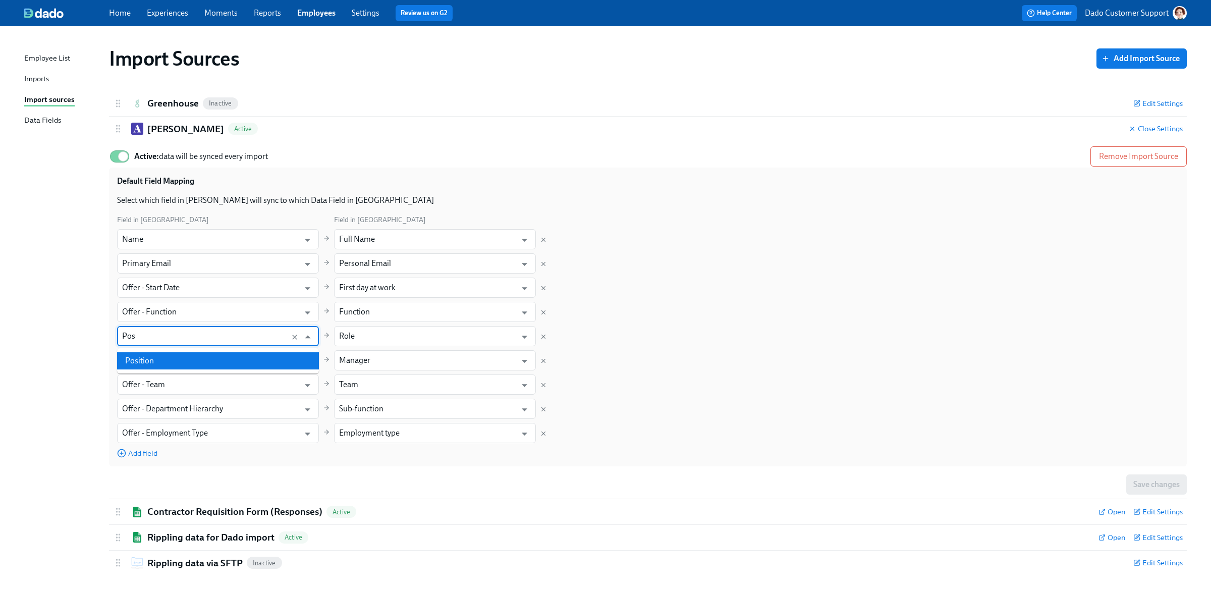
click at [198, 359] on li "Position" at bounding box center [218, 360] width 202 height 17
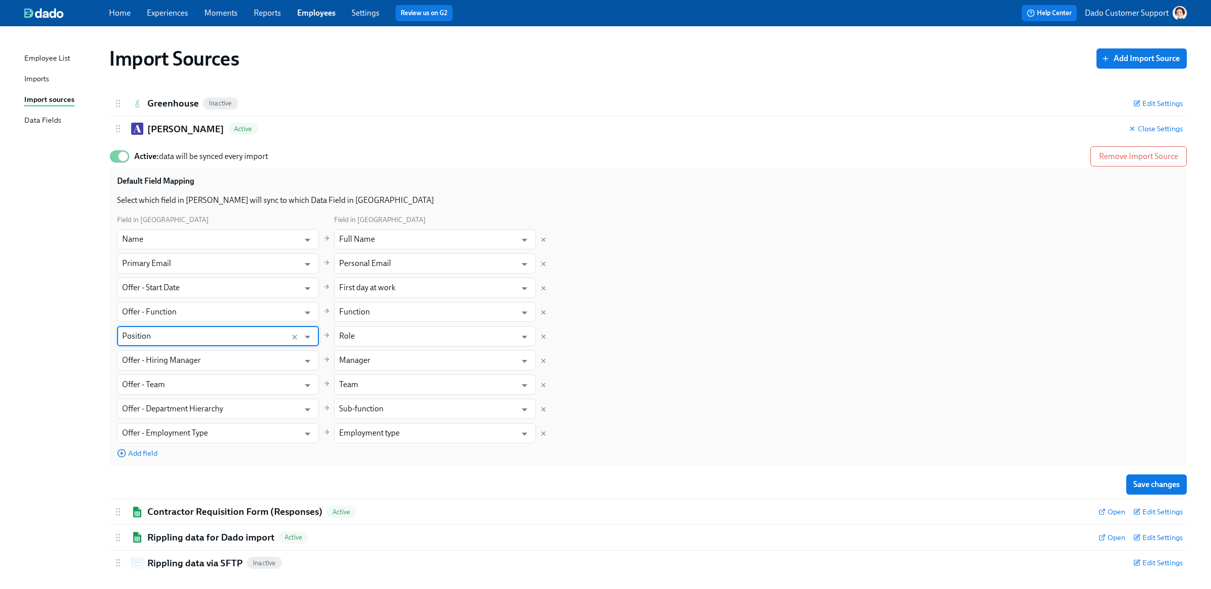
type input "Position"
click at [1123, 475] on div "Save changes" at bounding box center [648, 484] width 1078 height 20
click at [1131, 476] on button "Save changes" at bounding box center [1156, 484] width 61 height 20
click at [40, 77] on div "Imports" at bounding box center [36, 79] width 25 height 13
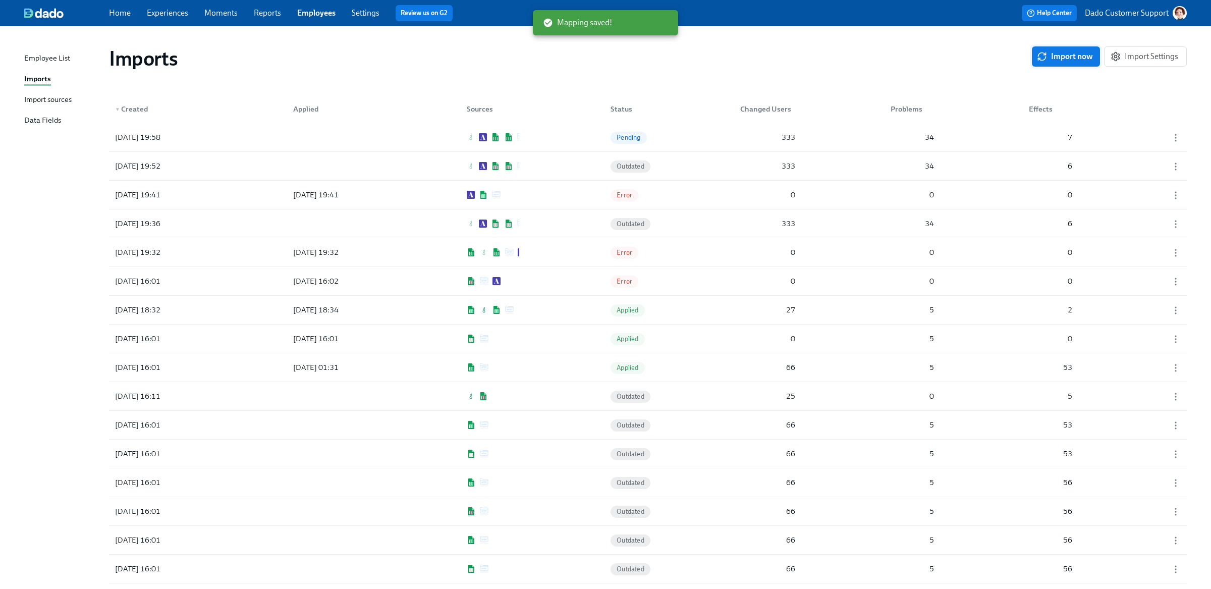
click at [1077, 55] on span "Import now" at bounding box center [1066, 56] width 54 height 10
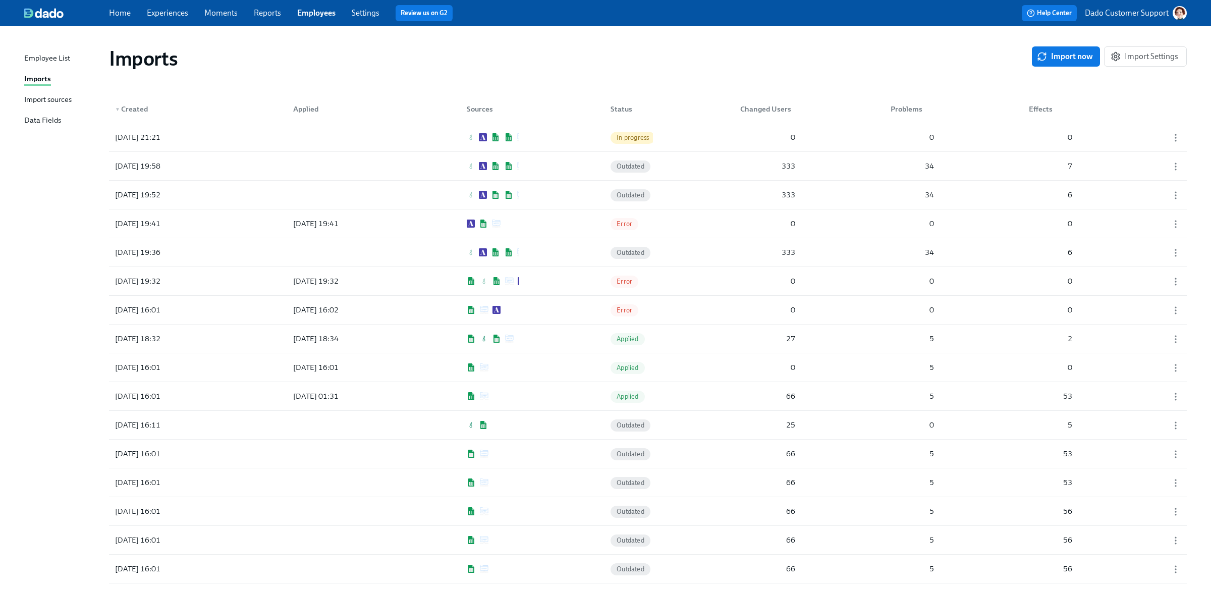
click at [43, 54] on div "Employee List" at bounding box center [47, 58] width 46 height 13
click at [708, 142] on div "[DATE] 21:21 Pending 333 34 6" at bounding box center [648, 137] width 1078 height 28
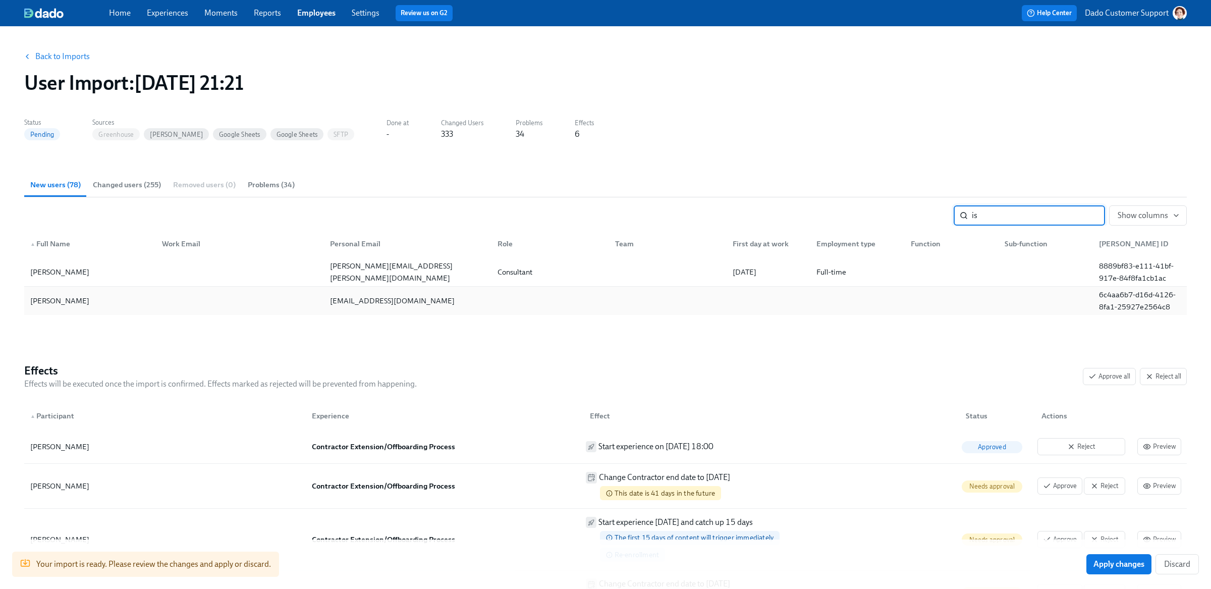
type input "i"
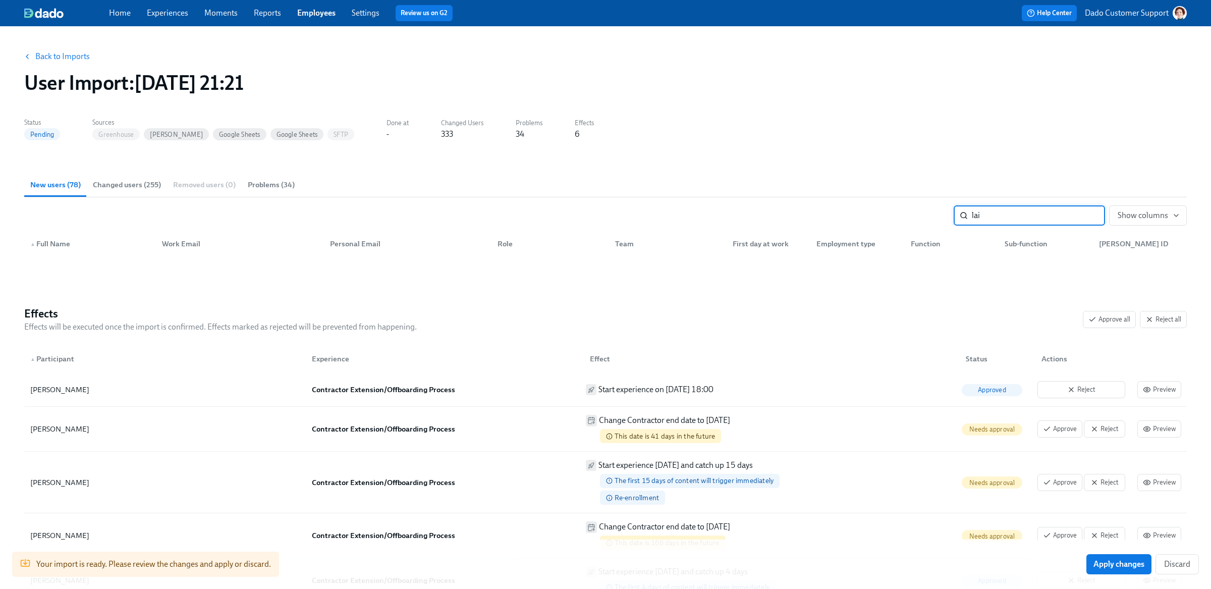
type input "lai"
click at [121, 183] on span "Changed users (255)" at bounding box center [127, 185] width 68 height 12
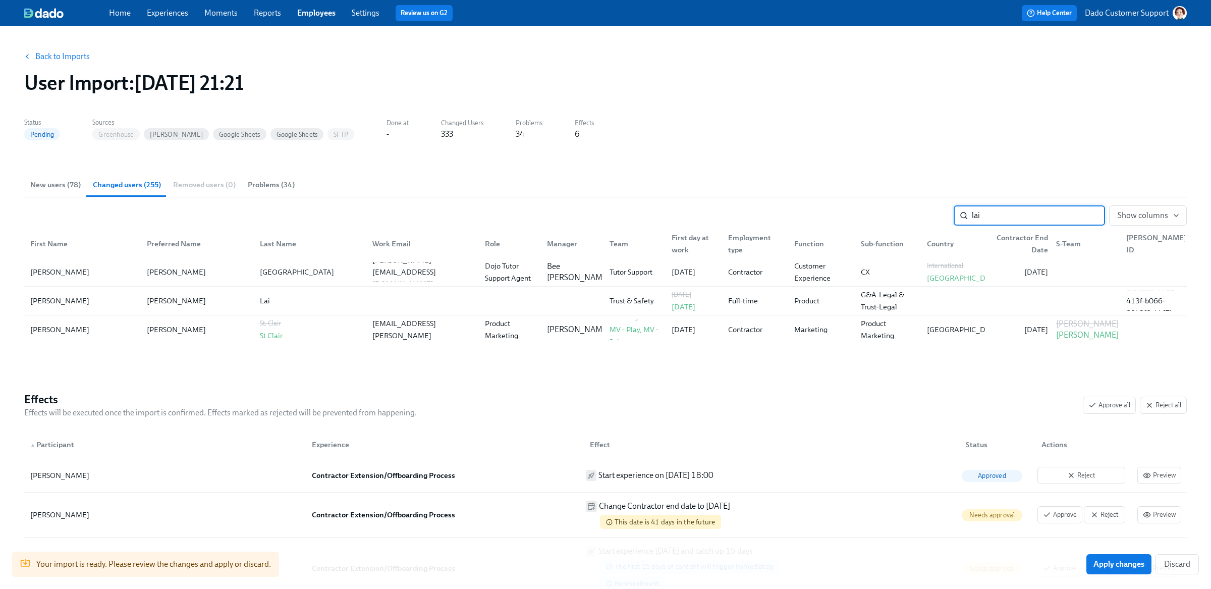
click at [36, 182] on span "New users (78)" at bounding box center [55, 185] width 50 height 12
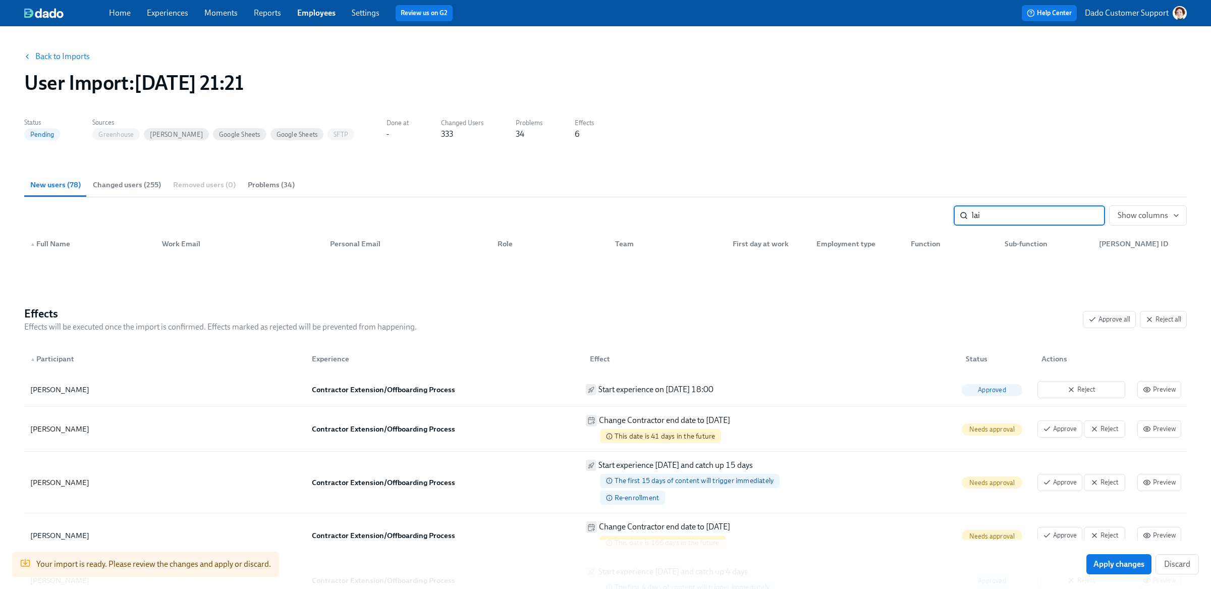
click at [1092, 214] on input "lai" at bounding box center [1038, 215] width 133 height 20
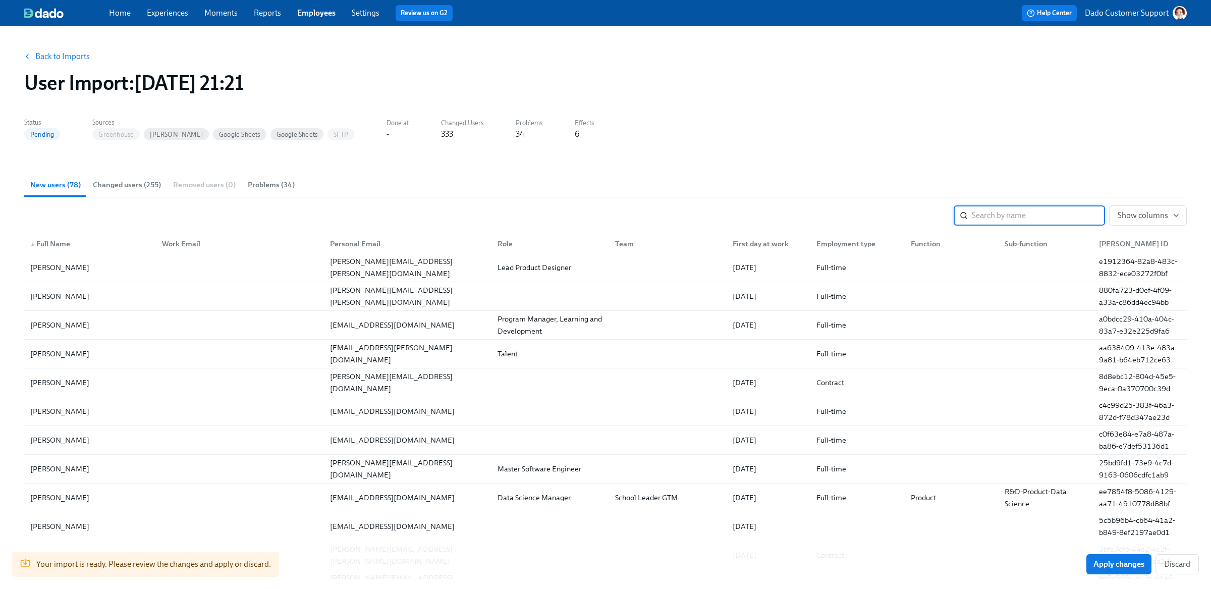
click at [750, 245] on div "First day at work" at bounding box center [761, 244] width 64 height 12
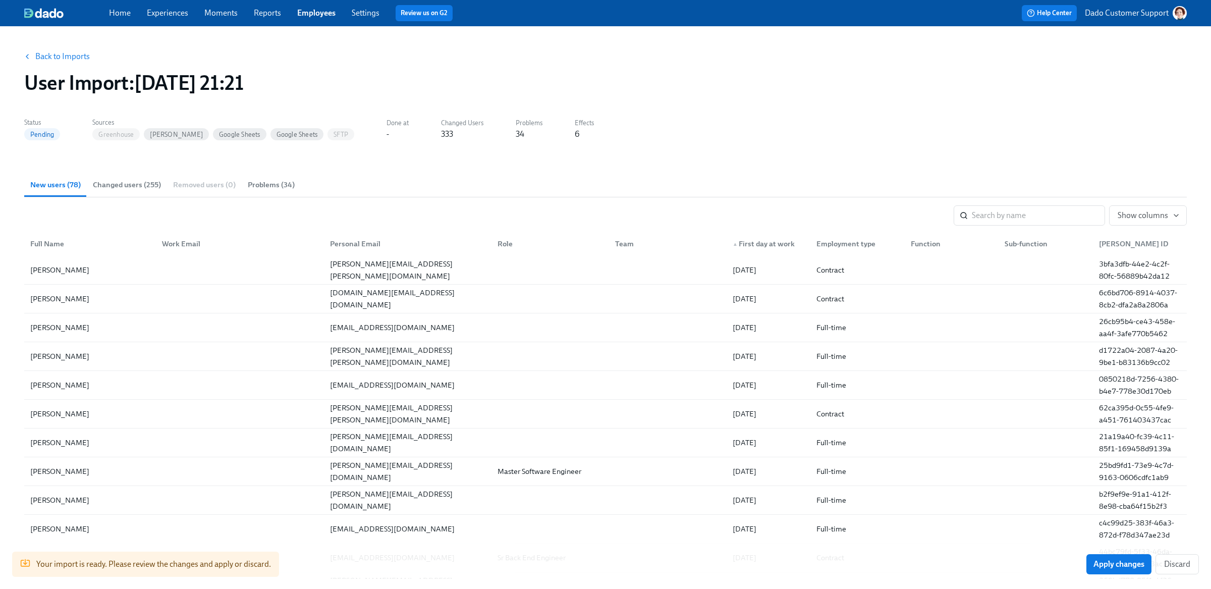
click at [750, 245] on div "▲ First day at work" at bounding box center [764, 244] width 70 height 12
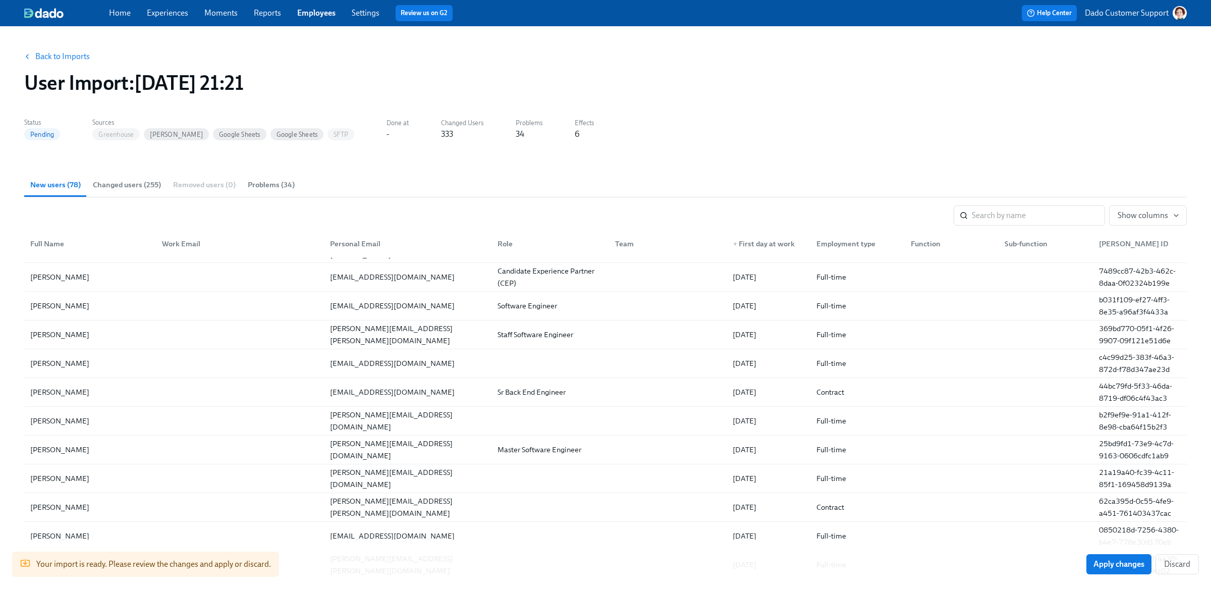
scroll to position [992, 0]
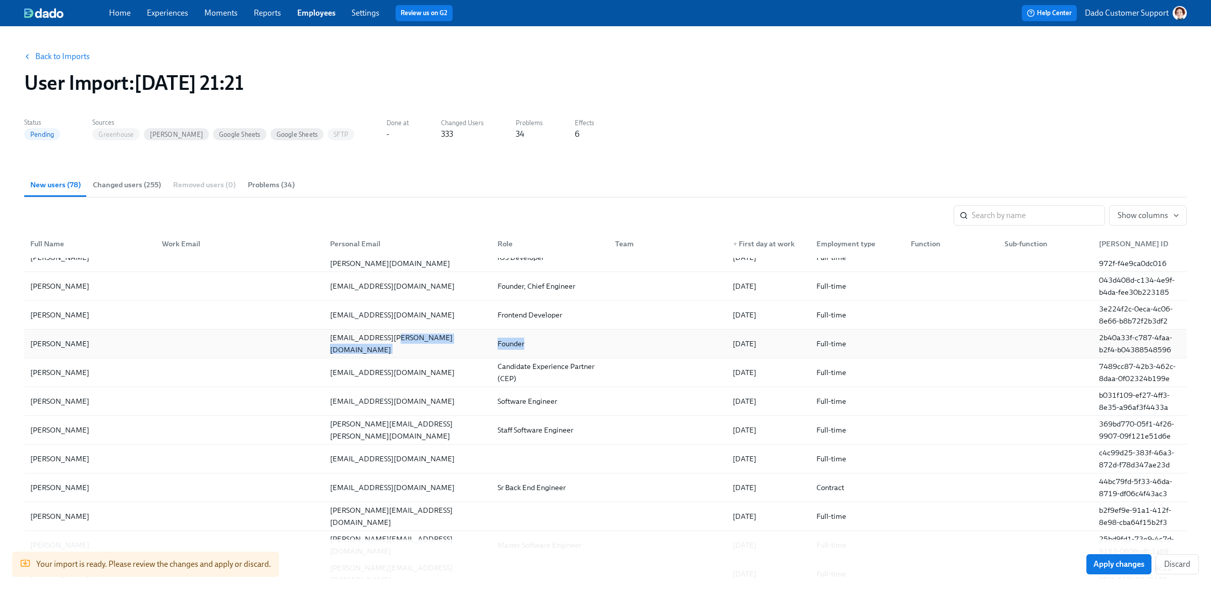
drag, startPoint x: 487, startPoint y: 345, endPoint x: 573, endPoint y: 345, distance: 85.8
click at [573, 345] on div "[PERSON_NAME] [EMAIL_ADDRESS][PERSON_NAME][DOMAIN_NAME] Founder [DATE] Full-tim…" at bounding box center [605, 343] width 1162 height 29
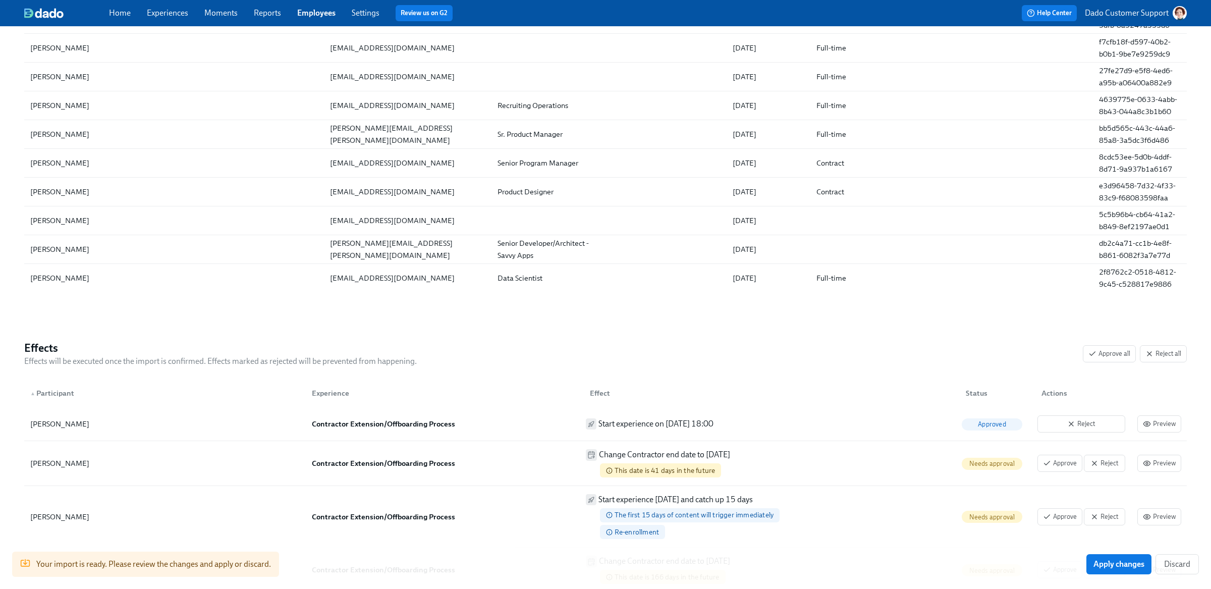
scroll to position [328, 0]
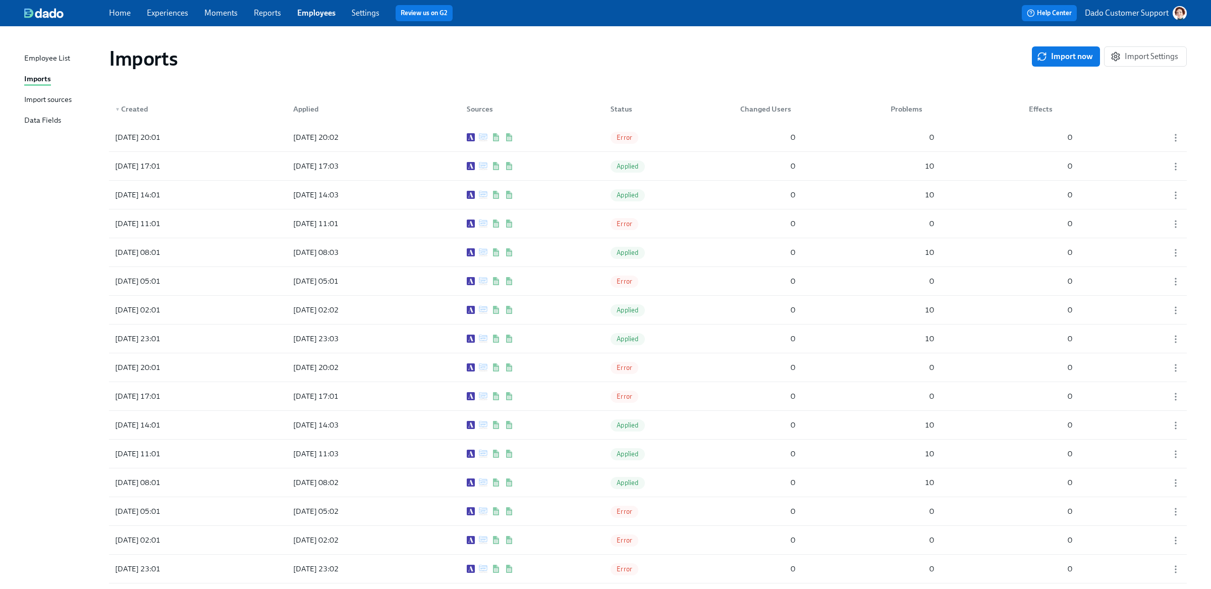
click at [57, 96] on div "Import sources" at bounding box center [47, 100] width 47 height 13
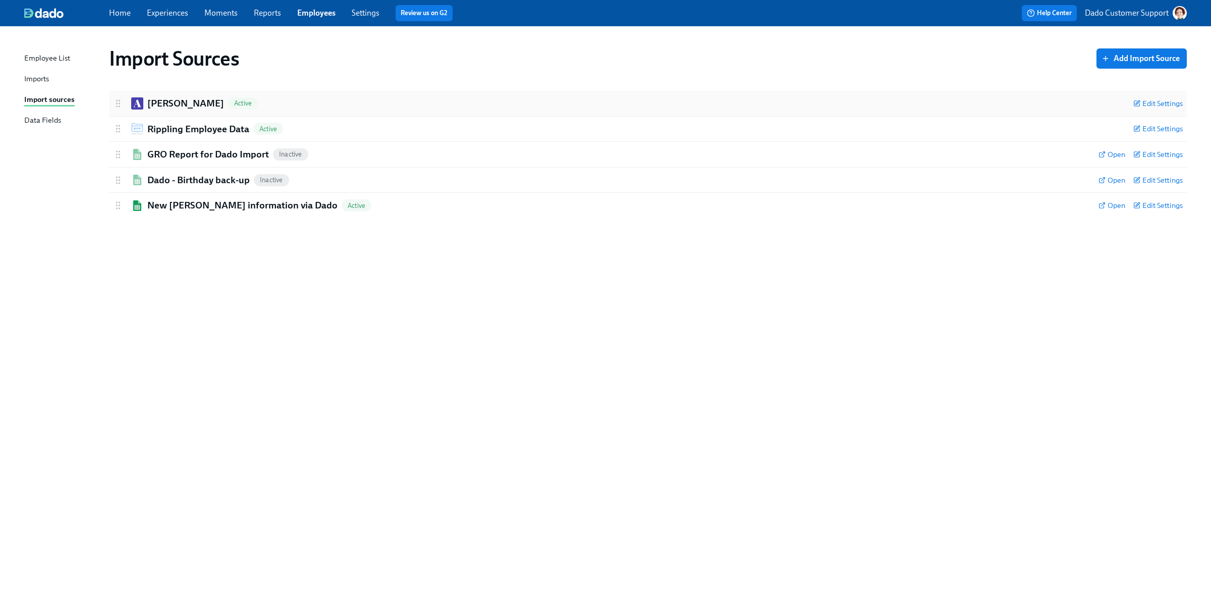
click at [163, 95] on div "[PERSON_NAME] Active Edit Settings" at bounding box center [648, 103] width 1078 height 25
